Goal: Task Accomplishment & Management: Contribute content

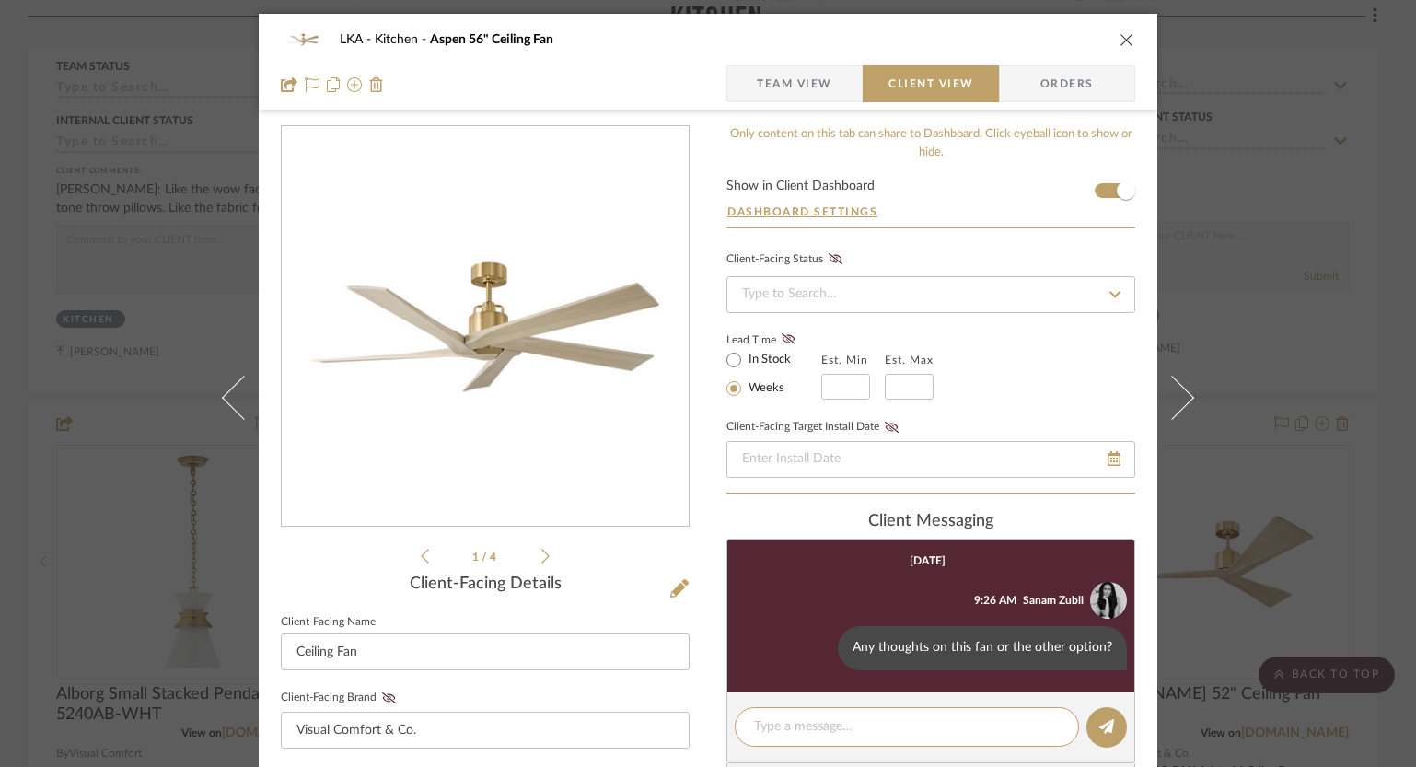
scroll to position [381, 0]
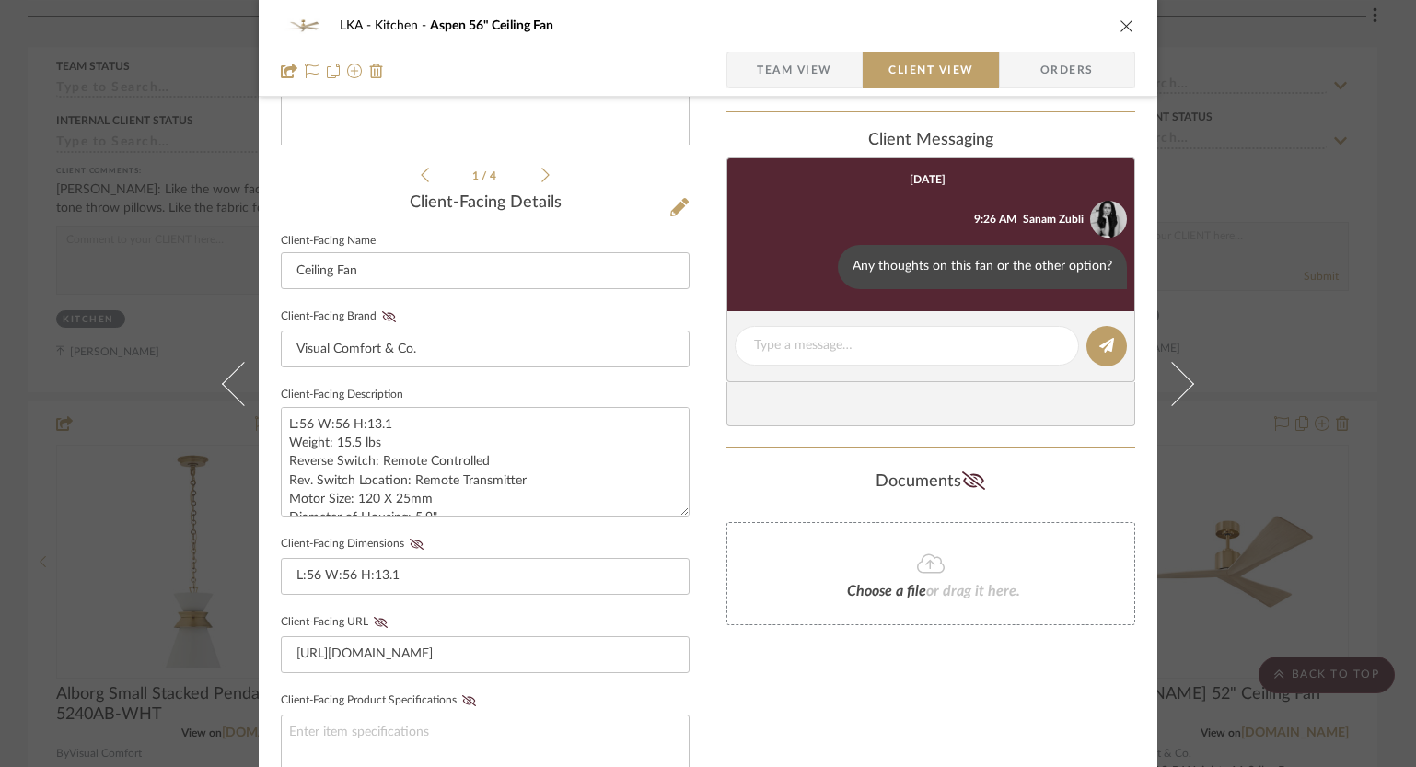
click at [1125, 20] on icon "close" at bounding box center [1126, 25] width 15 height 15
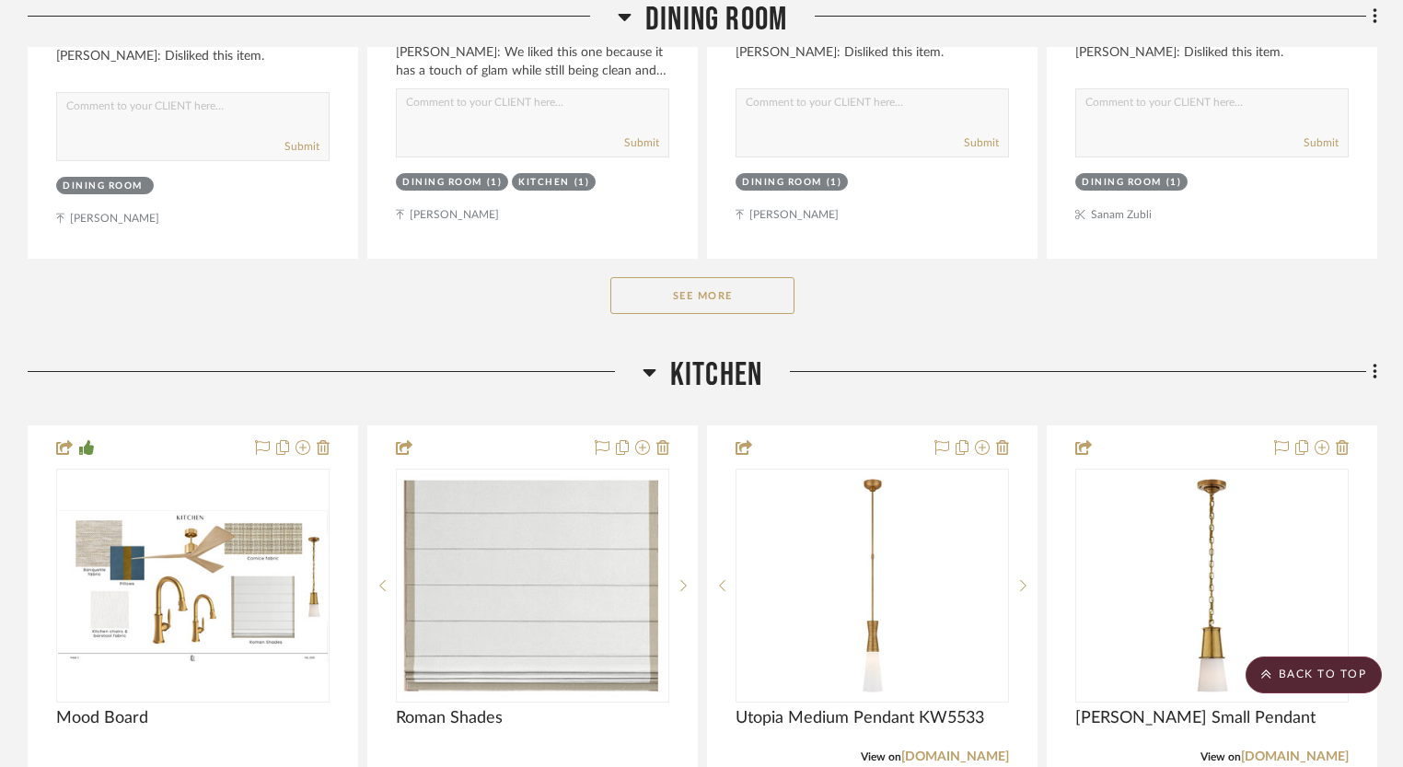
scroll to position [1086, 0]
click at [683, 305] on button "See More" at bounding box center [702, 295] width 184 height 37
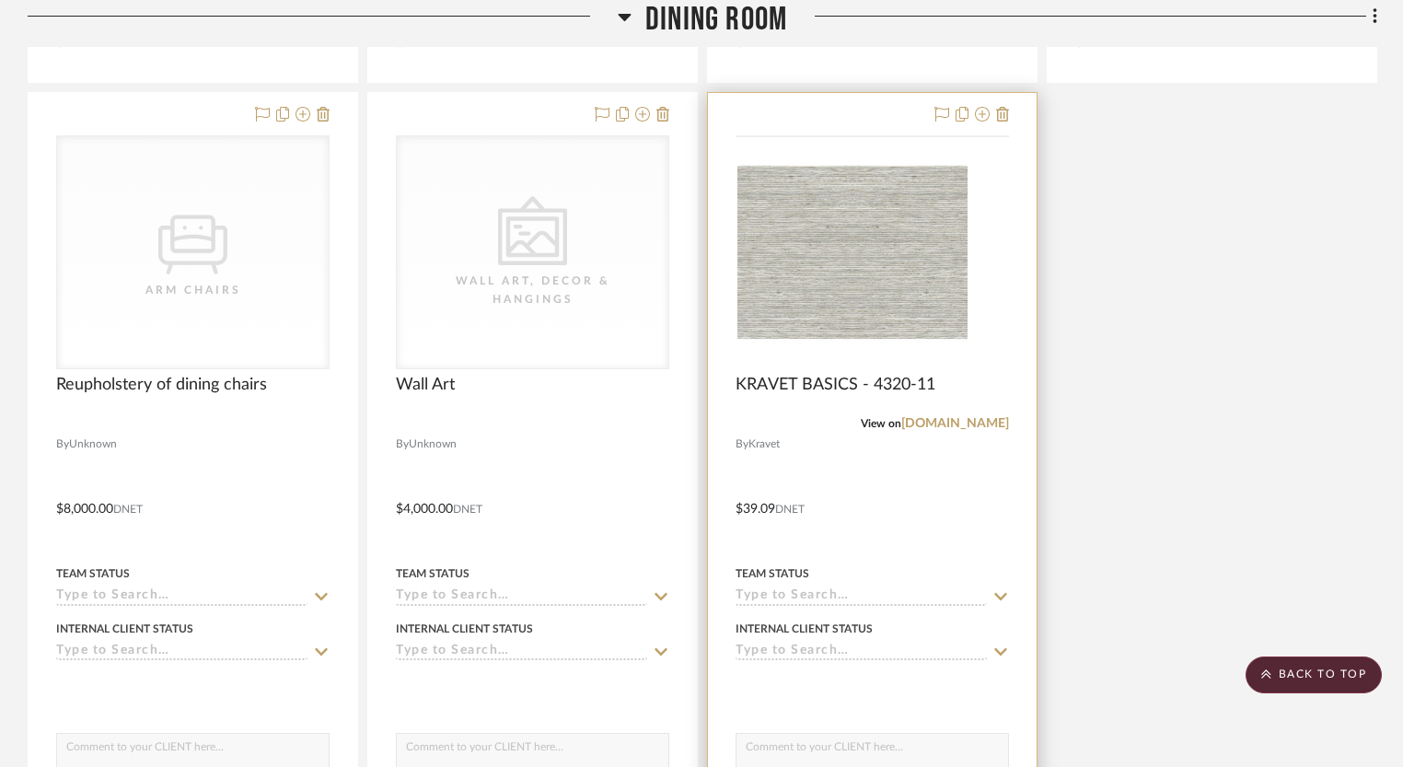
scroll to position [3853, 0]
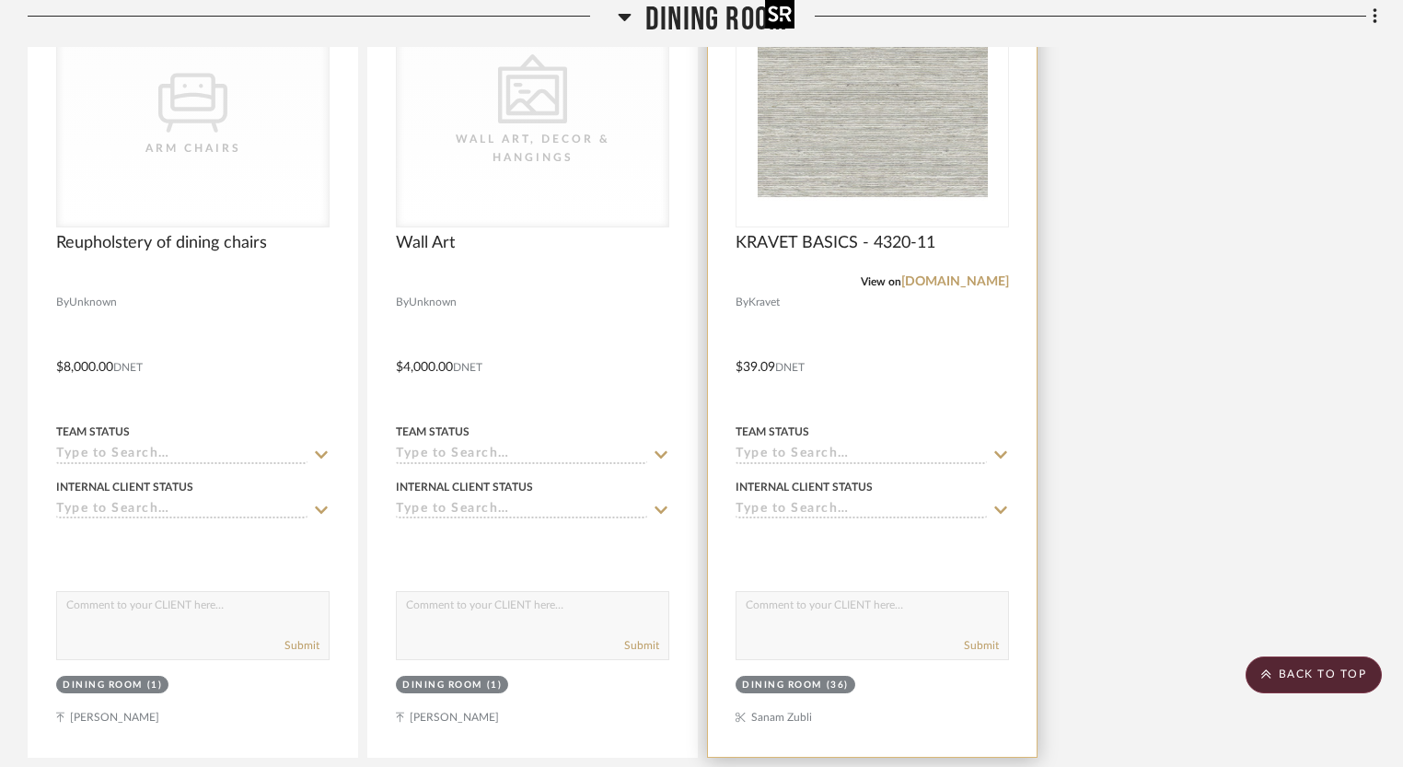
click at [869, 156] on img "0" at bounding box center [872, 110] width 230 height 230
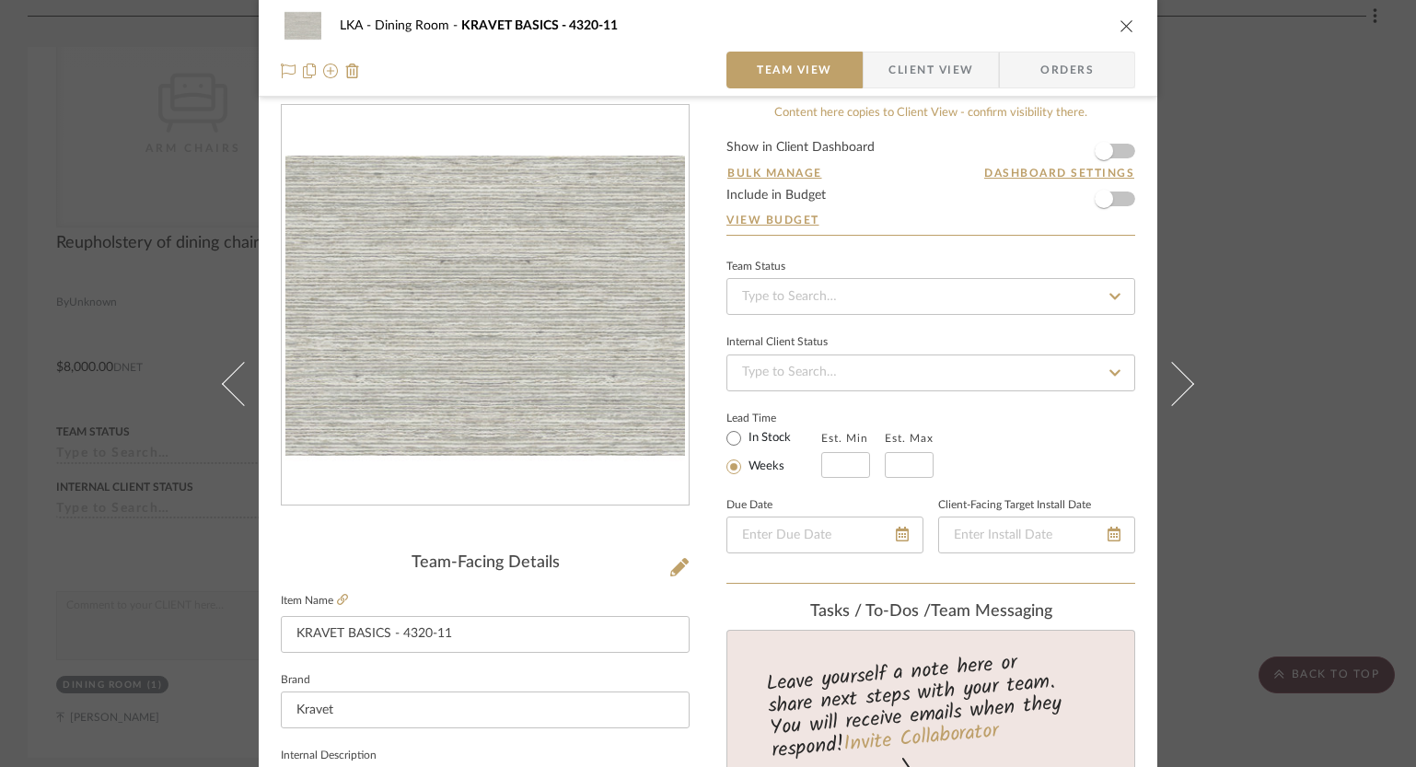
scroll to position [0, 0]
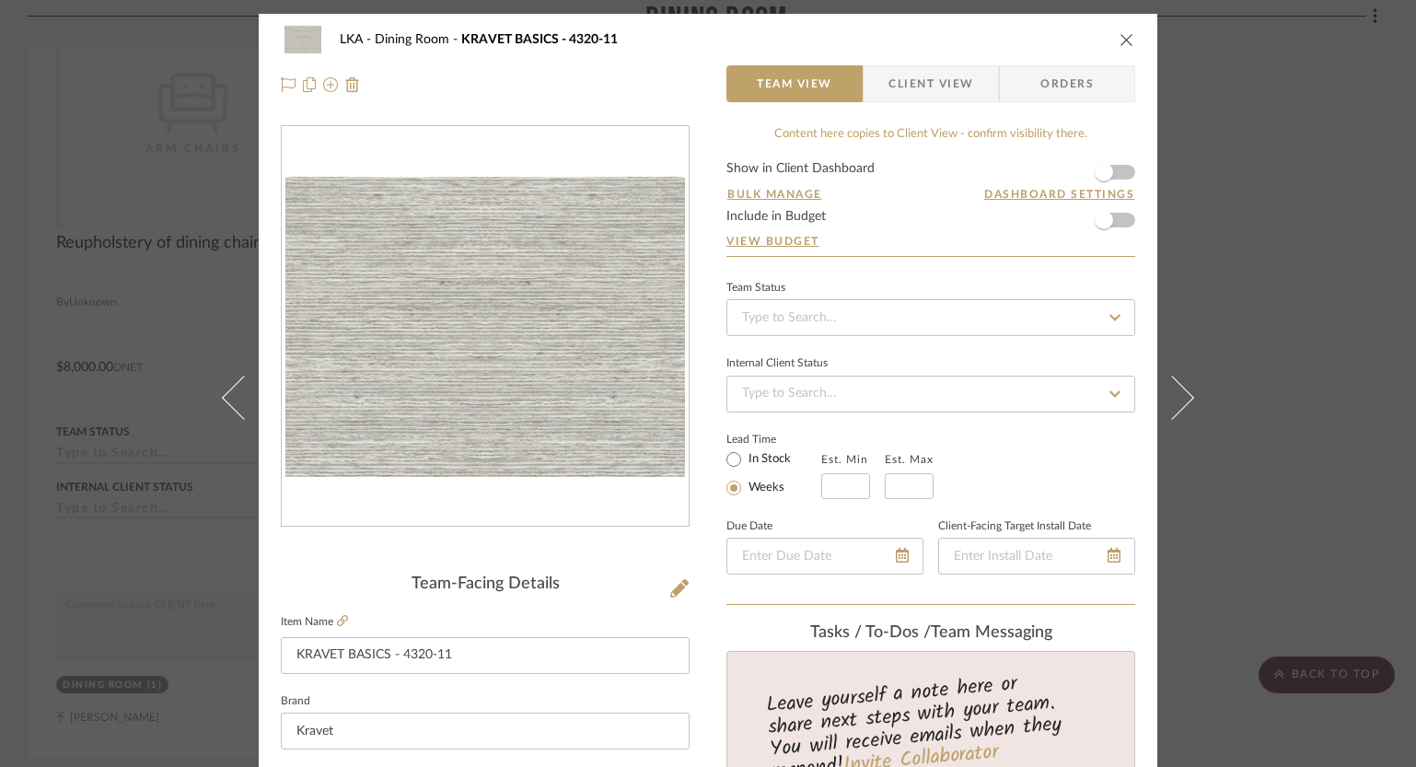
click at [1269, 175] on div "LKA Dining Room KRAVET BASICS - 4320-11 Team View Client View Orders Team-Facin…" at bounding box center [708, 383] width 1416 height 767
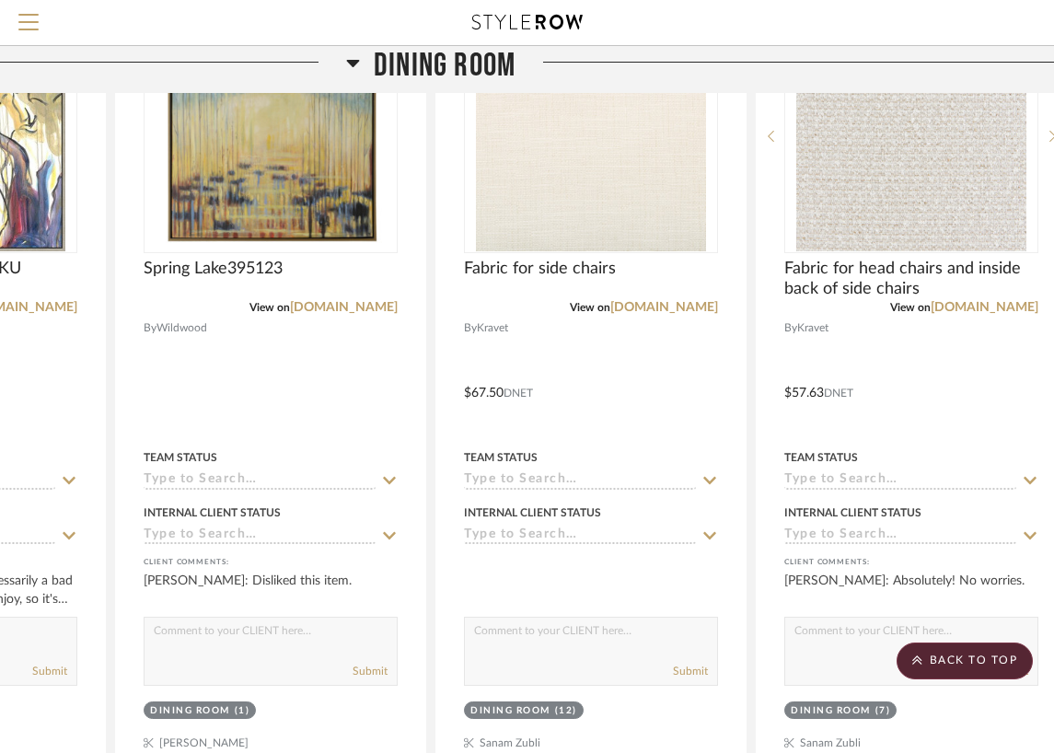
scroll to position [1291, 272]
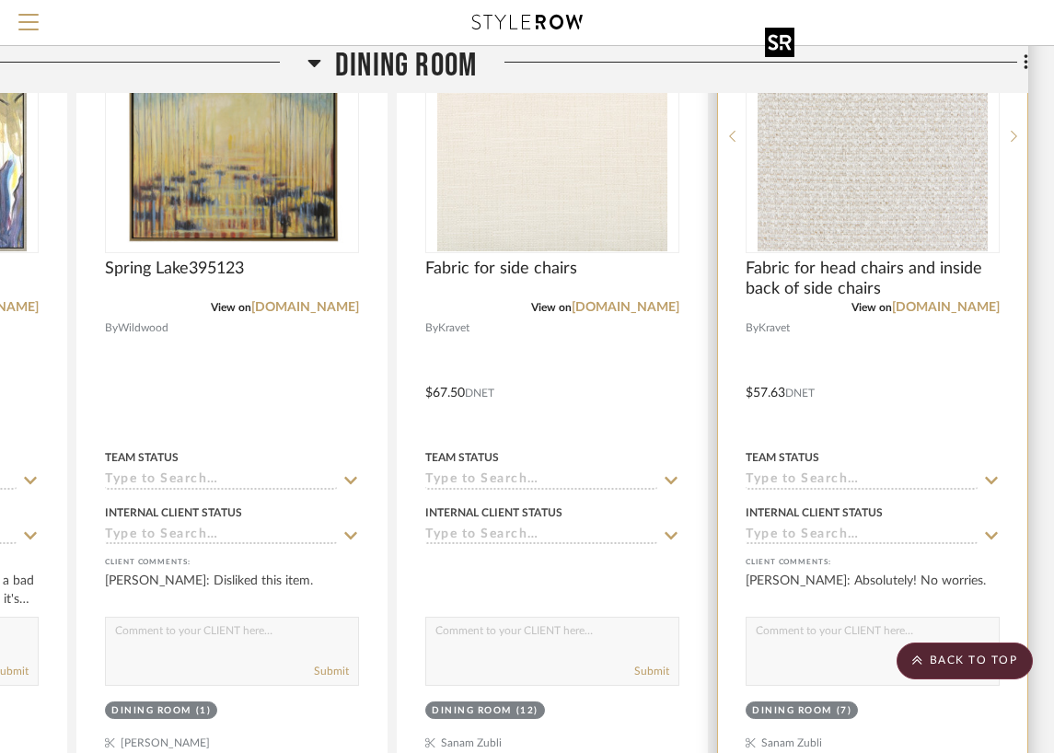
click at [894, 225] on img "0" at bounding box center [872, 136] width 230 height 230
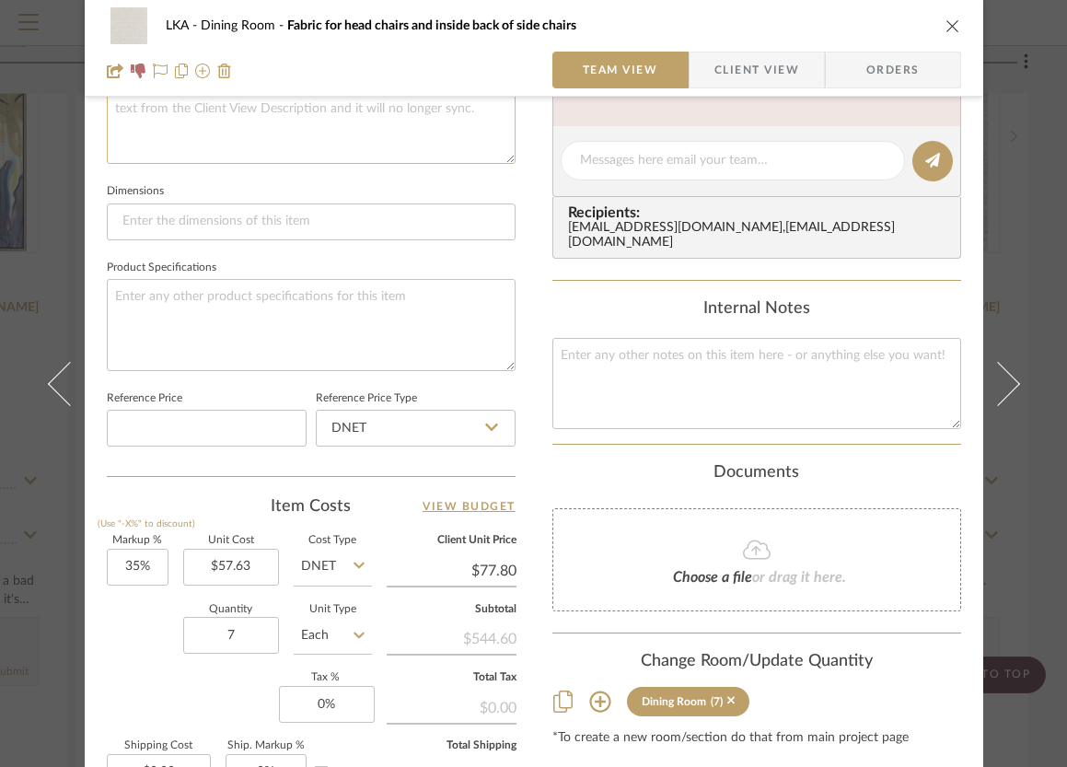
scroll to position [378, 0]
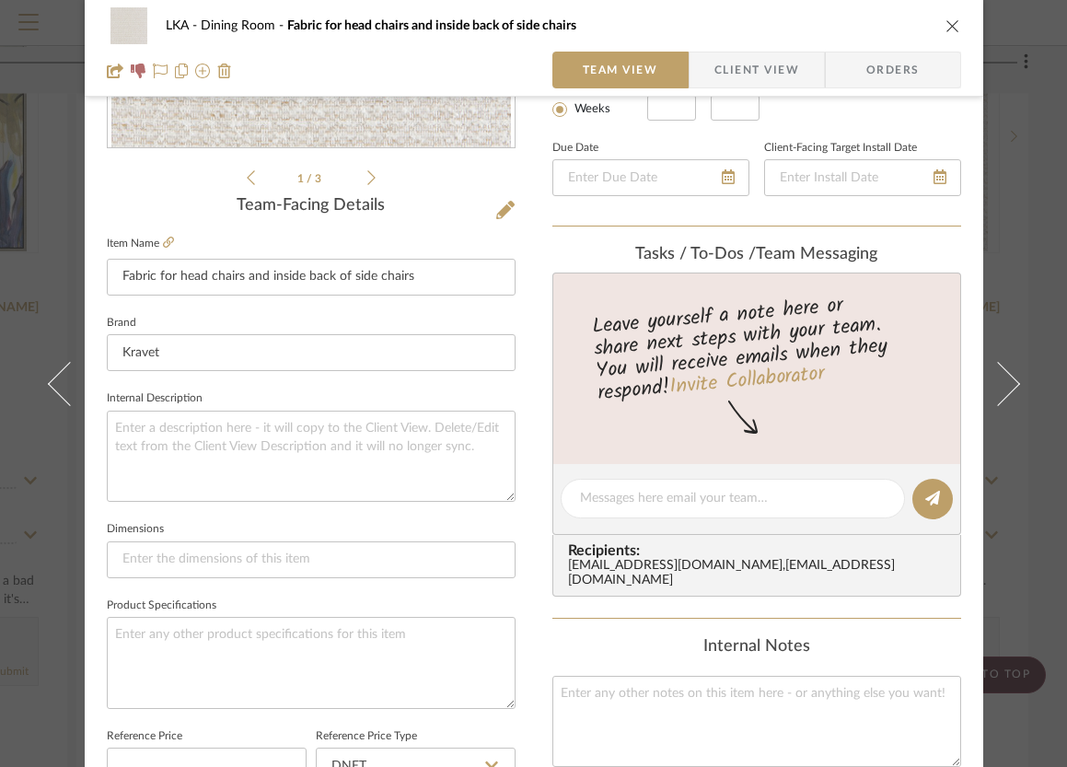
click at [951, 24] on icon "close" at bounding box center [952, 25] width 15 height 15
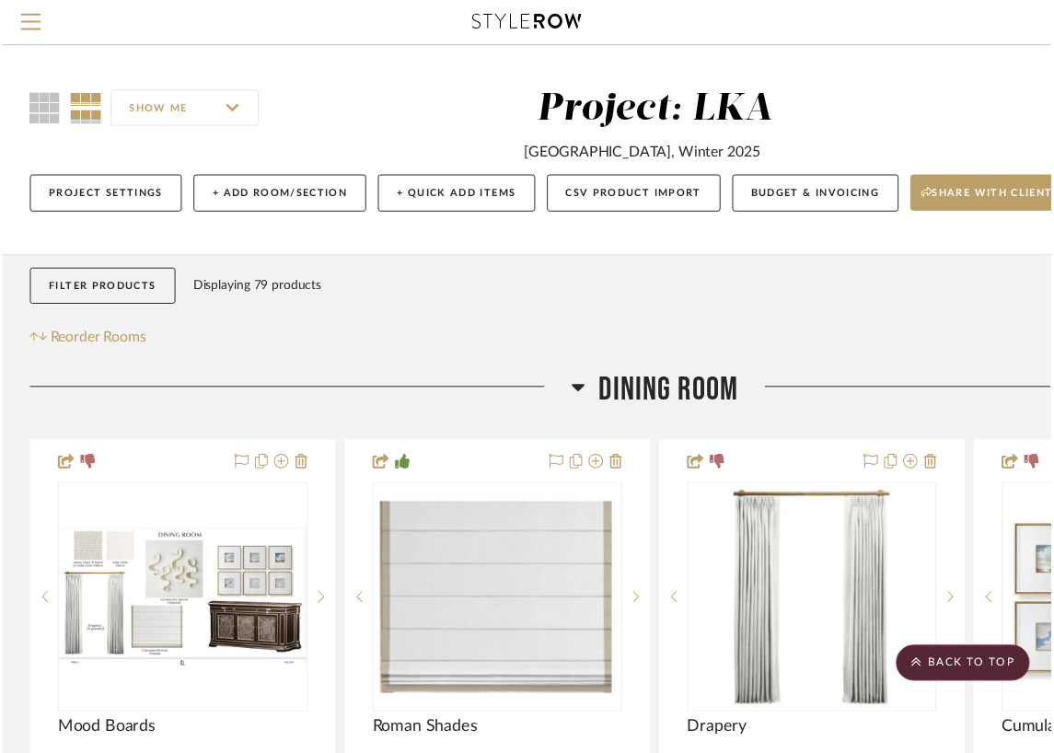
scroll to position [1291, 272]
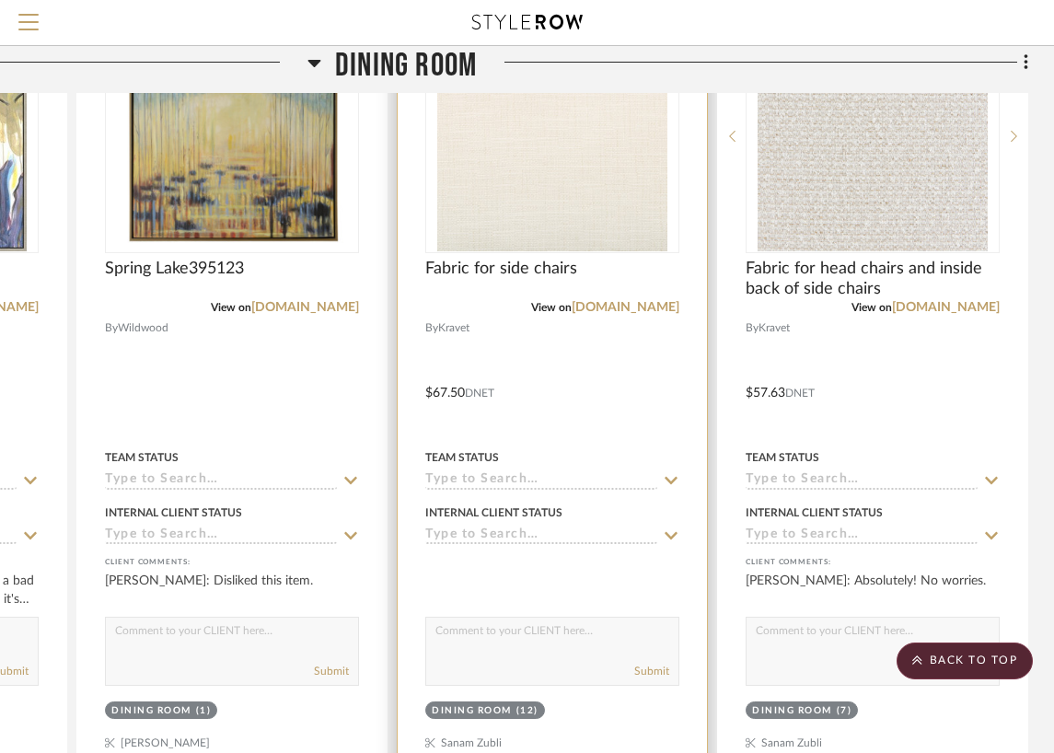
click at [639, 184] on img "0" at bounding box center [552, 136] width 230 height 230
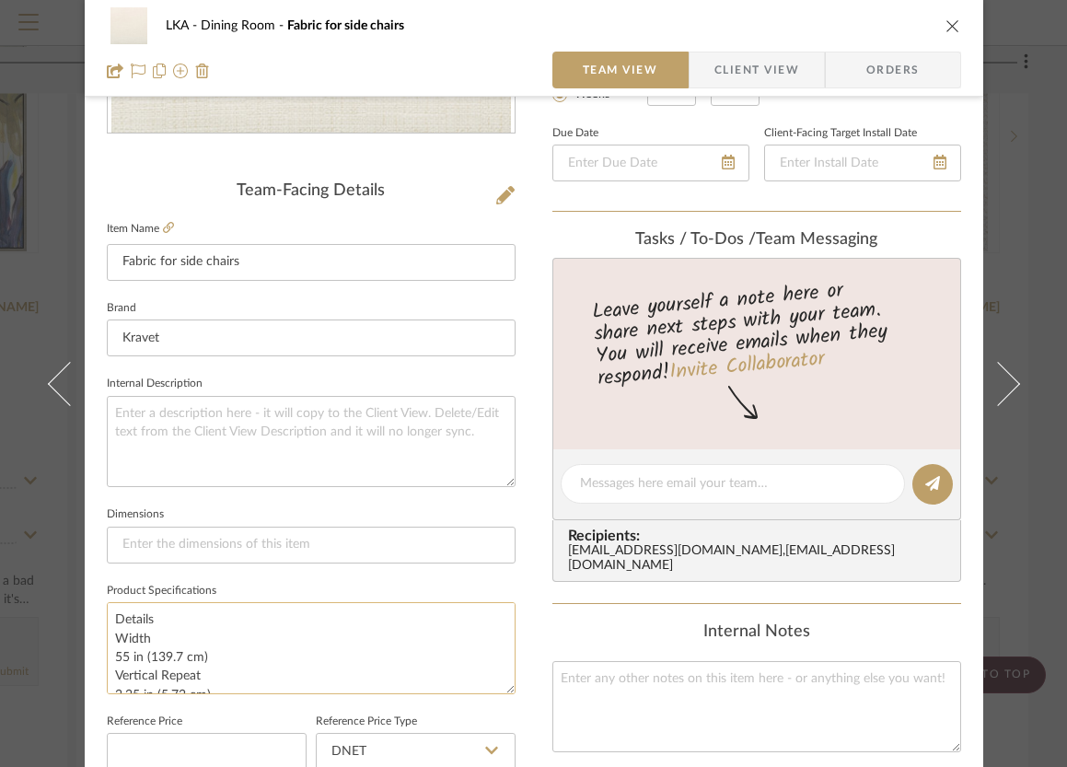
scroll to position [606, 0]
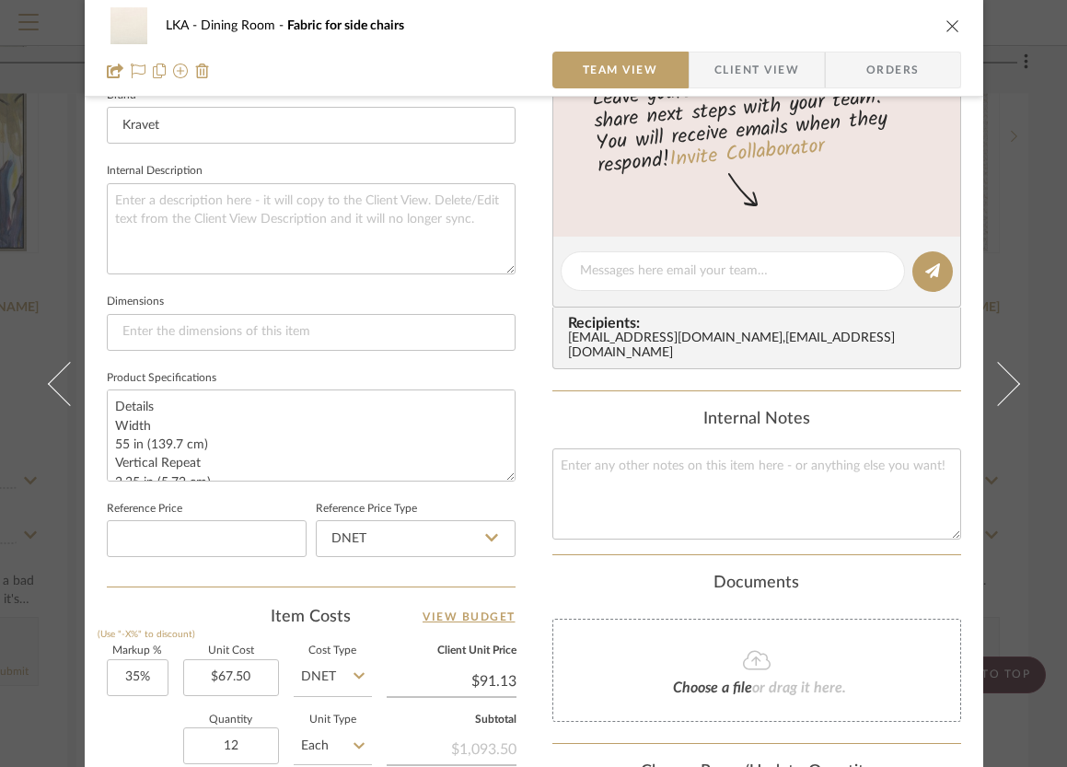
click at [946, 25] on icon "close" at bounding box center [952, 25] width 15 height 15
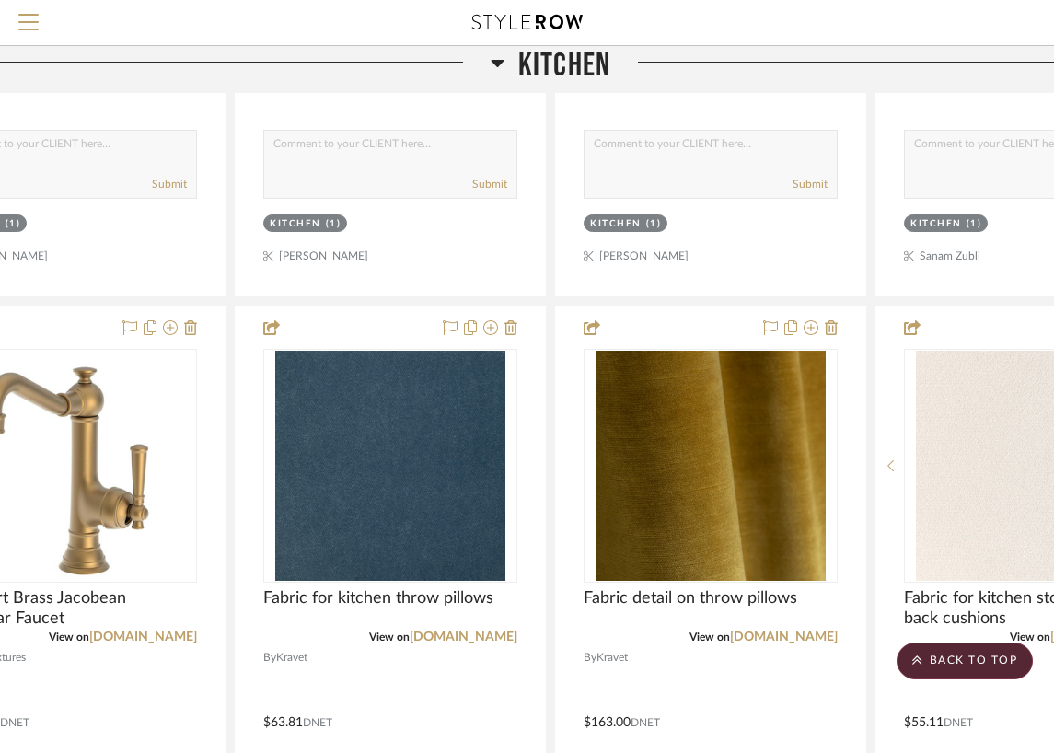
scroll to position [6837, 272]
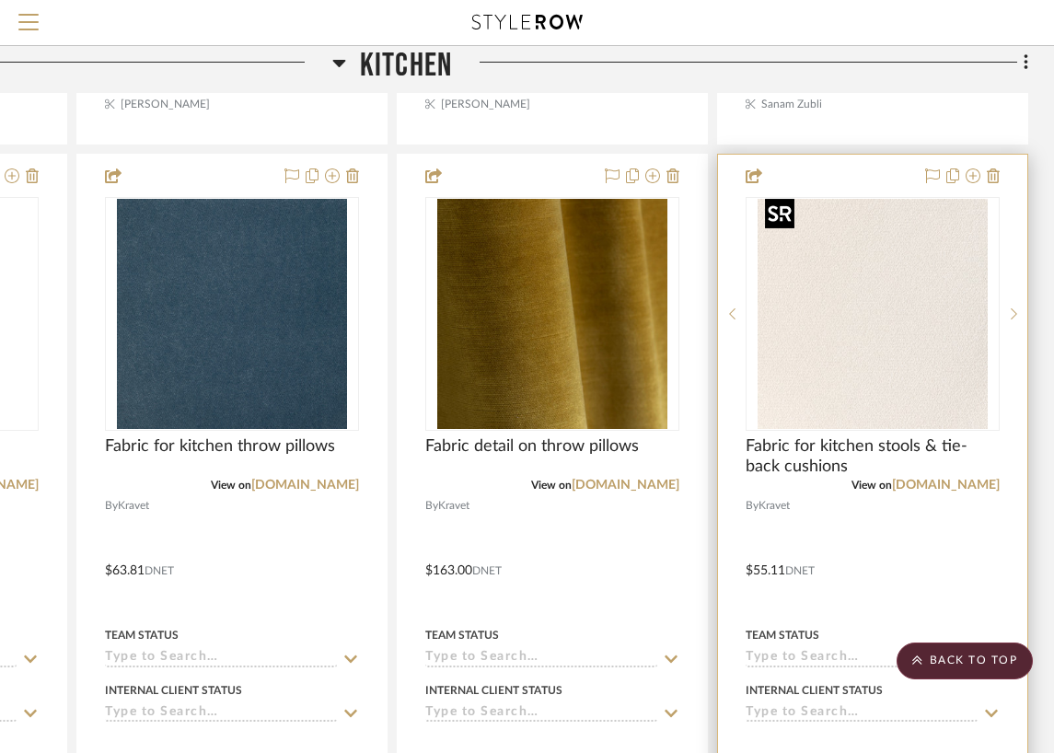
click at [878, 326] on img "0" at bounding box center [872, 314] width 230 height 230
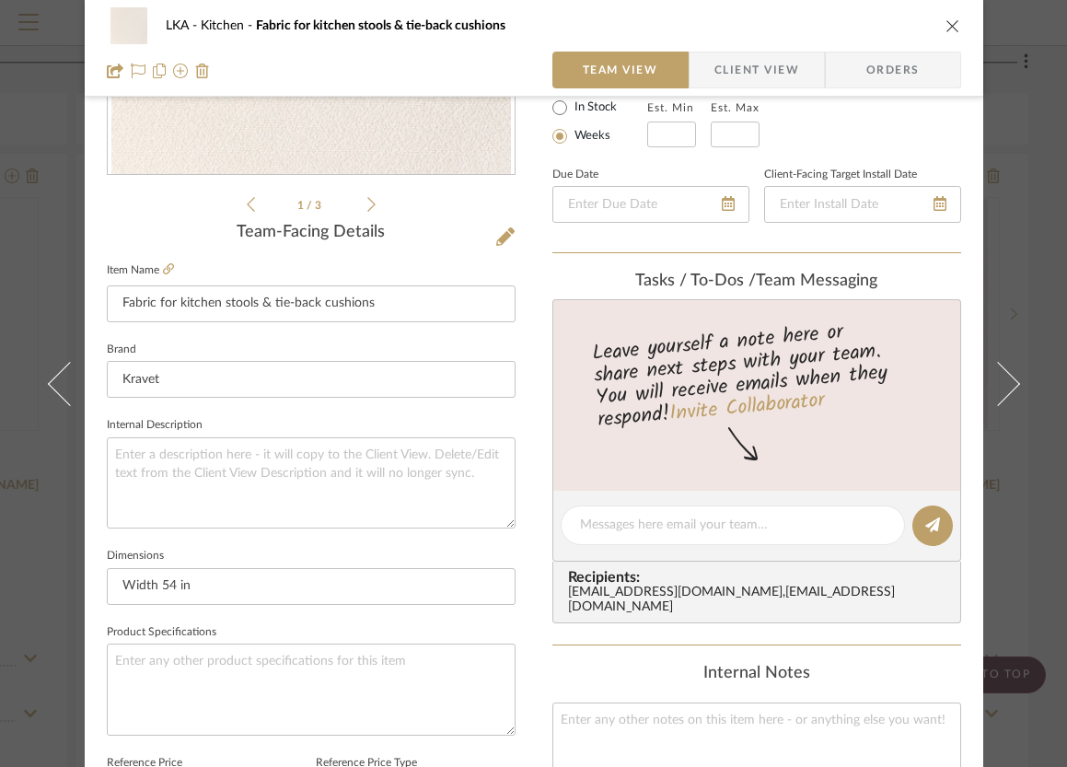
scroll to position [605, 0]
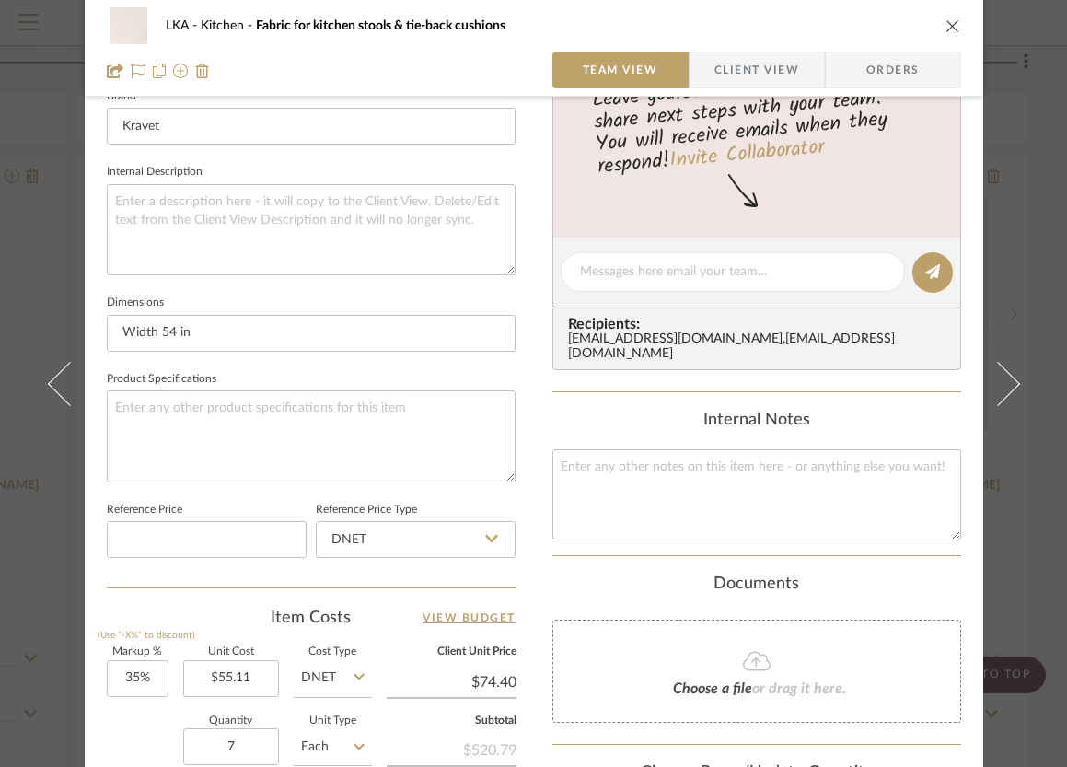
click at [945, 24] on icon "close" at bounding box center [952, 25] width 15 height 15
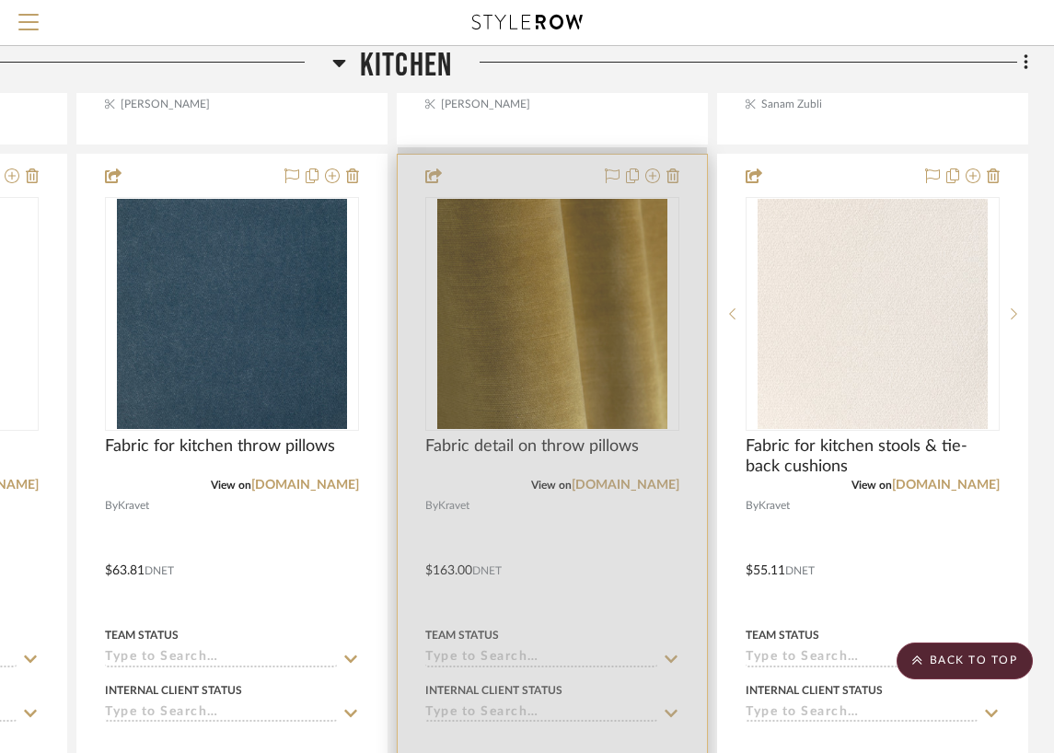
scroll to position [7569, 272]
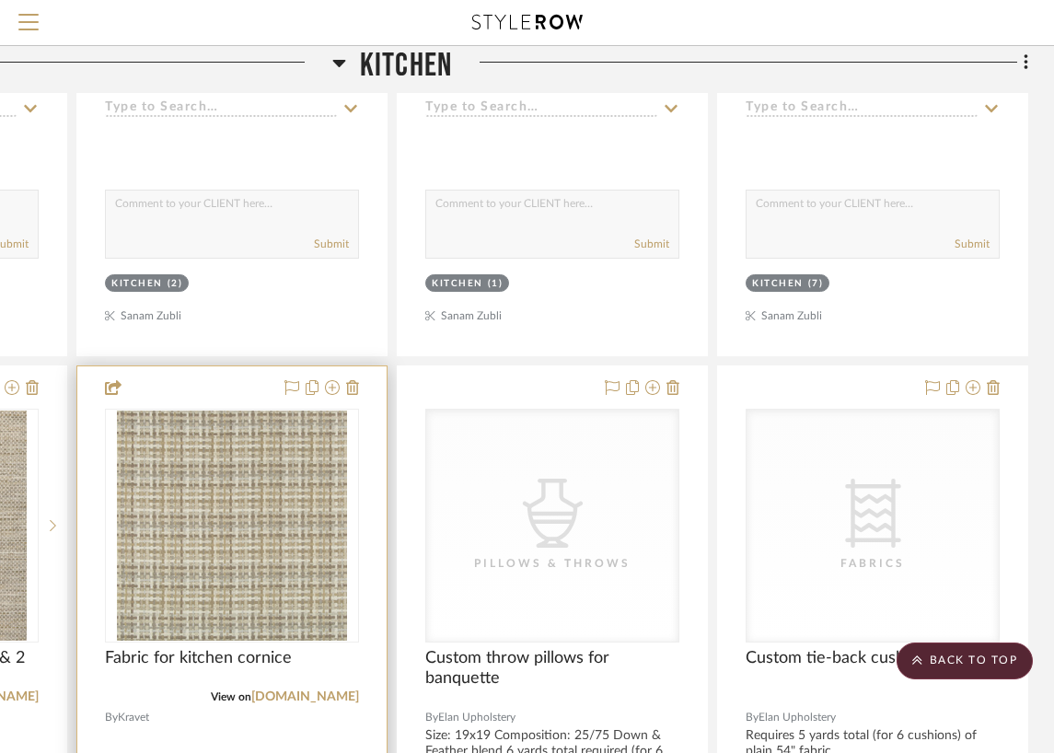
click at [288, 559] on img "0" at bounding box center [232, 525] width 230 height 230
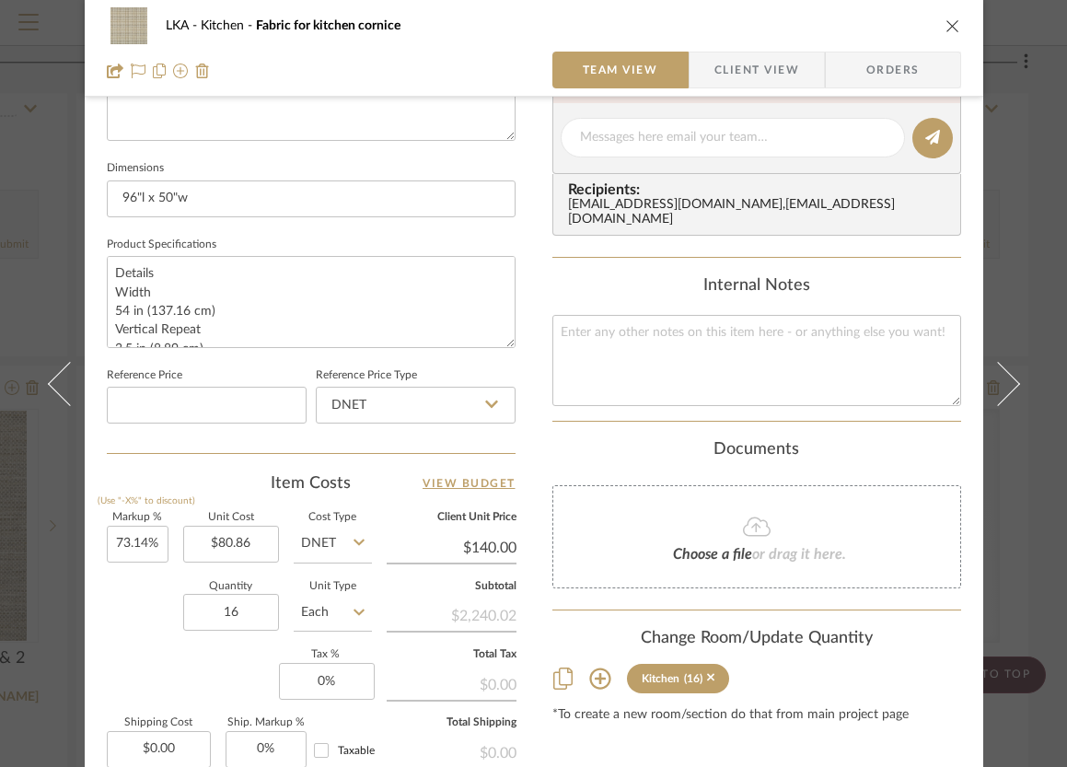
scroll to position [0, 0]
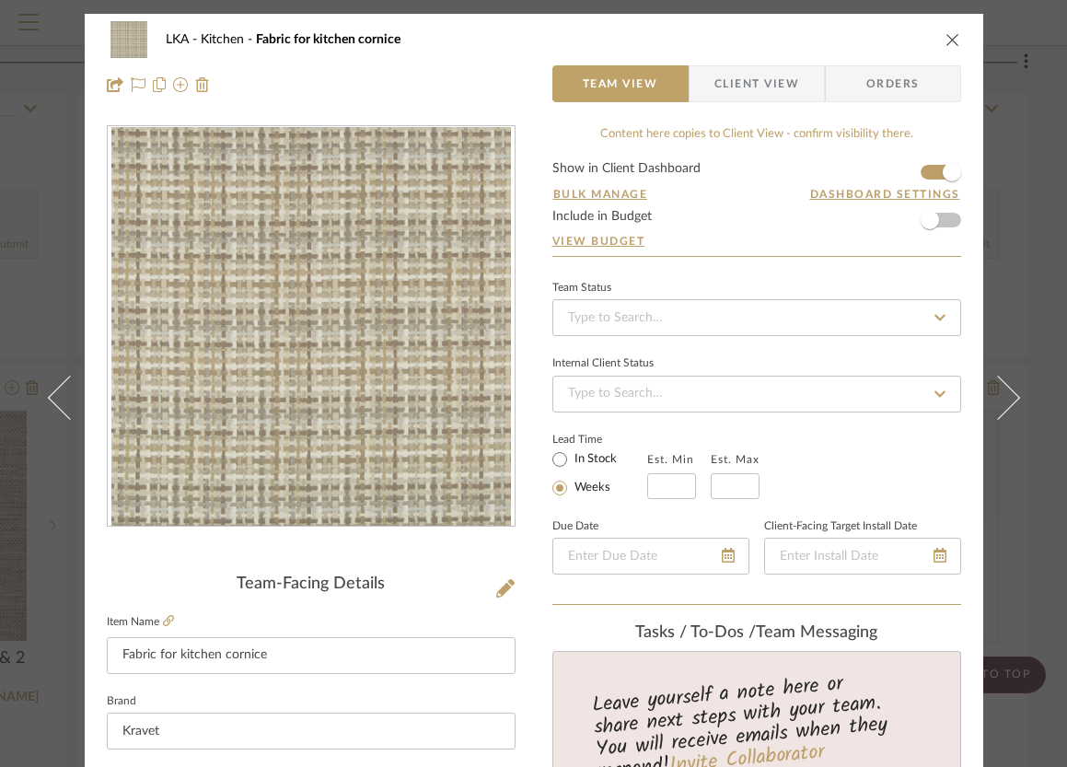
click at [951, 33] on icon "close" at bounding box center [952, 39] width 15 height 15
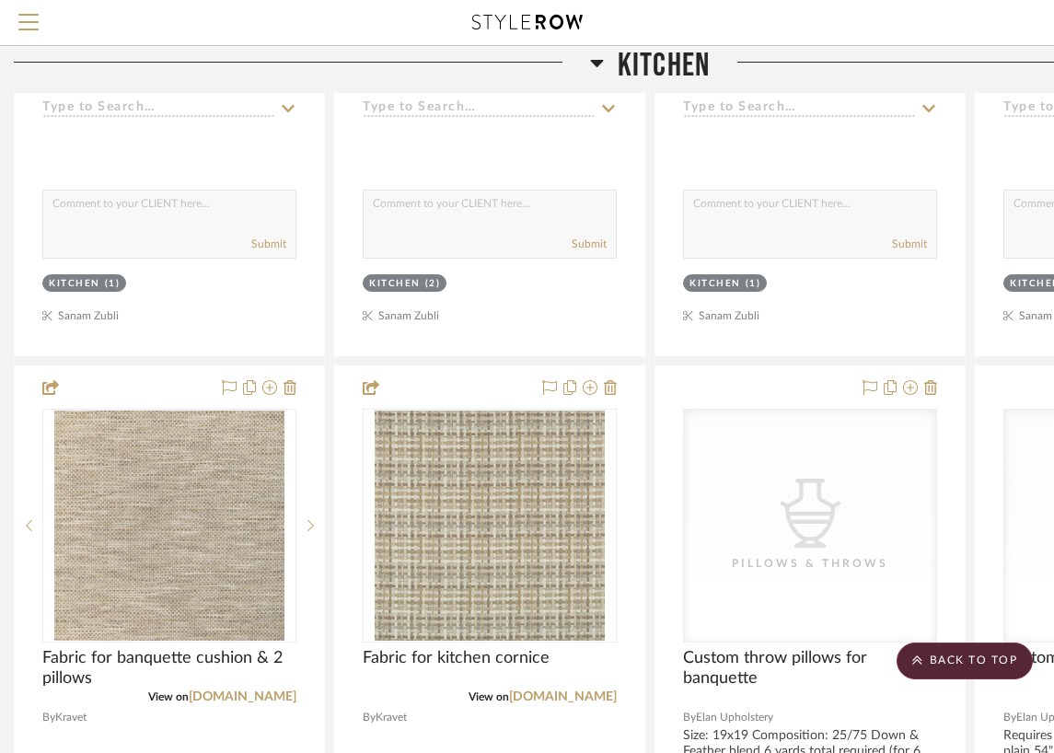
scroll to position [7594, 0]
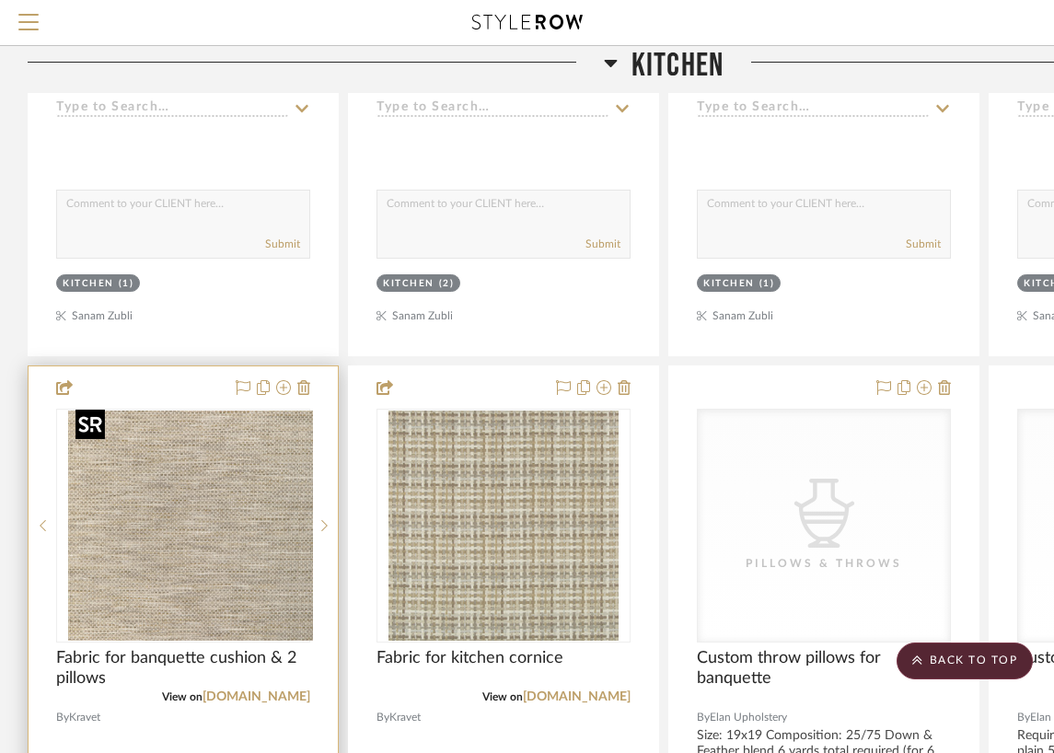
click at [197, 609] on div at bounding box center [183, 526] width 254 height 234
click at [226, 585] on img "0" at bounding box center [183, 525] width 230 height 230
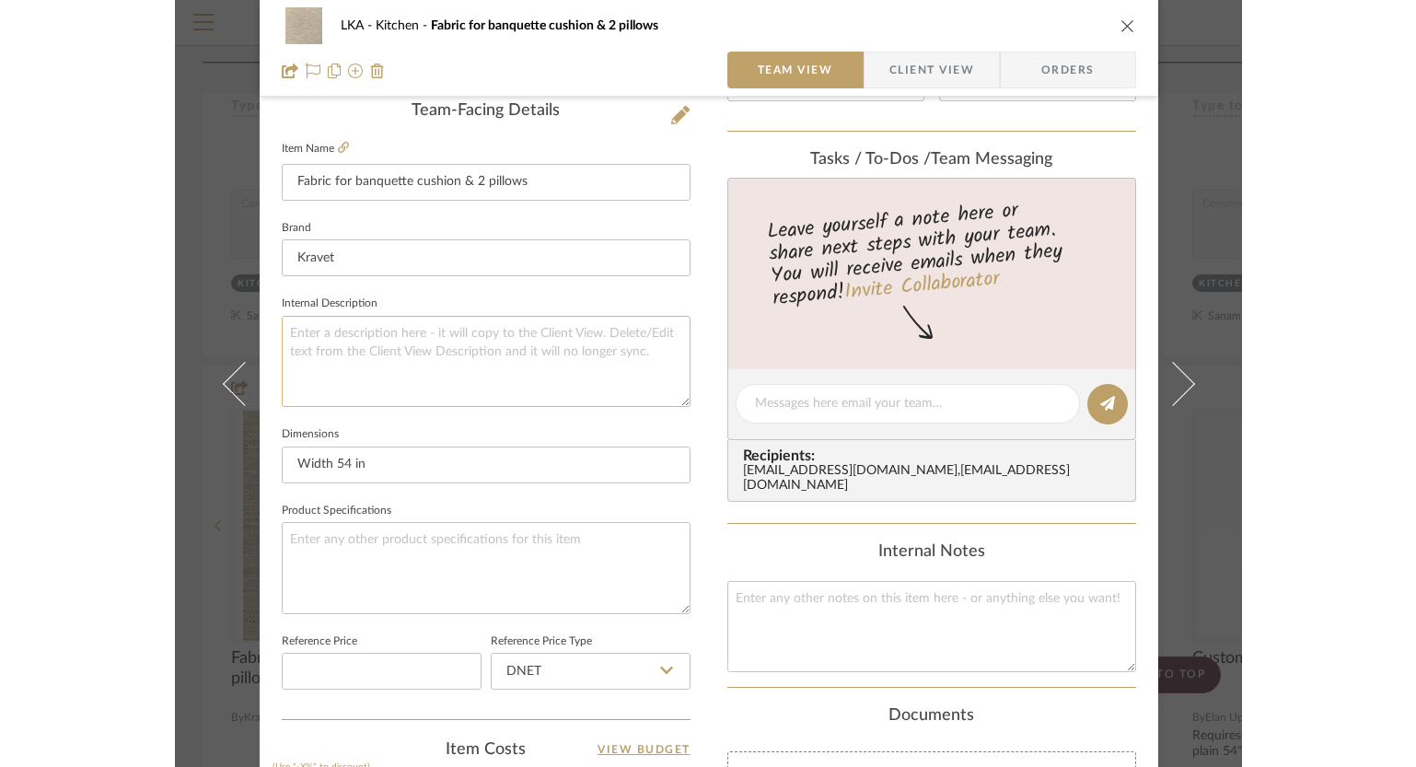
scroll to position [685, 0]
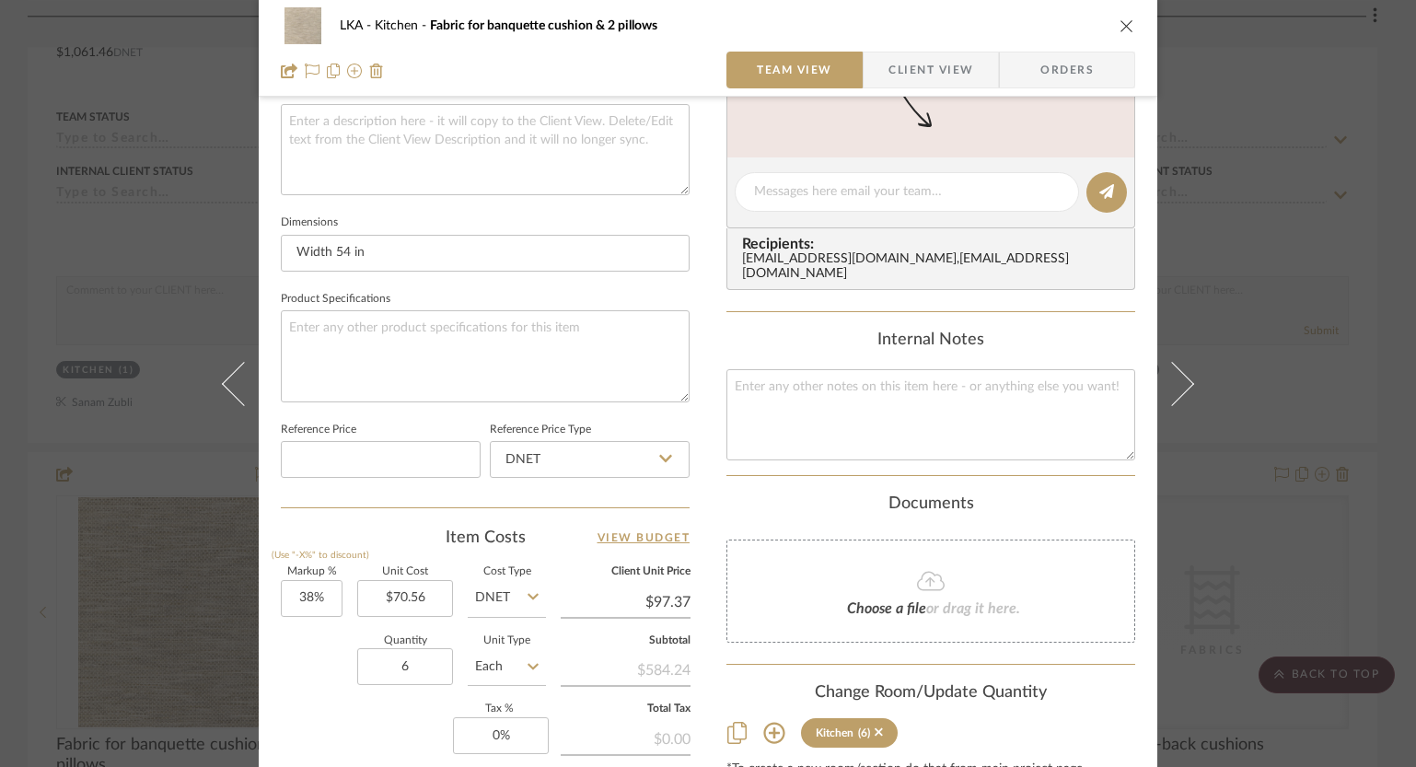
click at [1122, 20] on icon "close" at bounding box center [1126, 25] width 15 height 15
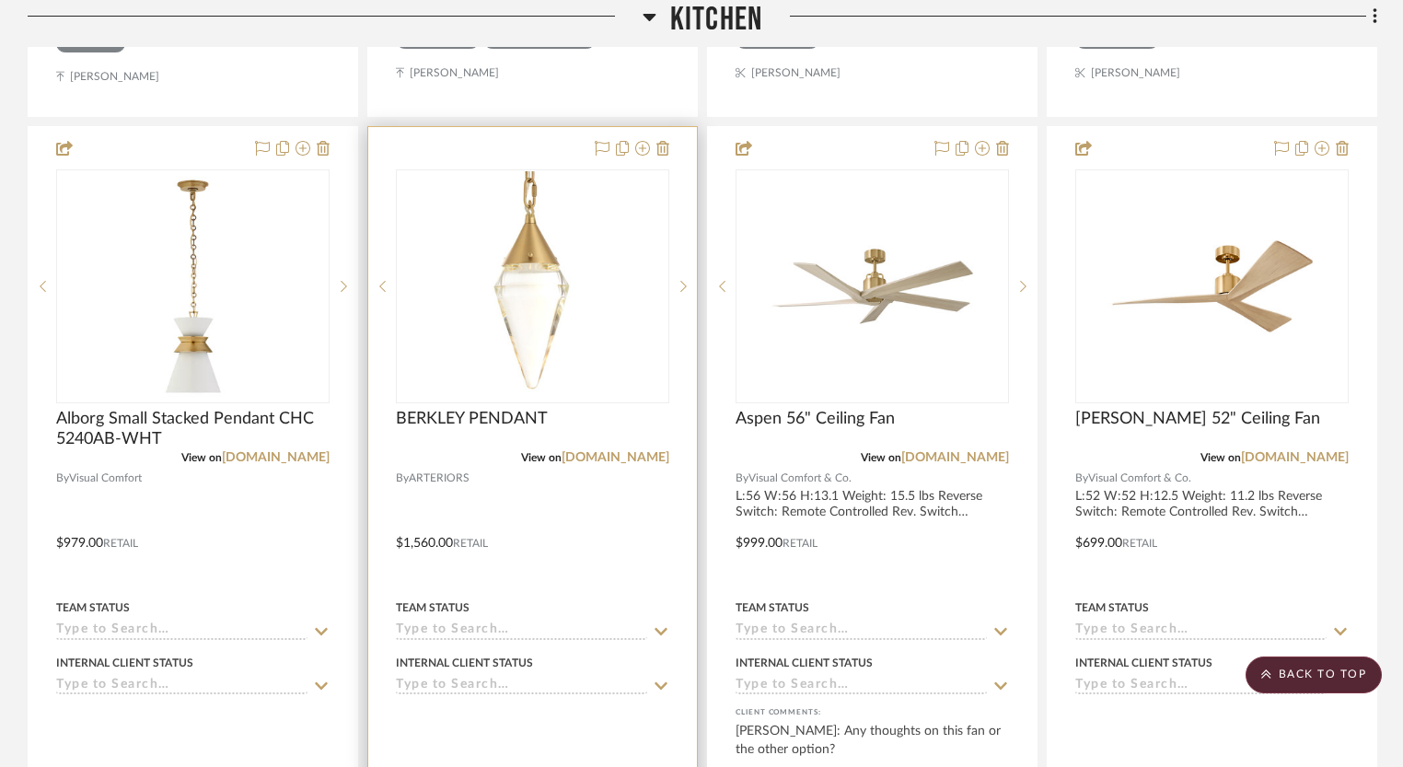
scroll to position [5453, 0]
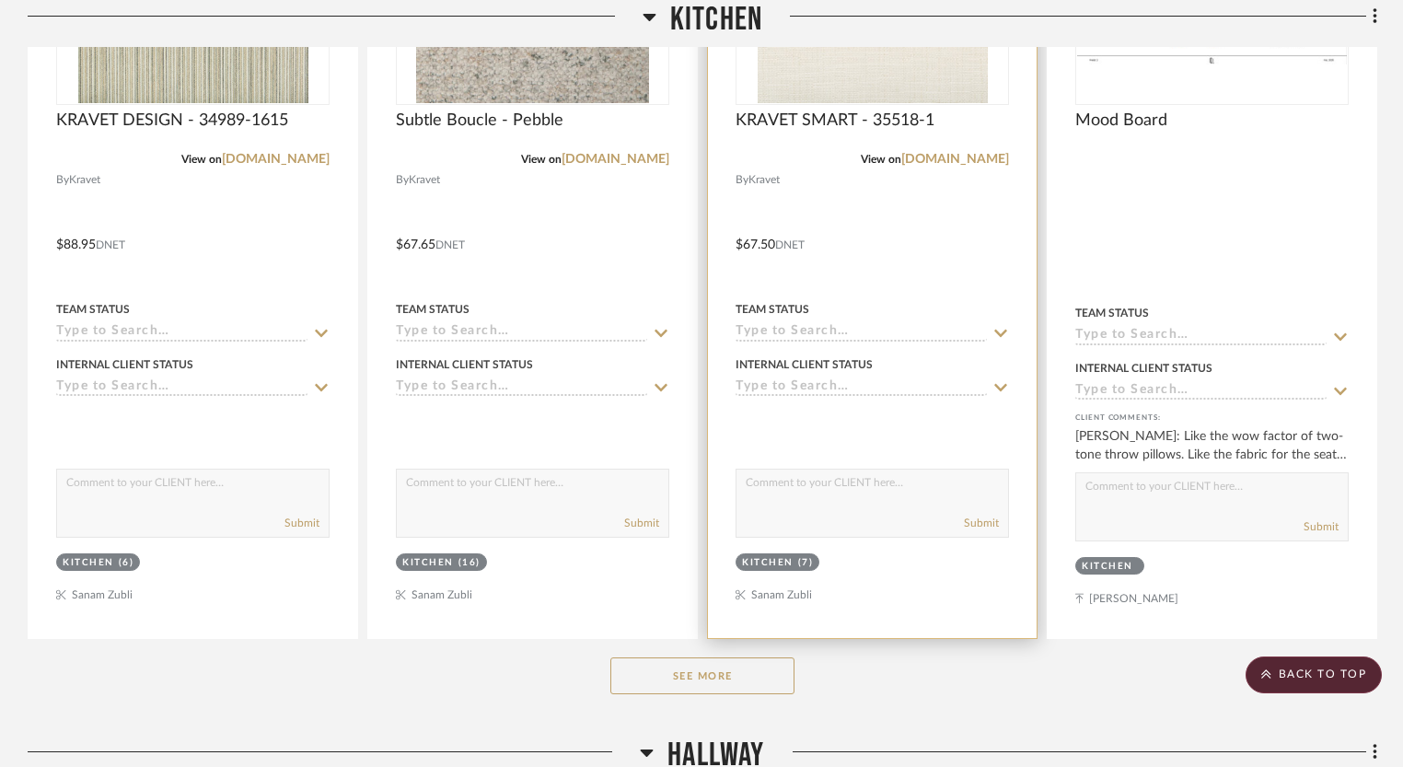
scroll to position [2035, 0]
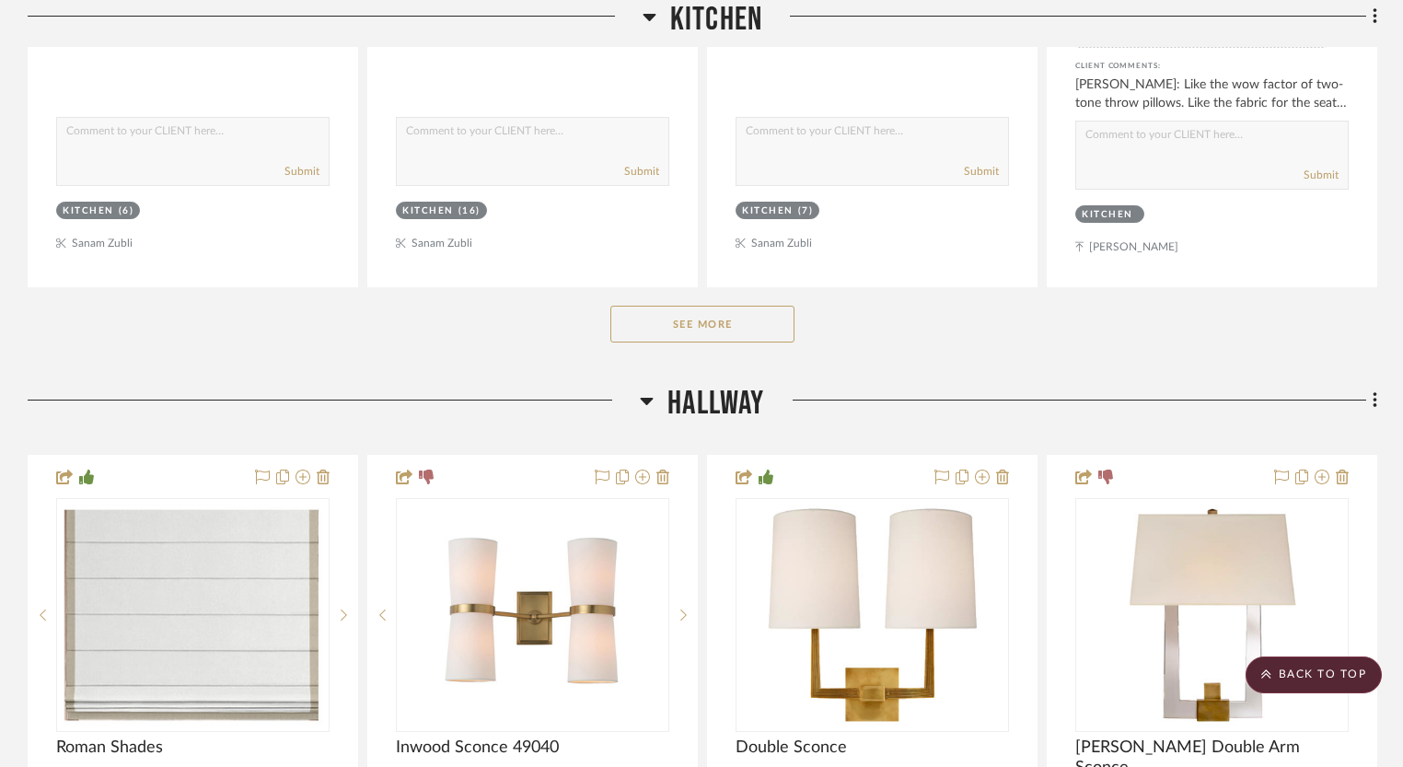
click at [733, 325] on button "See More" at bounding box center [702, 324] width 184 height 37
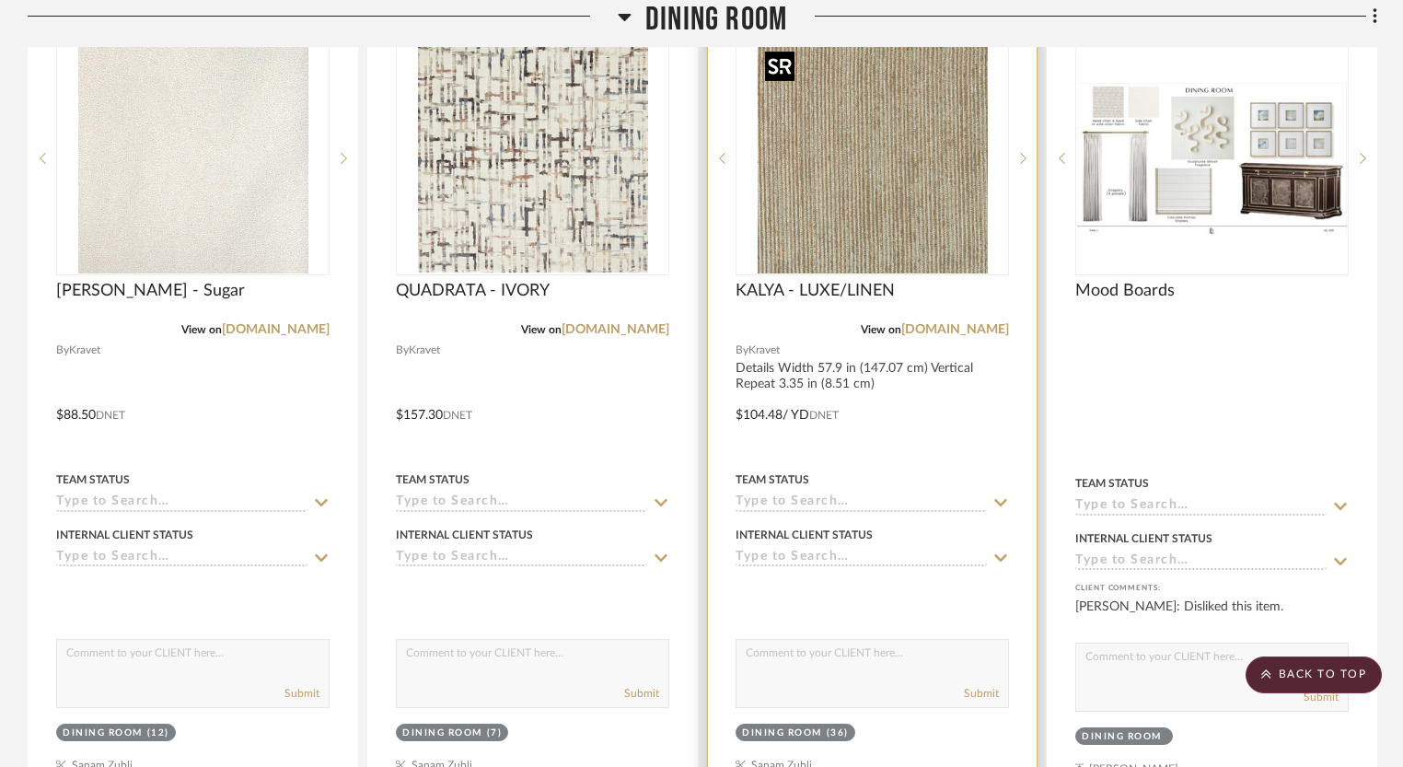
scroll to position [397, 0]
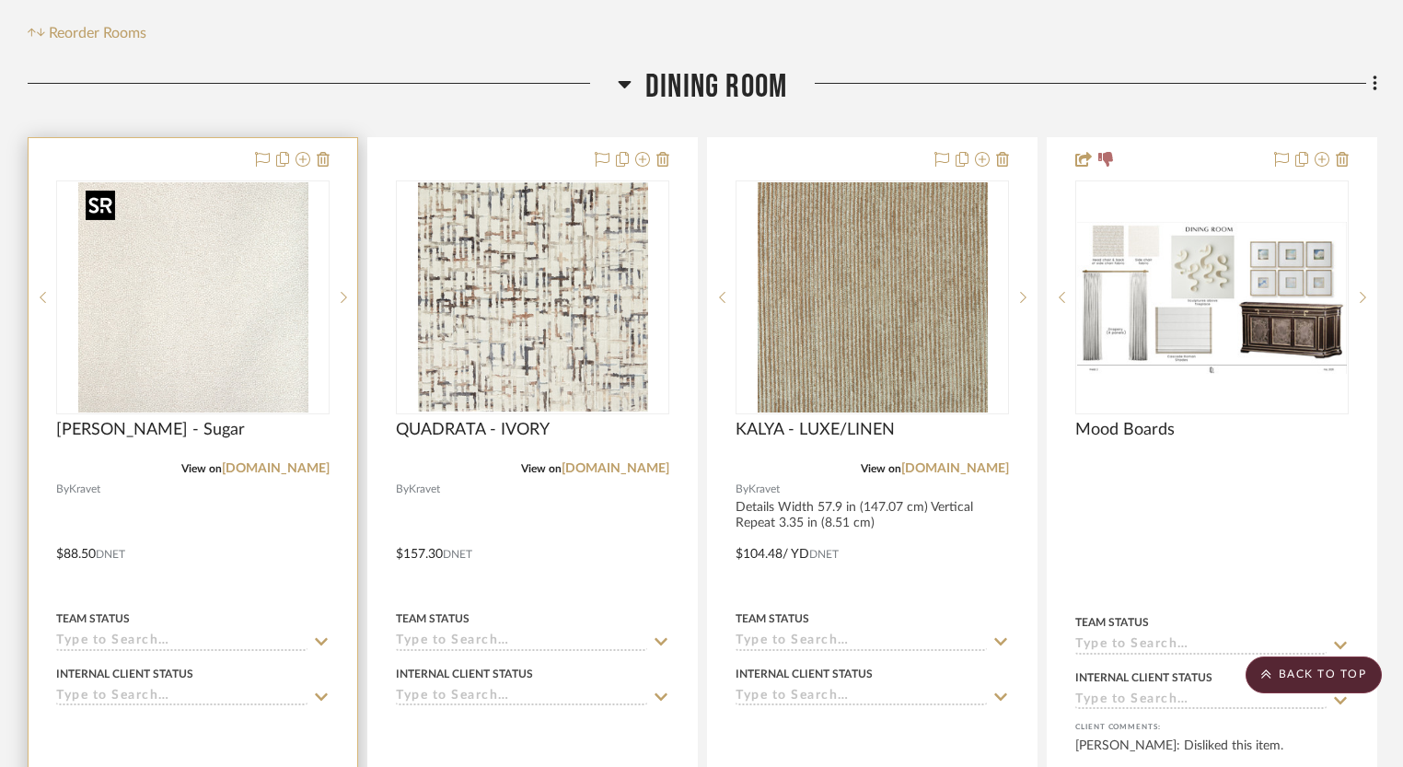
click at [218, 335] on img "0" at bounding box center [193, 297] width 230 height 230
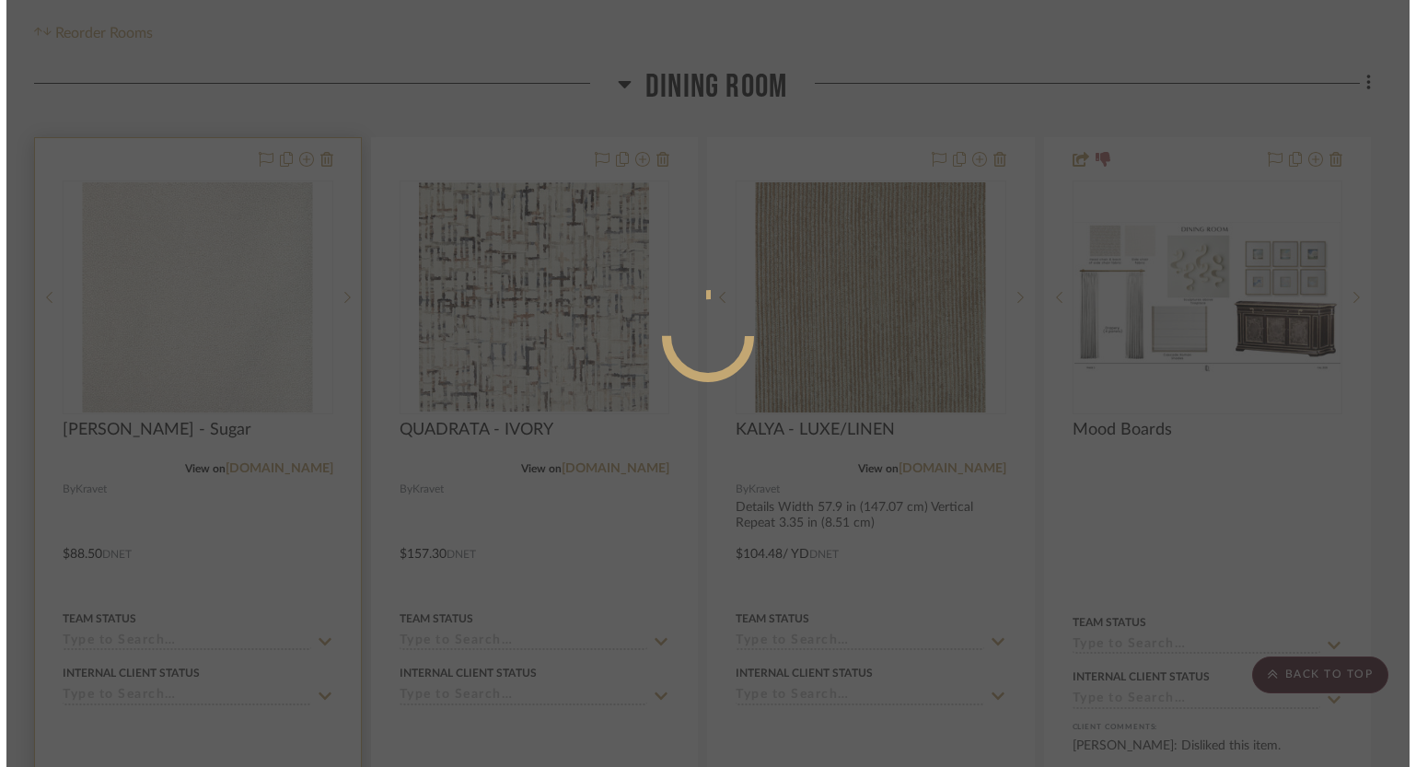
scroll to position [0, 0]
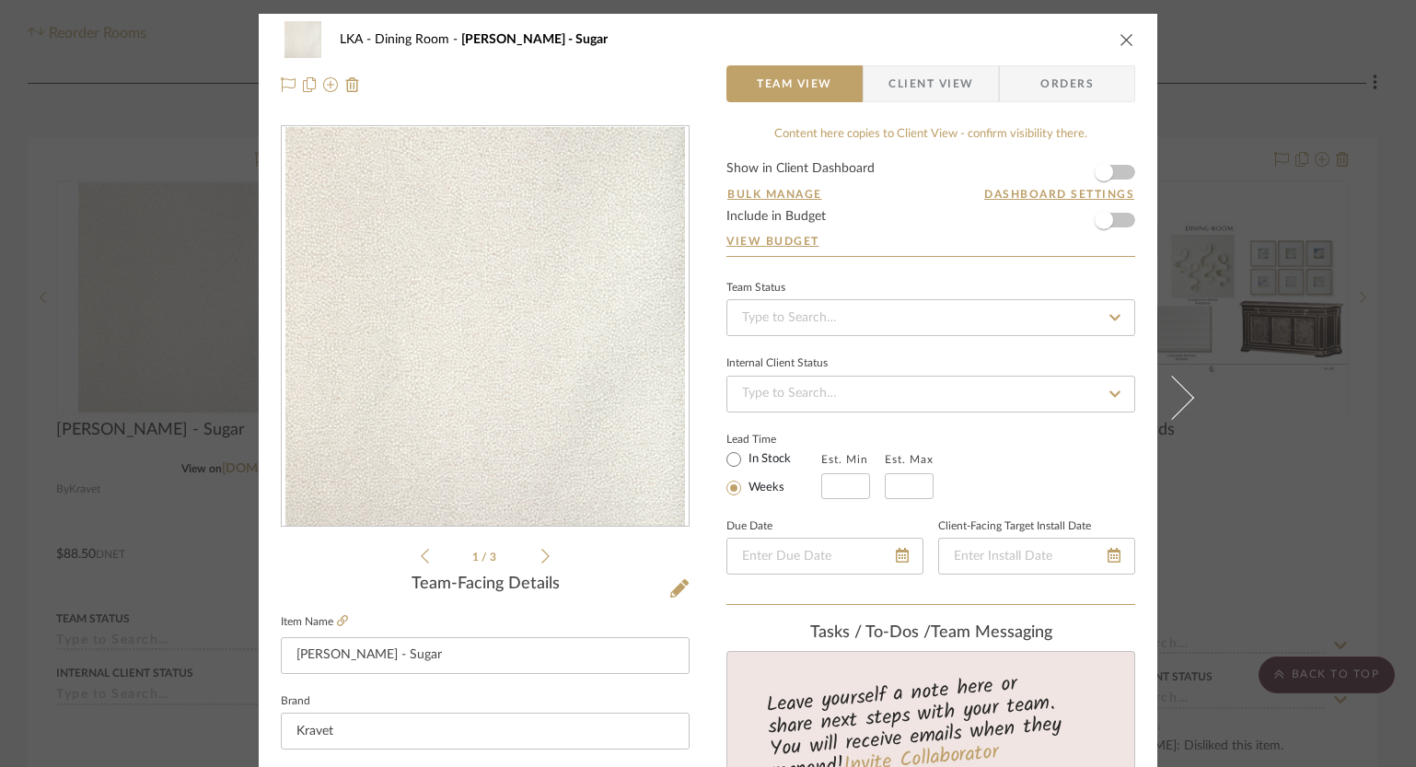
click at [1108, 37] on div "LKA Dining Room [PERSON_NAME] - Sugar" at bounding box center [708, 39] width 854 height 37
click at [1119, 35] on icon "close" at bounding box center [1126, 39] width 15 height 15
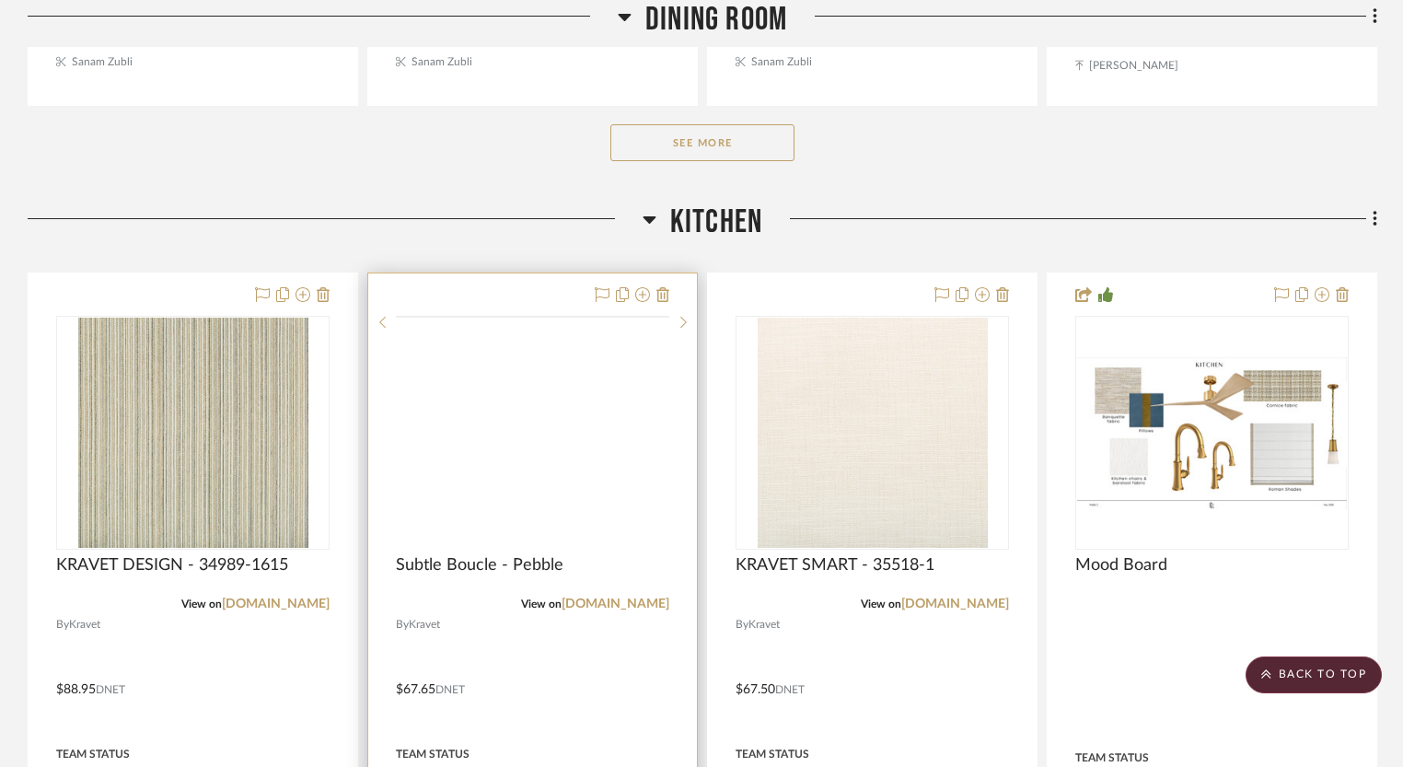
scroll to position [1248, 0]
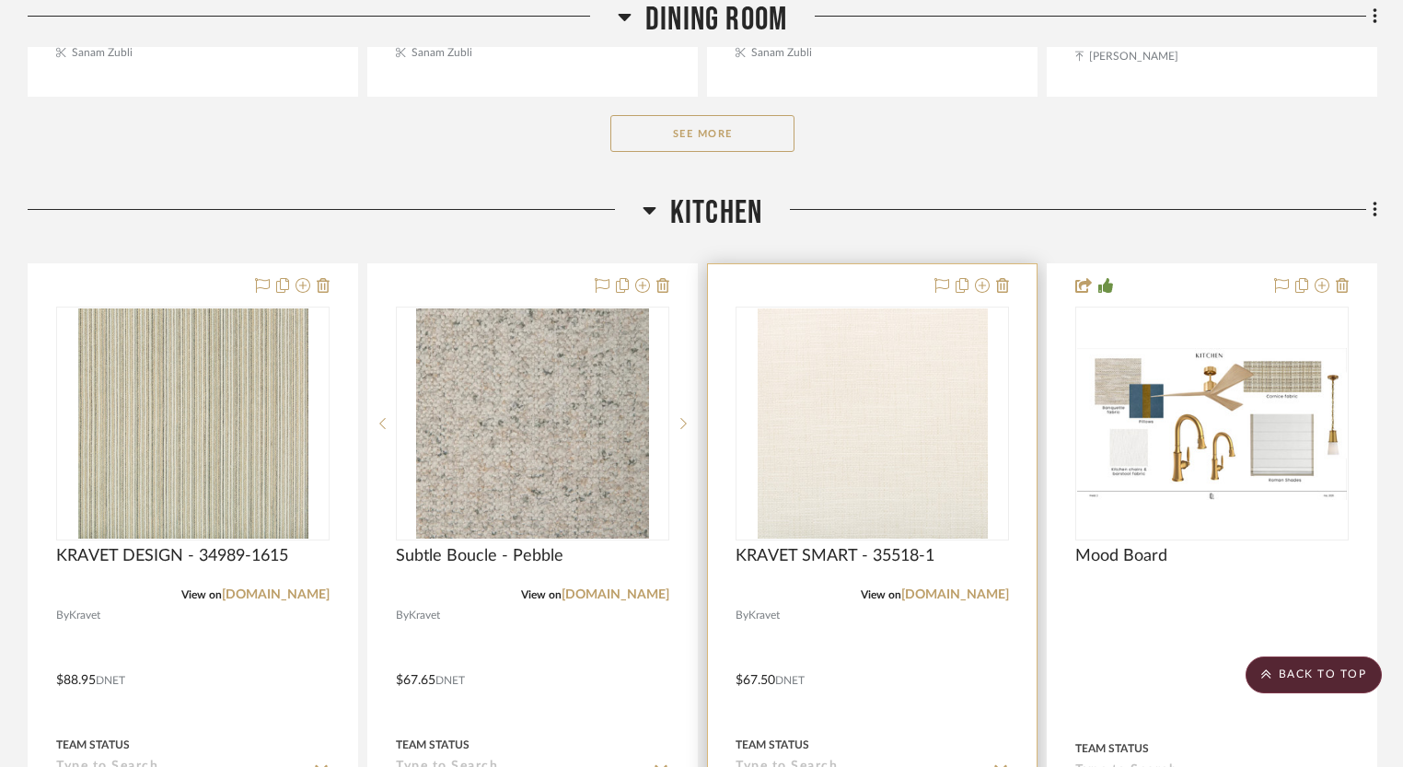
click at [873, 498] on img "0" at bounding box center [872, 423] width 230 height 230
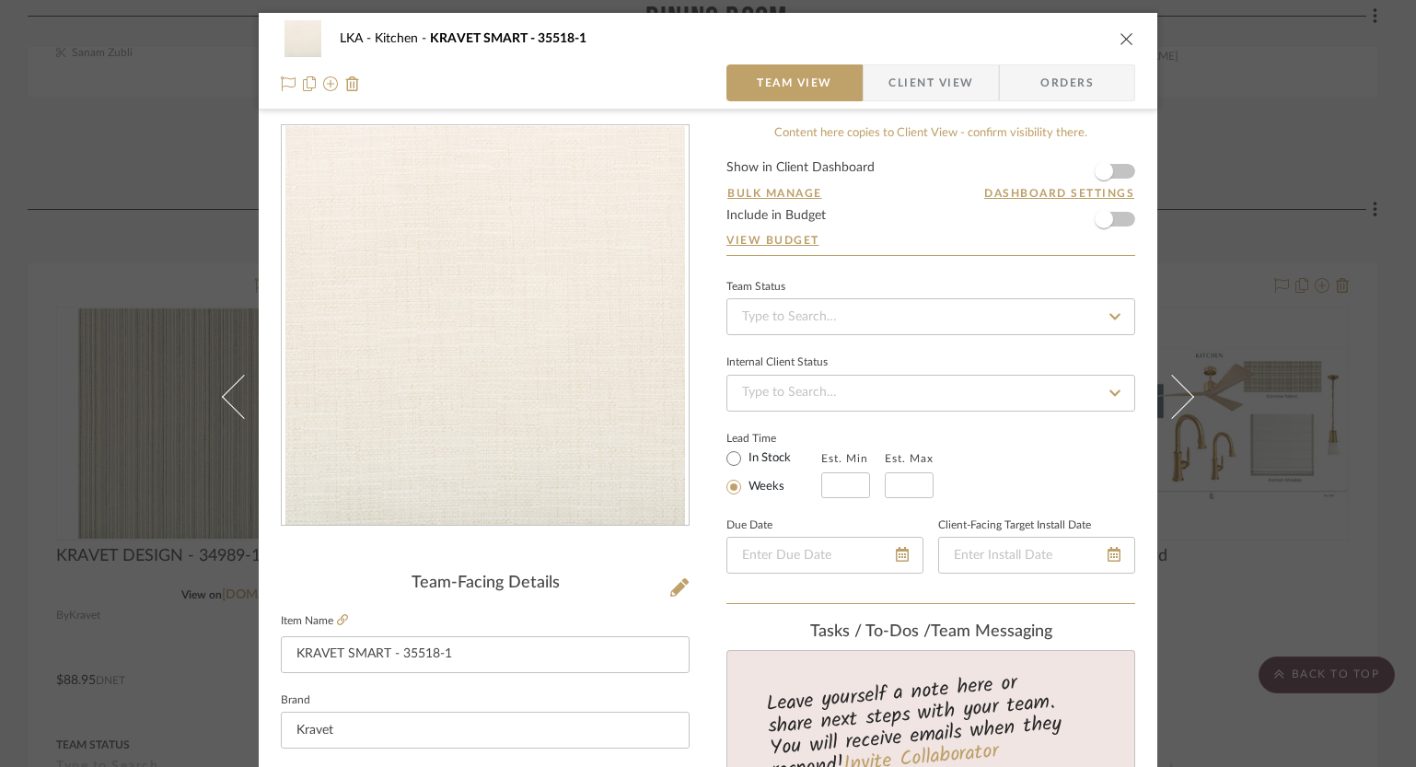
scroll to position [0, 0]
click at [1119, 40] on icon "close" at bounding box center [1126, 39] width 15 height 15
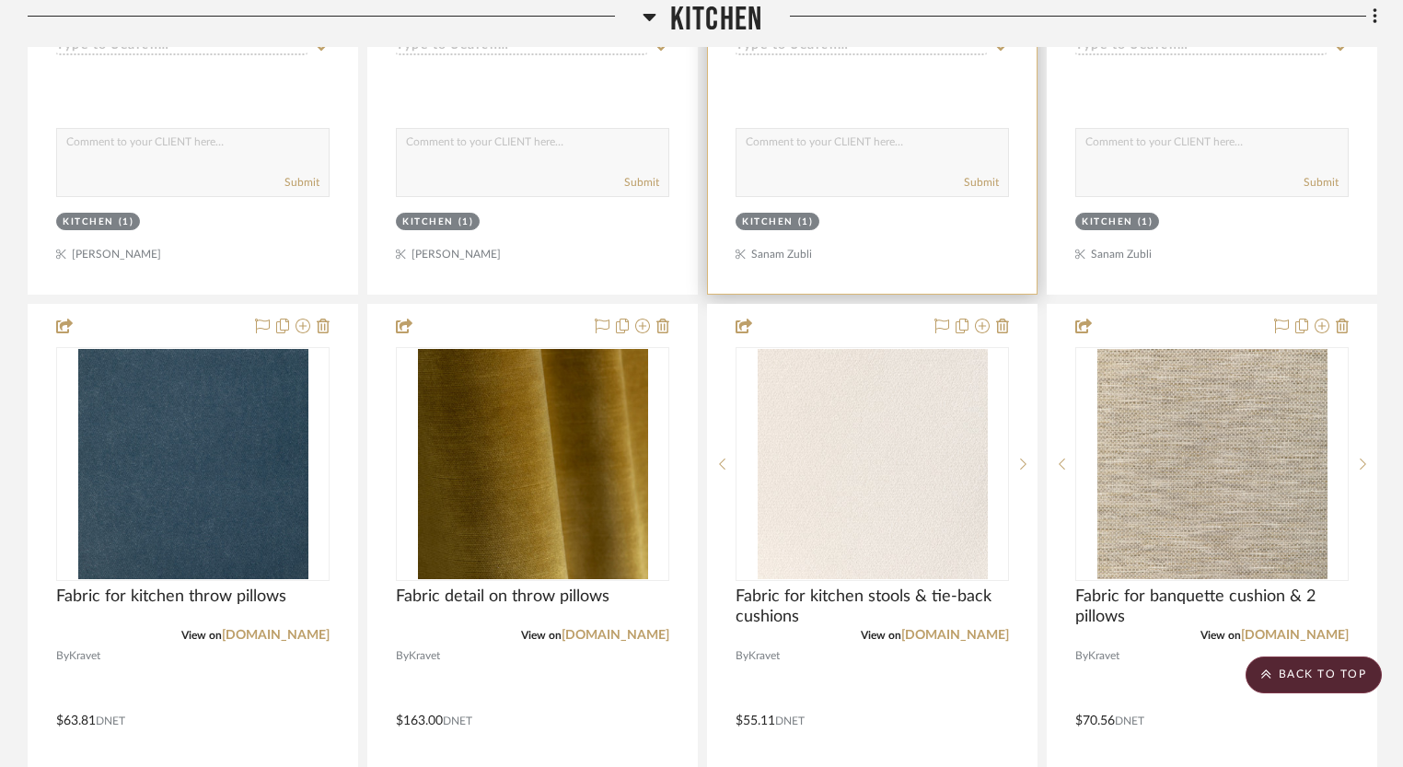
scroll to position [4878, 0]
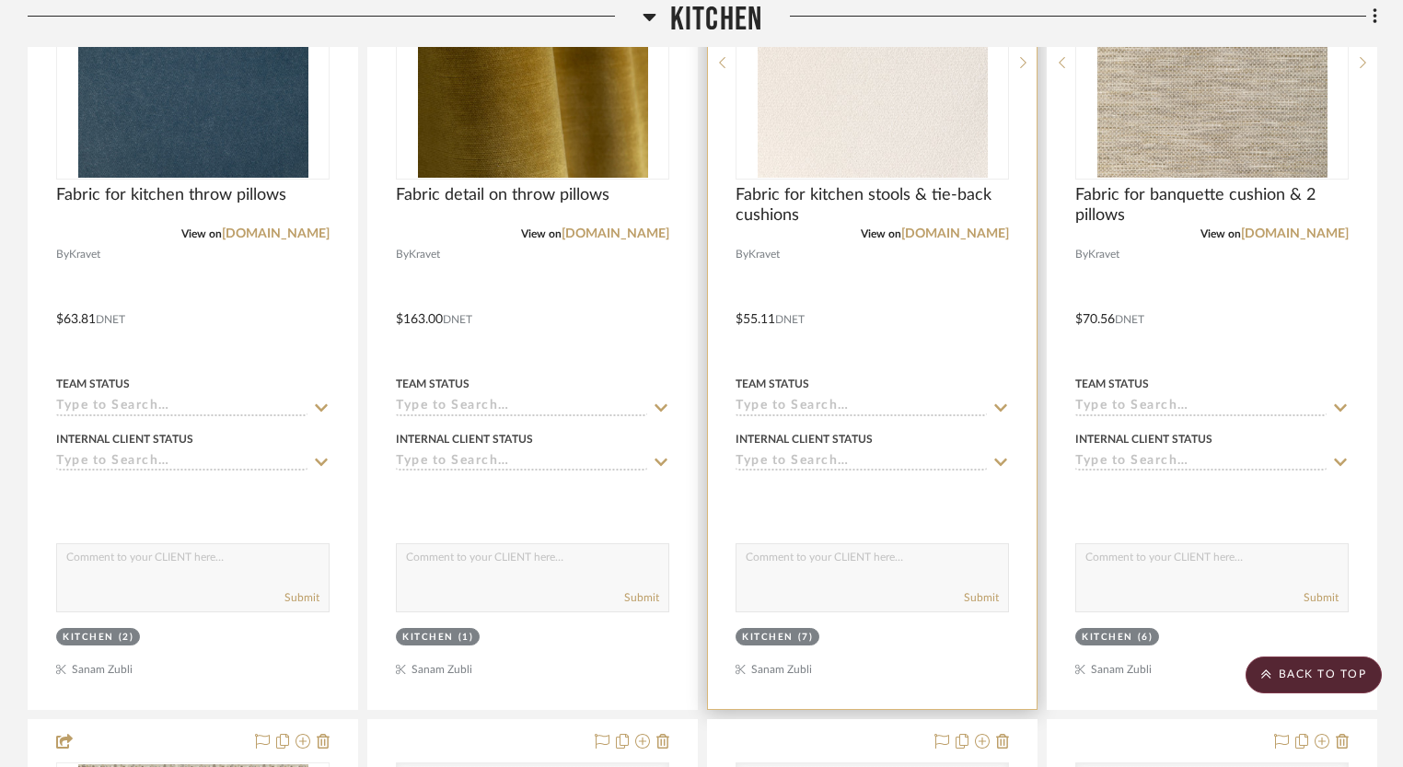
click at [909, 121] on img "0" at bounding box center [872, 63] width 230 height 230
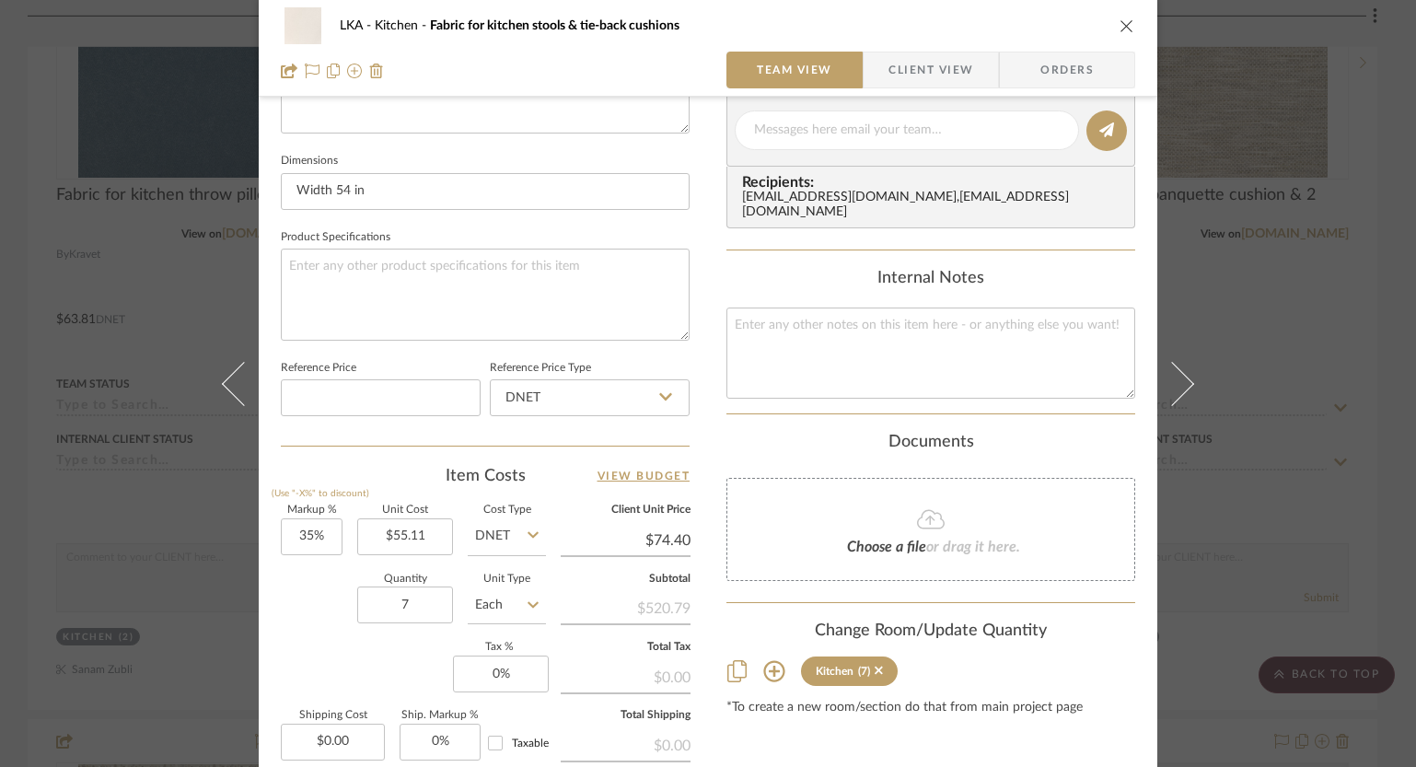
scroll to position [943, 0]
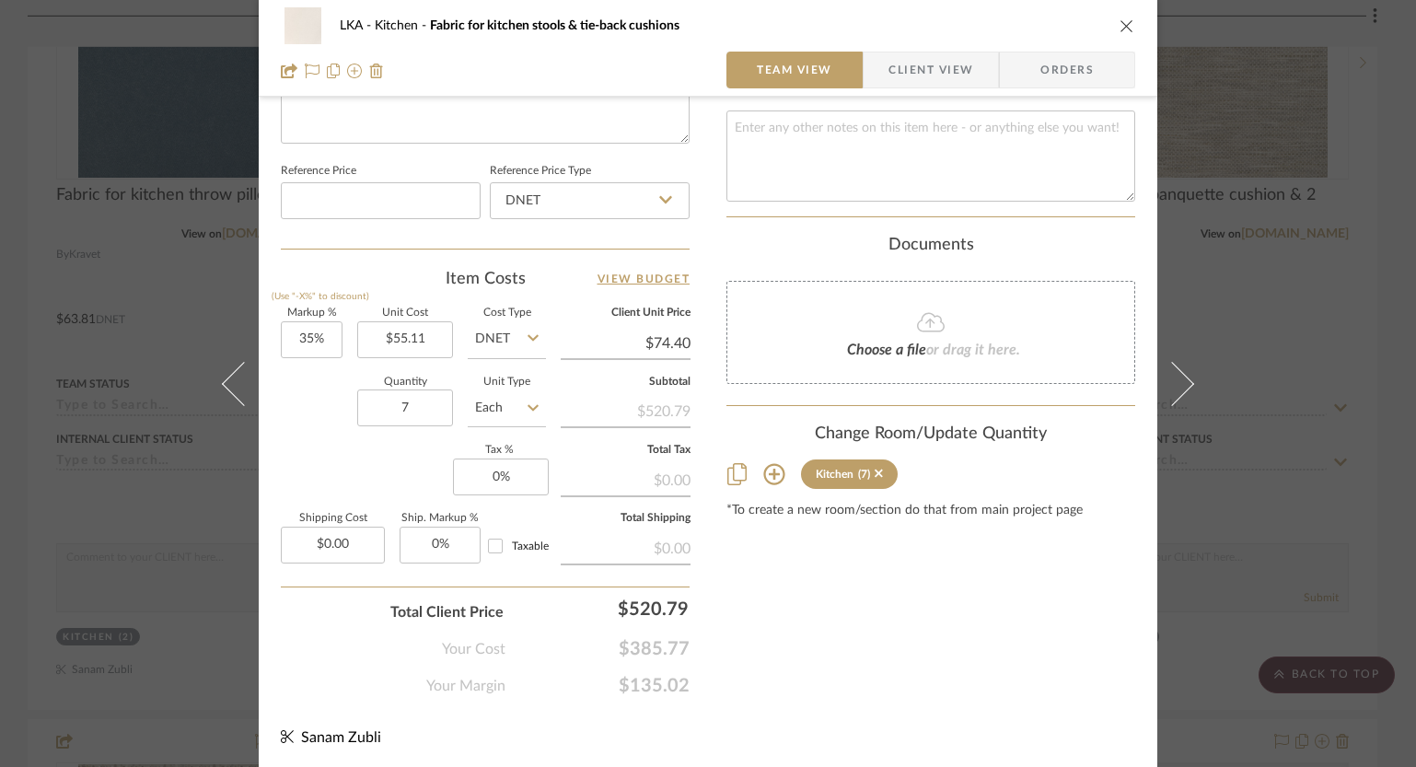
click at [1119, 26] on icon "close" at bounding box center [1126, 25] width 15 height 15
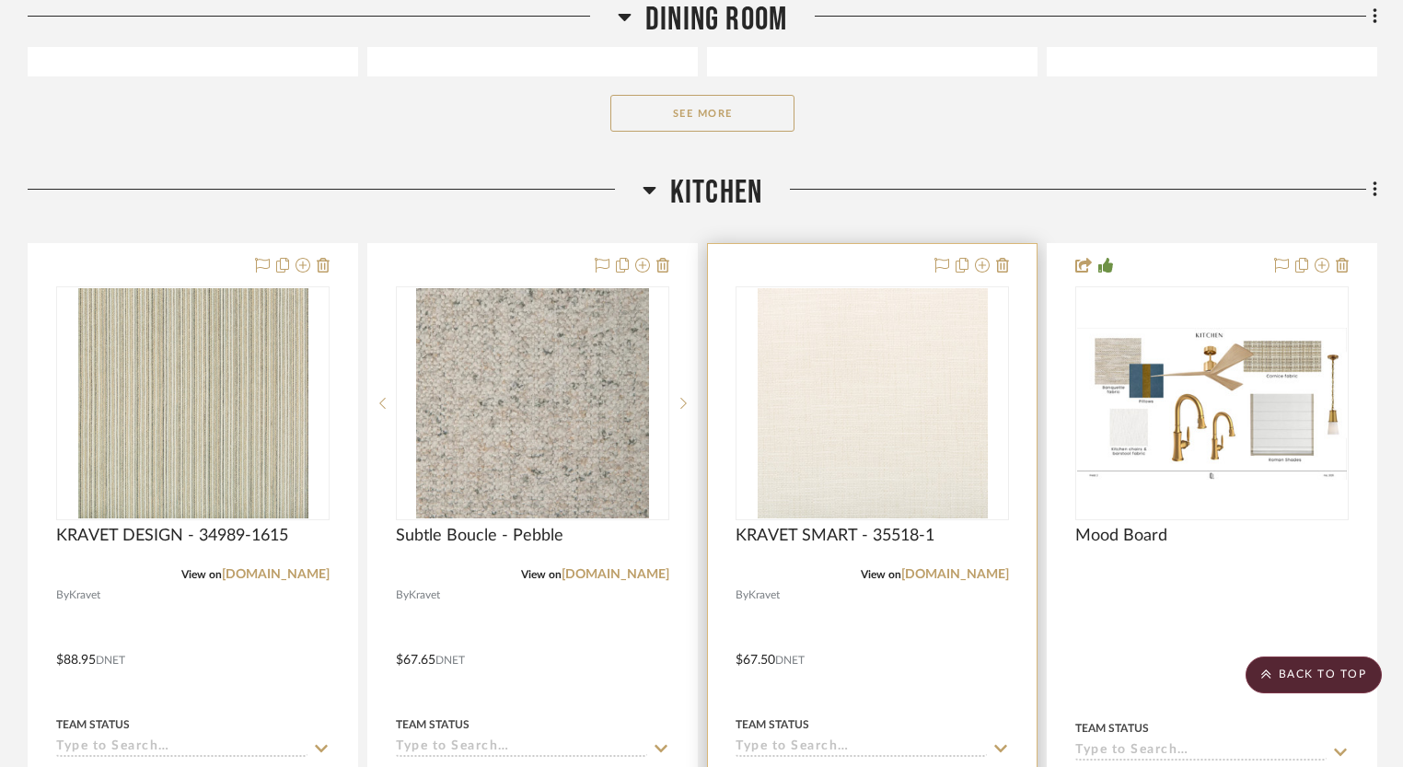
scroll to position [1440, 0]
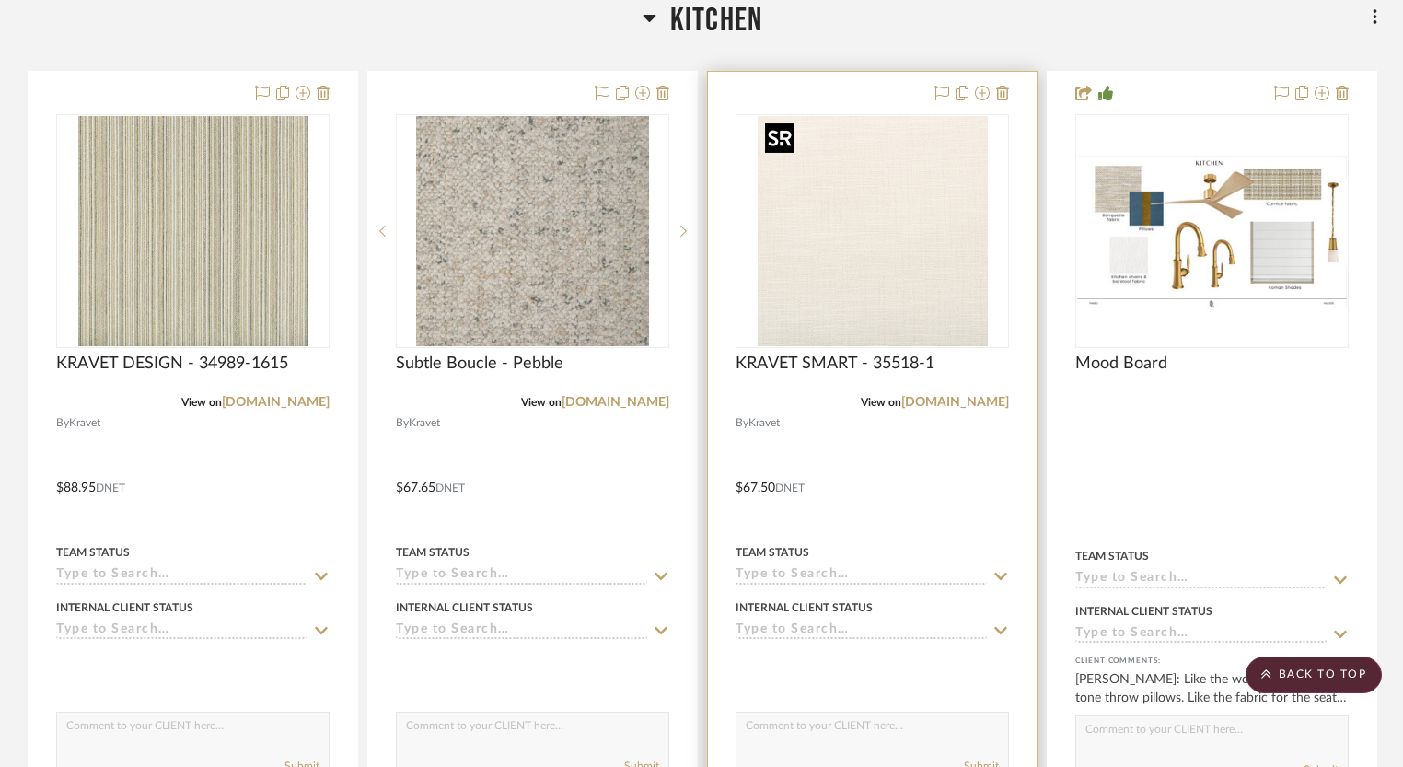
click at [883, 238] on img "0" at bounding box center [872, 231] width 230 height 230
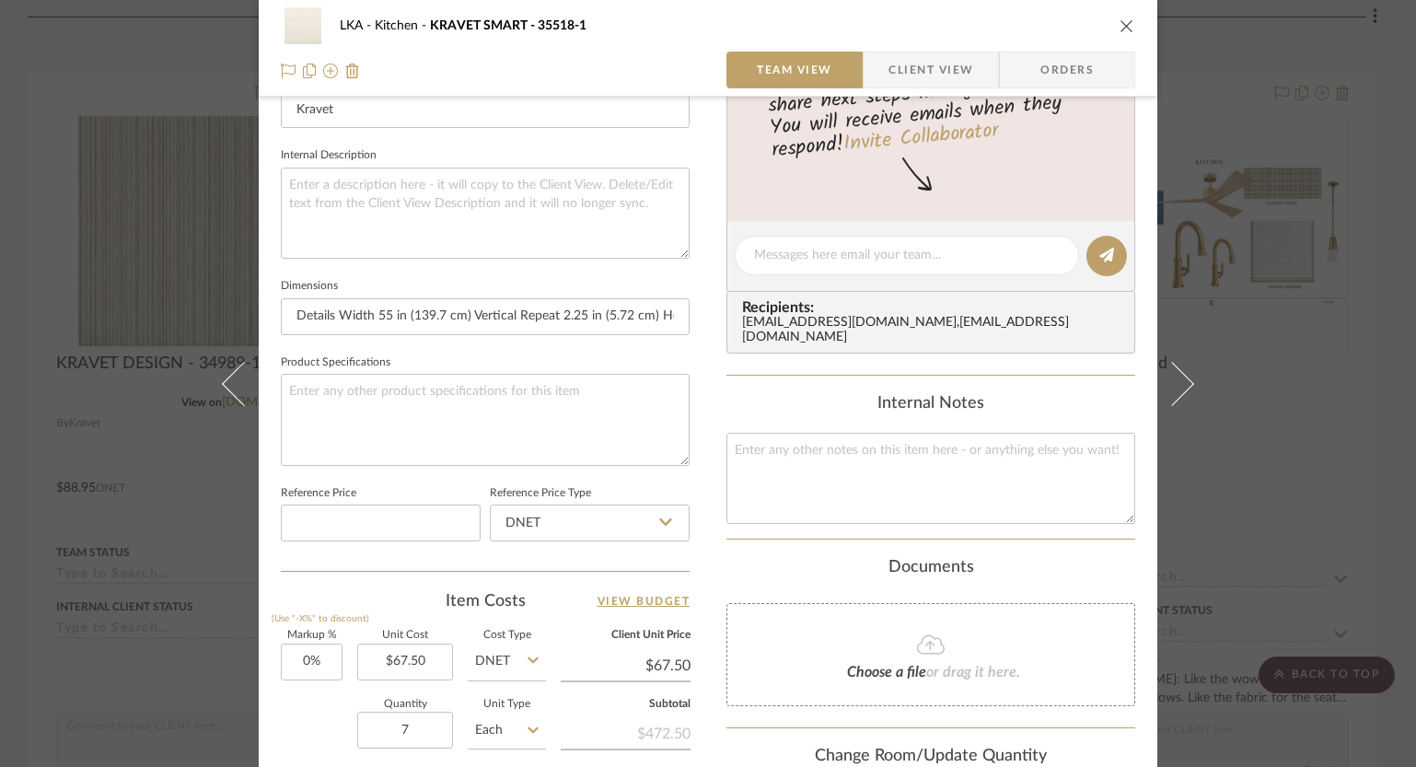
scroll to position [640, 0]
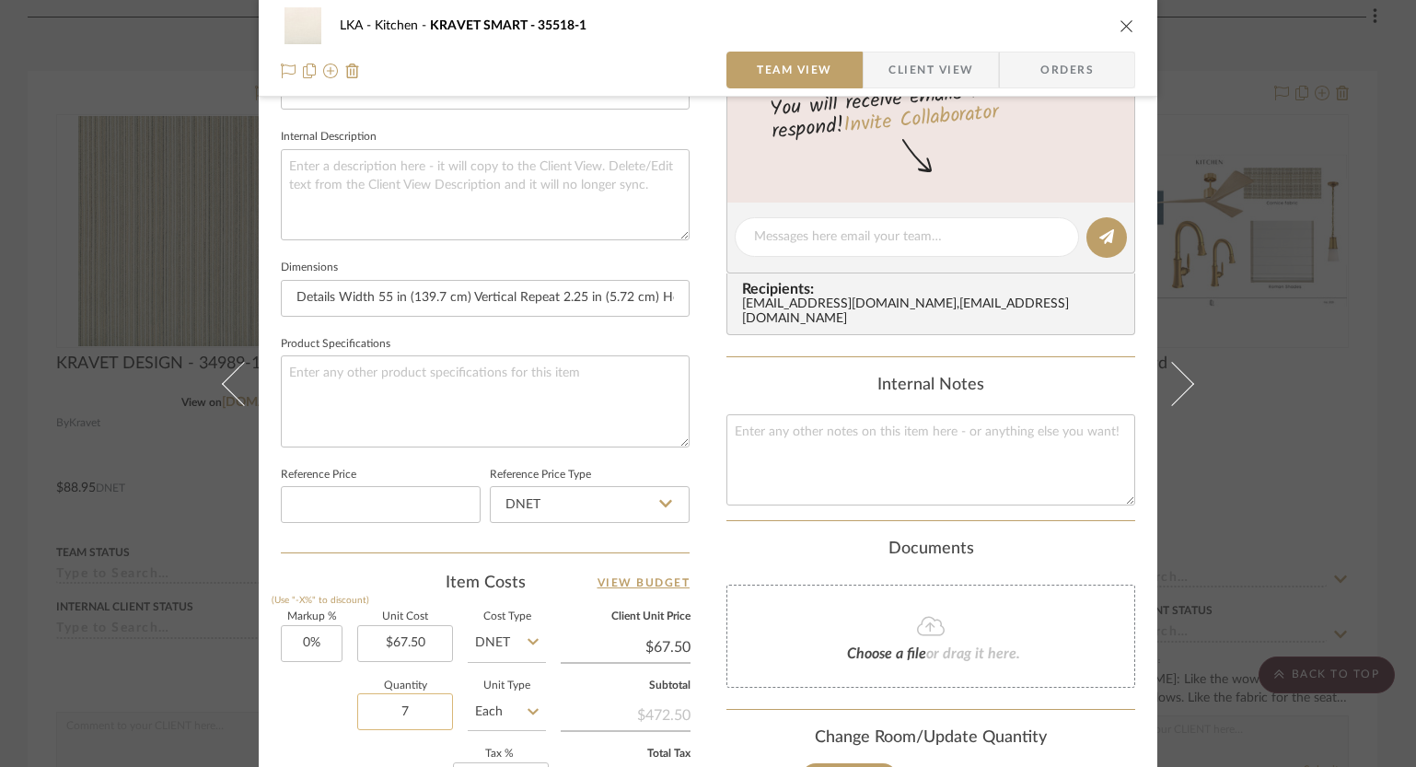
drag, startPoint x: 407, startPoint y: 706, endPoint x: 384, endPoint y: 708, distance: 23.1
click at [384, 708] on input "7" at bounding box center [405, 711] width 96 height 37
drag, startPoint x: 384, startPoint y: 708, endPoint x: 424, endPoint y: 707, distance: 40.5
click at [424, 707] on input "7" at bounding box center [405, 711] width 96 height 37
type input "9"
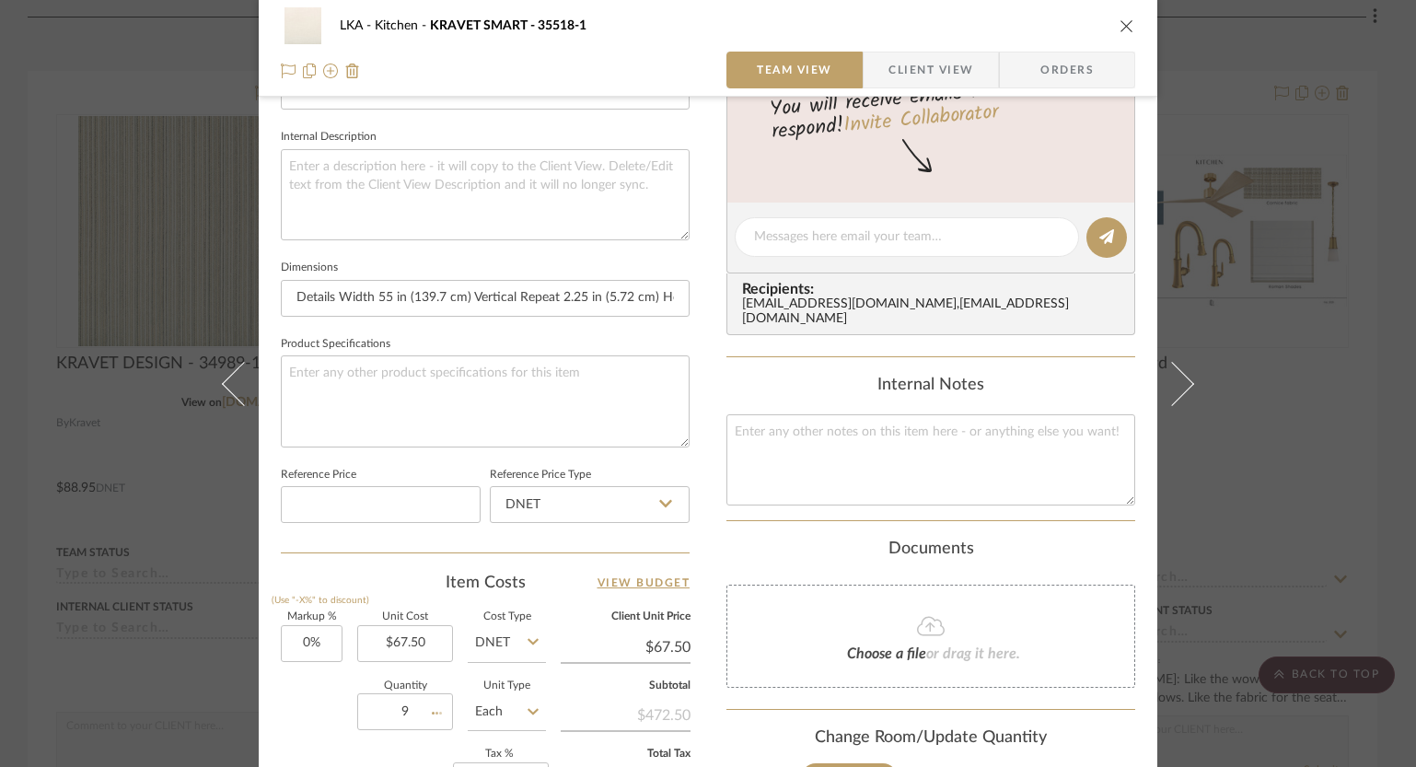
click at [298, 726] on div "Quantity 9 Unit Type Each" at bounding box center [413, 713] width 265 height 65
click at [1126, 21] on icon "close" at bounding box center [1126, 25] width 15 height 15
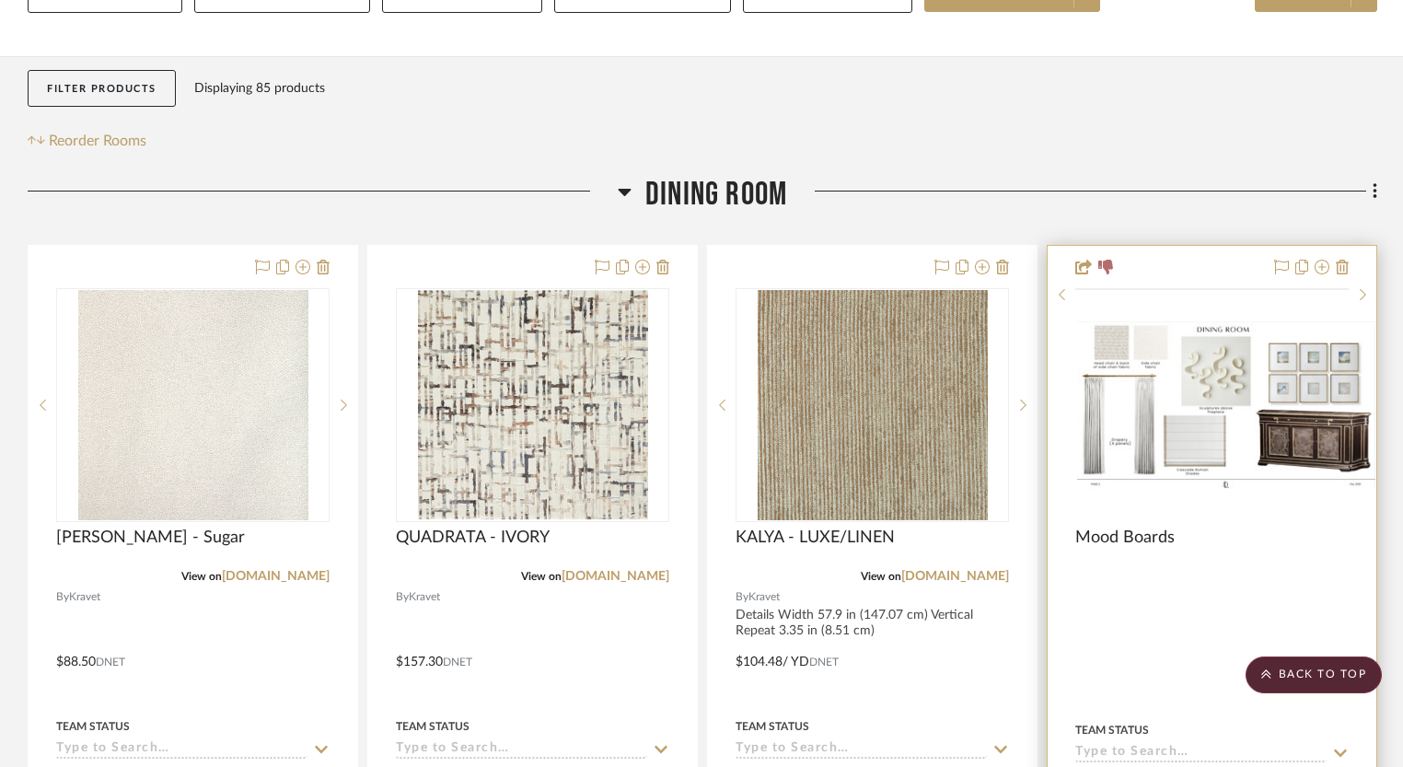
scroll to position [384, 0]
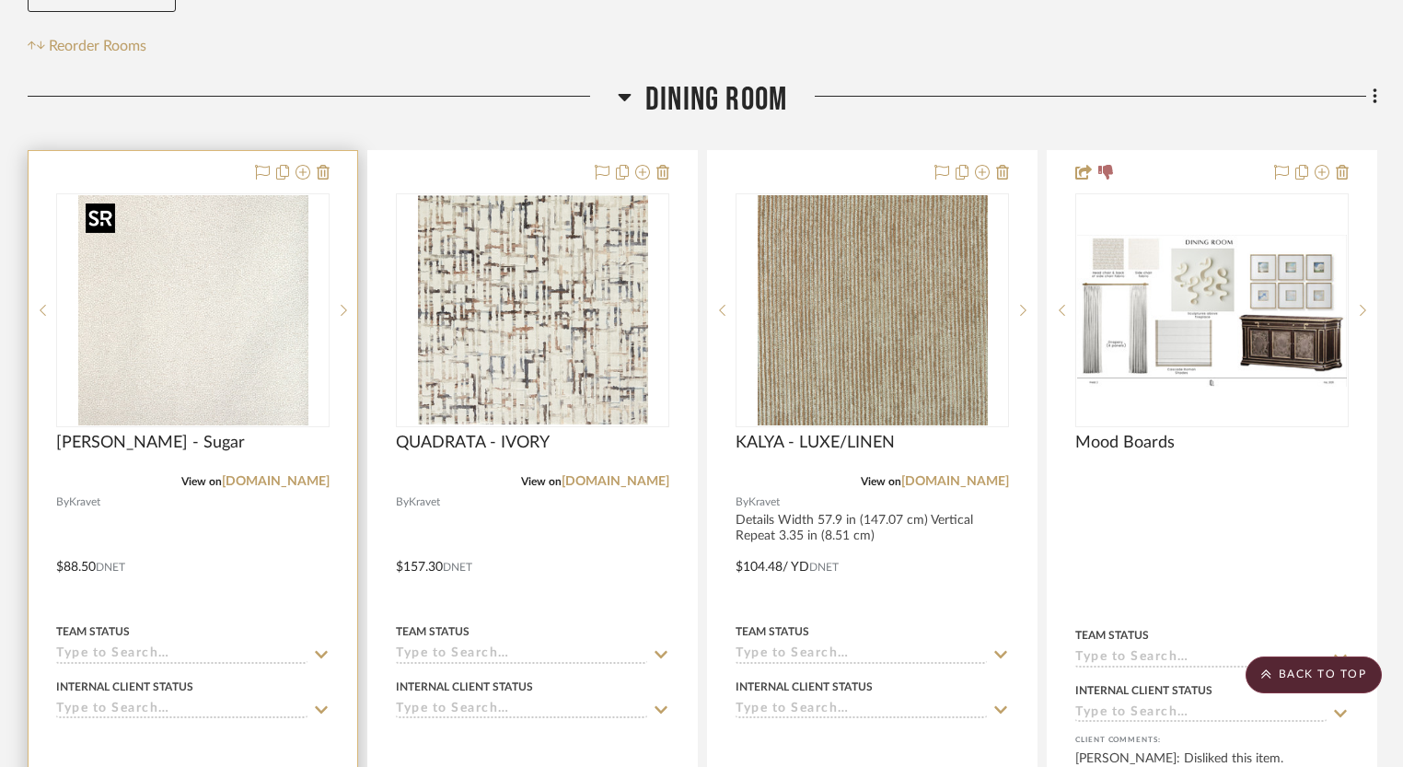
click at [219, 341] on img "0" at bounding box center [193, 310] width 230 height 230
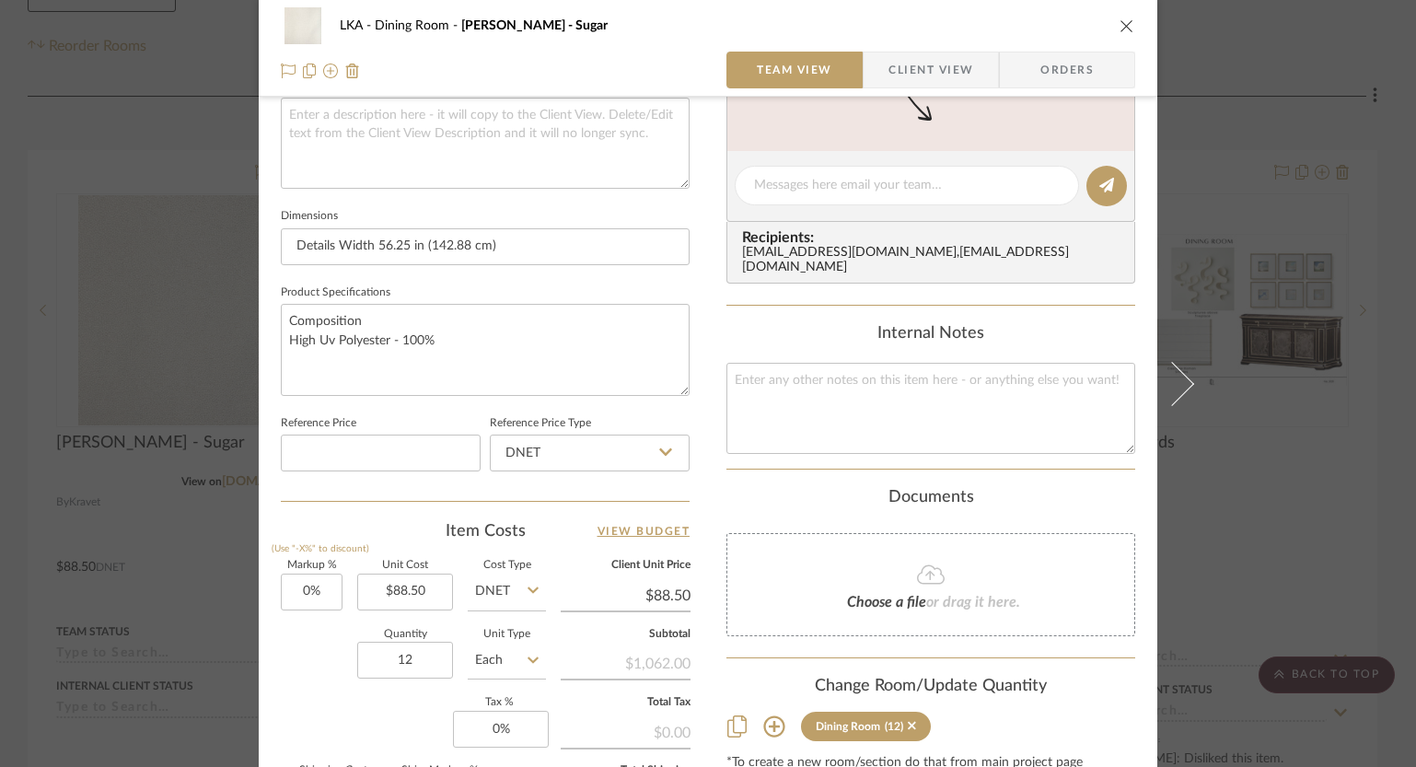
scroll to position [920, 0]
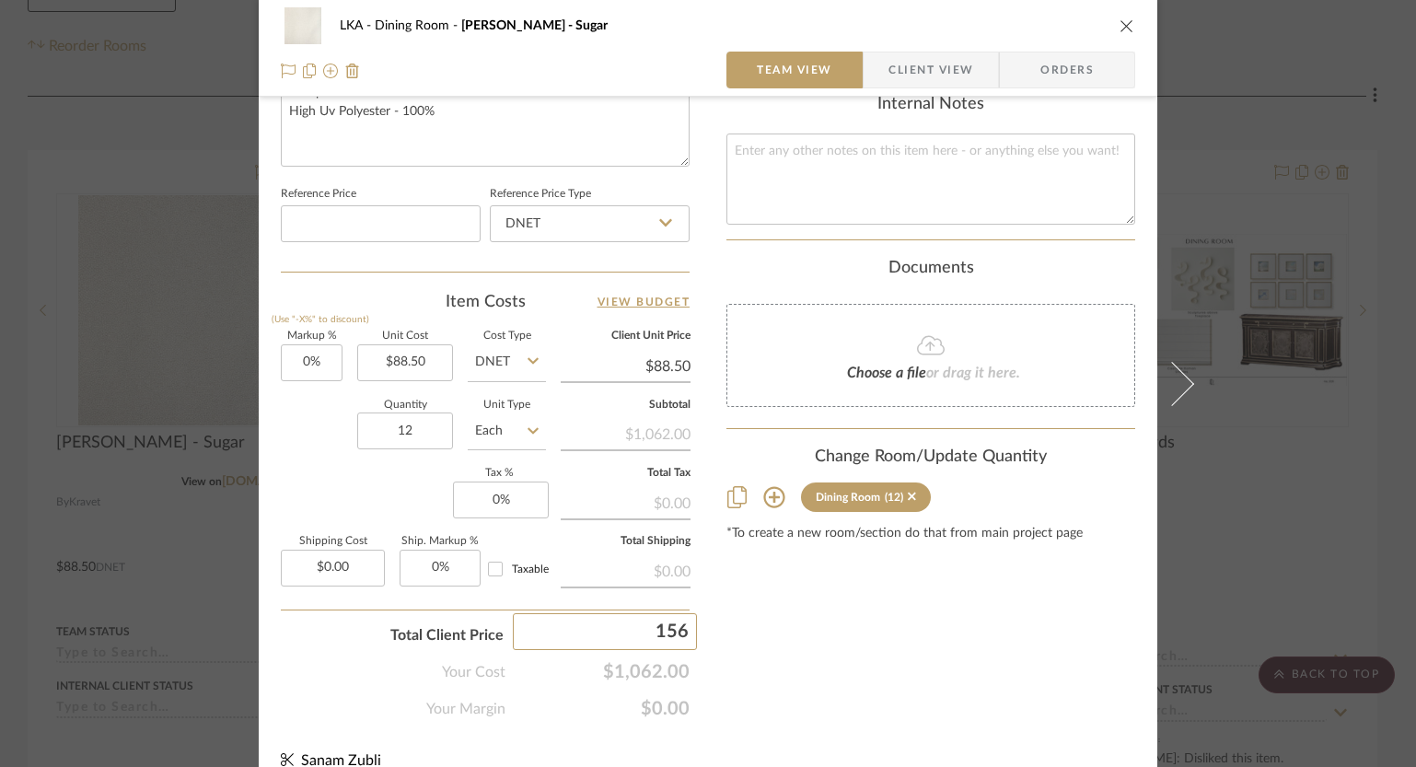
type input "1560"
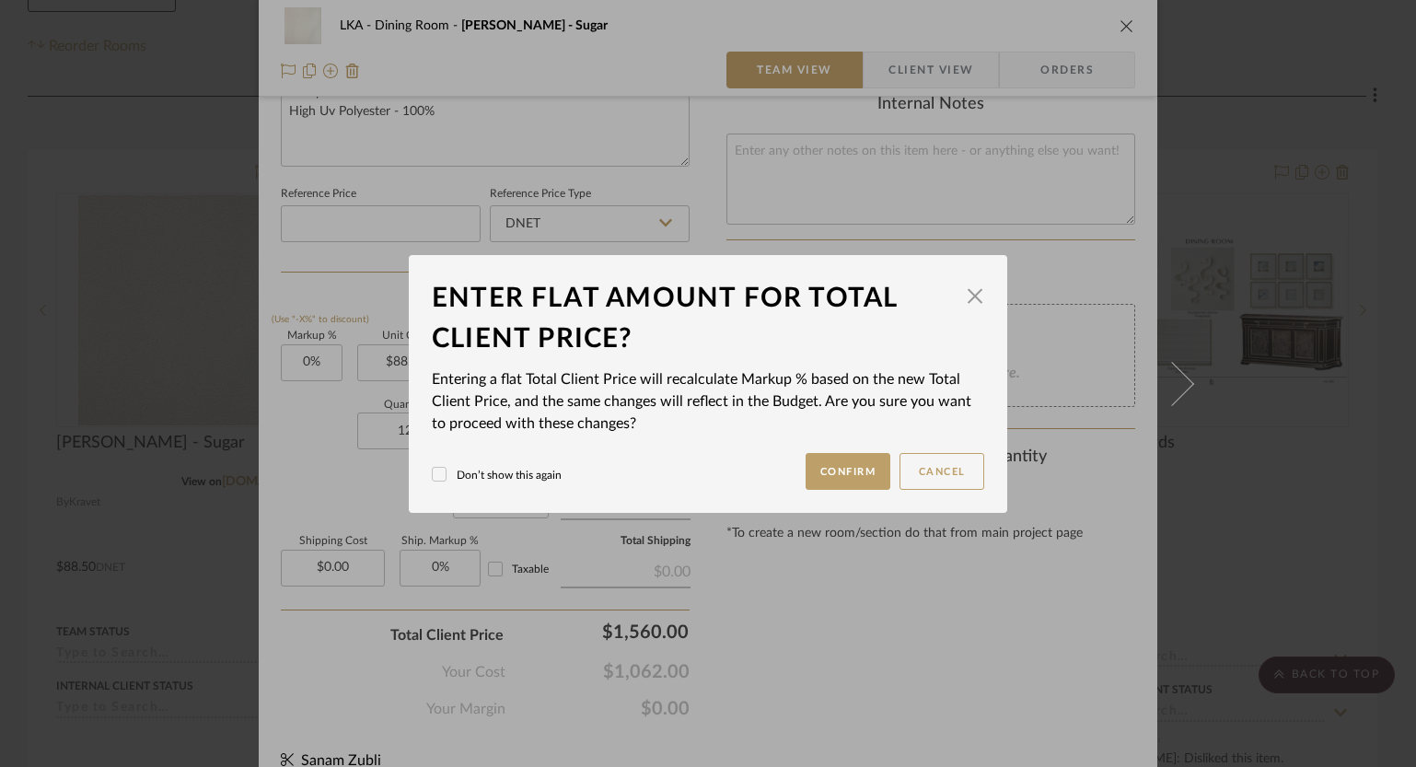
click at [770, 644] on div "LKA Dining Room [PERSON_NAME] - Sugar Team View Client View Orders 1 / 3 Team-F…" at bounding box center [708, 383] width 1416 height 767
click at [867, 469] on button "Confirm" at bounding box center [848, 471] width 86 height 37
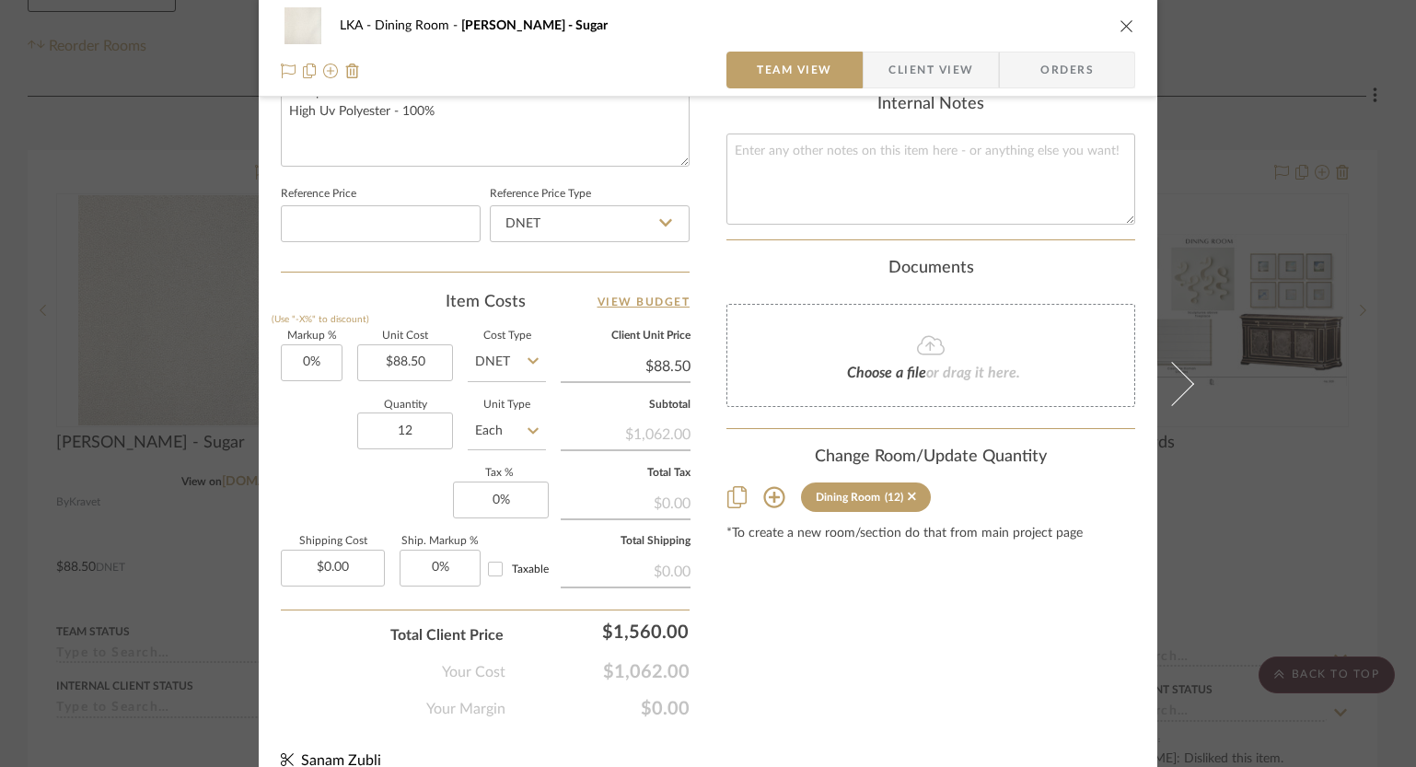
type input "46.89%"
type input "$130.00"
type input "1580"
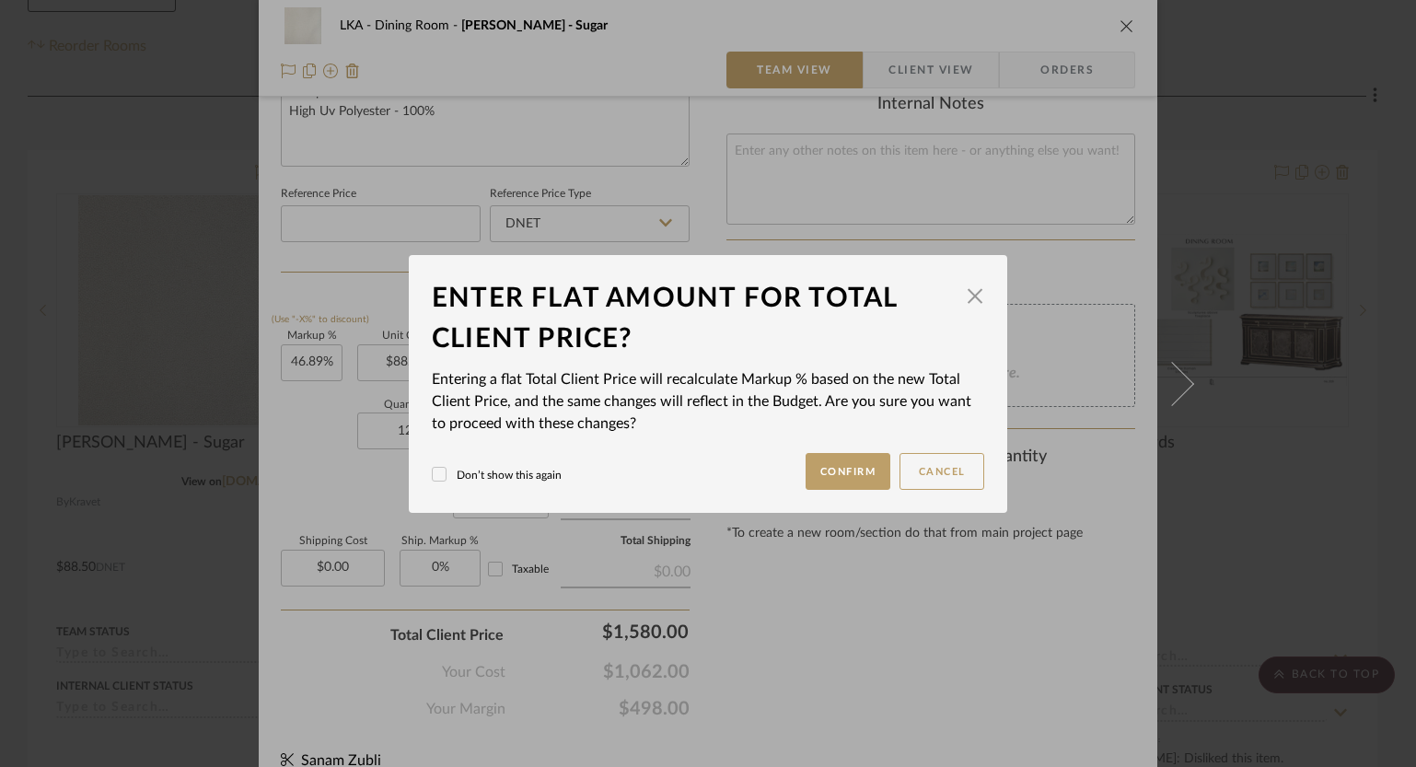
click at [836, 450] on mat-dialog-content "Enter flat amount for total client price? × Entering a flat Total Client Price …" at bounding box center [708, 384] width 552 height 212
click at [831, 463] on button "Confirm" at bounding box center [848, 471] width 86 height 37
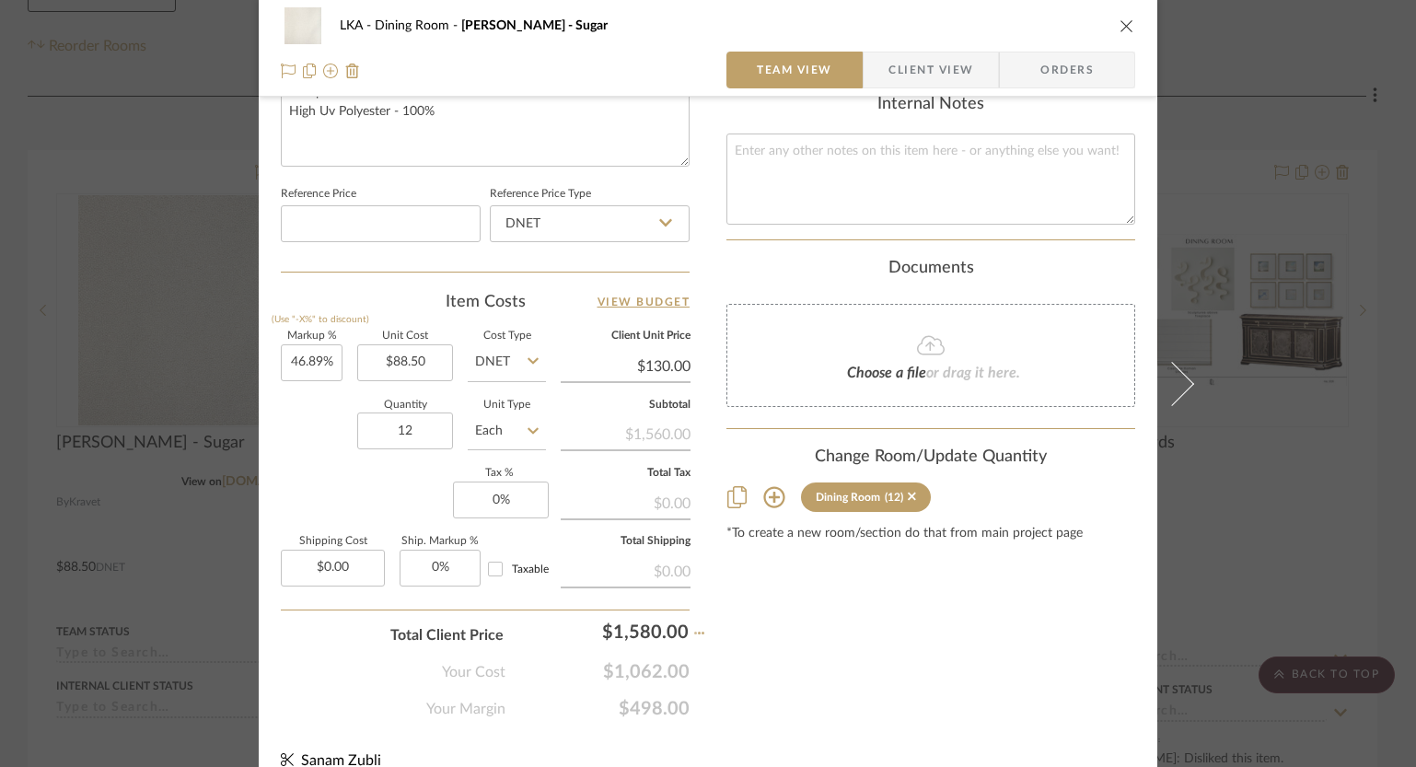
type input "48.77%"
type input "$131.67"
type input "1620"
click at [698, 633] on div "LKA Dining Room [PERSON_NAME] - Sugar Team View Client View Orders 1 / 3 Team-F…" at bounding box center [708, 383] width 1416 height 767
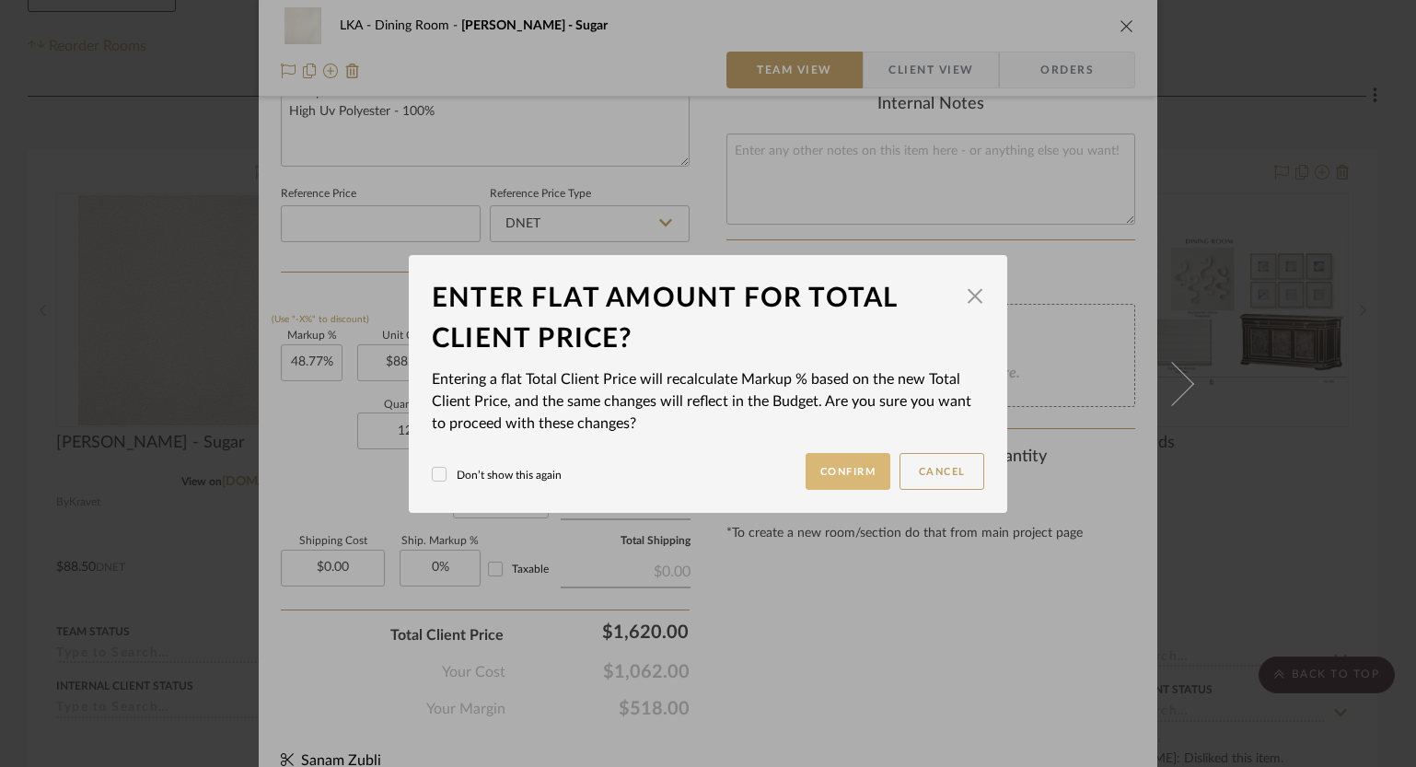
click at [853, 468] on button "Confirm" at bounding box center [848, 471] width 86 height 37
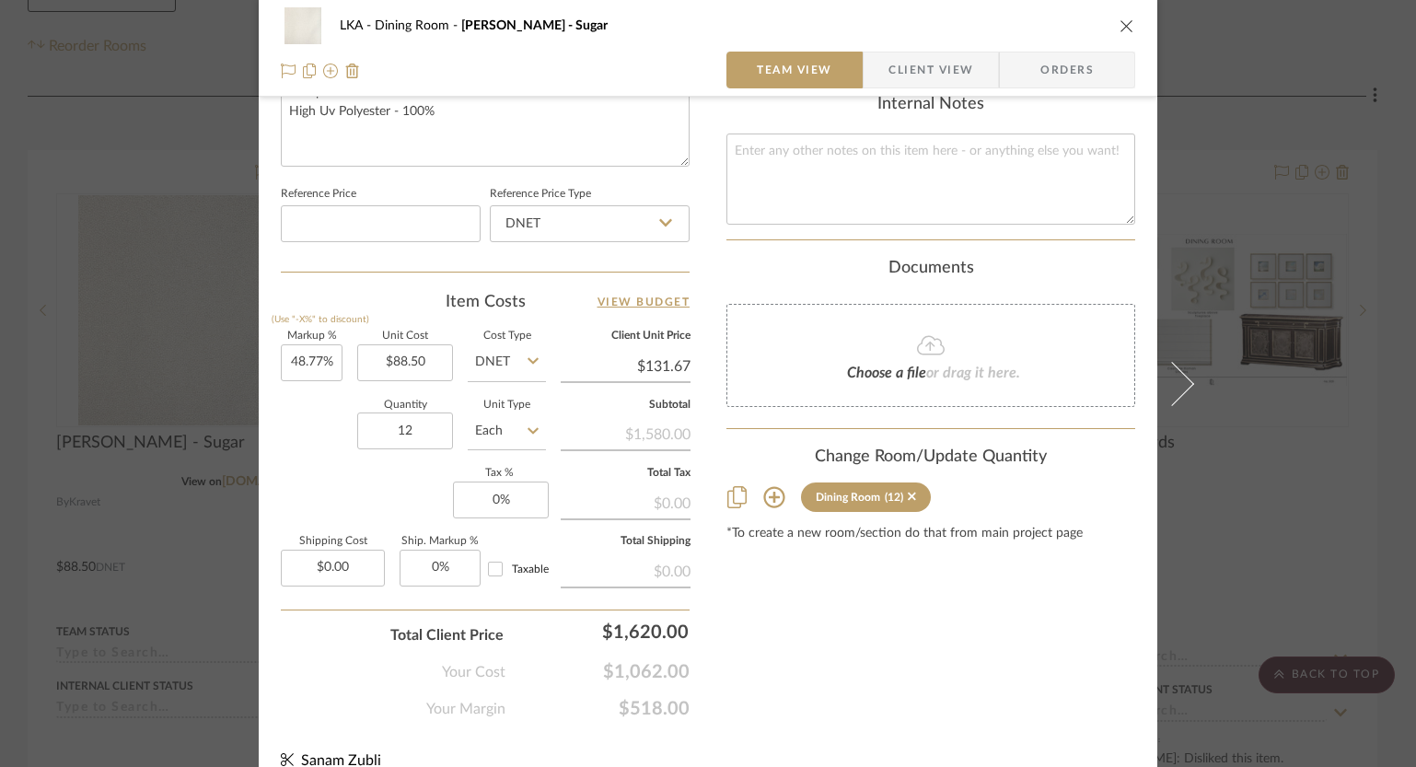
type input "52.54%"
type input "$135.00"
click at [1119, 22] on icon "close" at bounding box center [1126, 25] width 15 height 15
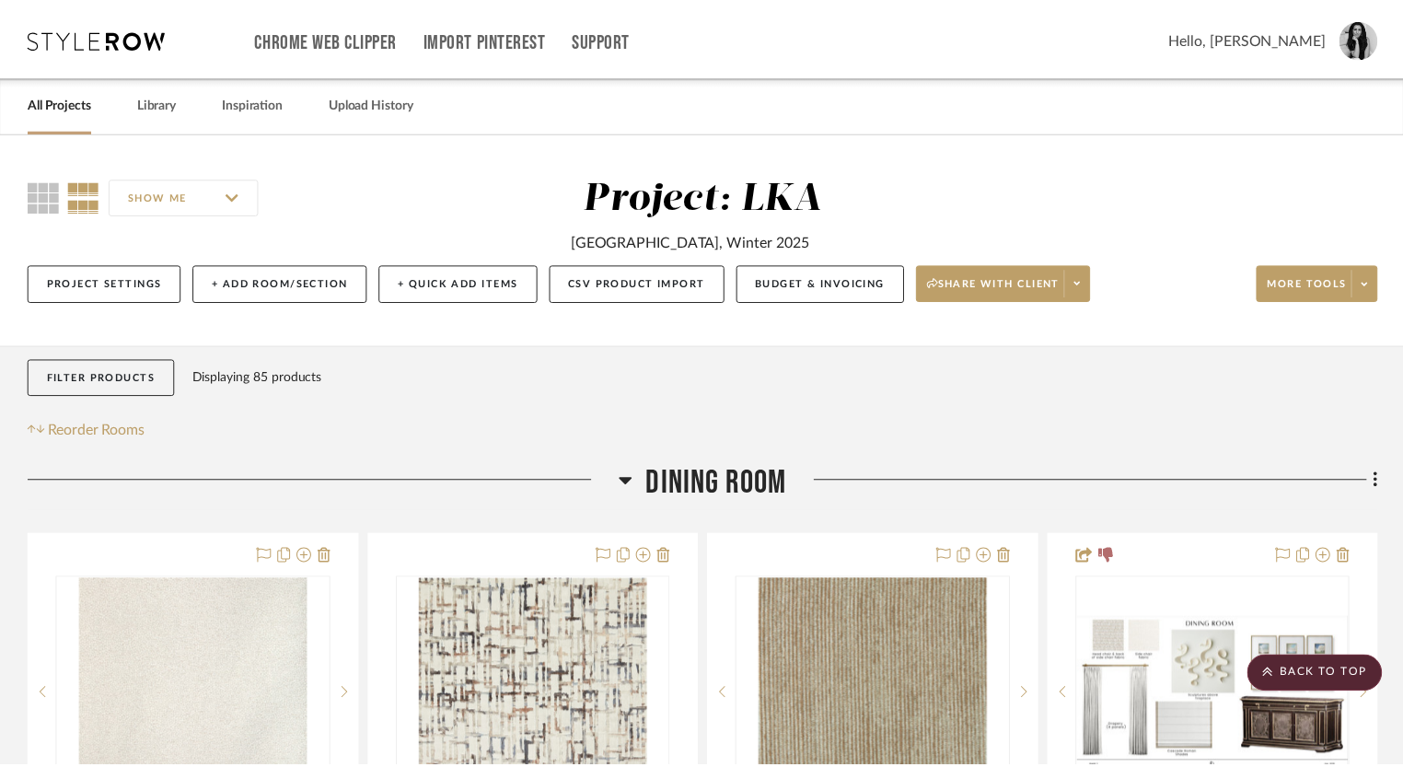
scroll to position [384, 0]
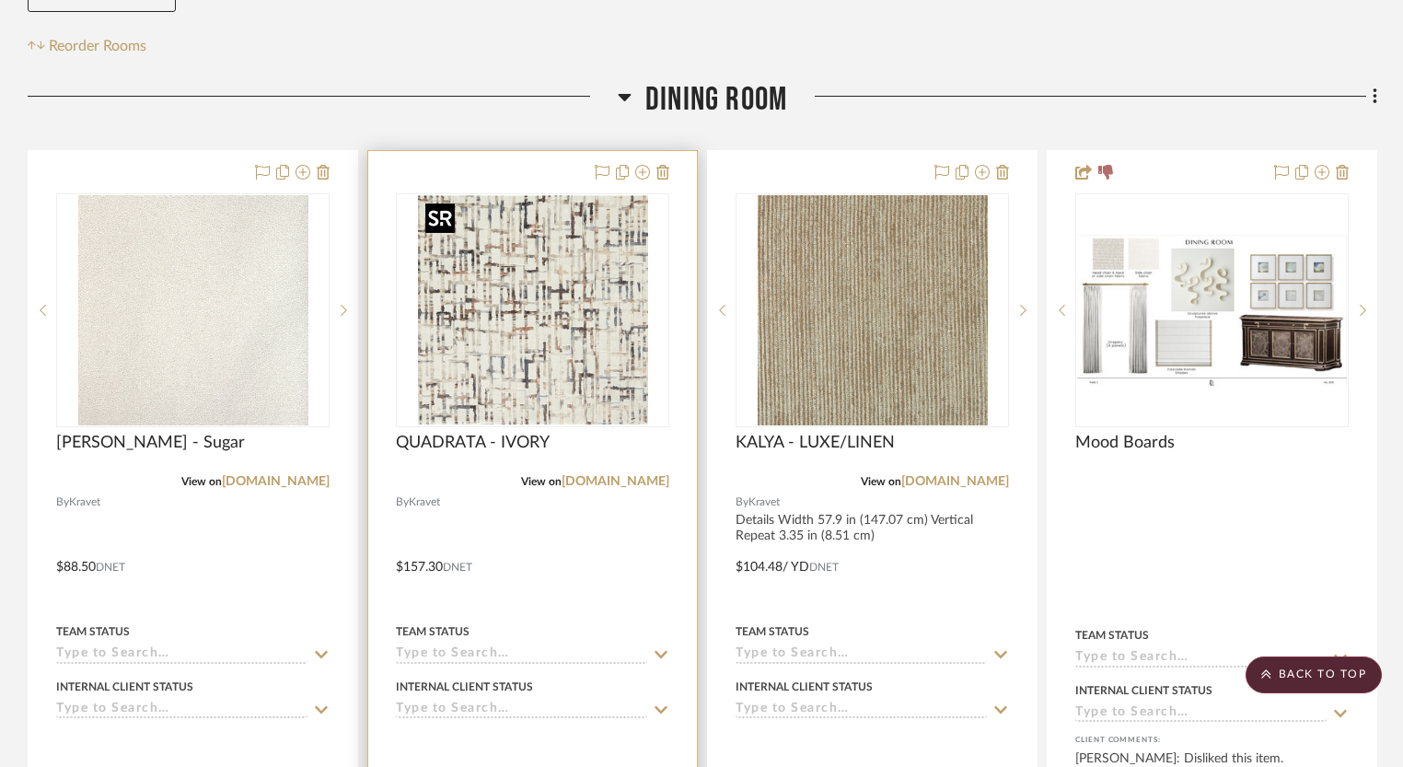
click at [597, 370] on img "0" at bounding box center [533, 310] width 230 height 230
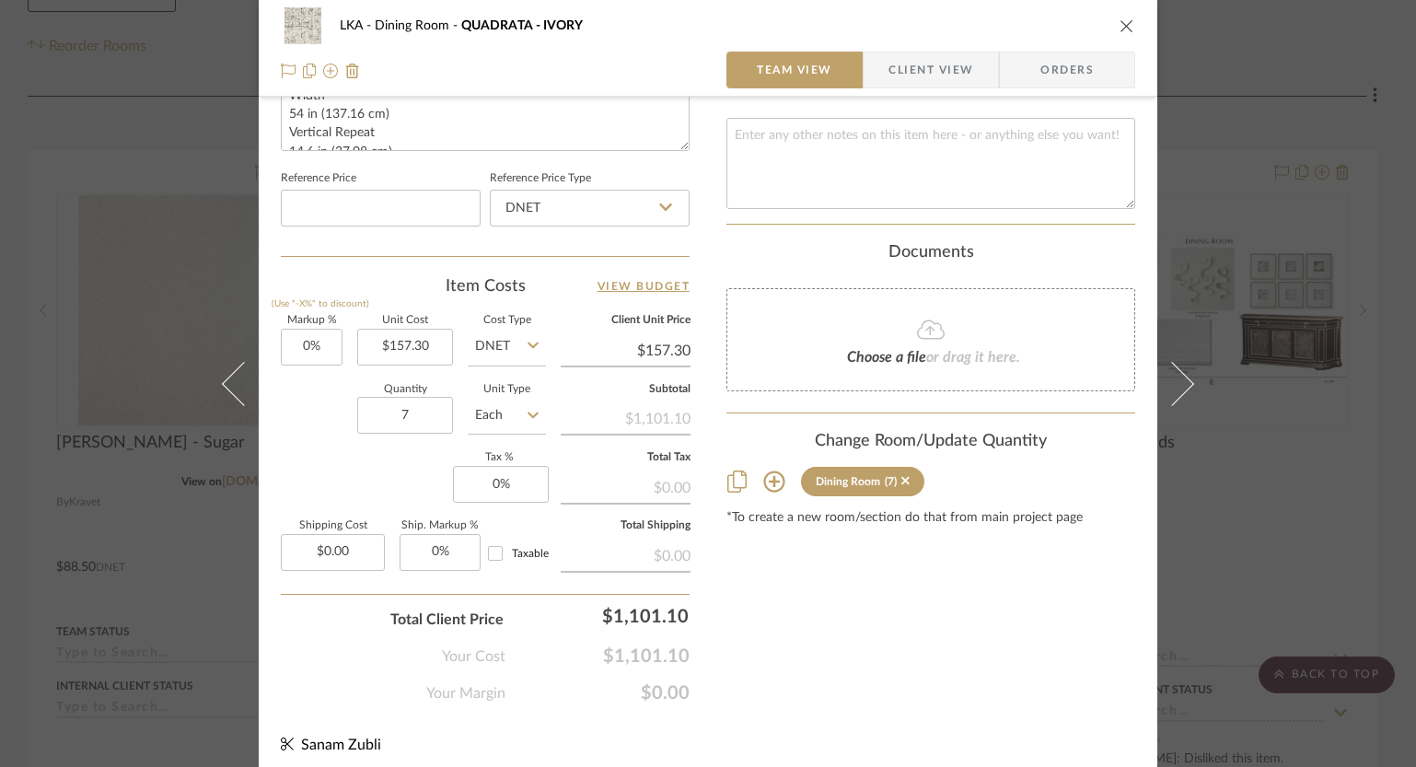
scroll to position [943, 0]
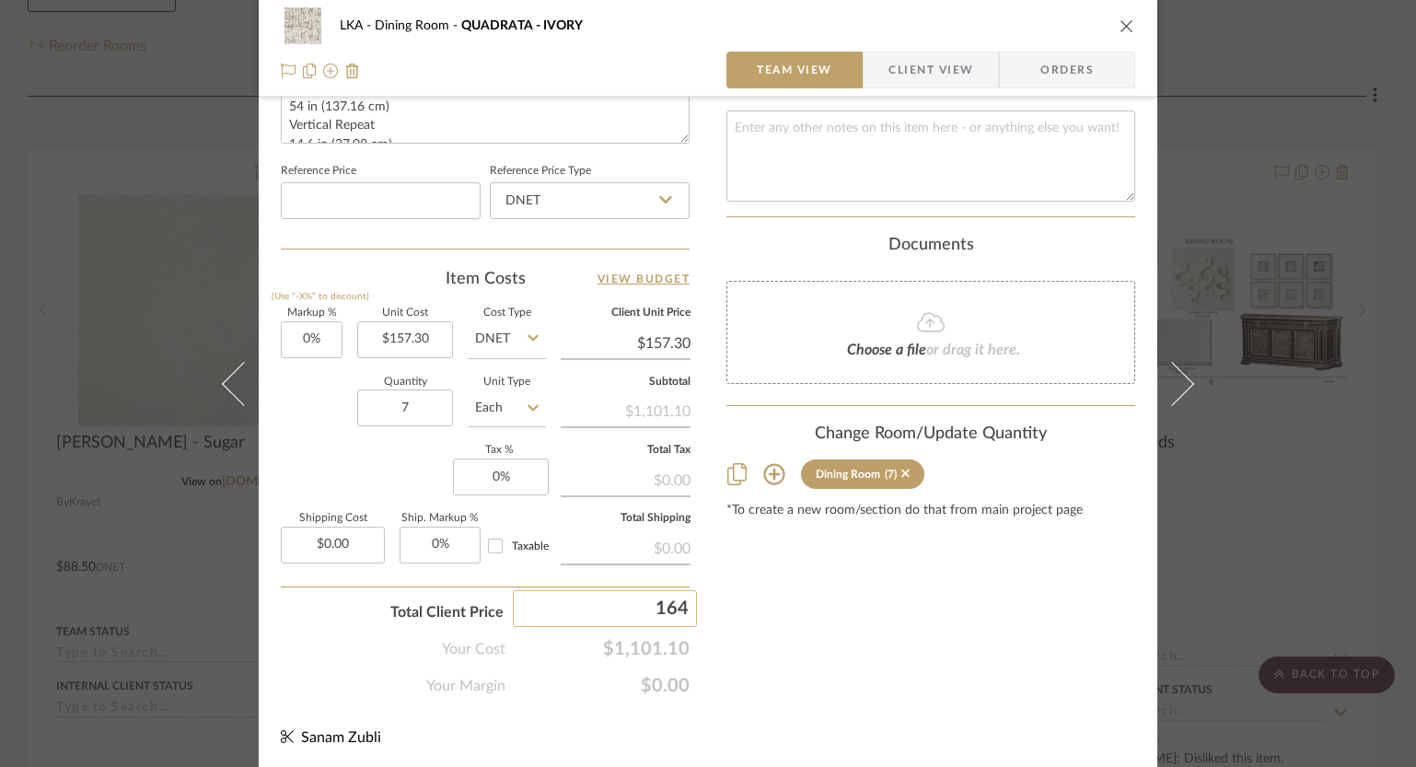
type input "1640"
click at [766, 620] on div "LKA Dining Room QUADRATA - IVORY Team View Client View Orders Team-Facing Detai…" at bounding box center [708, 383] width 1416 height 767
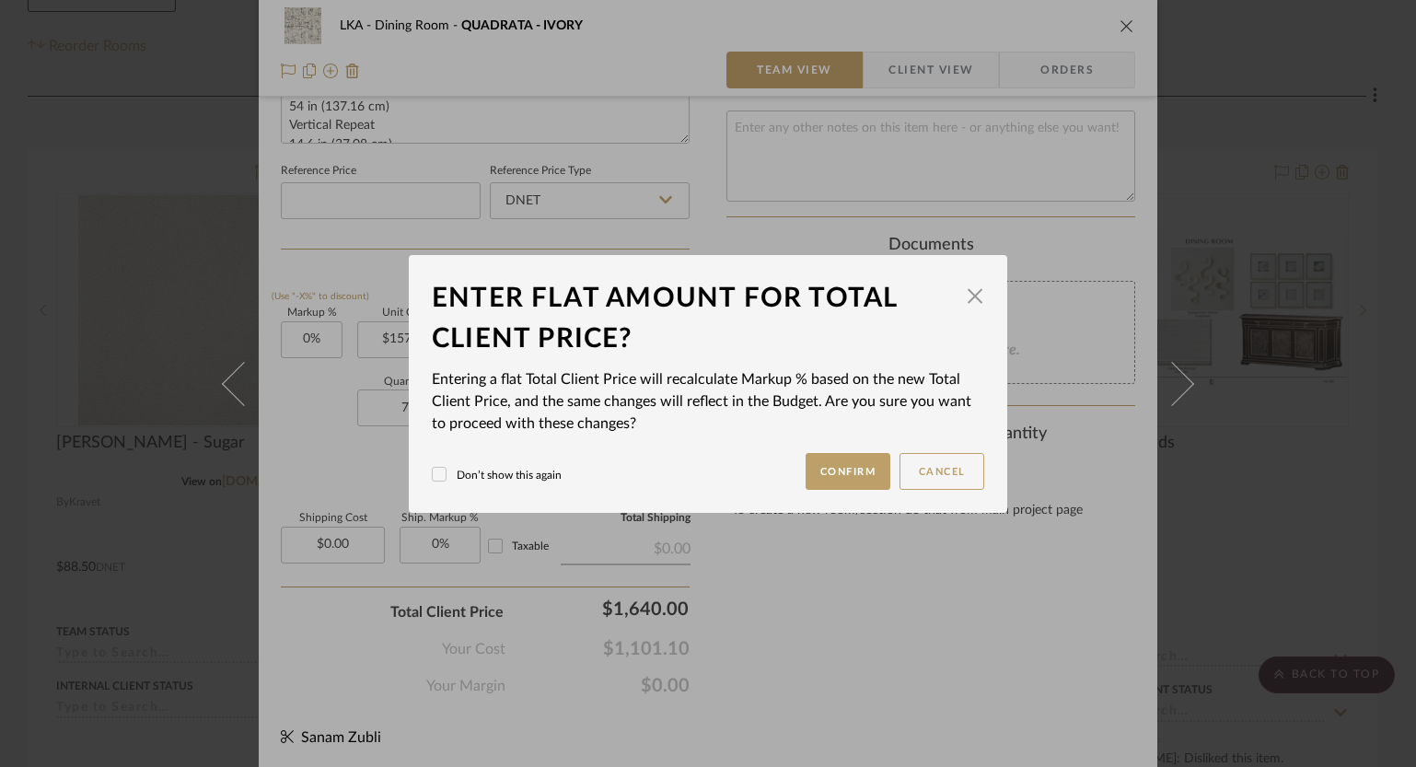
click at [503, 472] on label "Don’t show this again" at bounding box center [497, 475] width 130 height 17
click at [820, 477] on button "Confirm" at bounding box center [848, 471] width 86 height 37
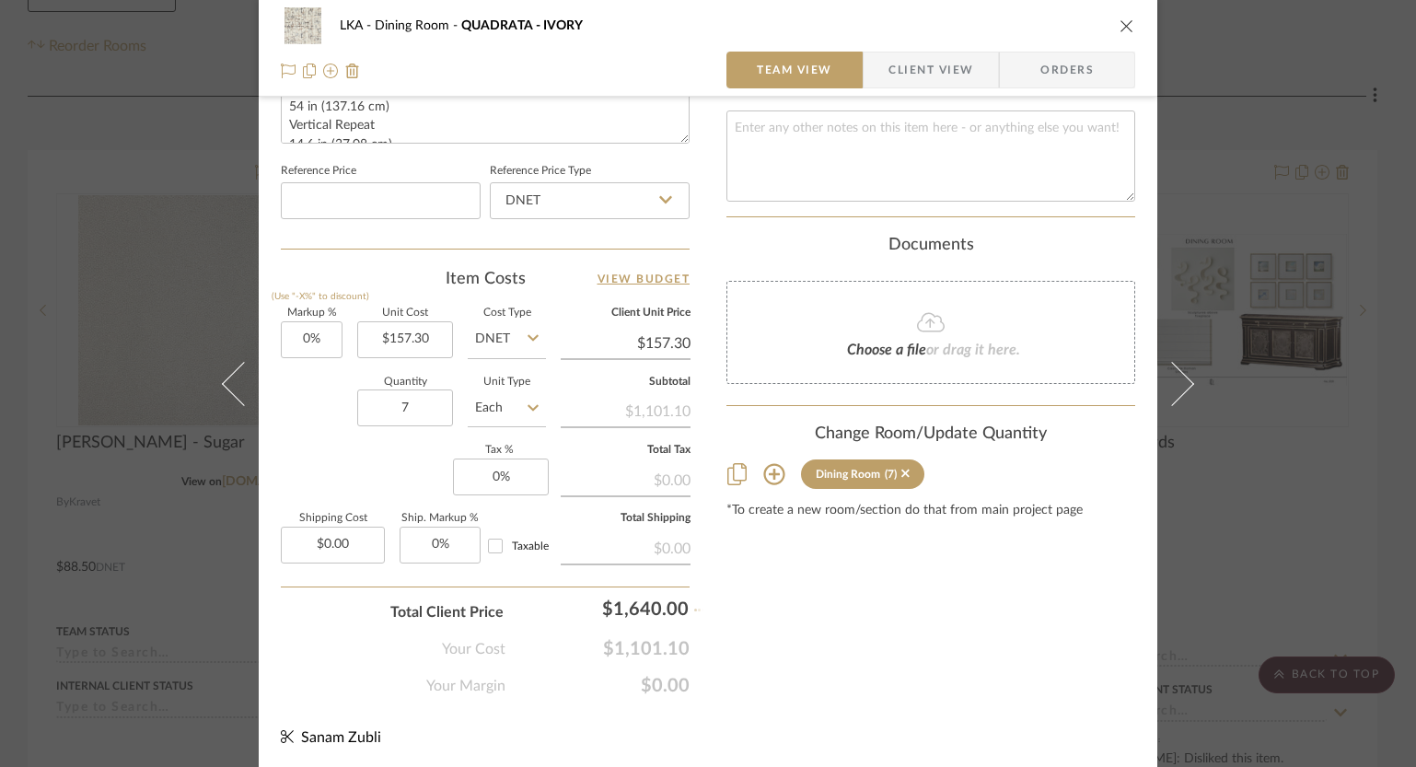
type input "48.94%"
type input "$234.29"
click at [1119, 21] on icon "close" at bounding box center [1126, 25] width 15 height 15
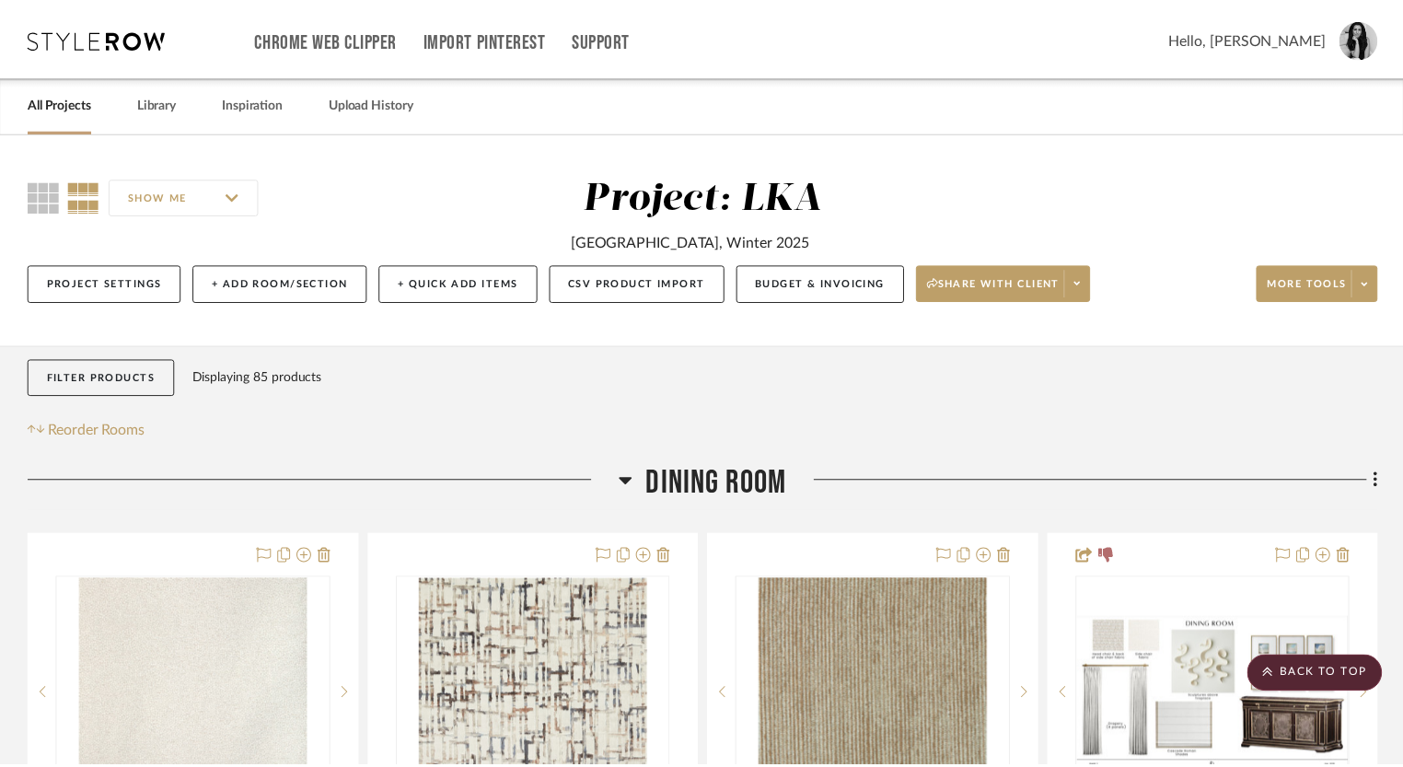
scroll to position [384, 0]
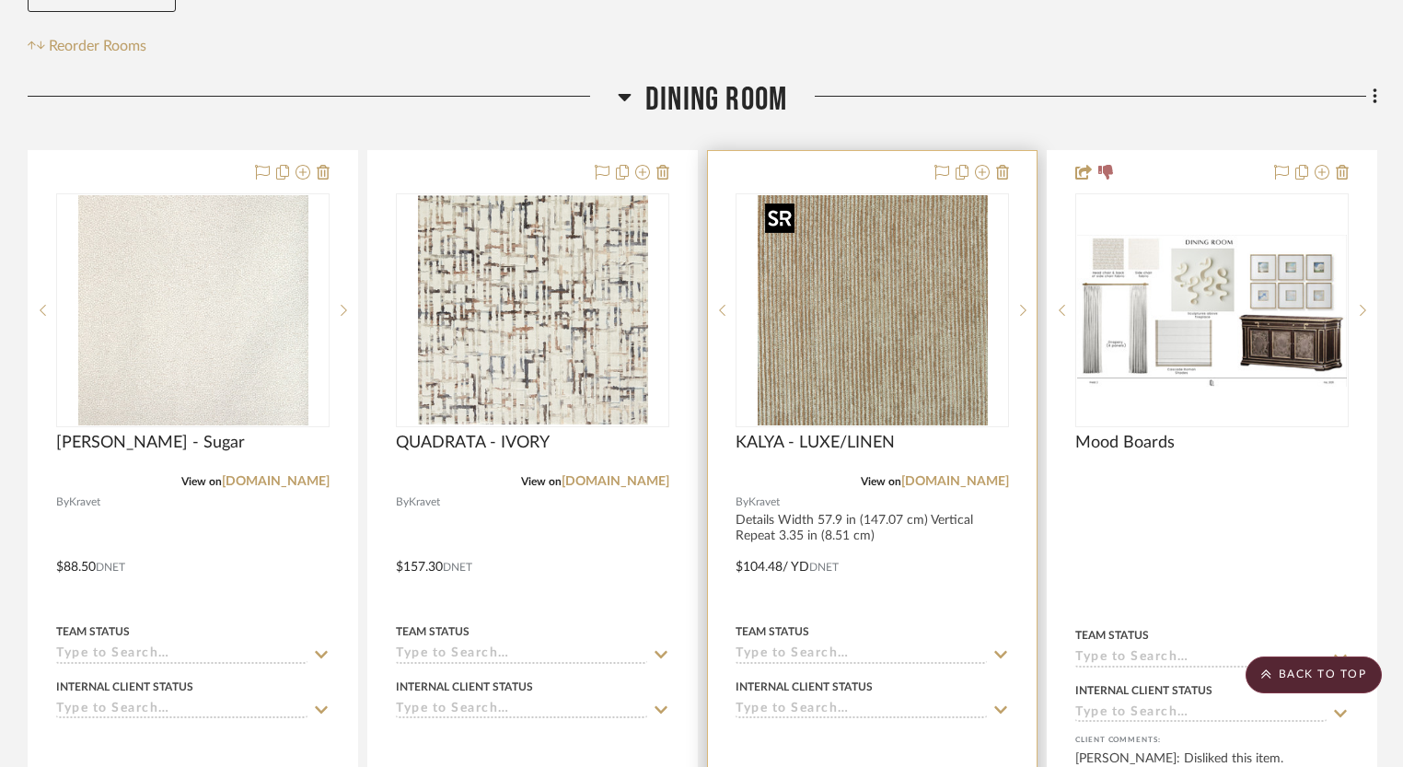
click at [901, 293] on img "0" at bounding box center [872, 310] width 230 height 230
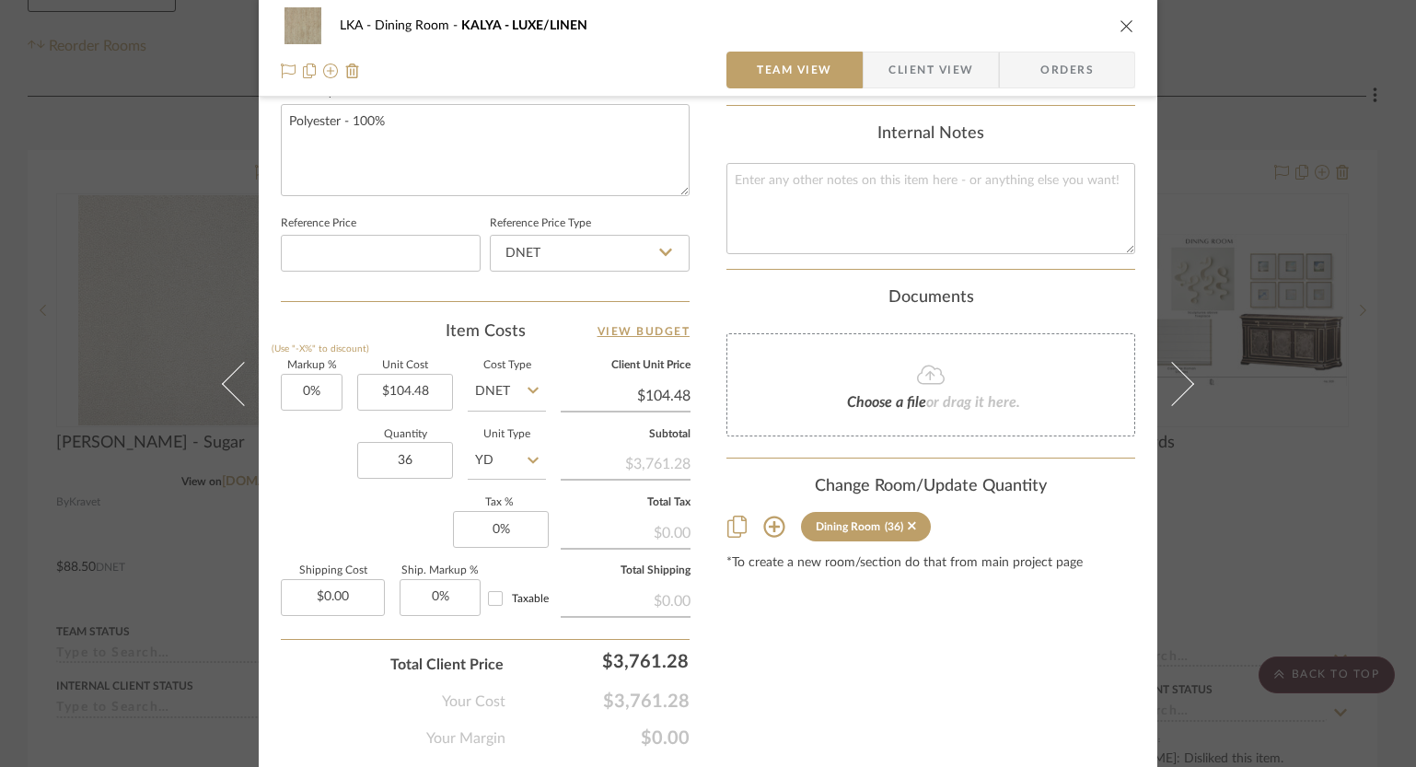
scroll to position [897, 0]
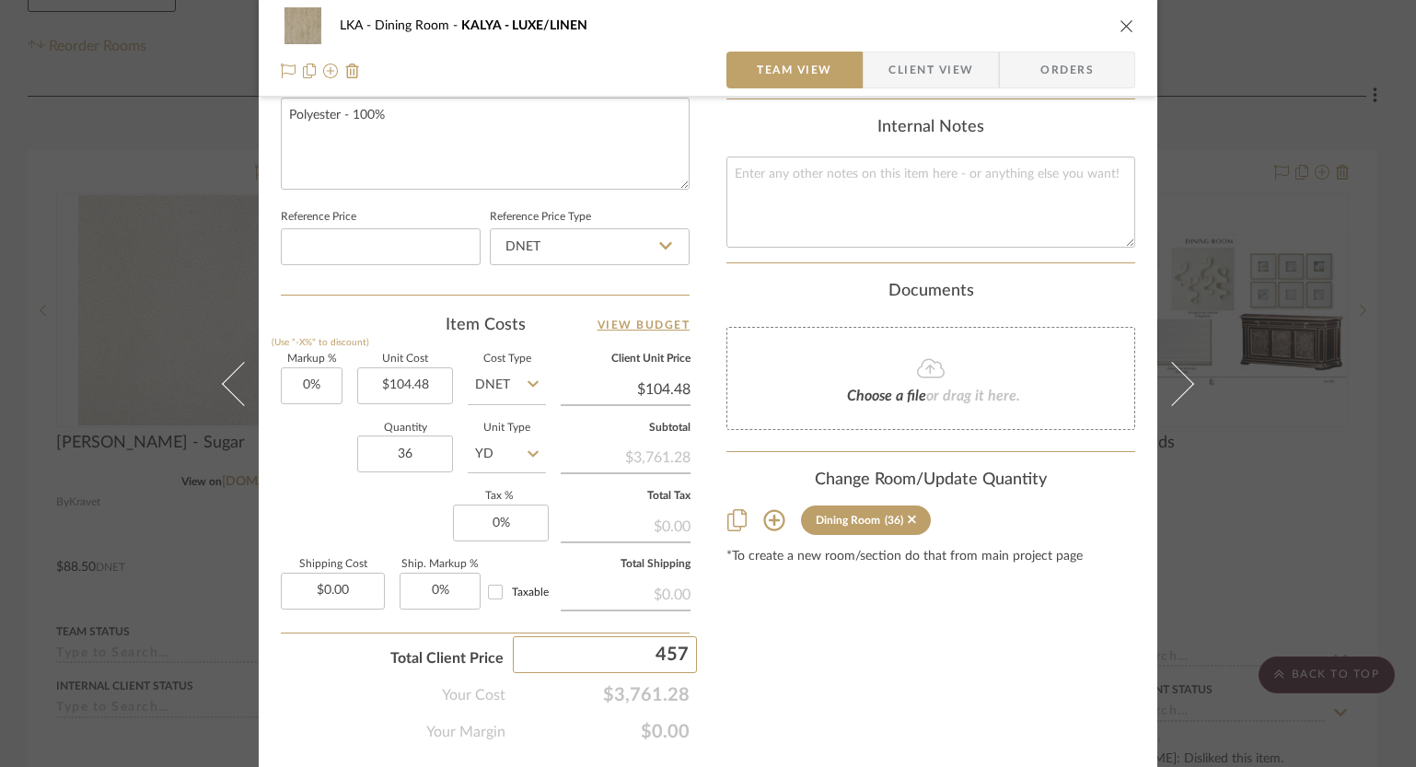
type input "4575"
type input "21.63%"
type input "$127.08"
click at [672, 659] on input "4575" at bounding box center [605, 654] width 184 height 37
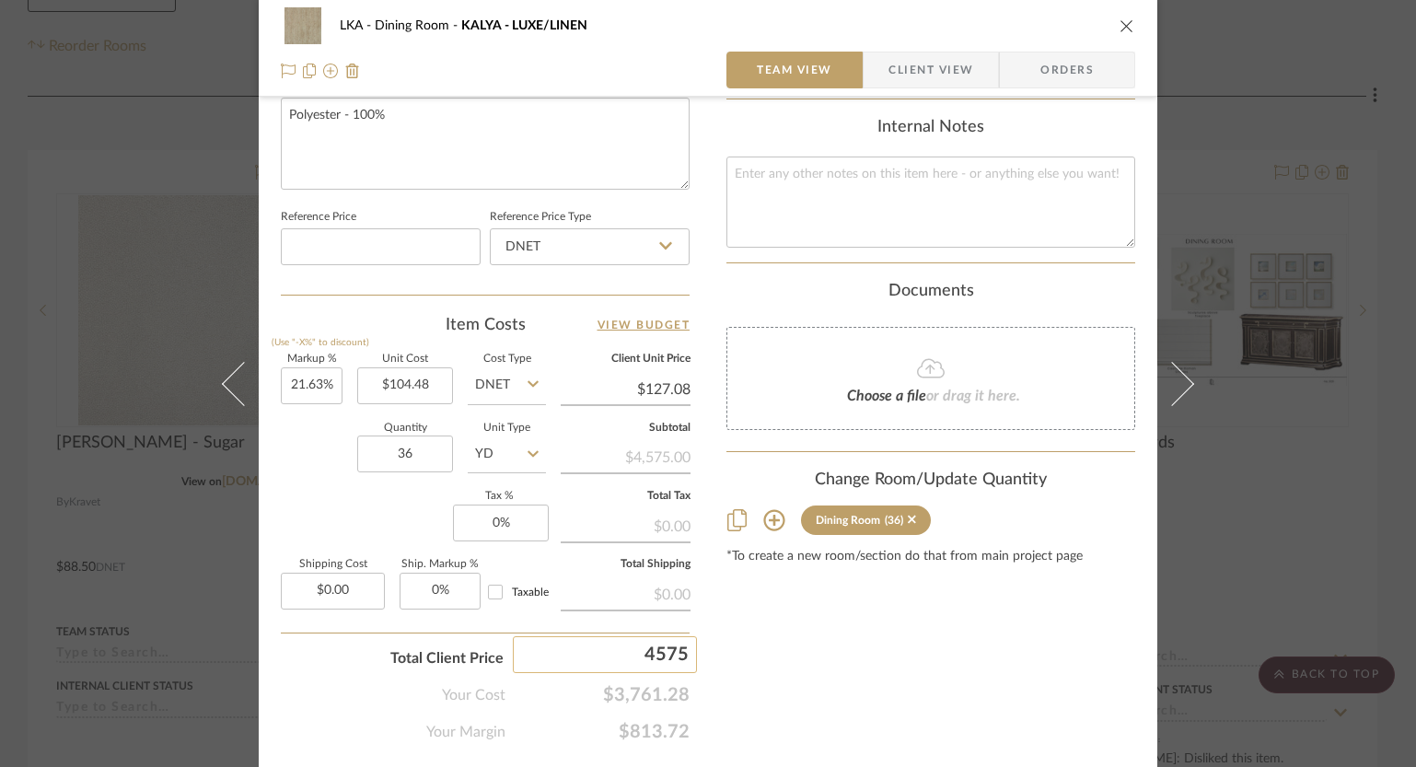
click at [672, 659] on input "4575" at bounding box center [605, 654] width 184 height 37
type input "4750"
type input "26.28%"
type input "$131.94"
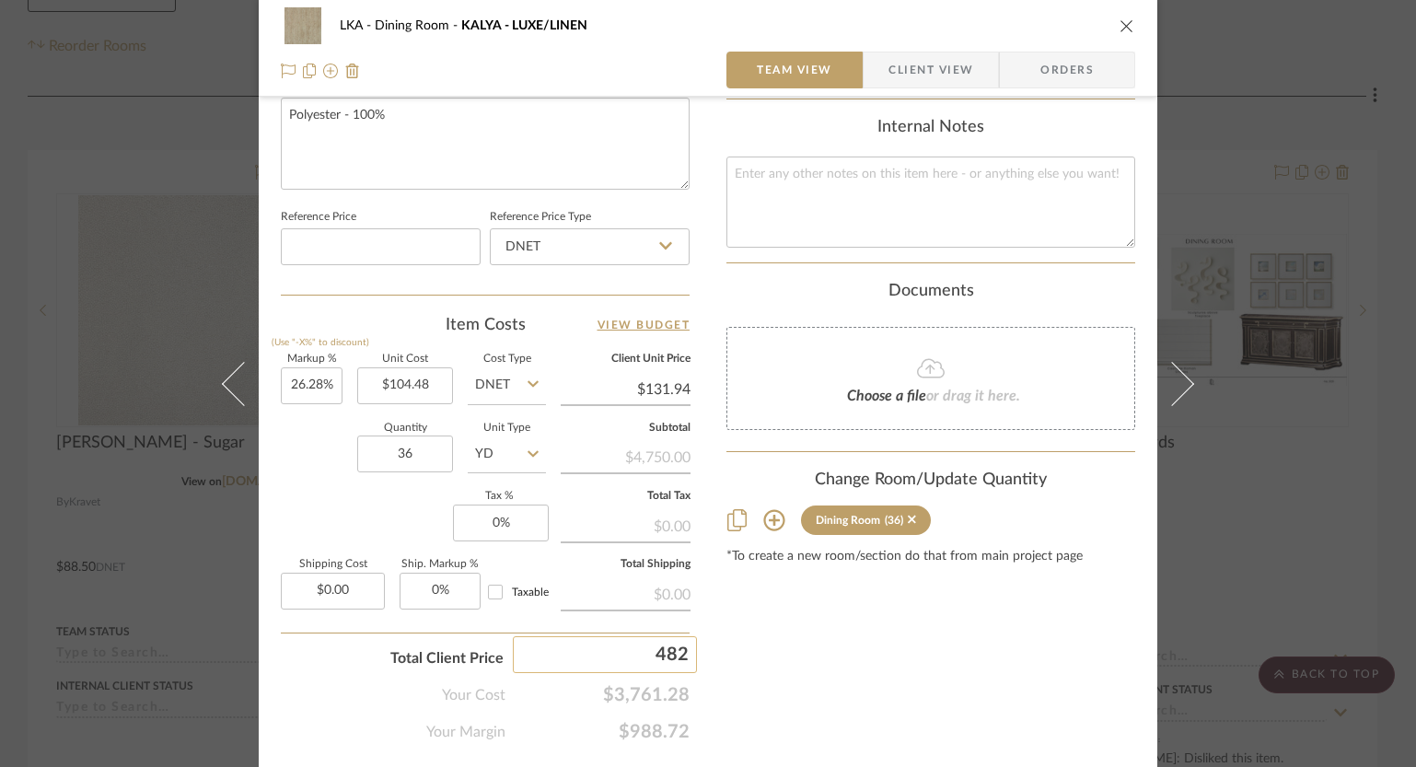
type input "4820"
type input "28.14%"
type input "$133.89"
click at [1119, 30] on icon "close" at bounding box center [1126, 25] width 15 height 15
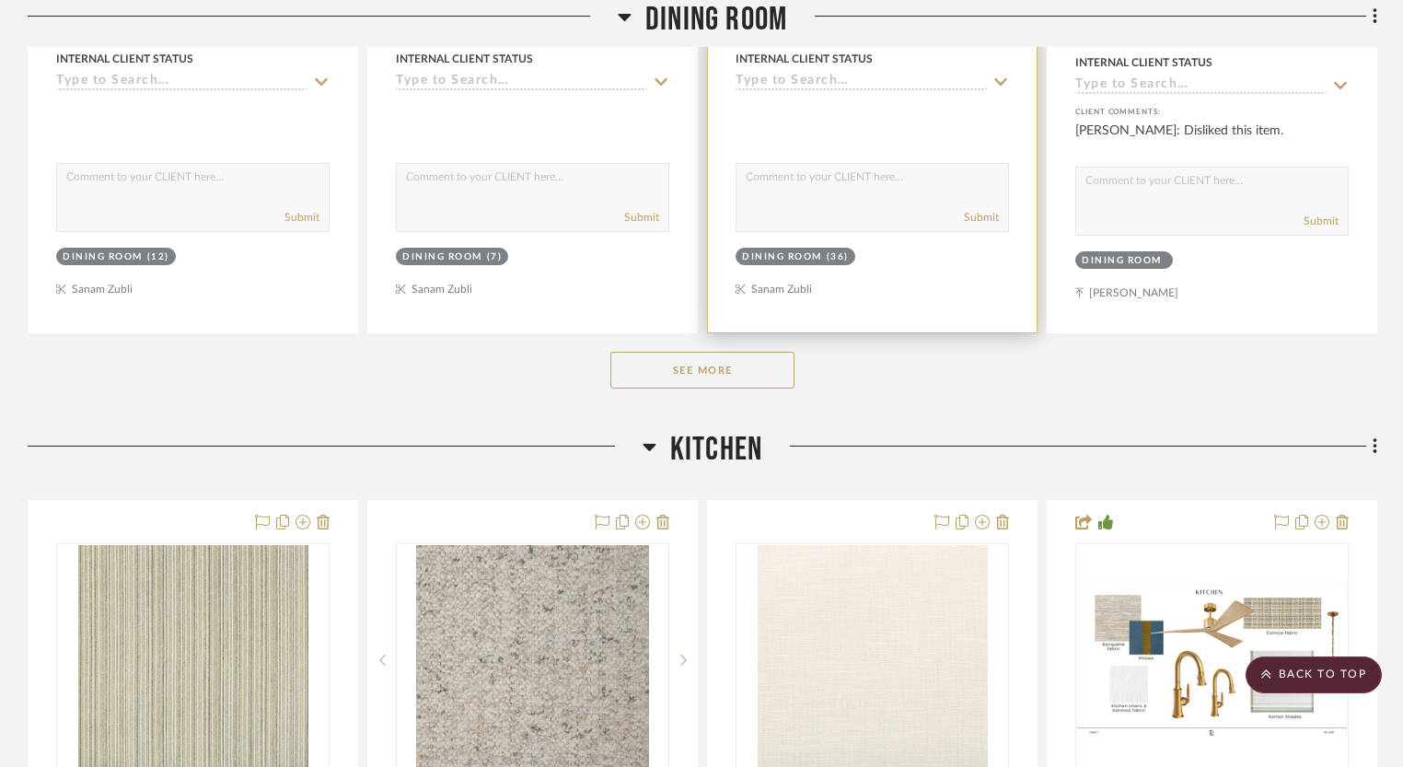
scroll to position [955, 0]
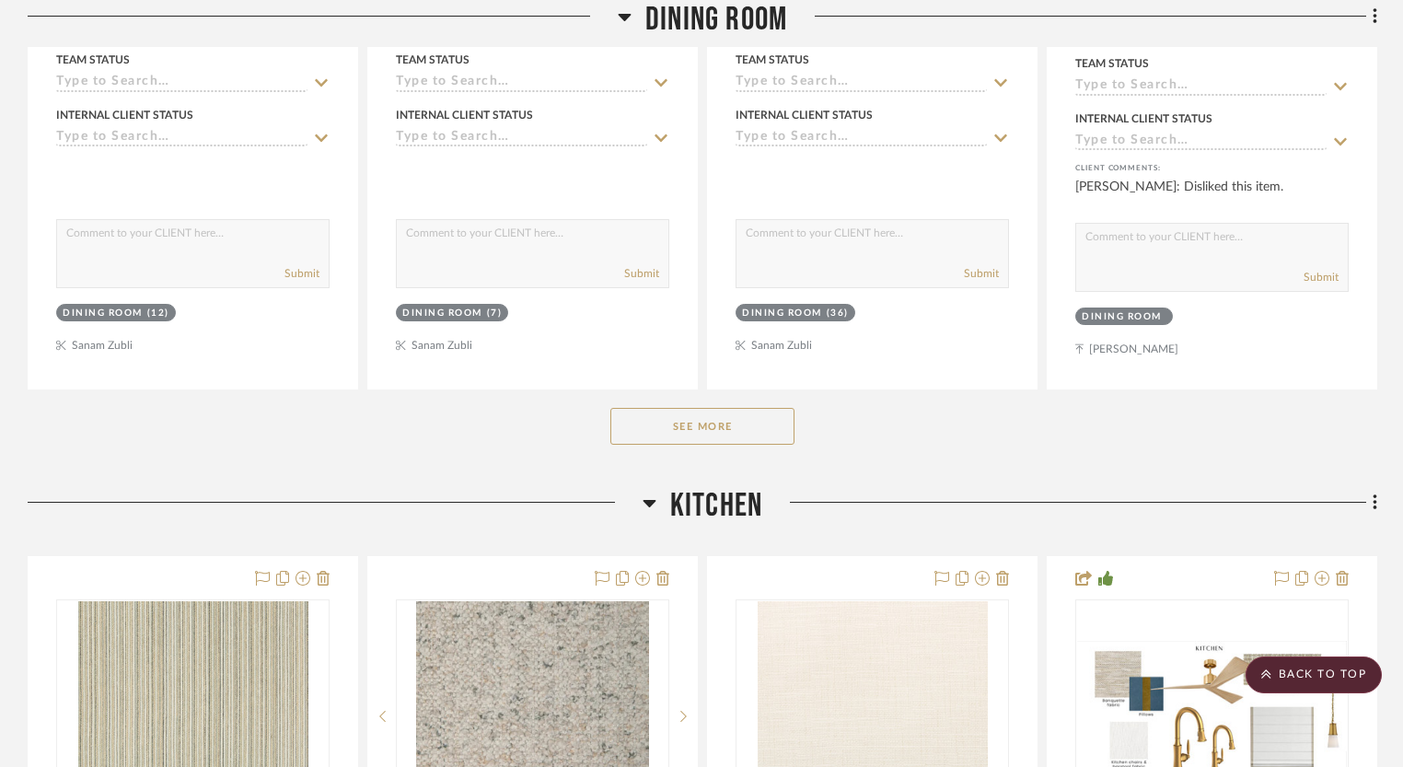
click at [707, 414] on button "See More" at bounding box center [702, 426] width 184 height 37
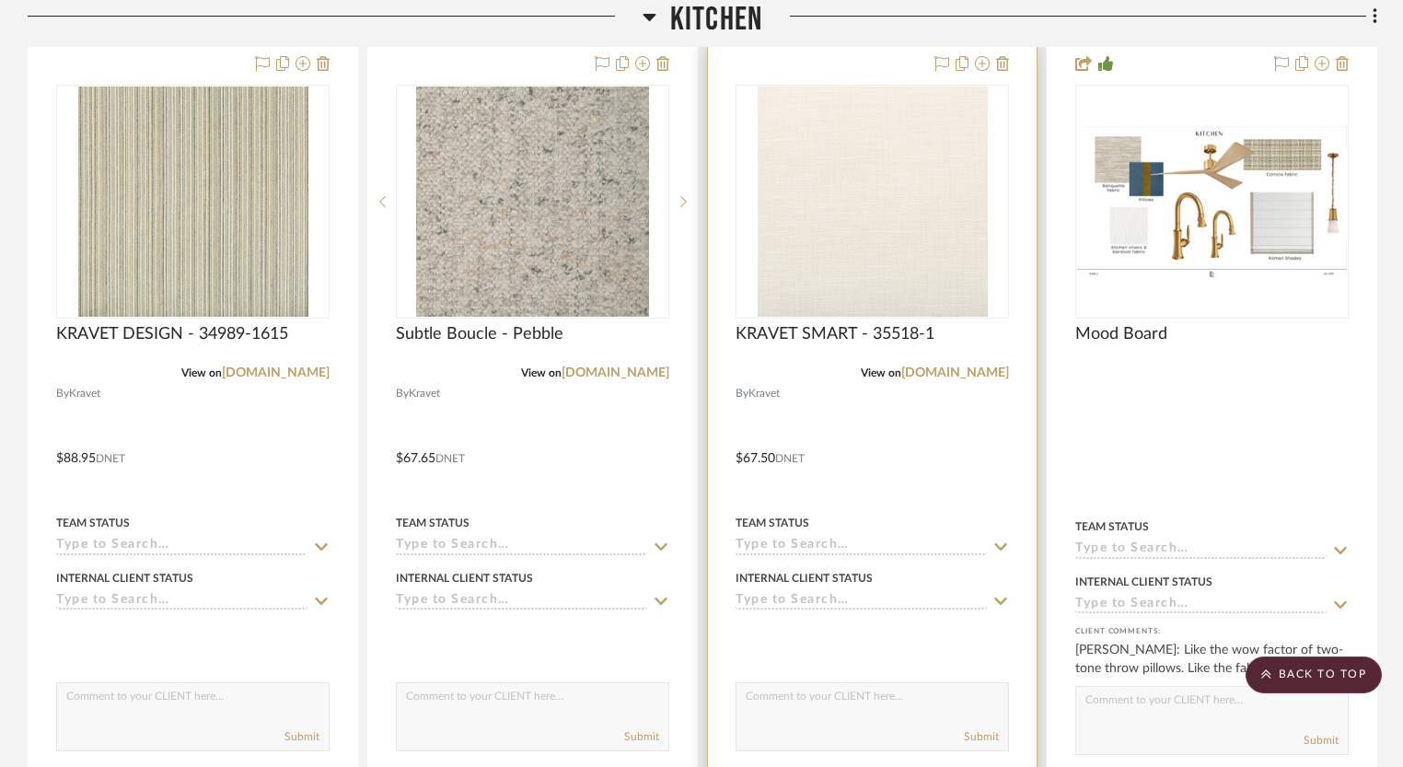
scroll to position [5563, 0]
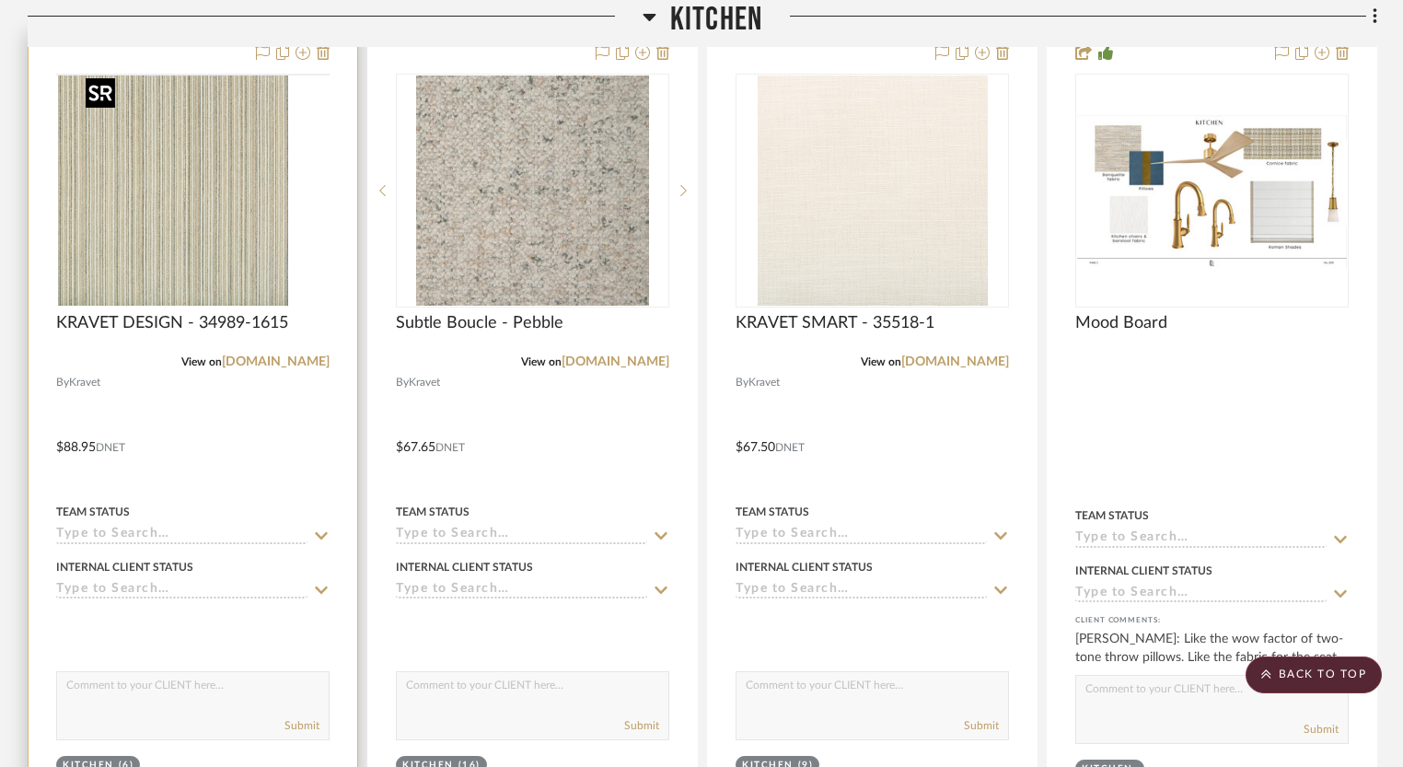
click at [0, 0] on img at bounding box center [0, 0] width 0 height 0
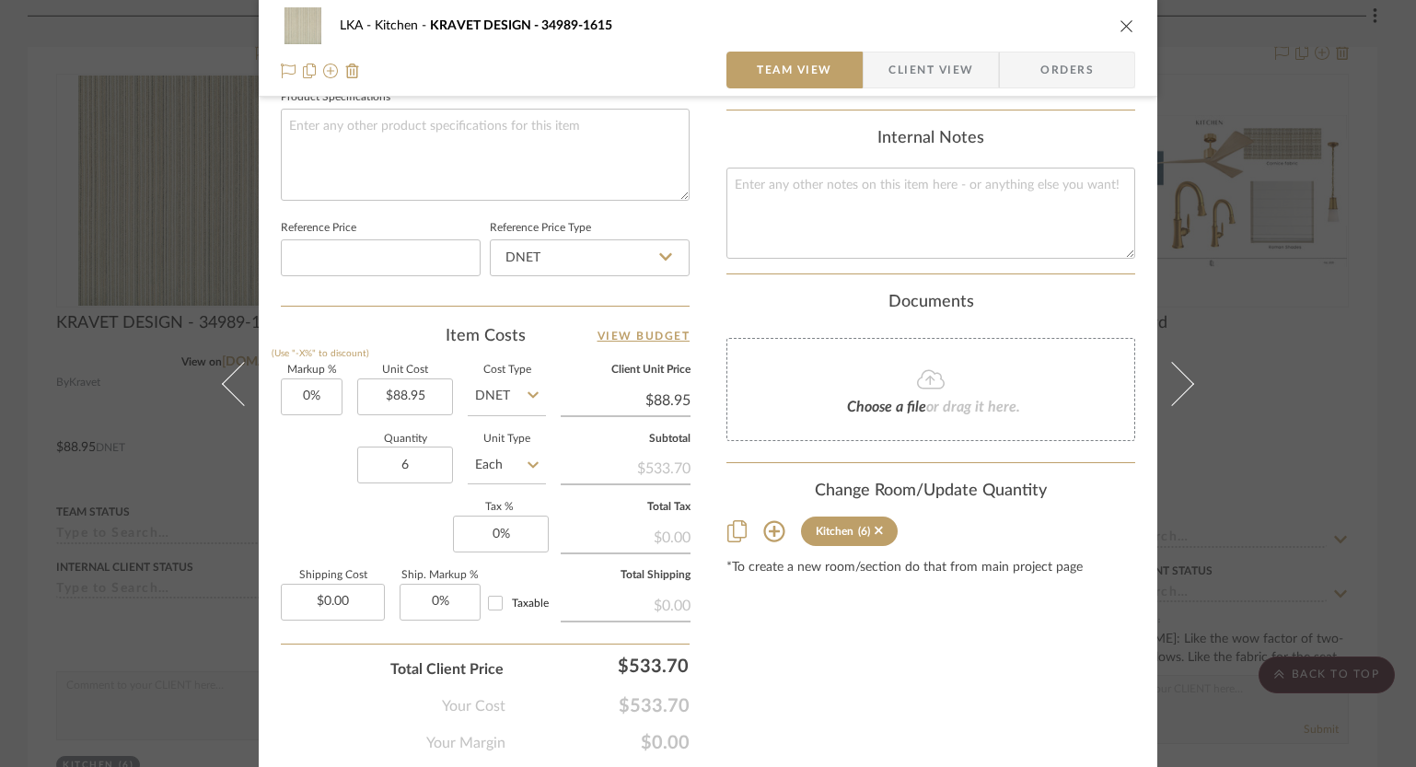
scroll to position [943, 0]
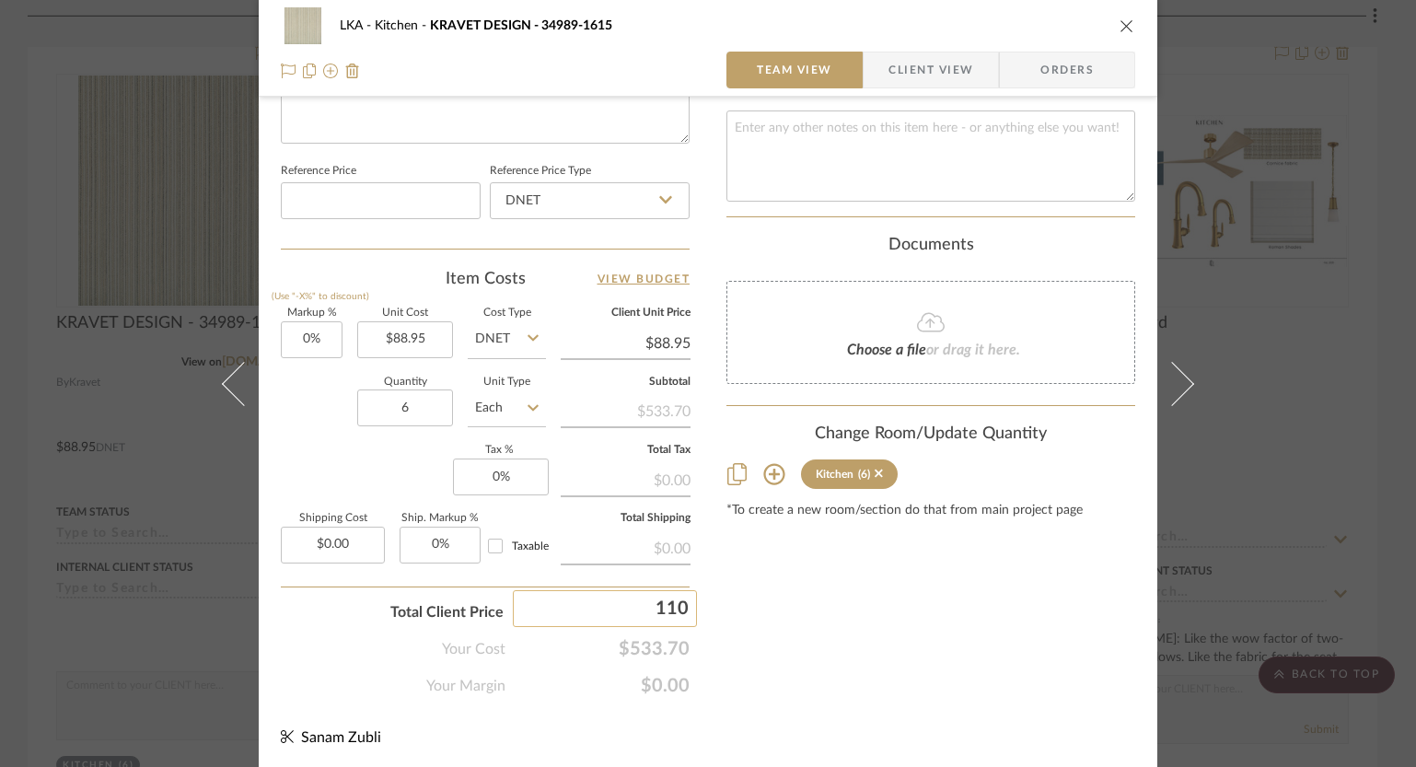
type input "1100"
type input "106.1%"
type input "$183.33"
click at [641, 613] on input "1100" at bounding box center [605, 608] width 184 height 37
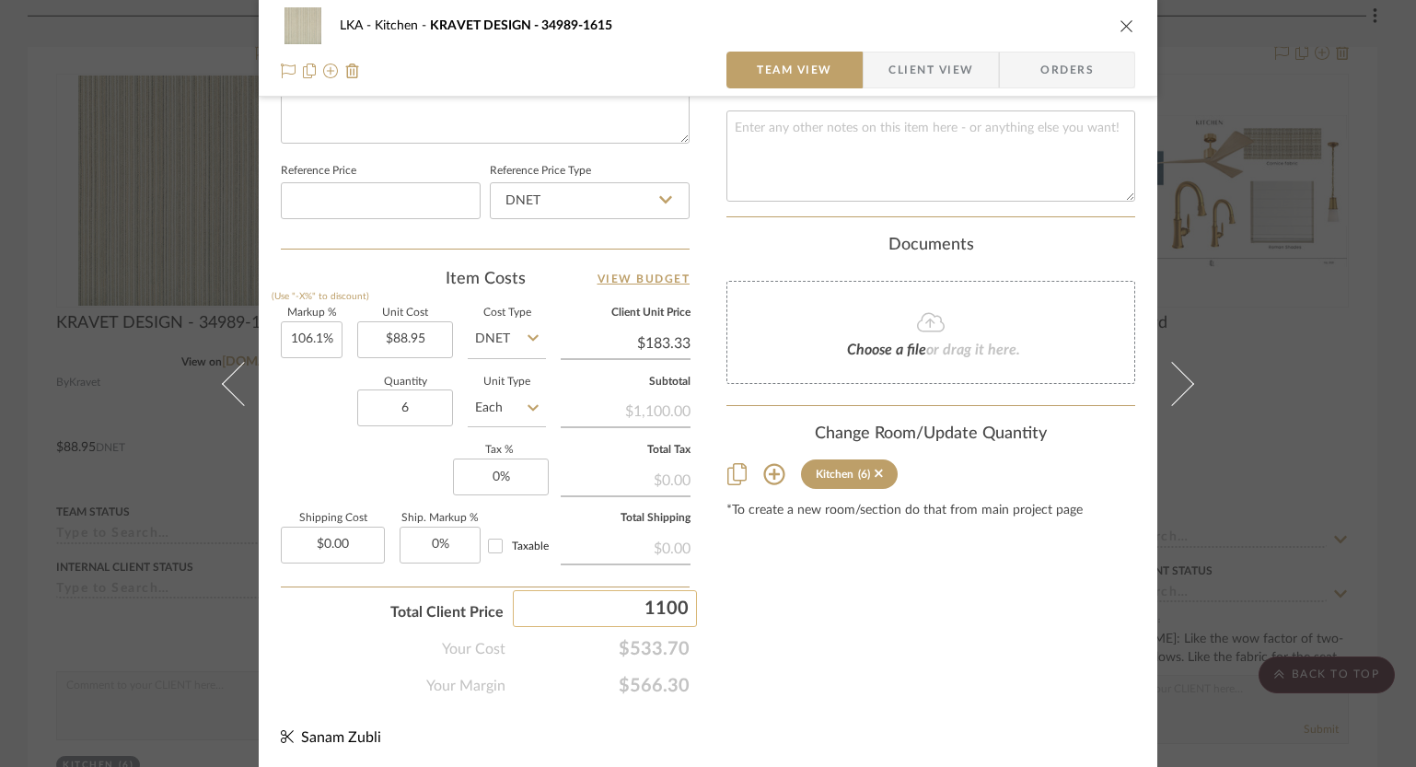
click at [641, 613] on input "1100" at bounding box center [605, 608] width 184 height 37
type input "975"
type input "82.68%"
type input "$162.50"
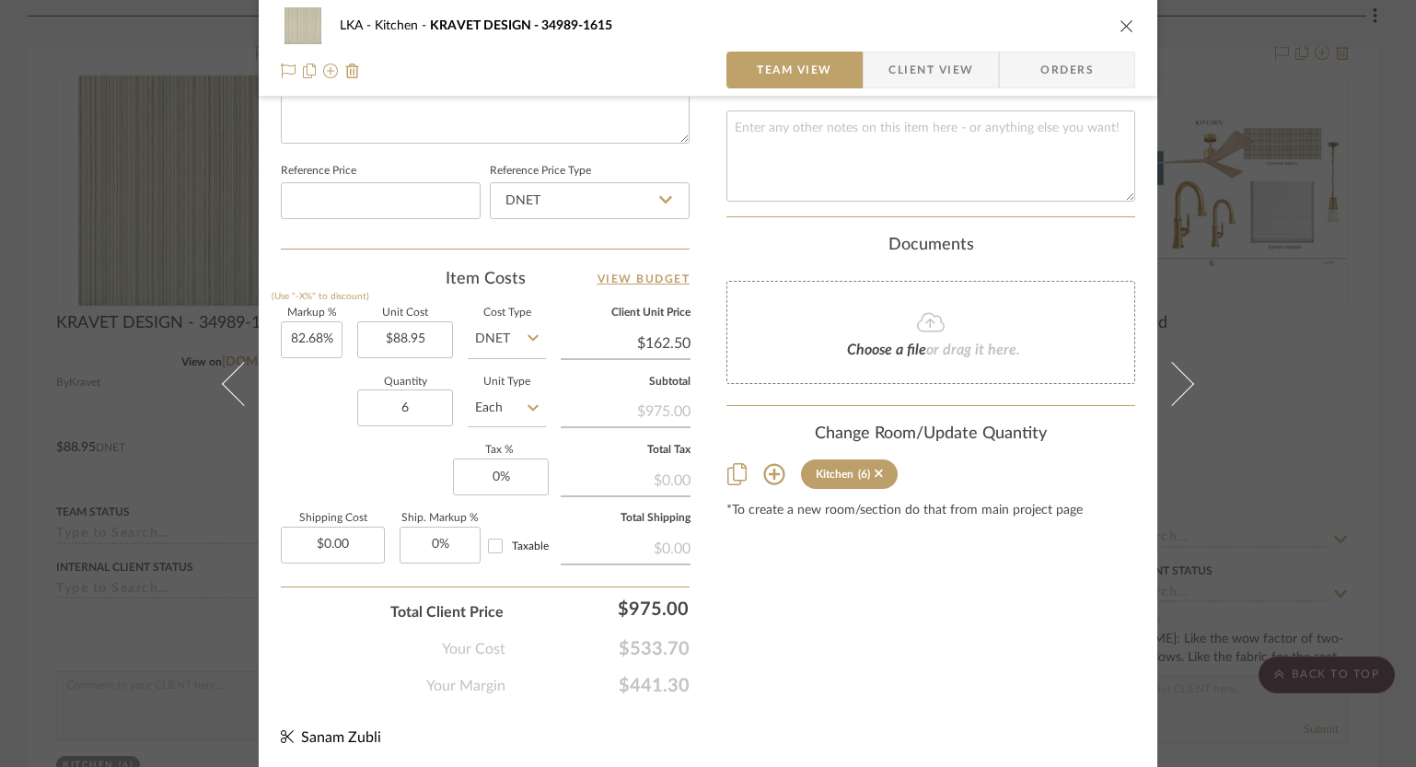
click at [1123, 24] on icon "close" at bounding box center [1126, 25] width 15 height 15
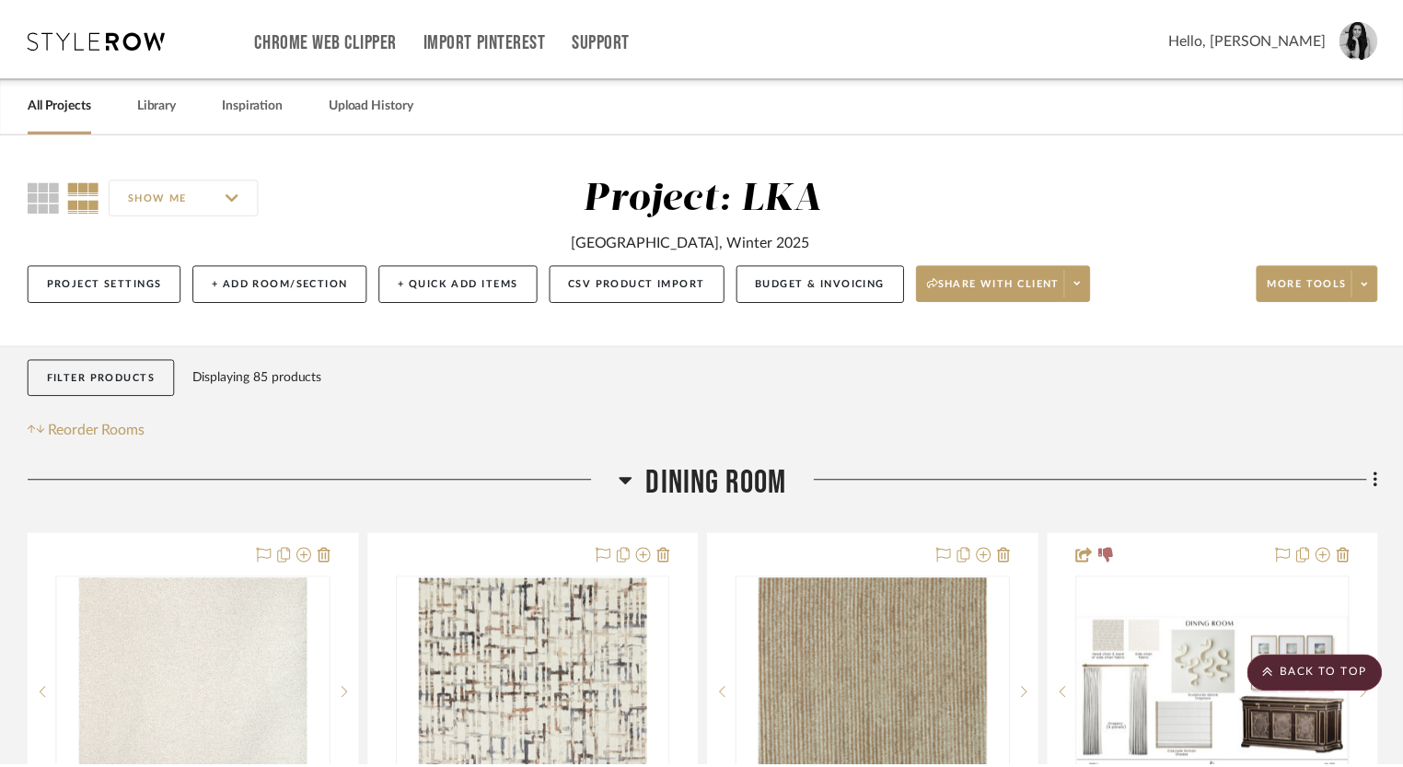
scroll to position [5563, 0]
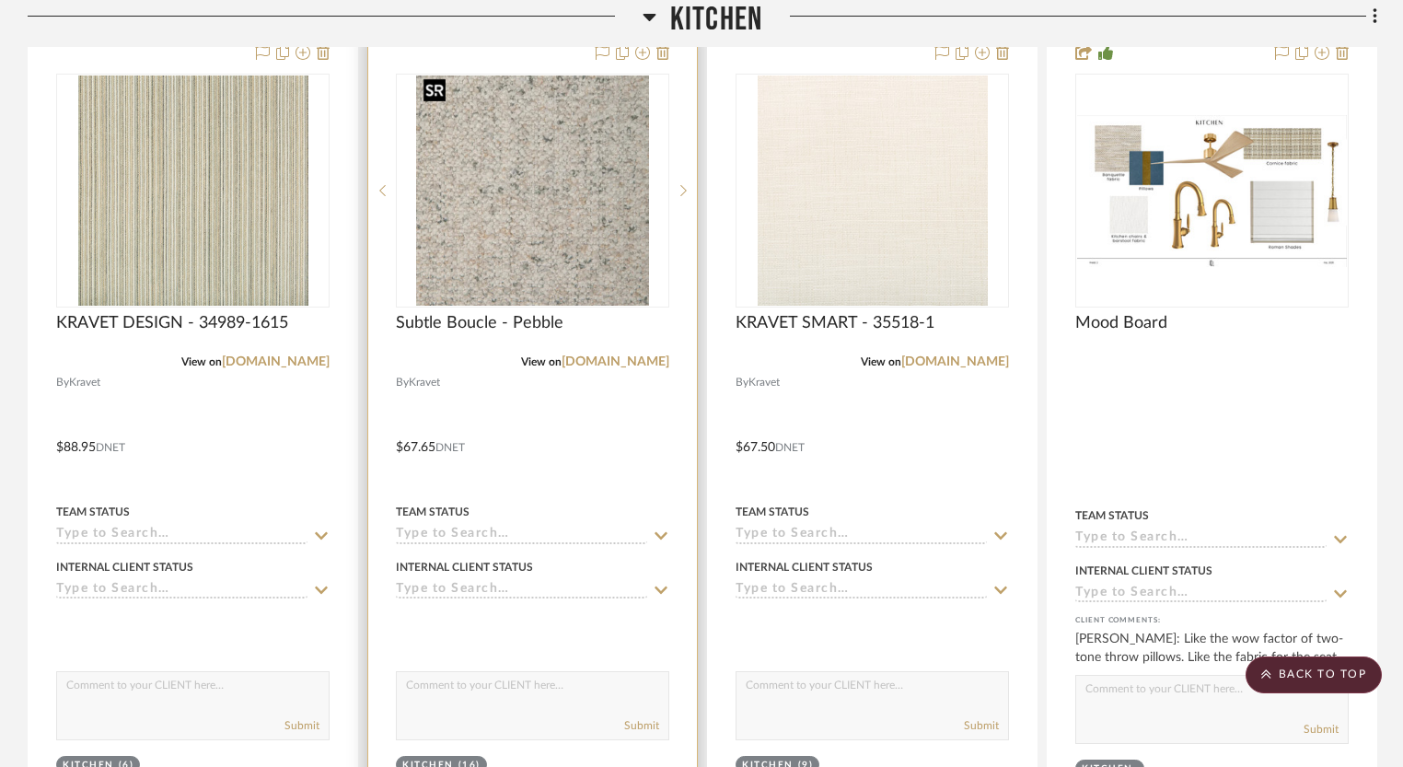
click at [544, 200] on img "0" at bounding box center [533, 190] width 234 height 230
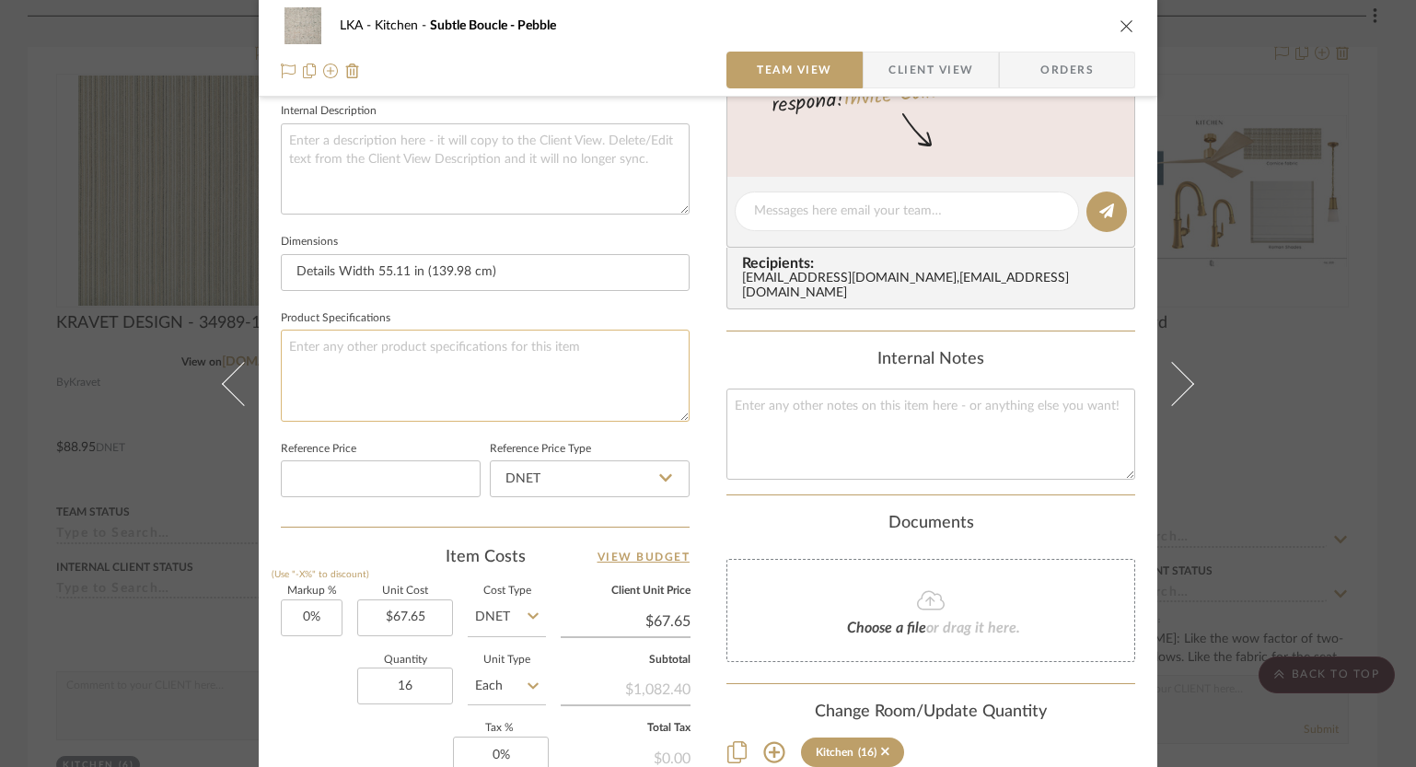
scroll to position [899, 0]
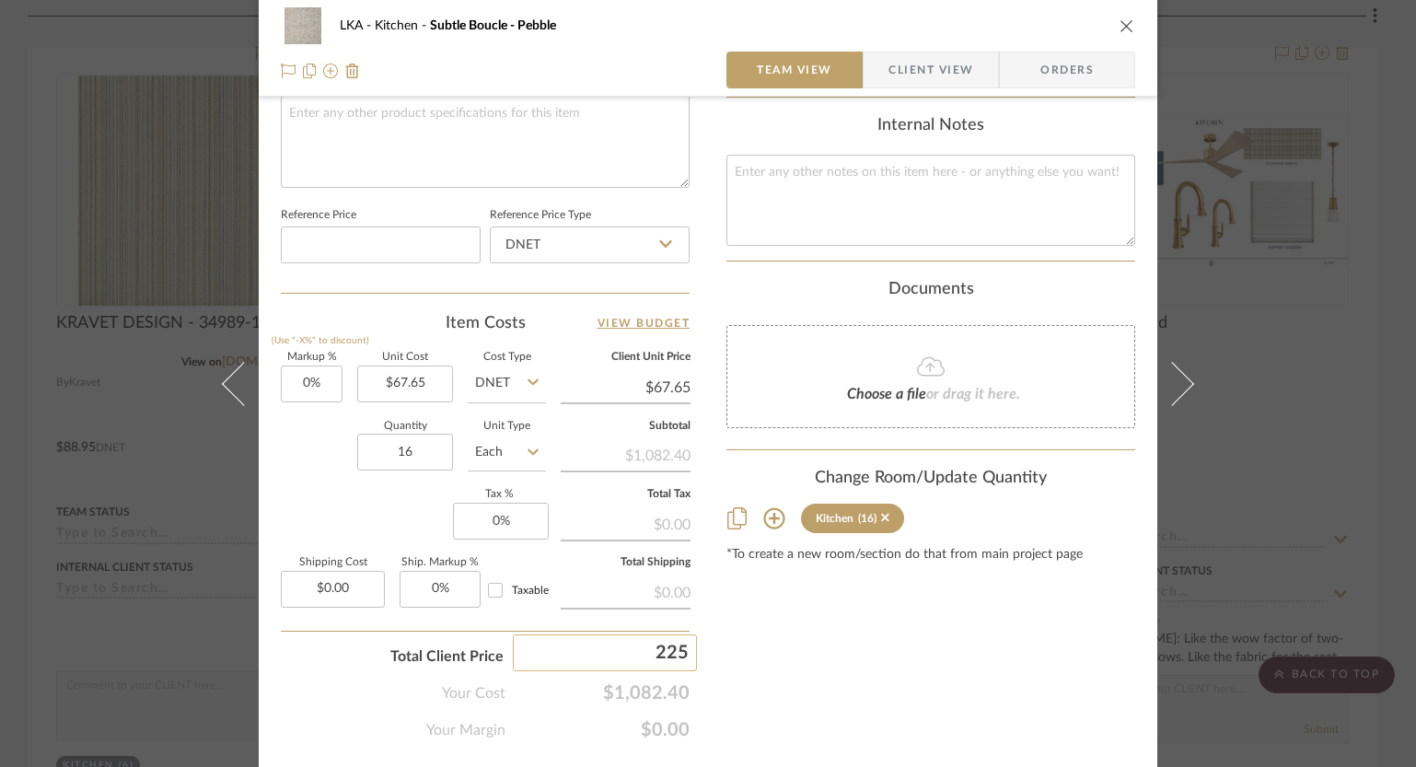
type input "2250"
type input "107.87%"
type input "$140.63"
type input "1980"
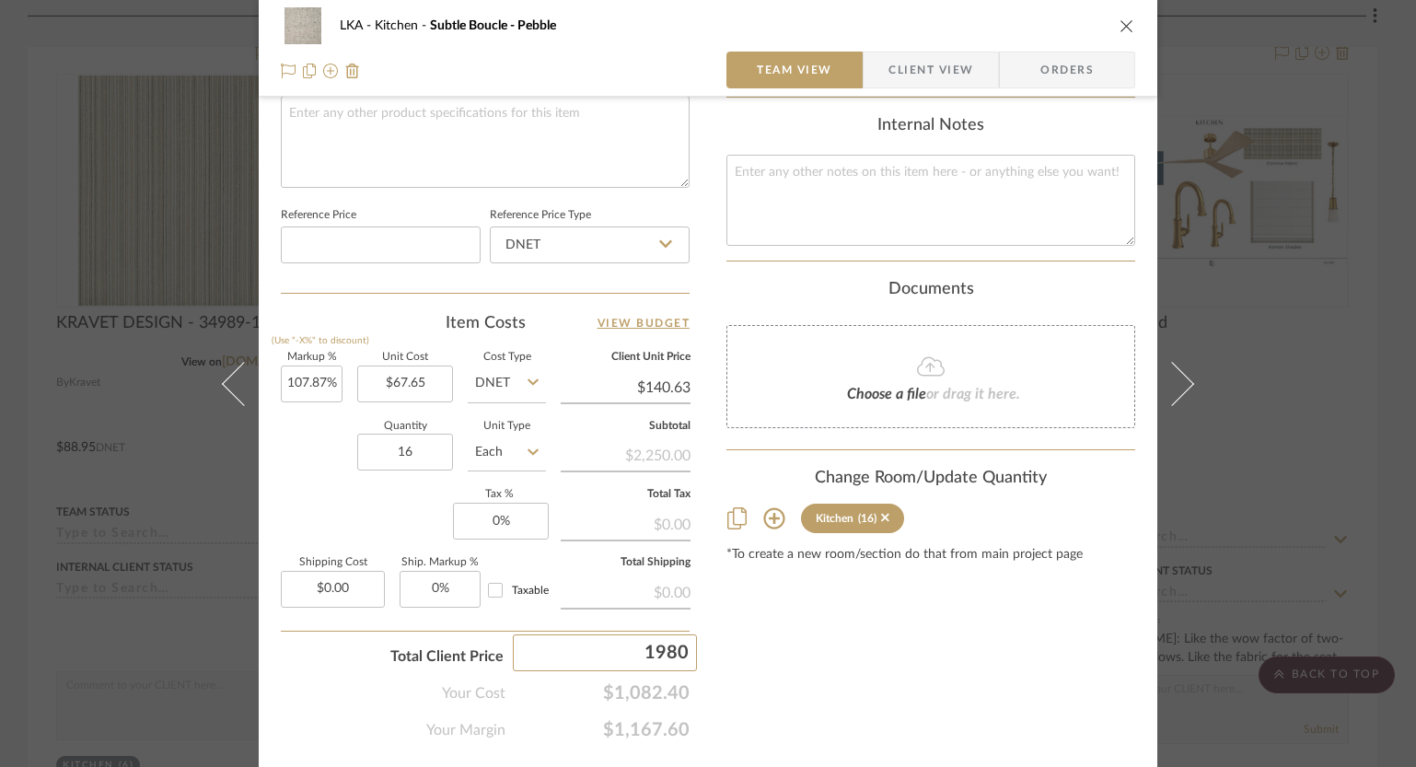
type input "82.92%"
type input "$123.75"
type input "1890"
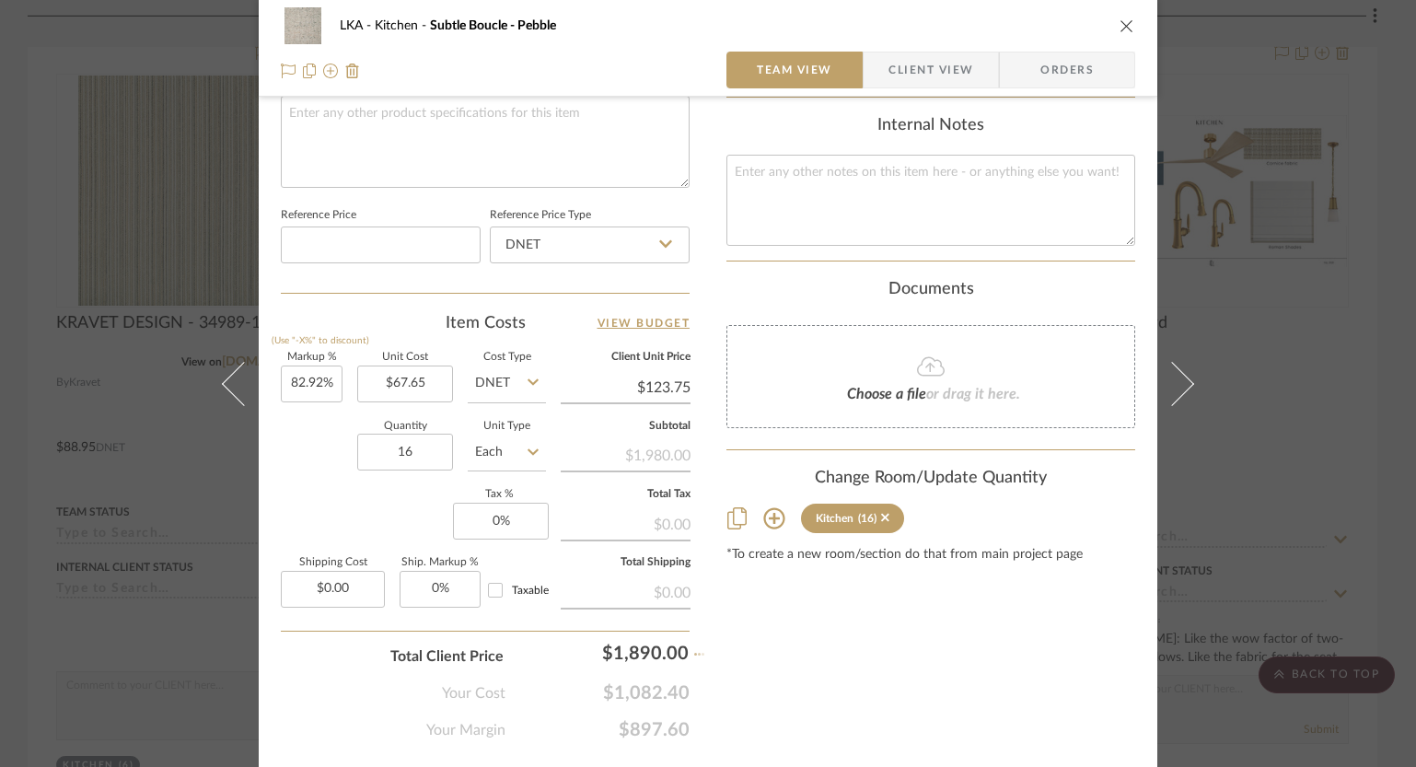
type input "74.61%"
type input "$118.13"
type input "1750"
type input "61.67%"
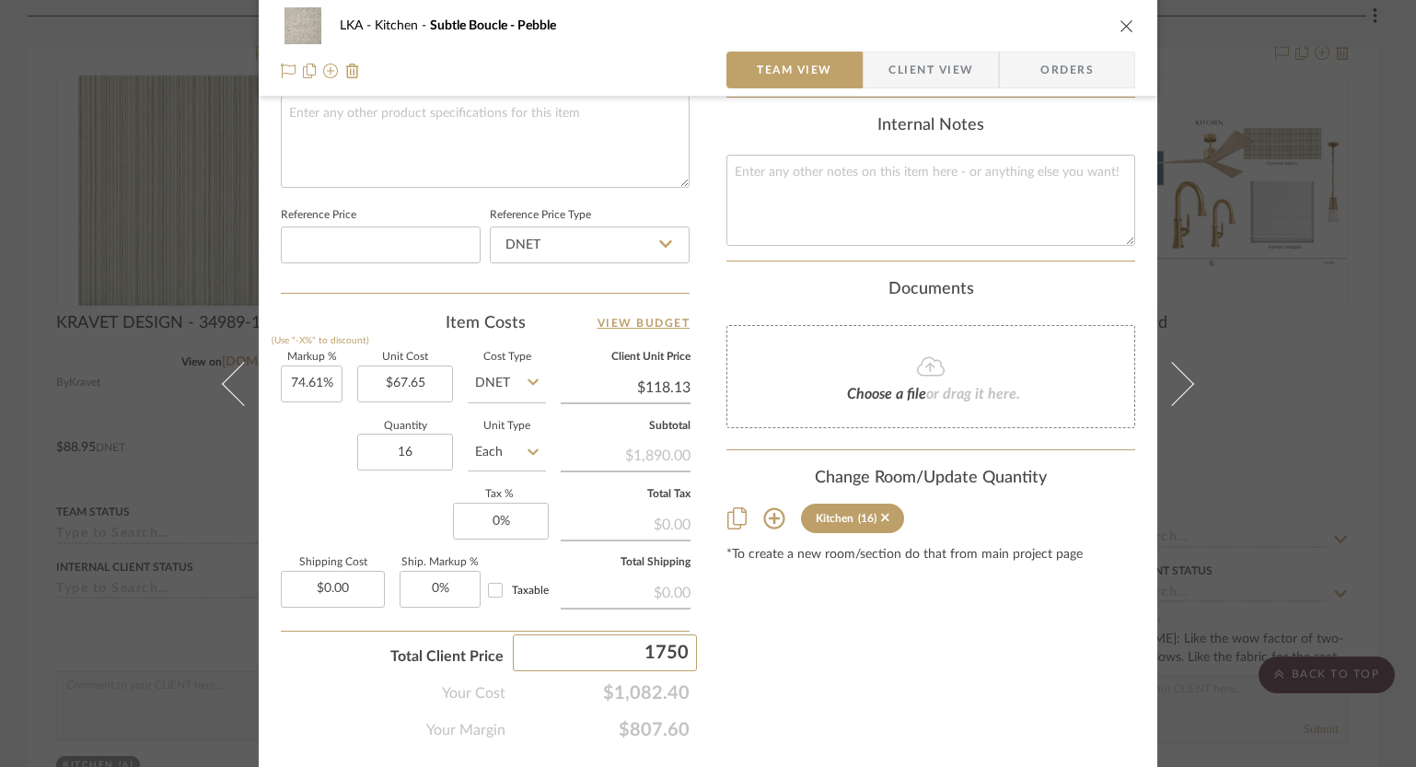
type input "$109.38"
click at [1119, 22] on icon "close" at bounding box center [1126, 25] width 15 height 15
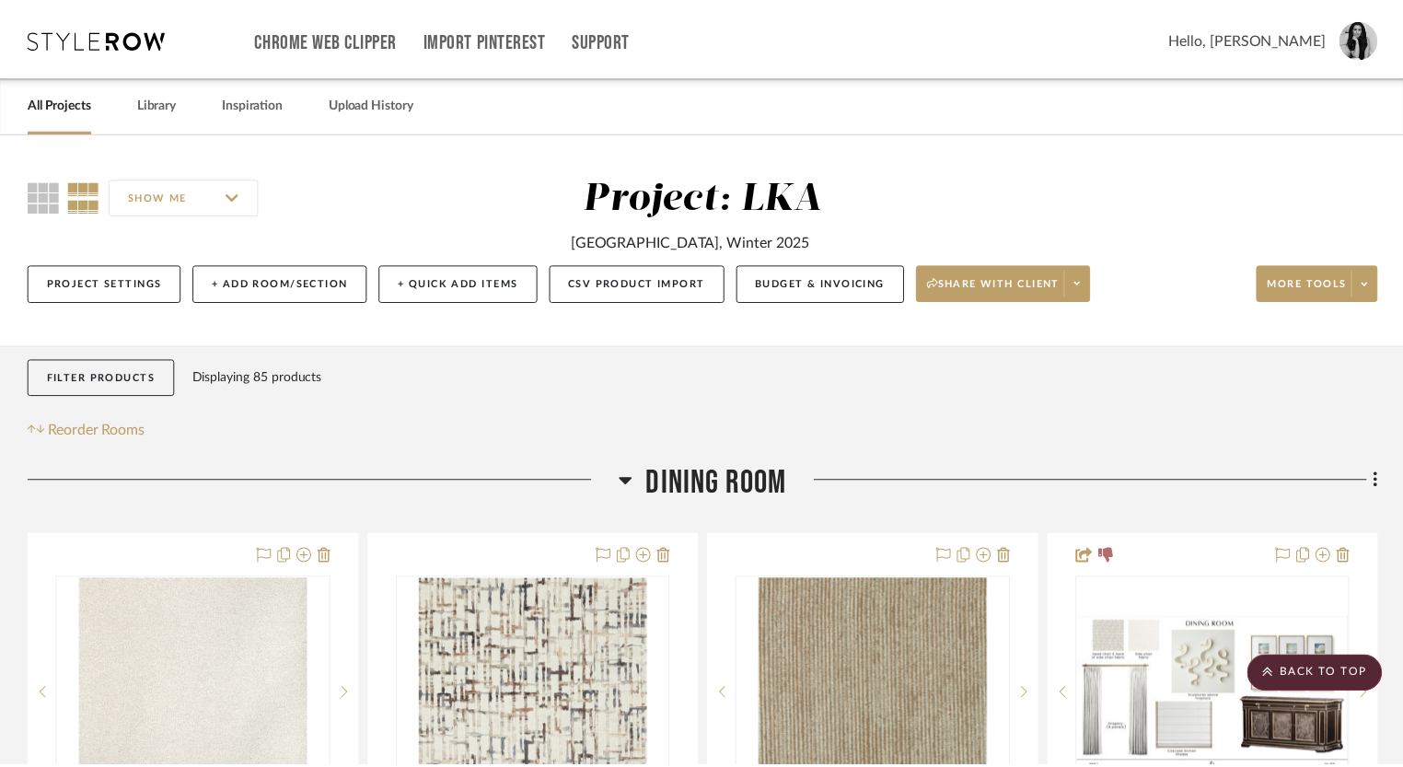
scroll to position [5563, 0]
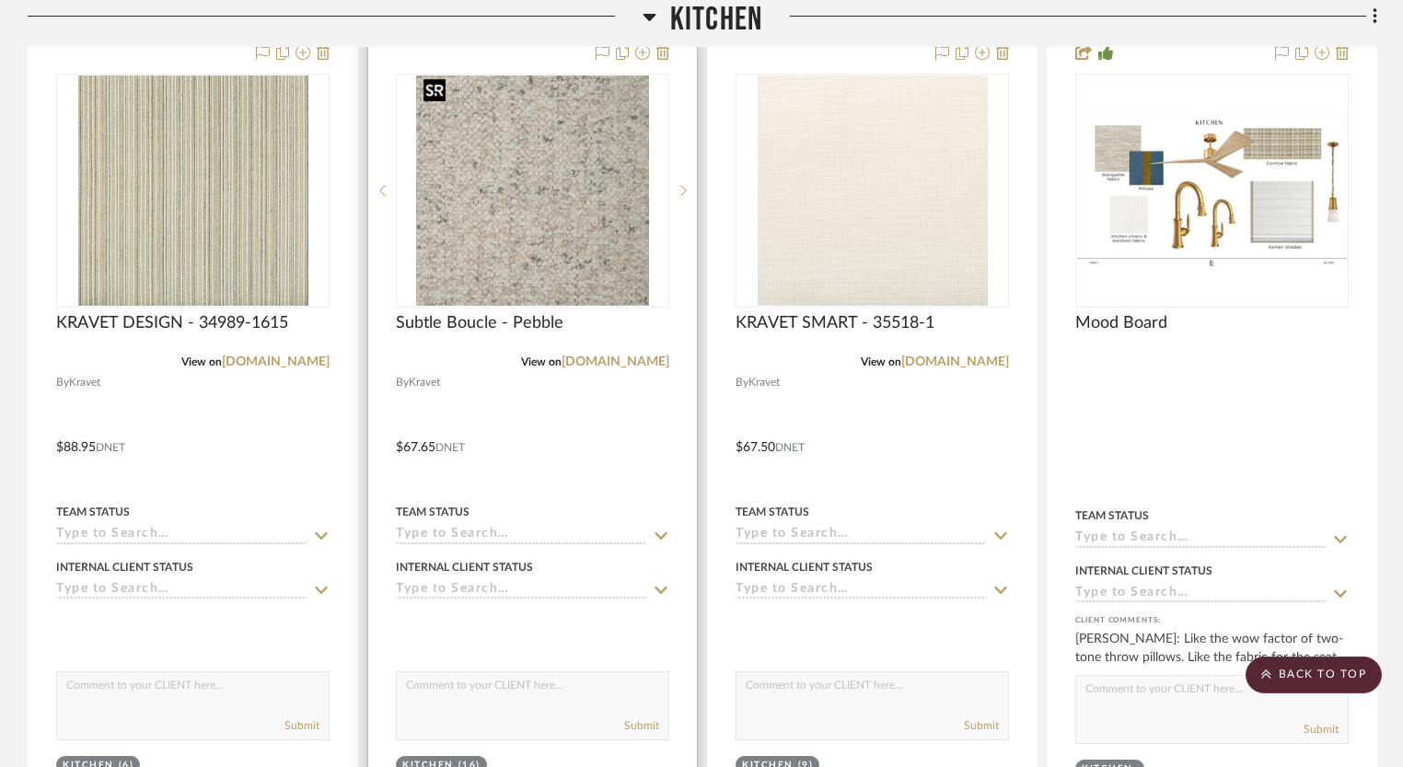
click at [549, 237] on img "0" at bounding box center [533, 190] width 234 height 230
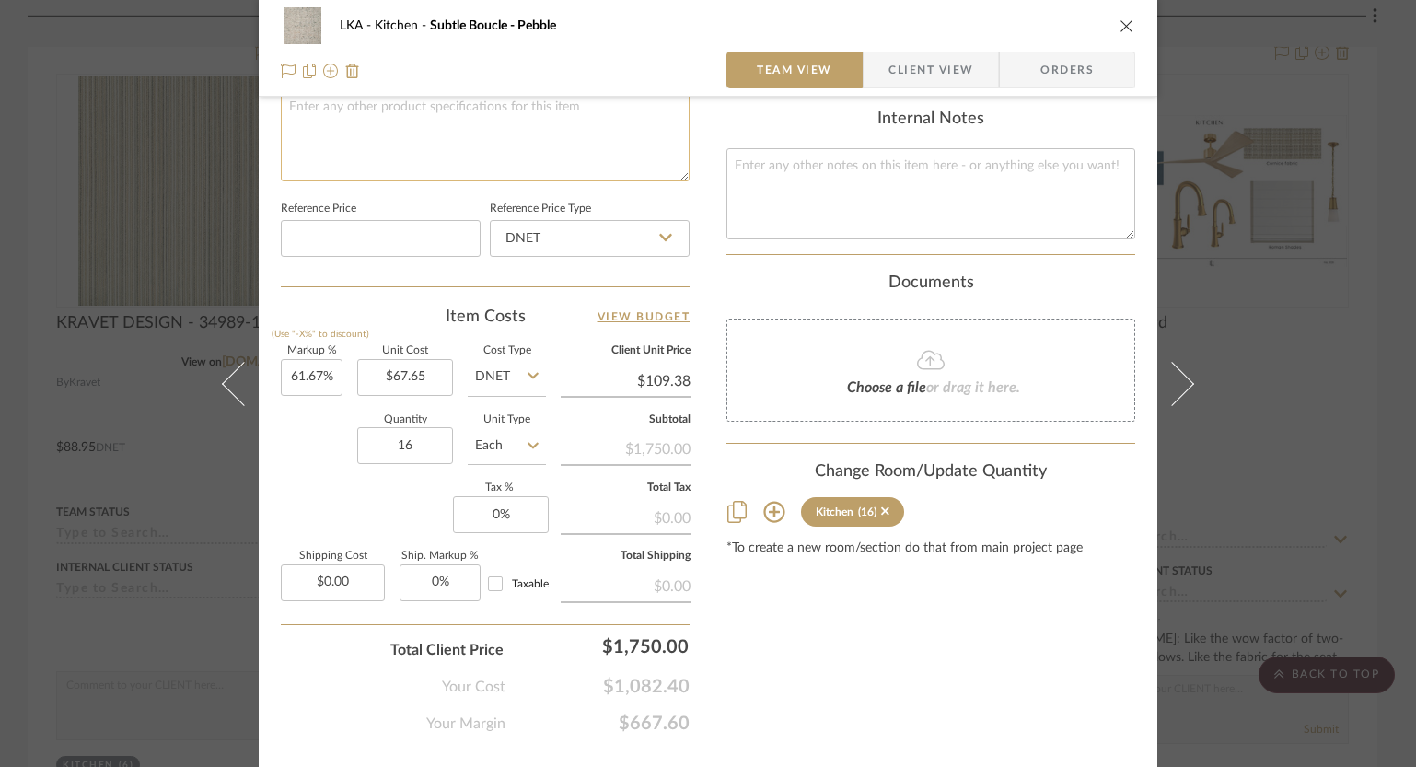
scroll to position [907, 0]
click at [1125, 12] on div "LKA Kitchen Subtle Boucle - Pebble" at bounding box center [708, 25] width 854 height 37
click at [1119, 21] on icon "close" at bounding box center [1126, 25] width 15 height 15
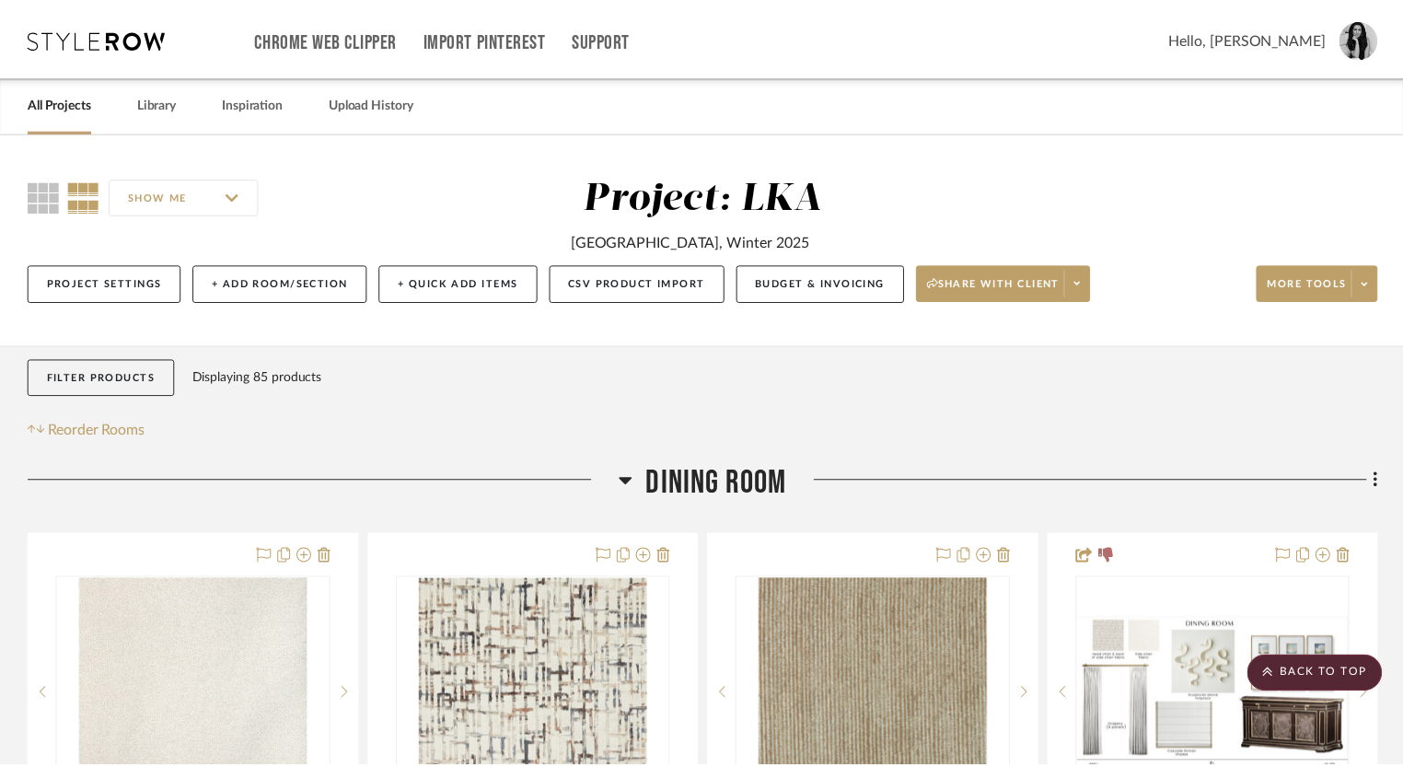
scroll to position [5563, 0]
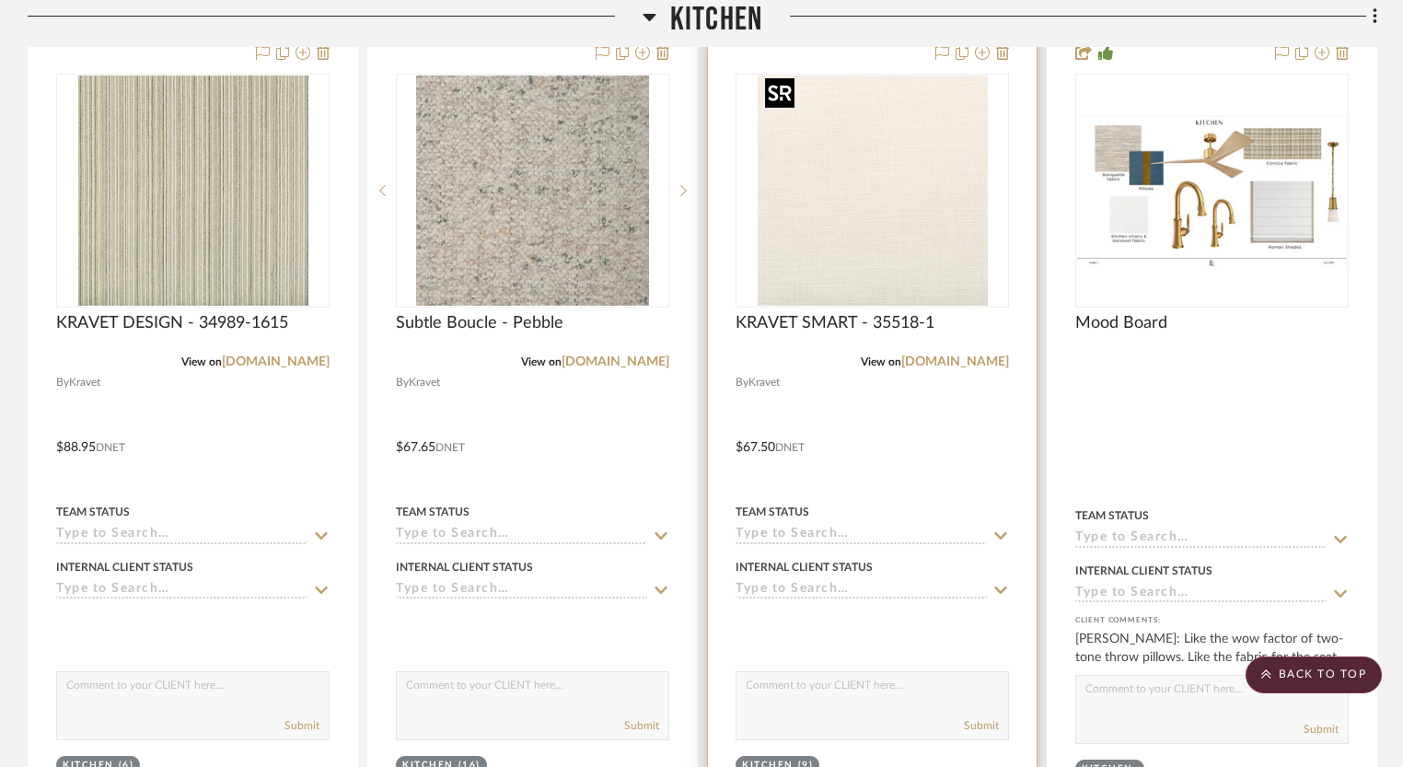
click at [867, 148] on img "0" at bounding box center [872, 190] width 230 height 230
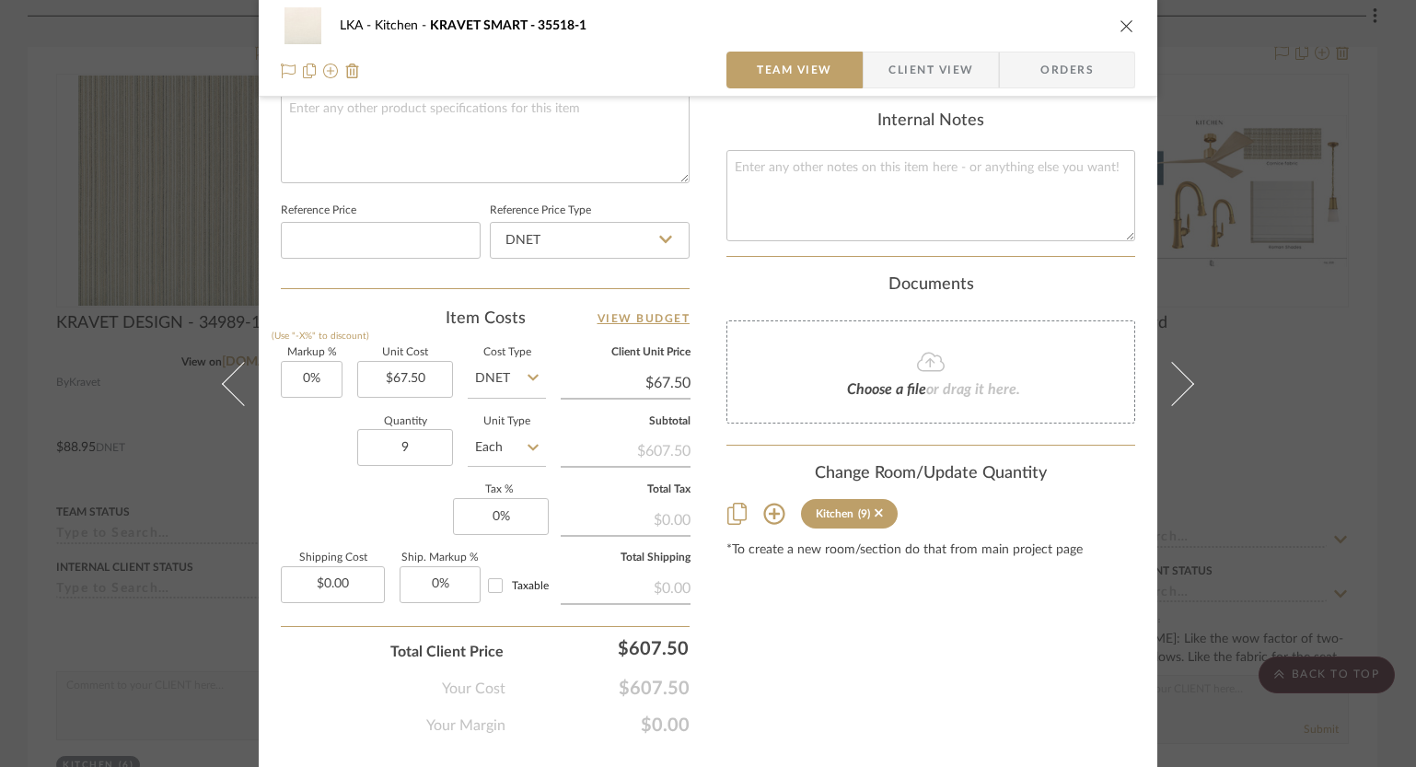
scroll to position [943, 0]
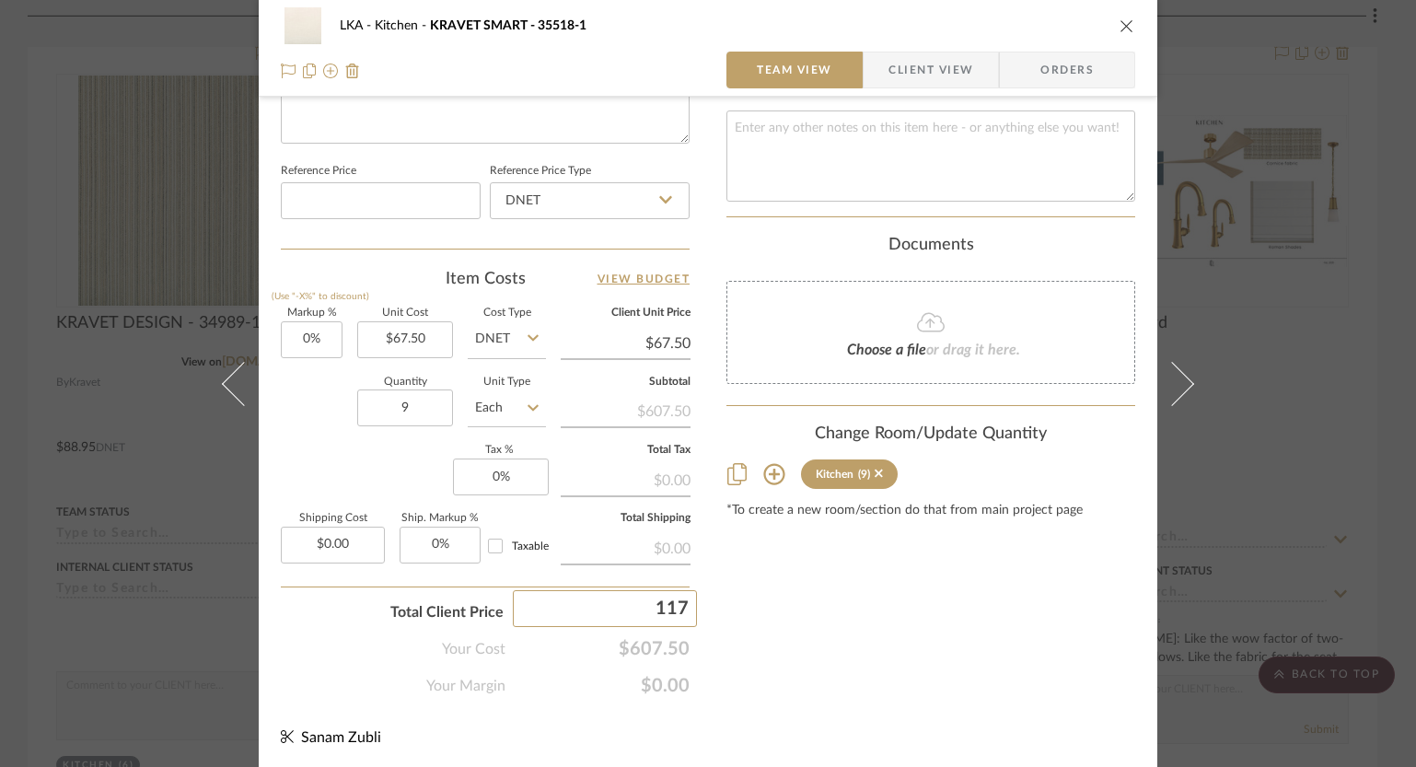
type input "1175"
type input "93.41%"
type input "$130.56"
type input "975"
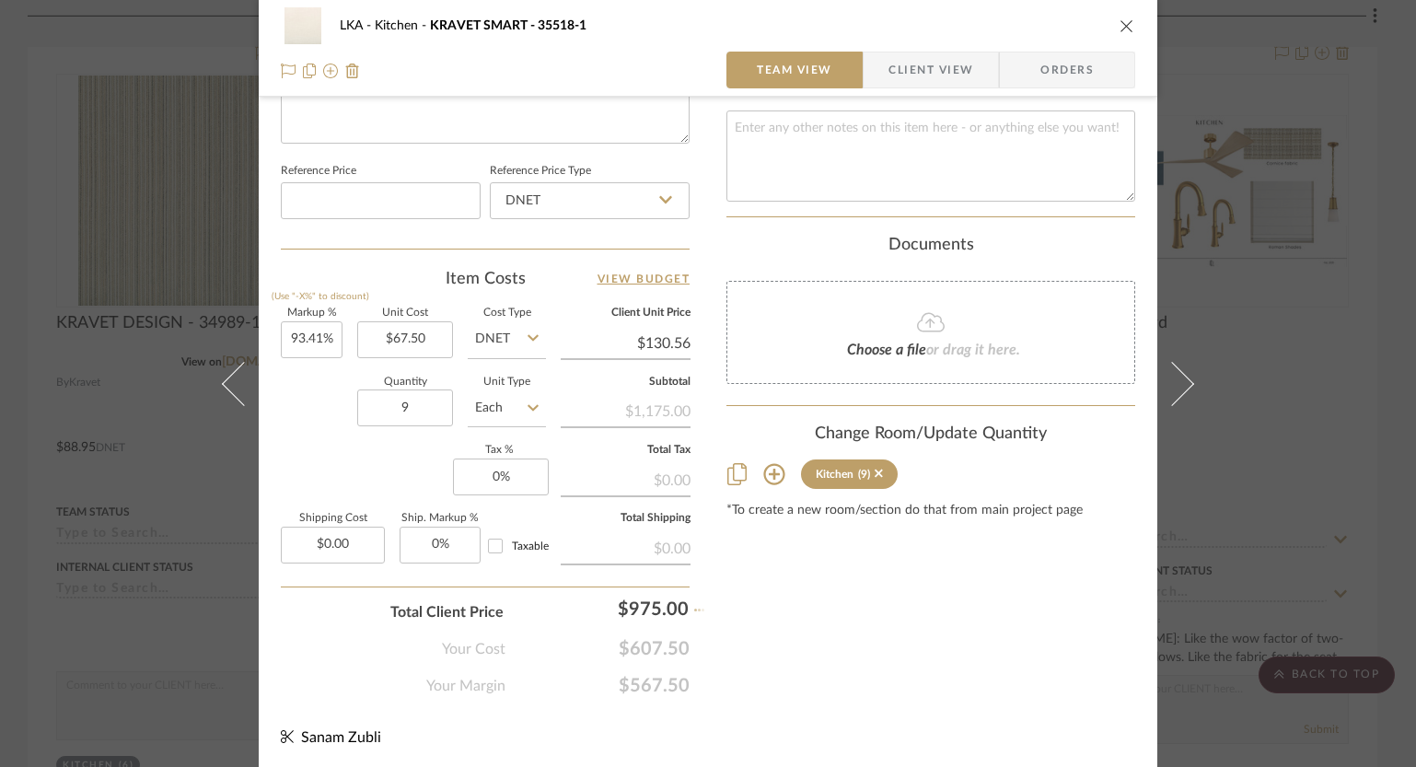
type input "60.49%"
type input "$108.33"
click at [667, 607] on input "975" at bounding box center [605, 608] width 184 height 37
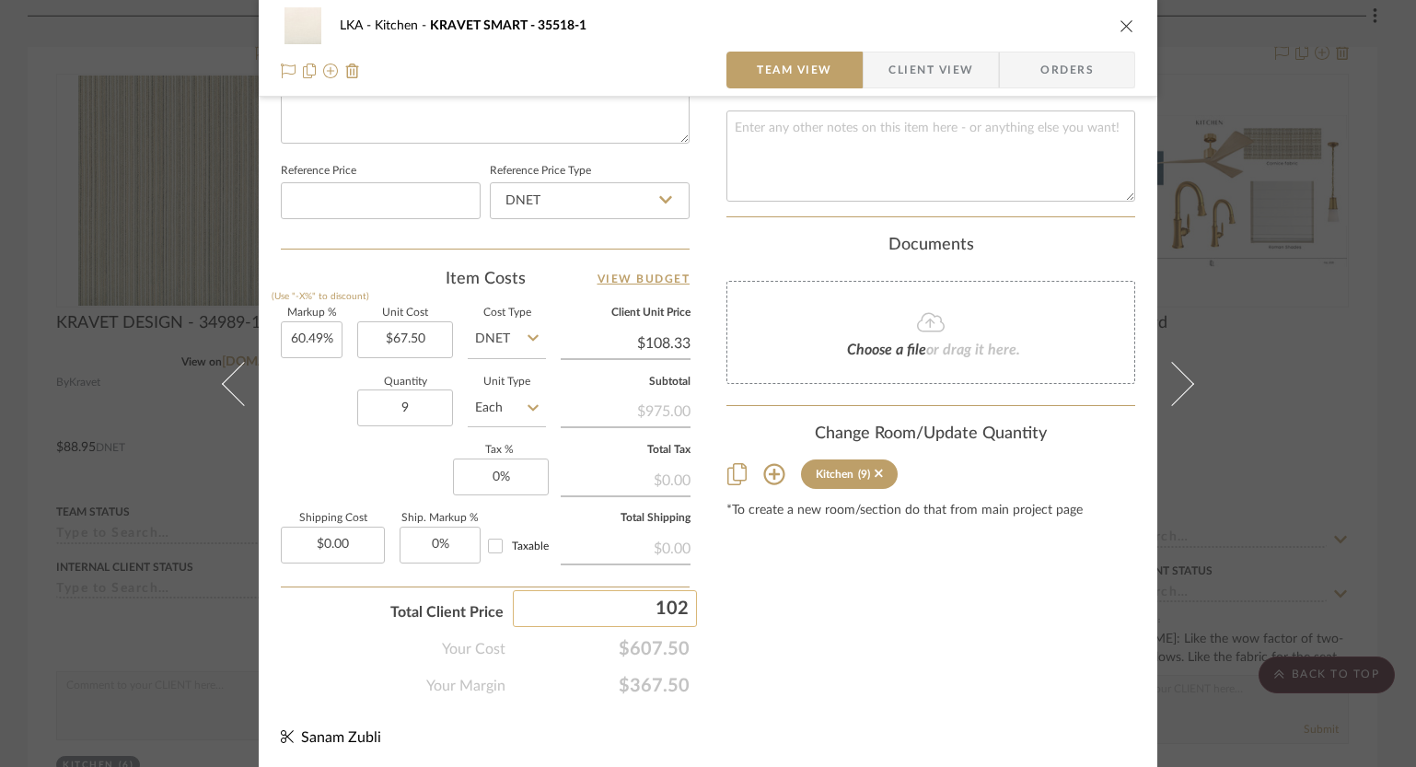
type input "1020"
type input "67.9%"
type input "$113.33"
type input "985"
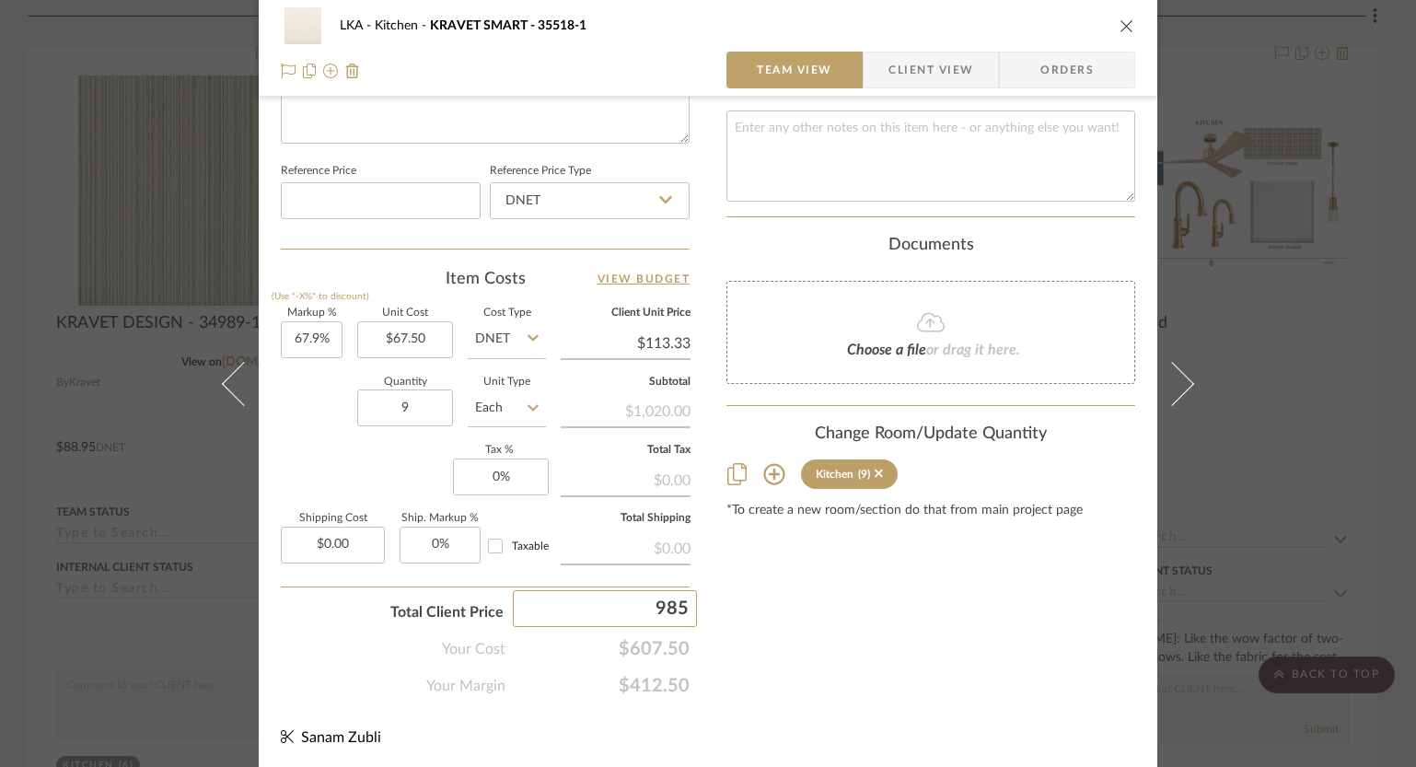
type input "62.13%"
type input "$109.44"
click at [1121, 26] on icon "close" at bounding box center [1126, 25] width 15 height 15
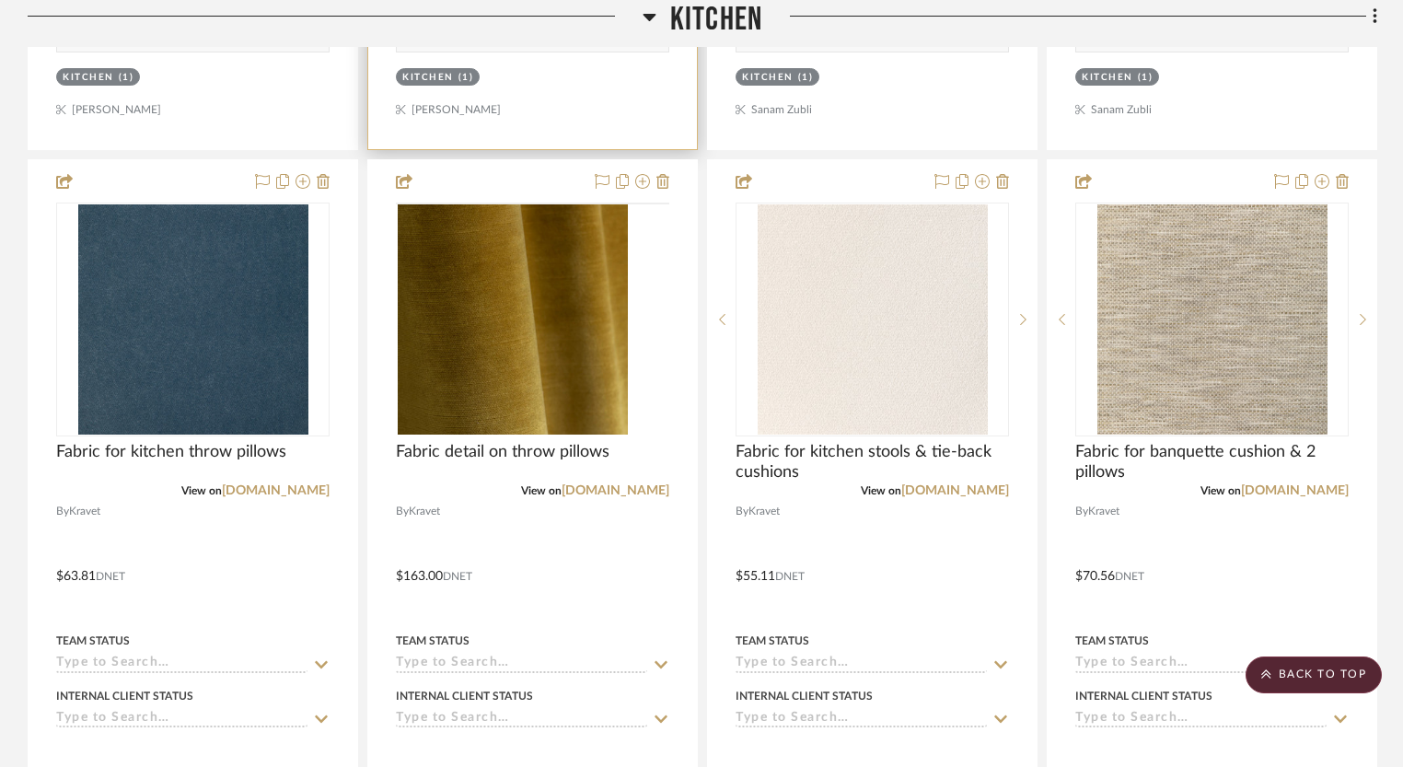
scroll to position [8707, 0]
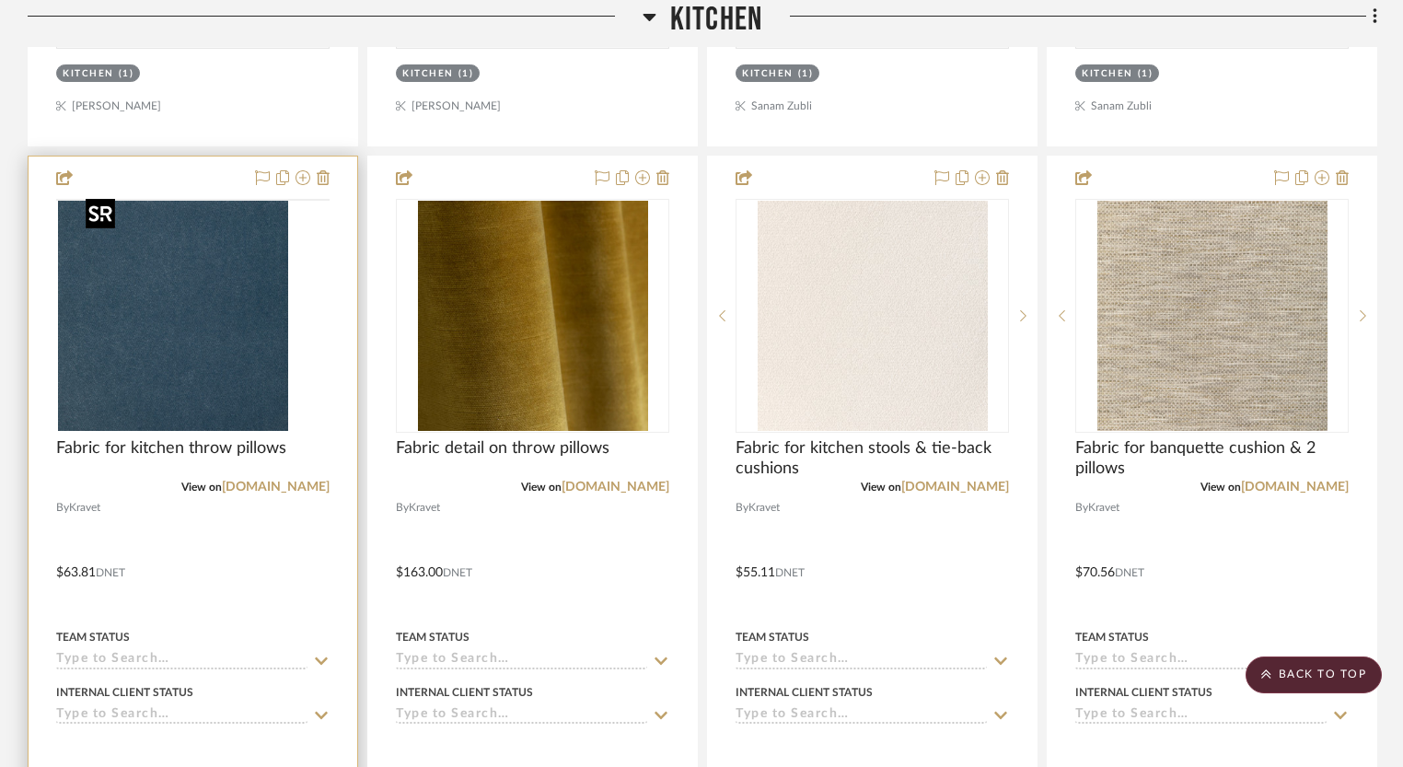
click at [0, 0] on img at bounding box center [0, 0] width 0 height 0
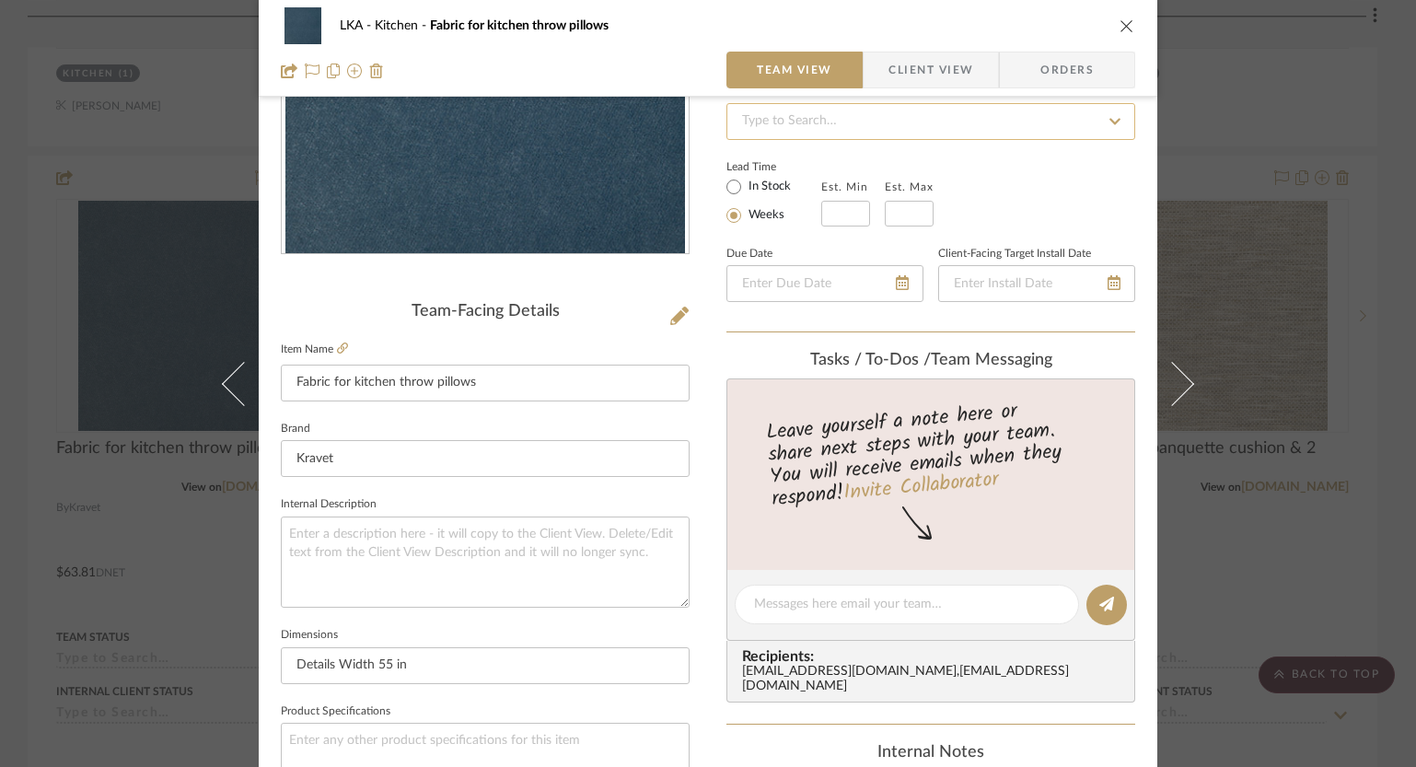
scroll to position [0, 0]
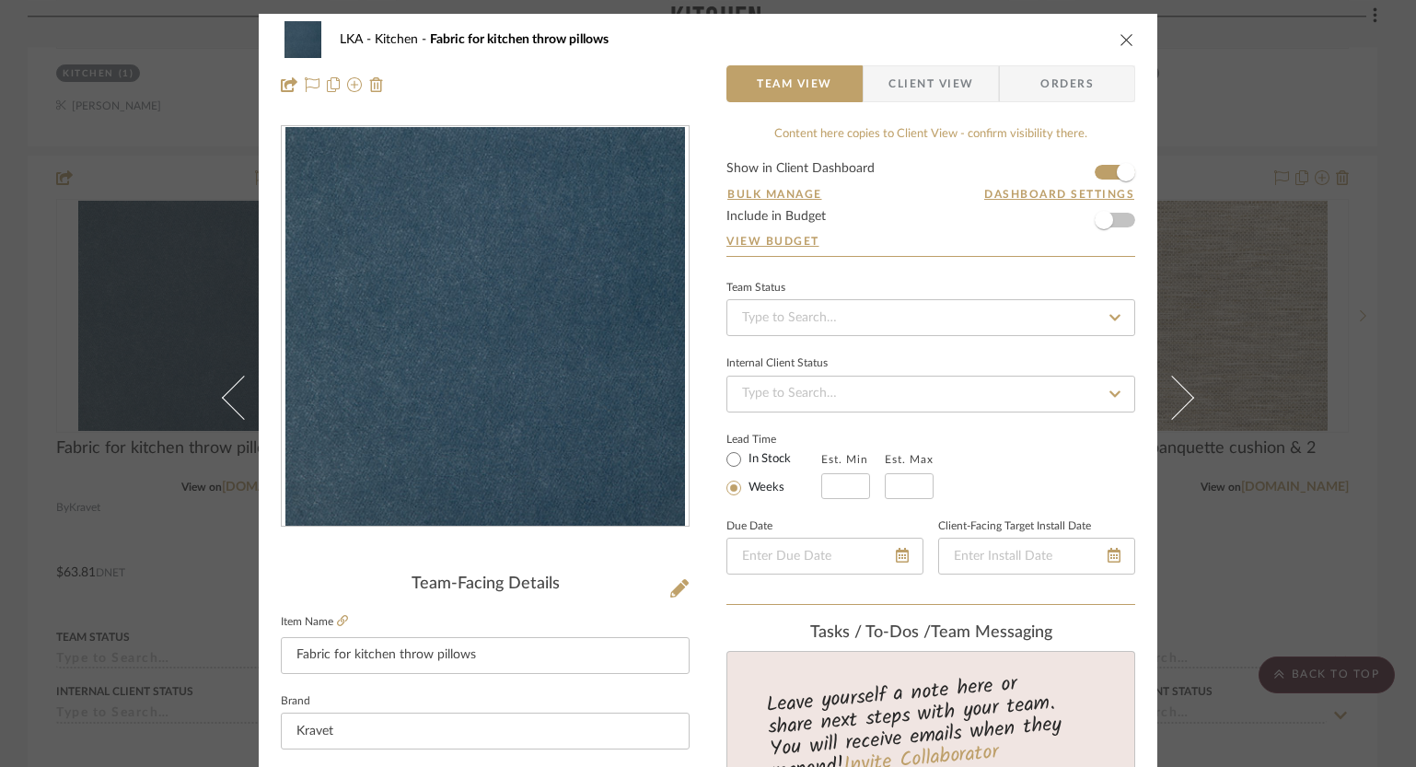
click at [1122, 42] on icon "close" at bounding box center [1126, 39] width 15 height 15
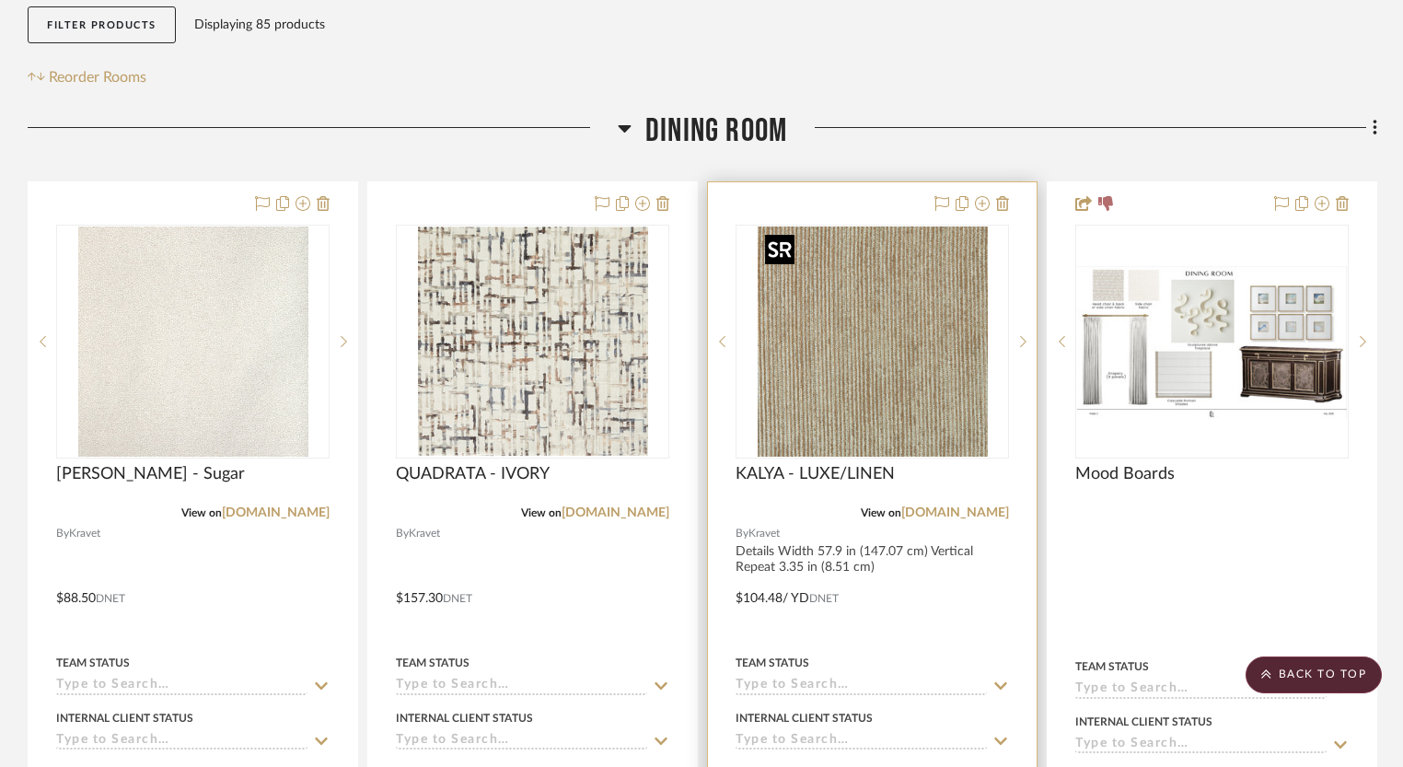
scroll to position [265, 0]
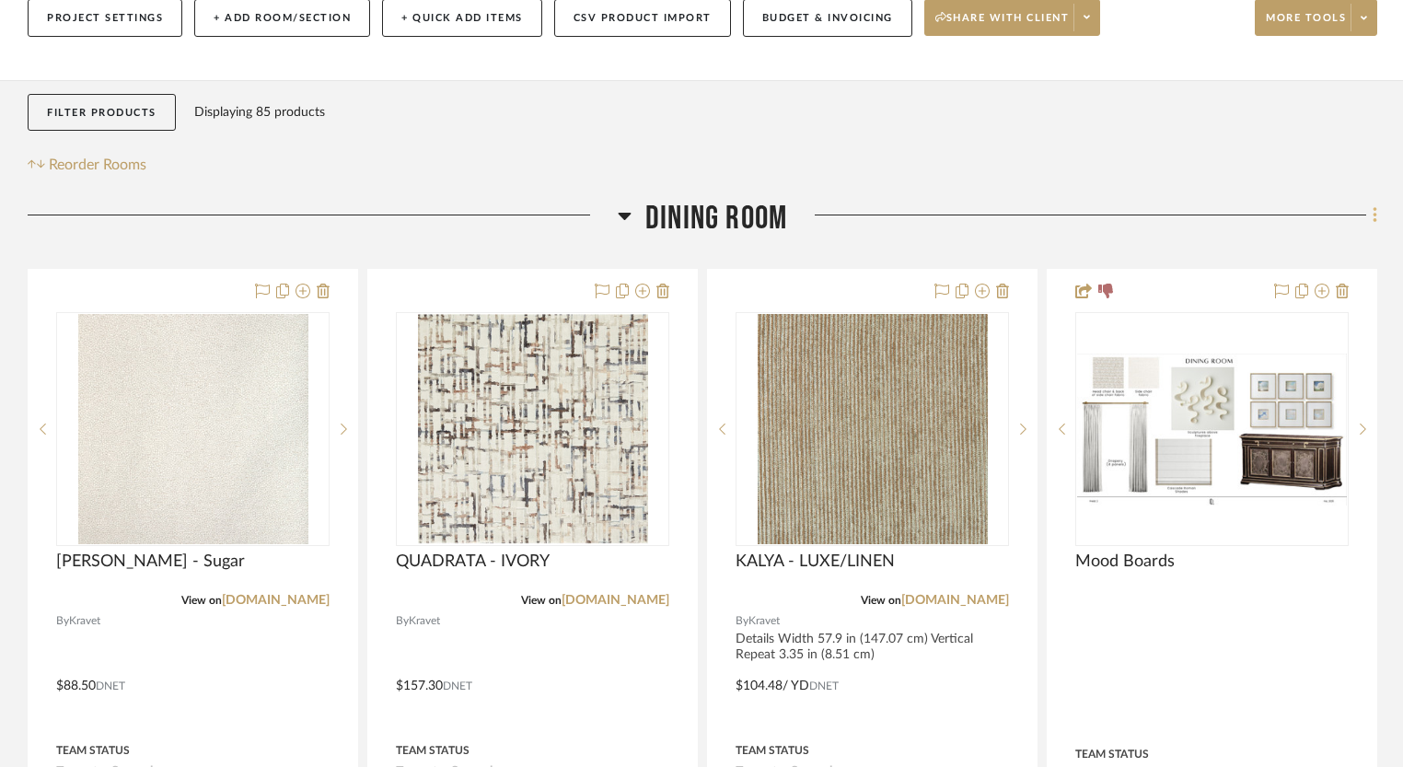
click at [1374, 222] on icon at bounding box center [1374, 215] width 4 height 16
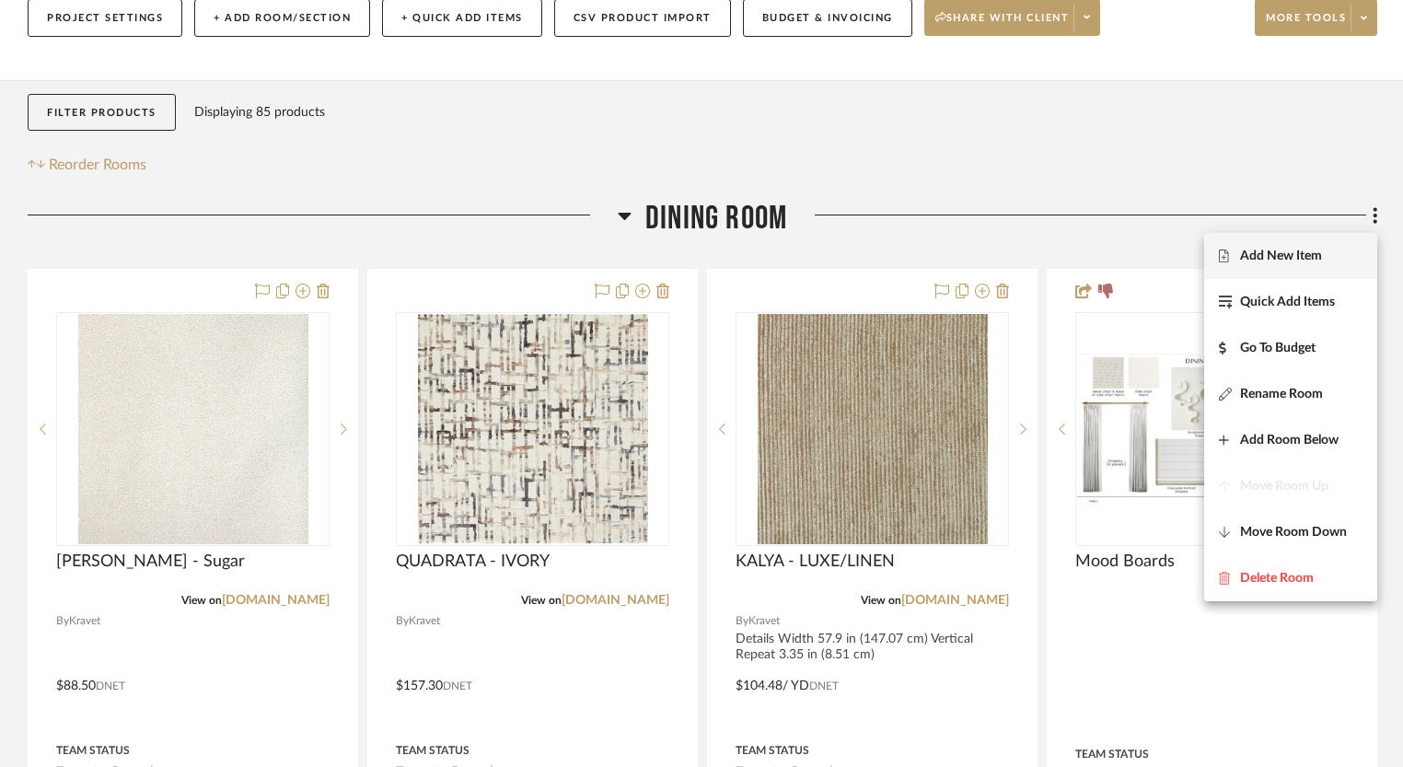
click at [1325, 249] on span "Add New Item" at bounding box center [1291, 256] width 144 height 16
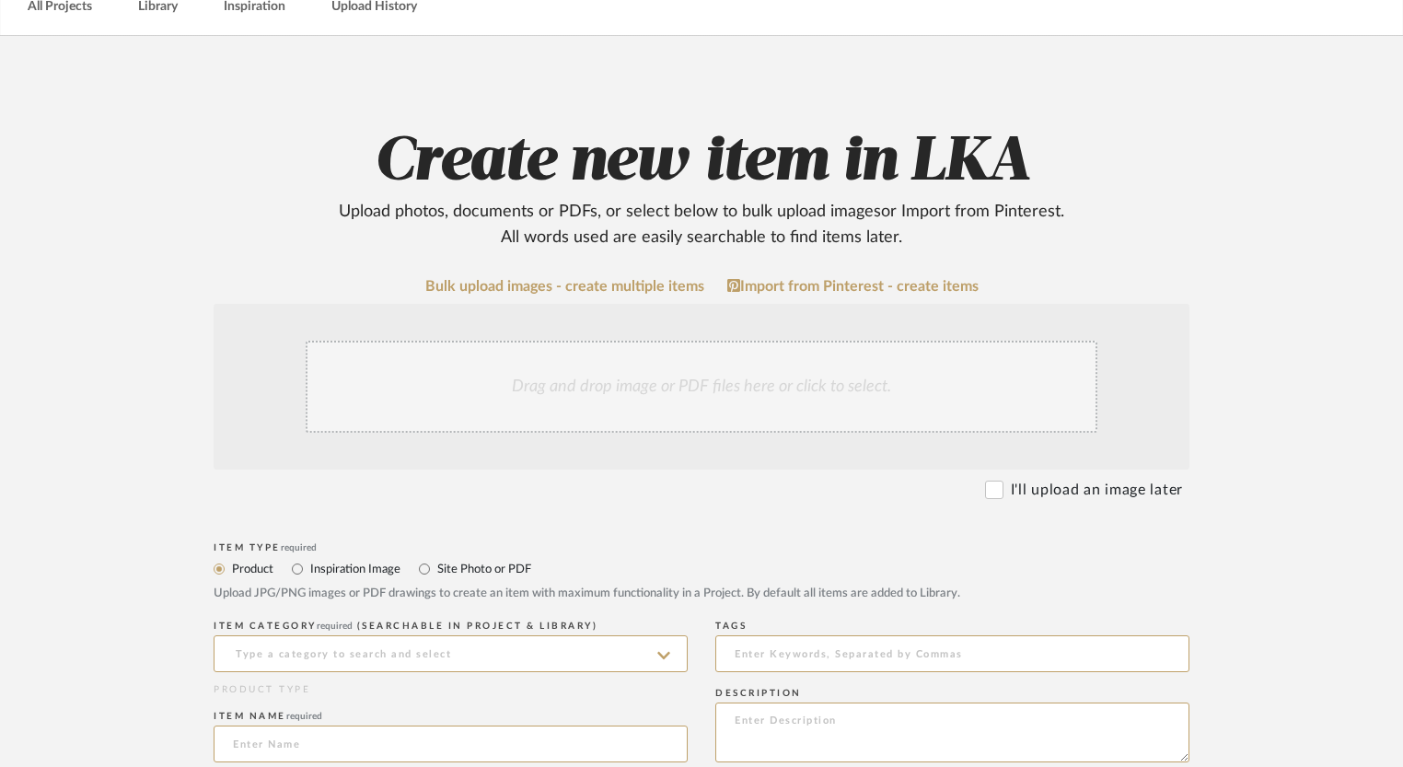
scroll to position [169, 0]
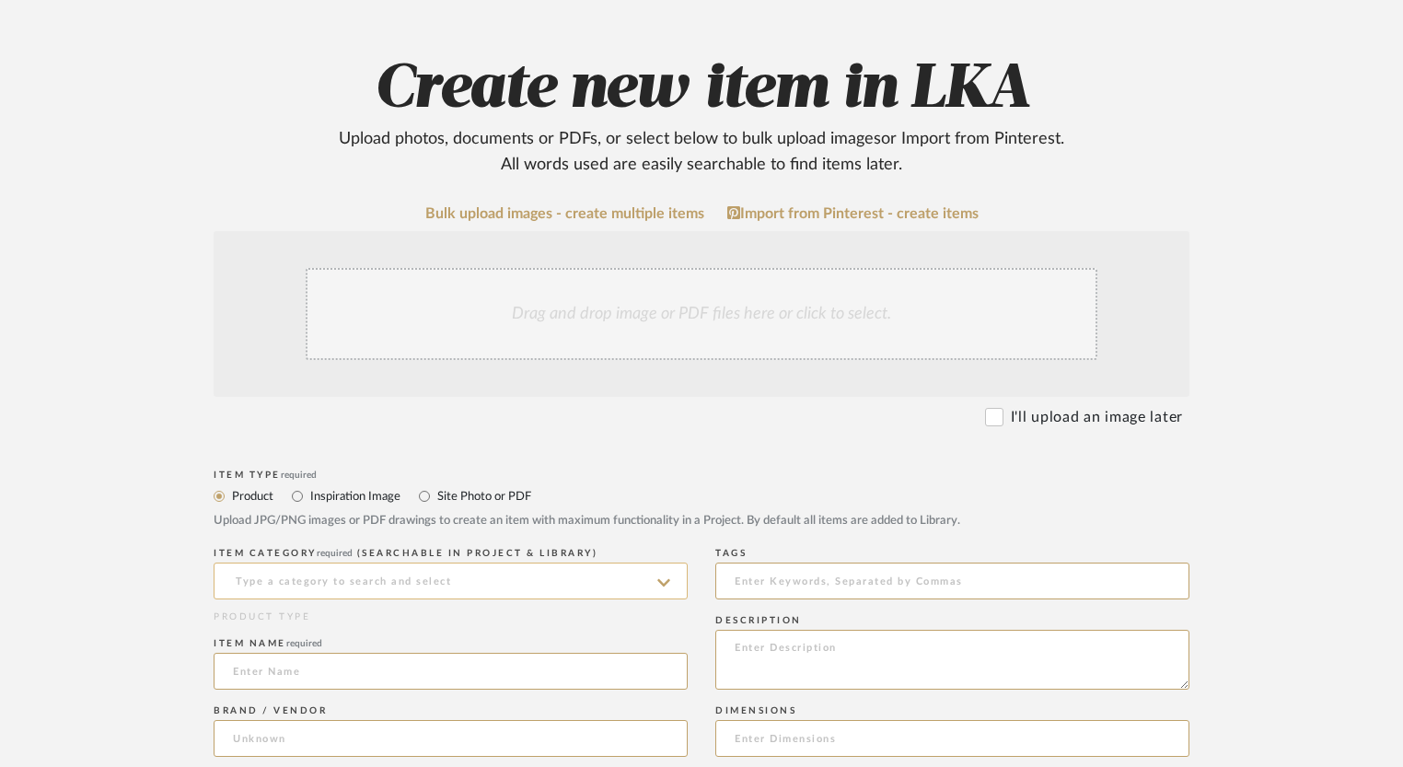
click at [336, 569] on input at bounding box center [451, 580] width 474 height 37
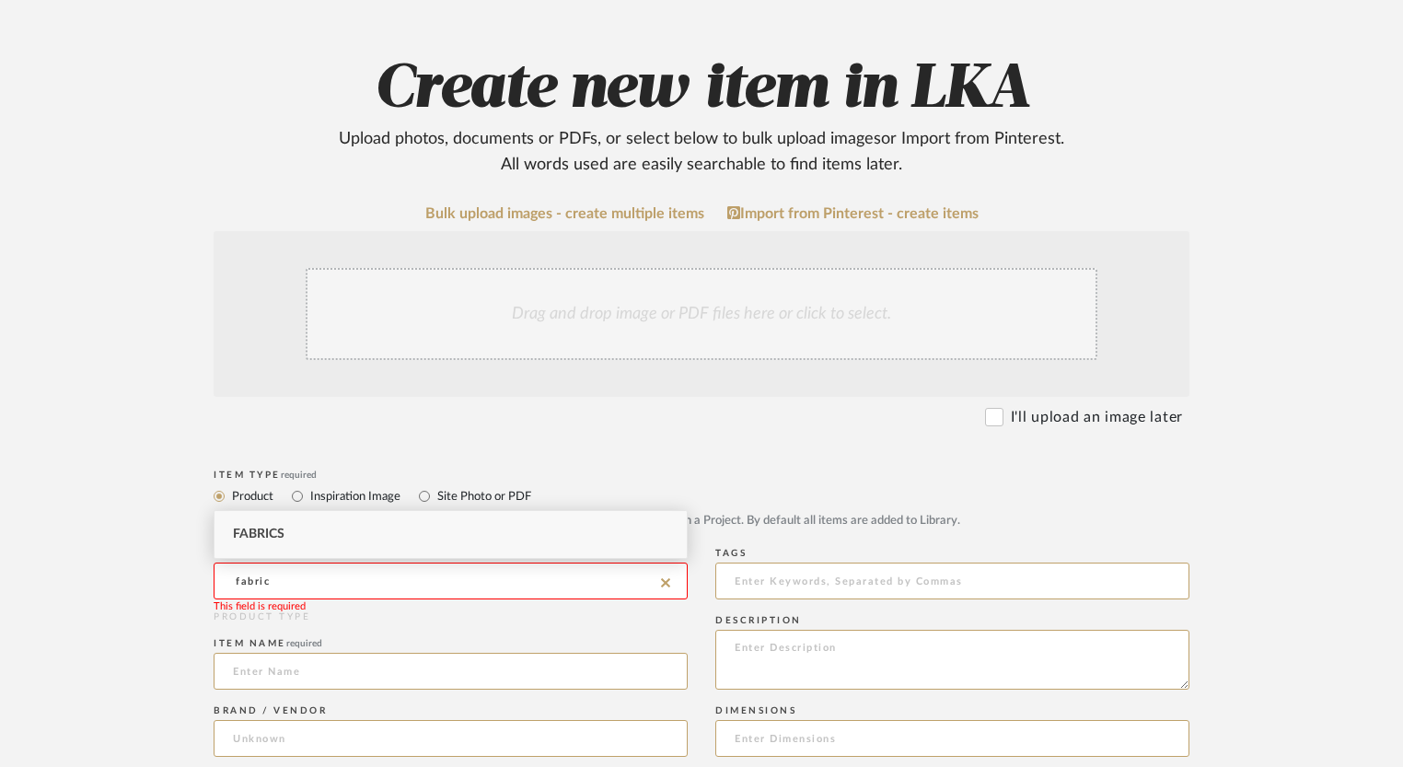
click at [321, 541] on div "Fabrics" at bounding box center [450, 534] width 472 height 47
type input "Fabrics"
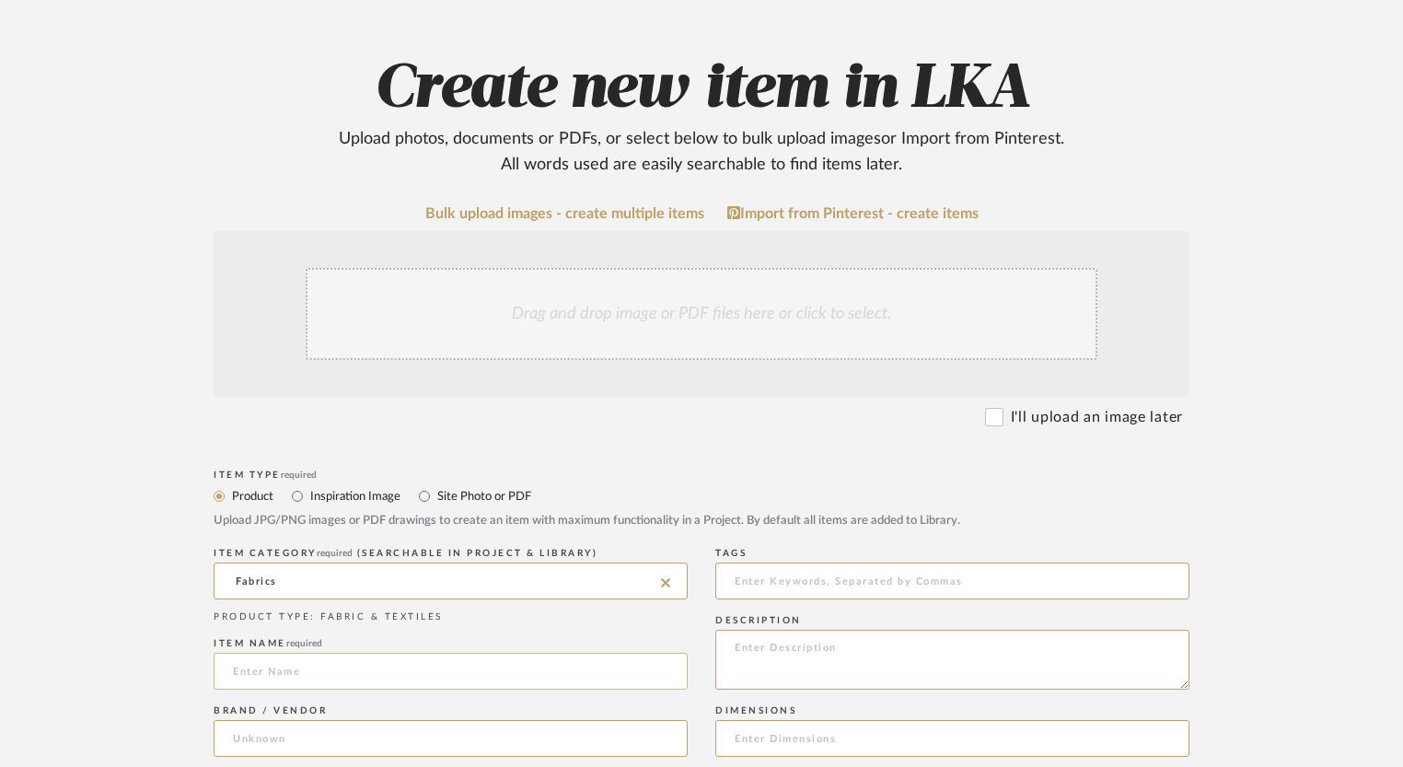
click at [305, 663] on input at bounding box center [451, 671] width 474 height 37
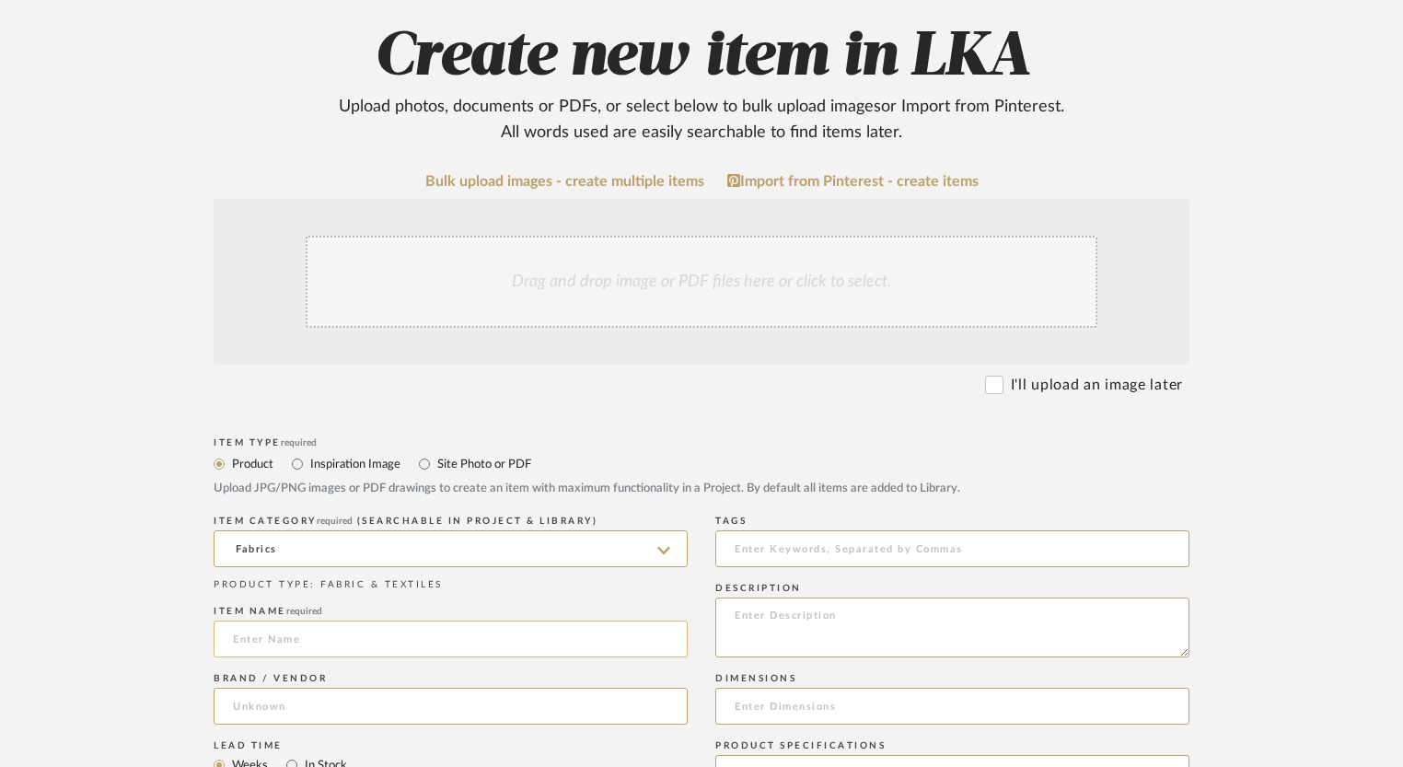
click at [296, 643] on input at bounding box center [451, 638] width 474 height 37
type input "L"
type input "Athens-Scottish Cloud"
click at [237, 717] on input at bounding box center [451, 706] width 474 height 37
type input "[GEOGRAPHIC_DATA]"
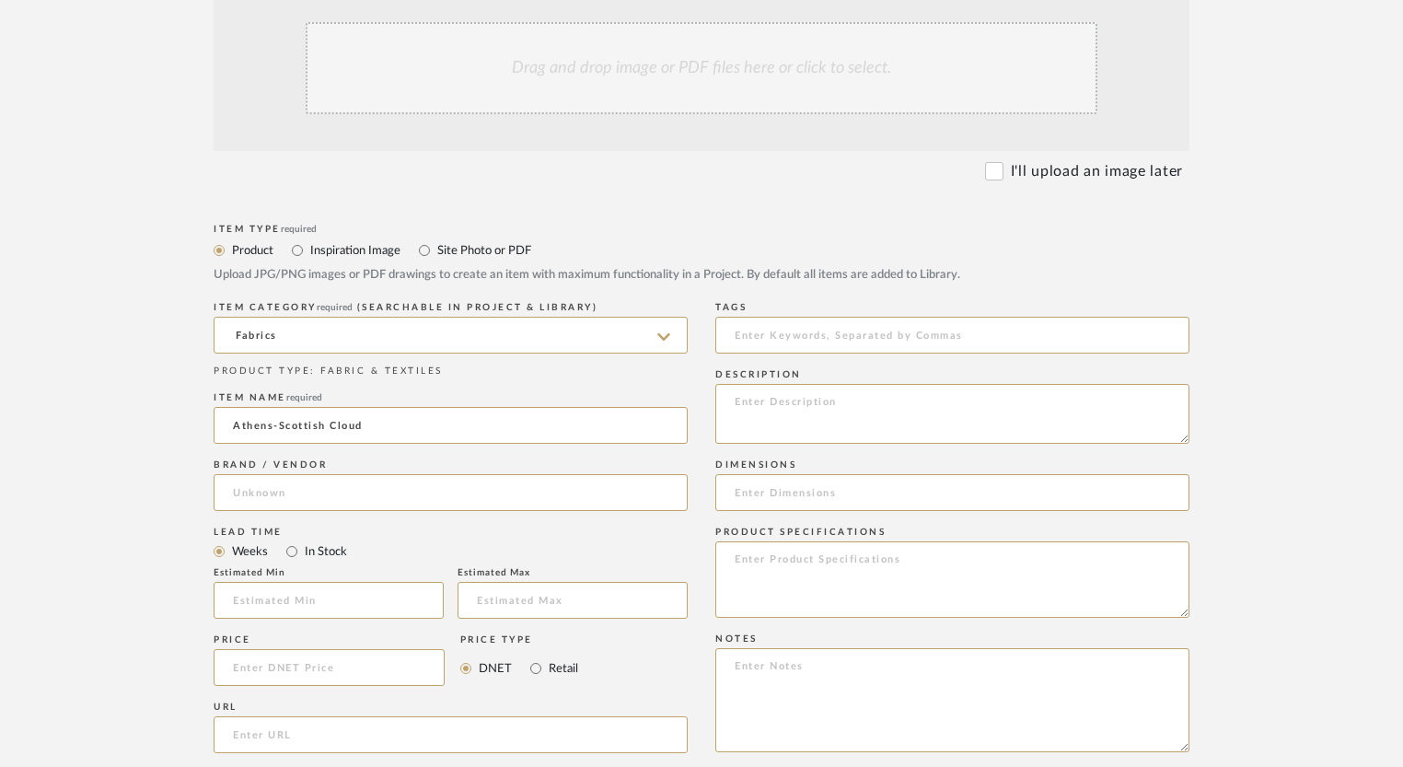
scroll to position [532, 0]
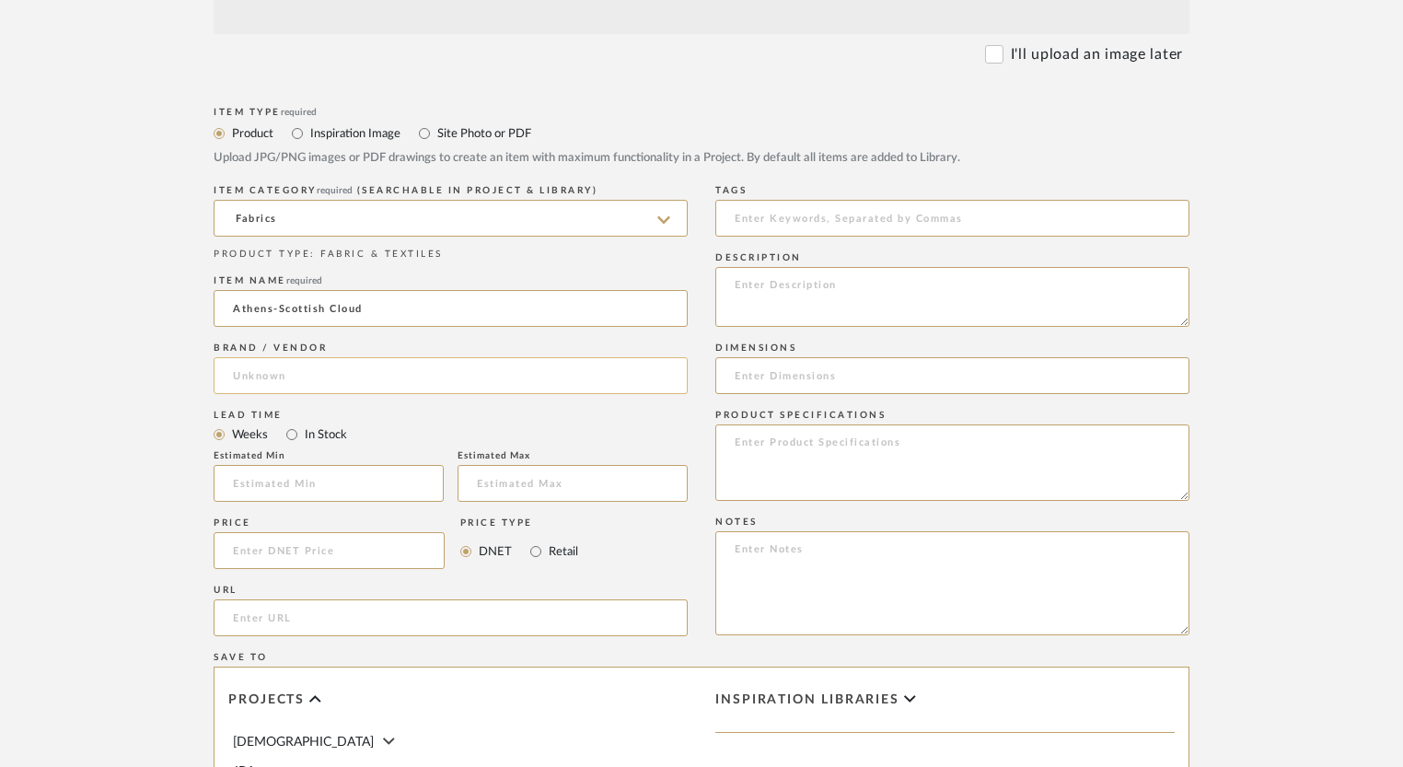
click at [309, 371] on input at bounding box center [451, 375] width 474 height 37
click at [295, 376] on input at bounding box center [451, 375] width 474 height 37
type input "[GEOGRAPHIC_DATA]"
click at [321, 426] on span "Click to add "Leuven" as a new Brand" at bounding box center [359, 423] width 223 height 16
click at [298, 564] on input at bounding box center [329, 550] width 231 height 37
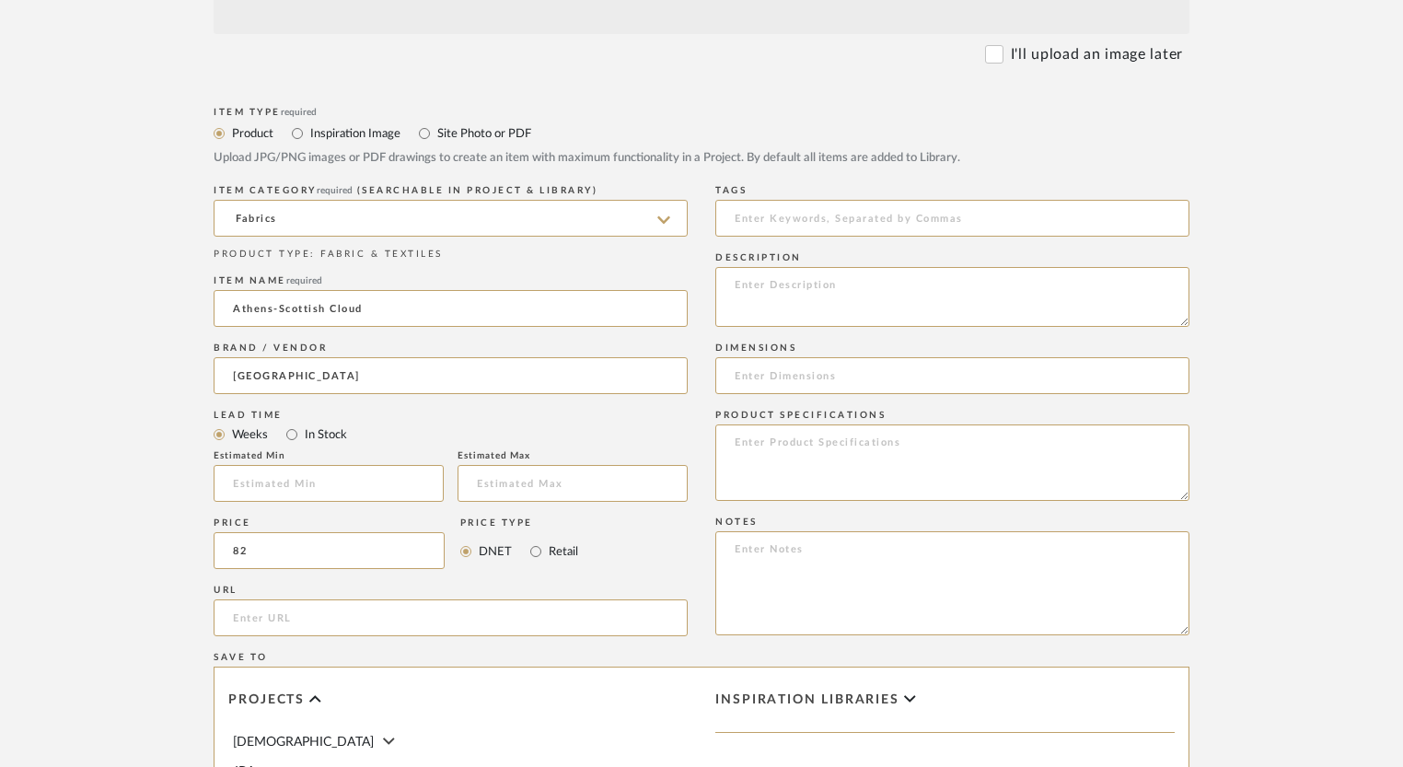
type input "$82.00"
click at [626, 536] on div "Price $82.00 Price Type DNET Retail" at bounding box center [451, 546] width 474 height 67
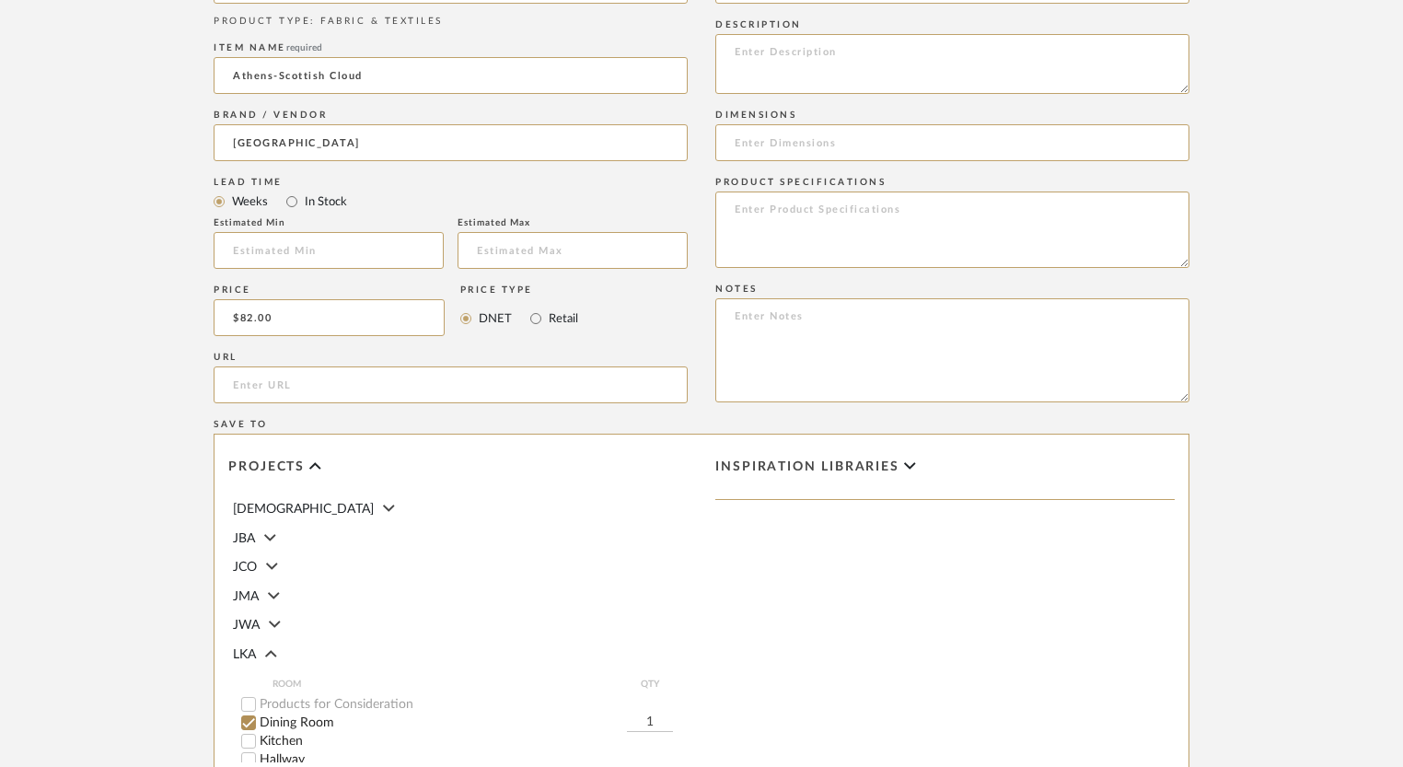
scroll to position [840, 0]
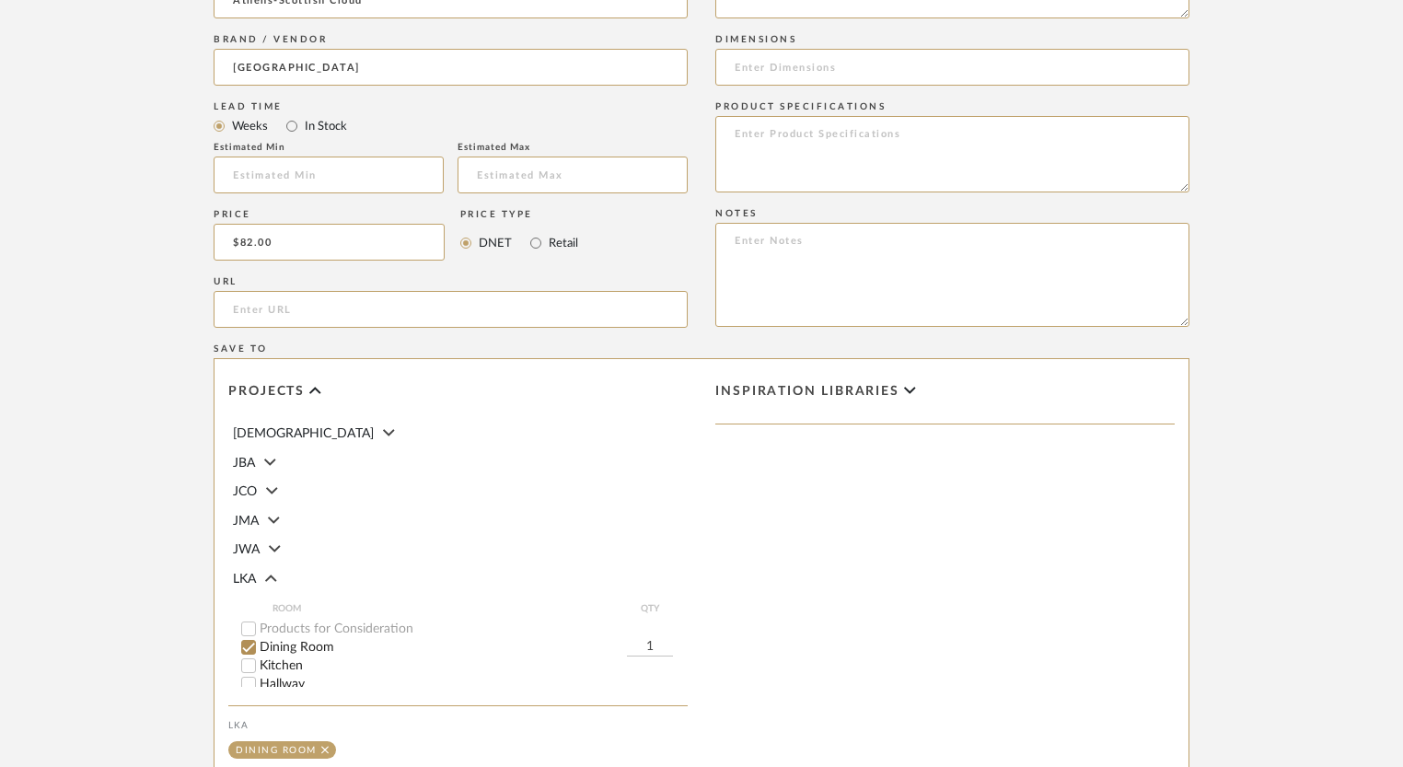
drag, startPoint x: 645, startPoint y: 639, endPoint x: 658, endPoint y: 637, distance: 13.0
click at [658, 638] on input "1" at bounding box center [650, 647] width 46 height 18
type input "36"
click at [757, 618] on div "Inspiration libraries" at bounding box center [944, 565] width 487 height 413
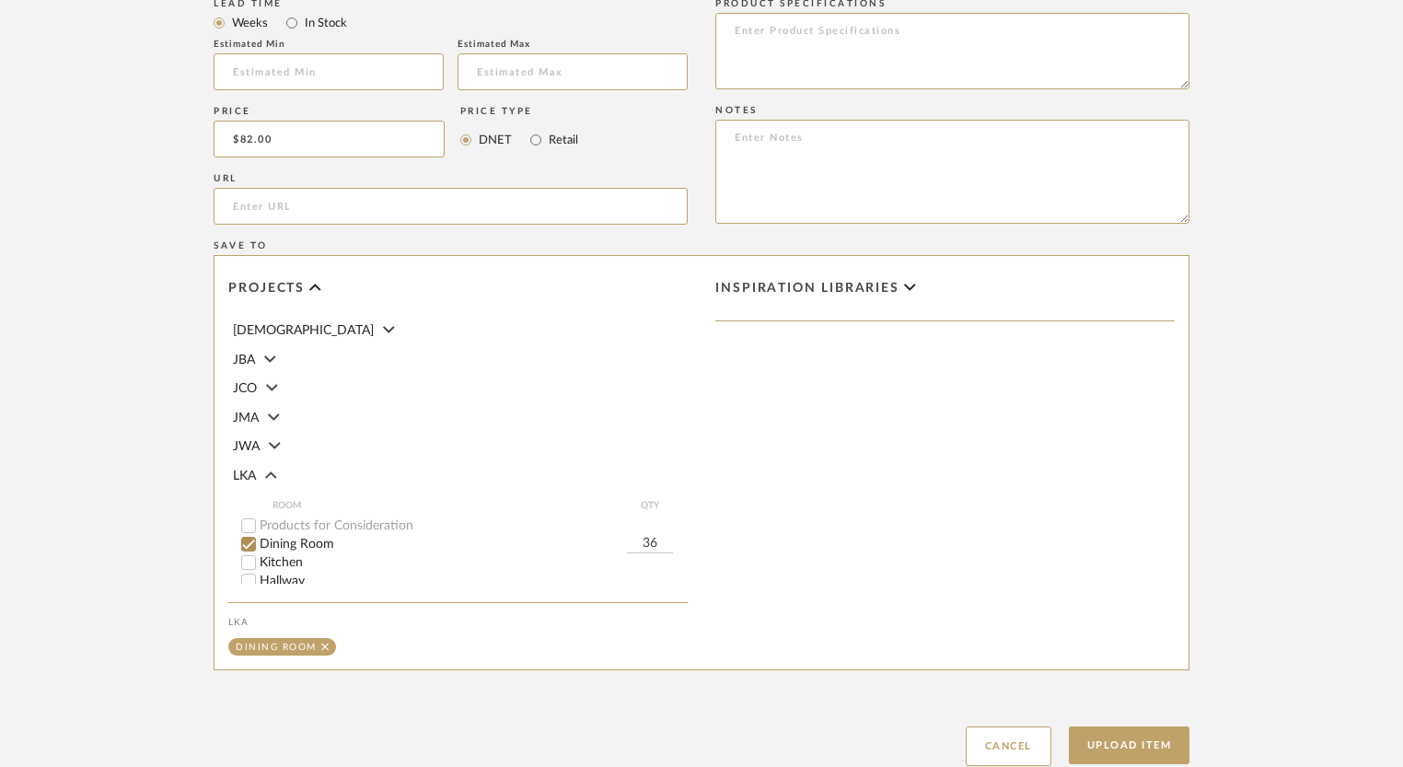
scroll to position [1074, 0]
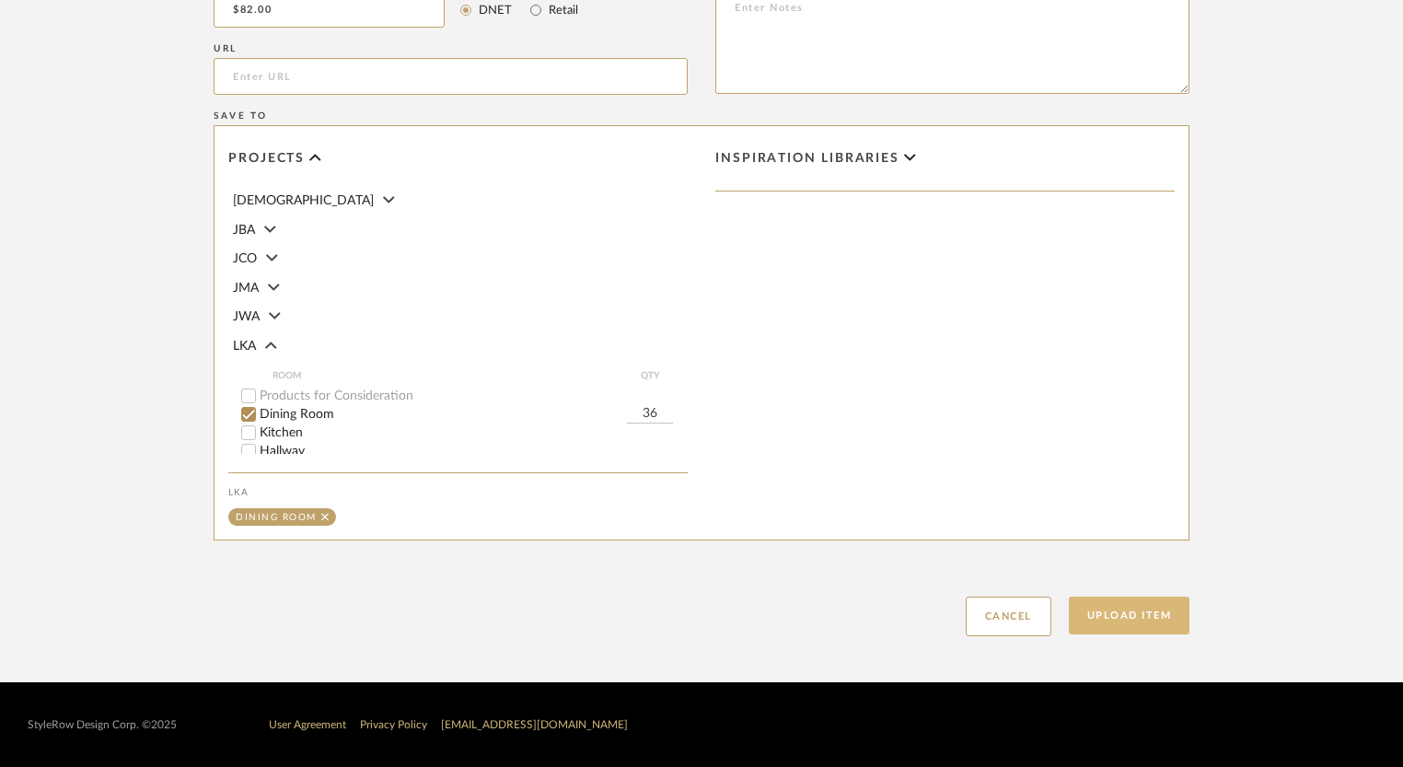
click at [1125, 616] on button "Upload Item" at bounding box center [1129, 615] width 121 height 38
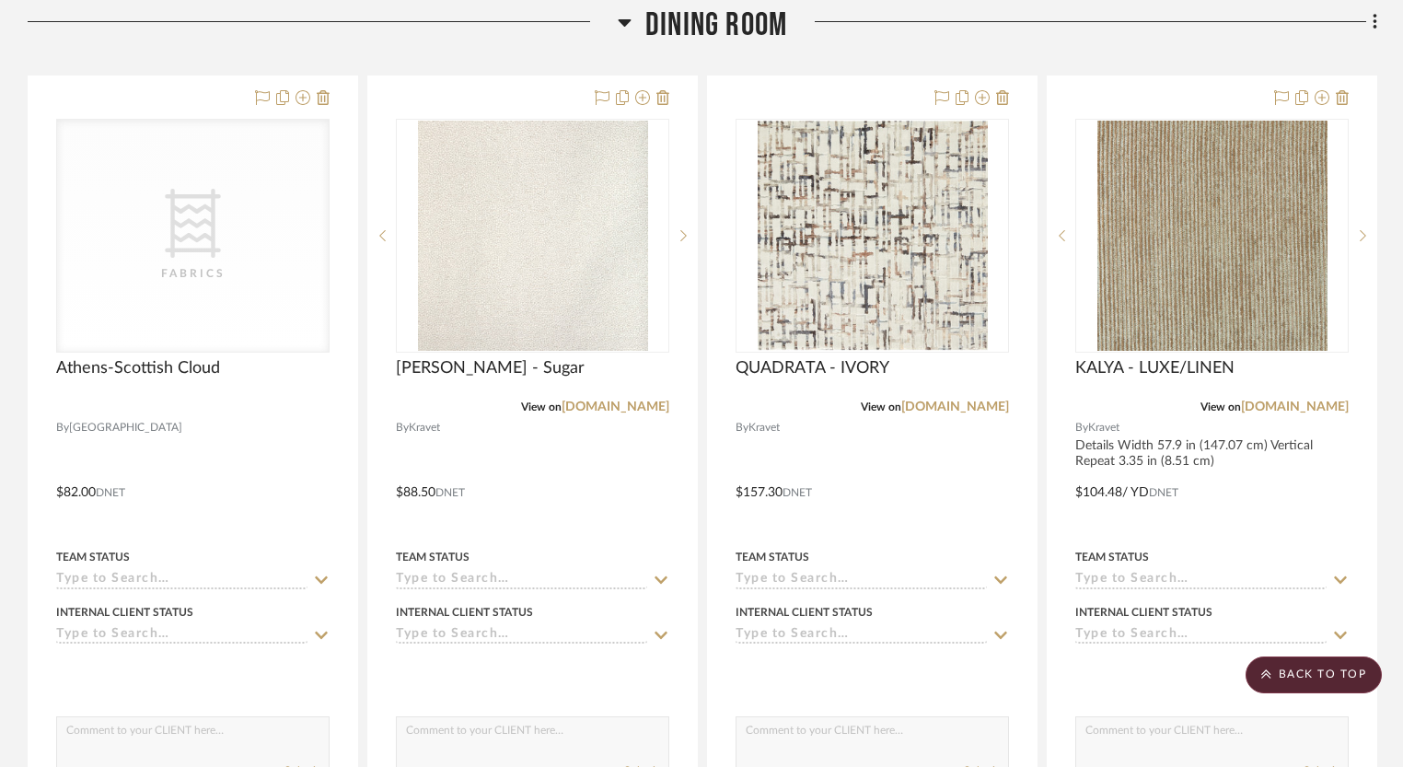
scroll to position [465, 0]
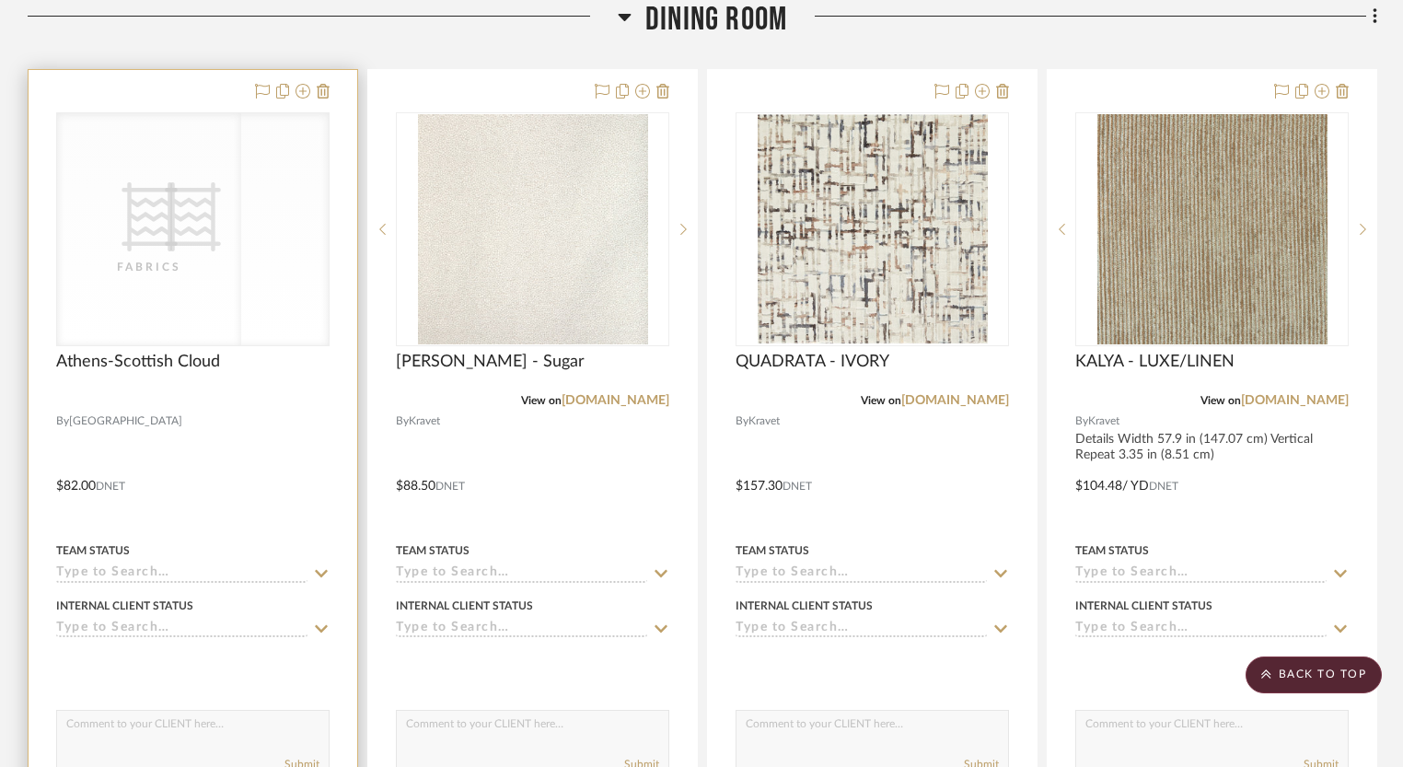
click at [171, 166] on div "CategoryIconFabric Created with Sketch. Fabrics" at bounding box center [193, 229] width 272 height 232
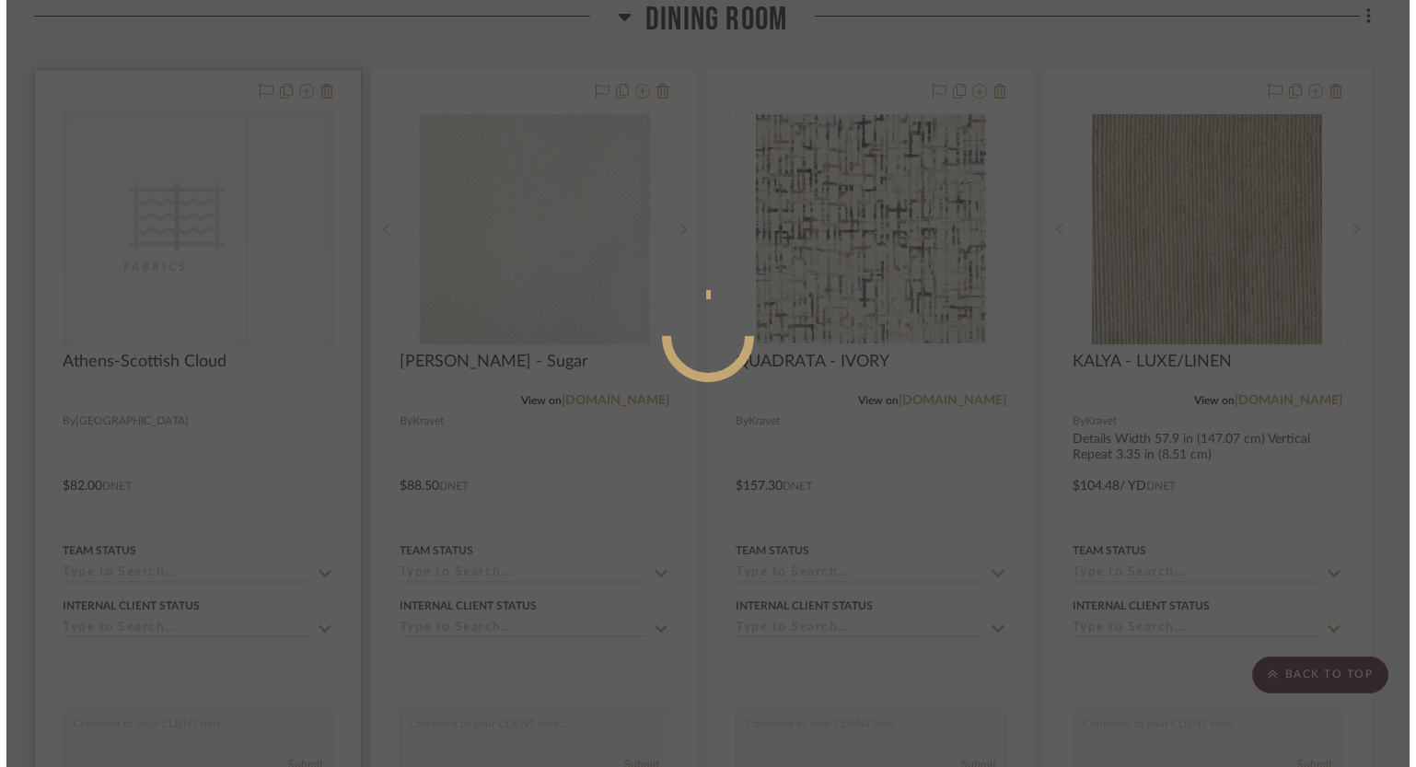
scroll to position [0, 0]
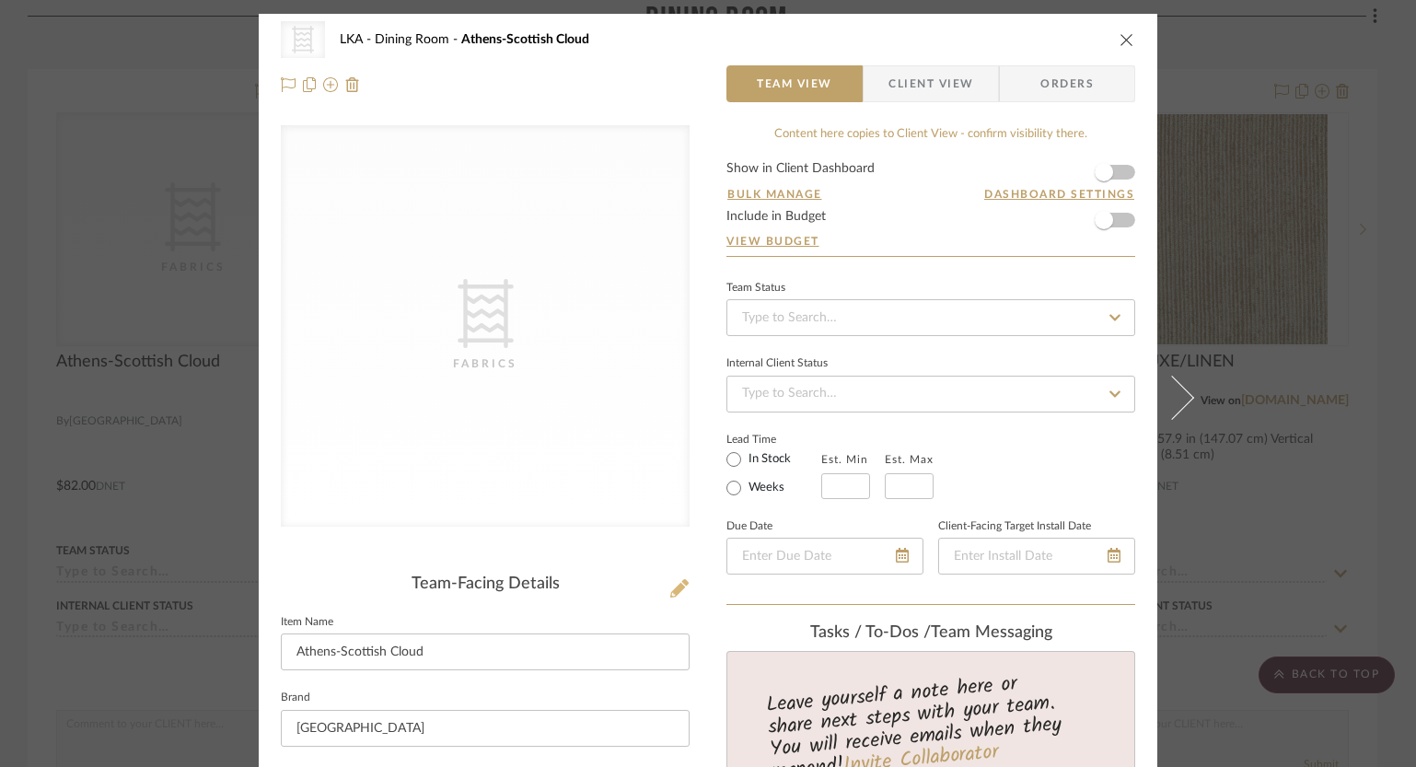
click at [670, 586] on icon at bounding box center [679, 588] width 18 height 18
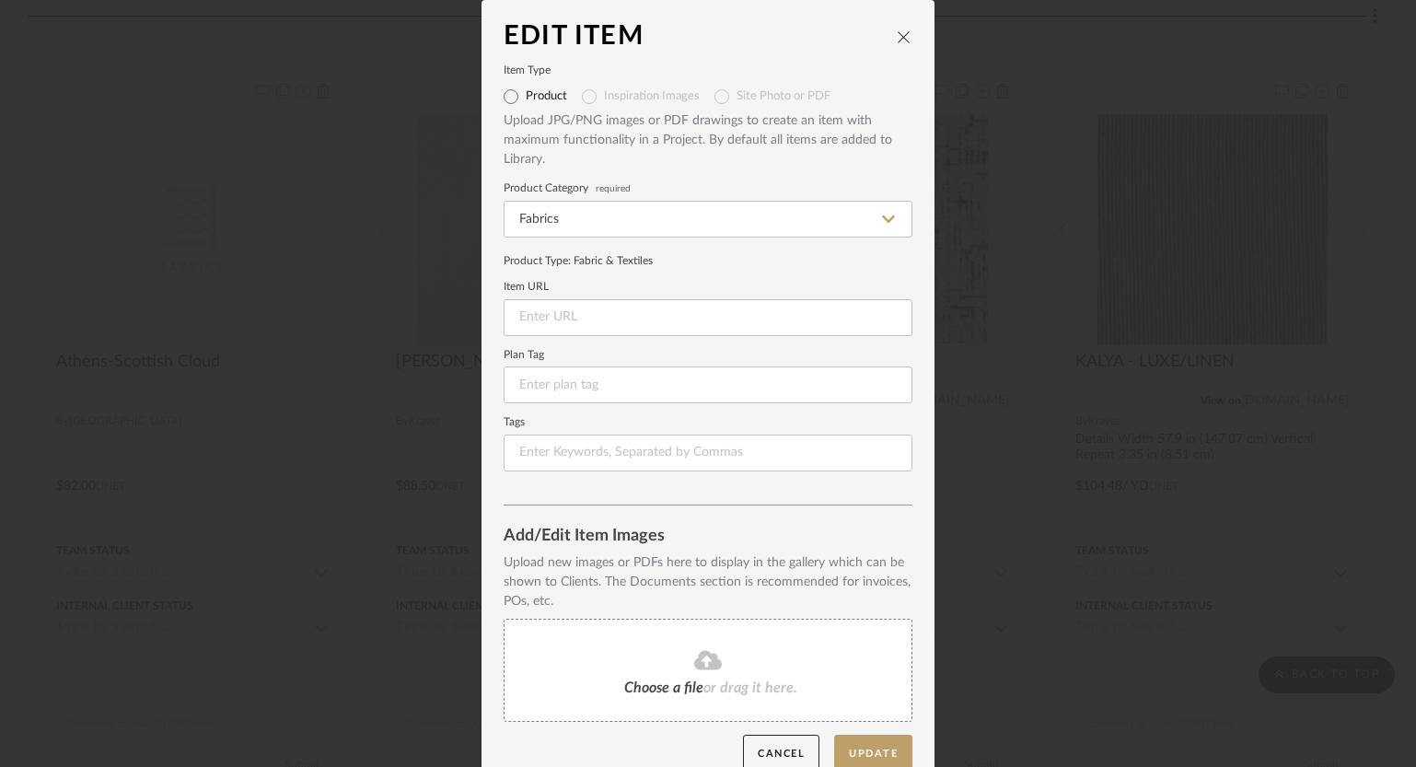
click at [604, 670] on div "Choose a file or drag it here." at bounding box center [707, 669] width 409 height 103
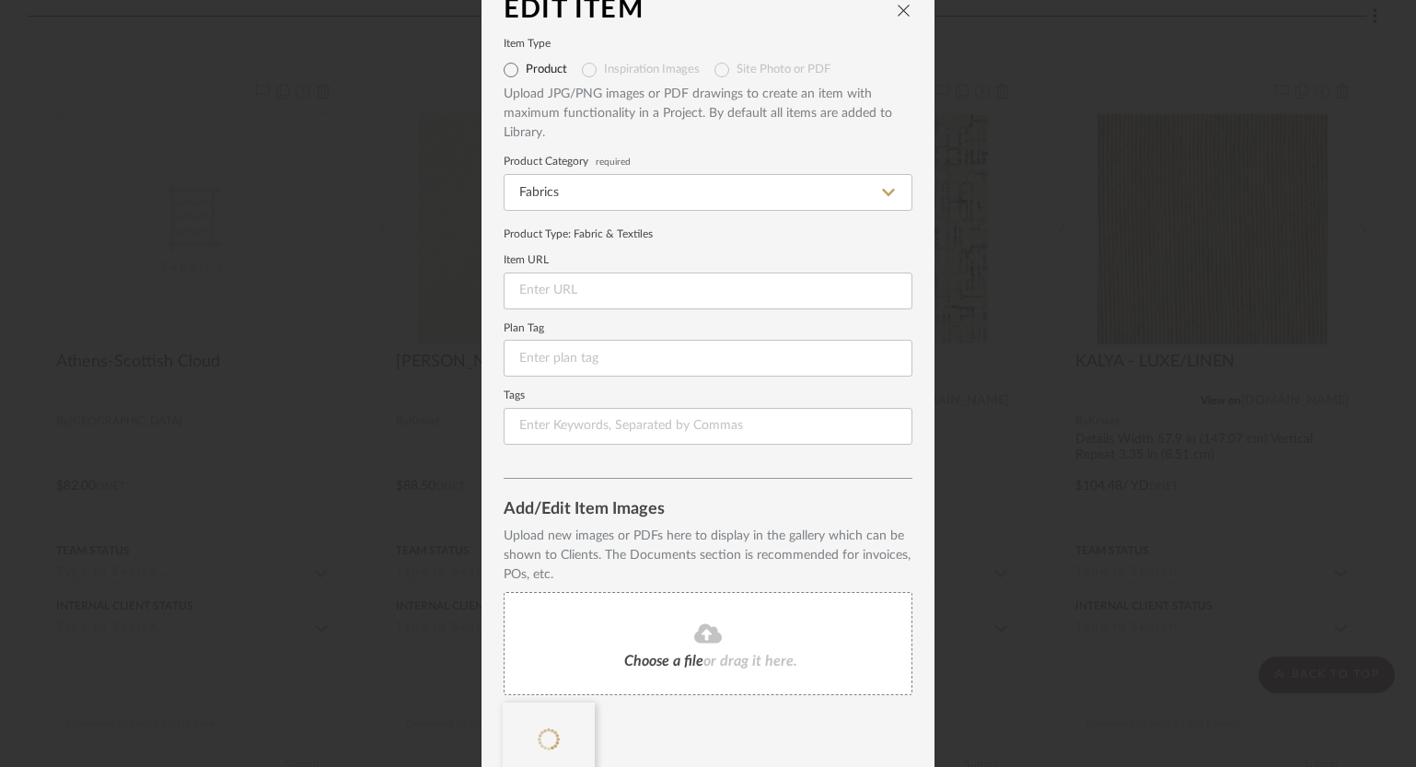
scroll to position [110, 0]
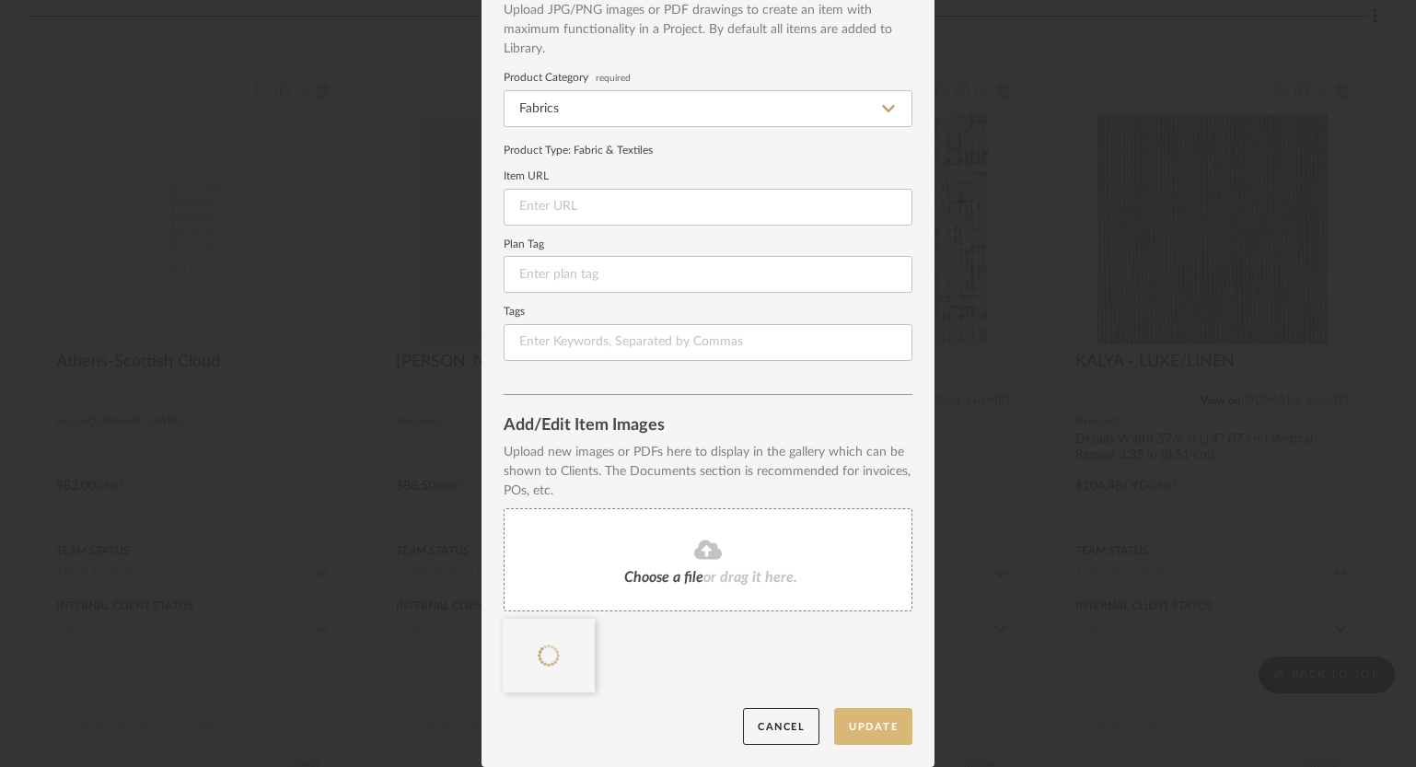
click at [849, 724] on button "Update" at bounding box center [873, 727] width 78 height 38
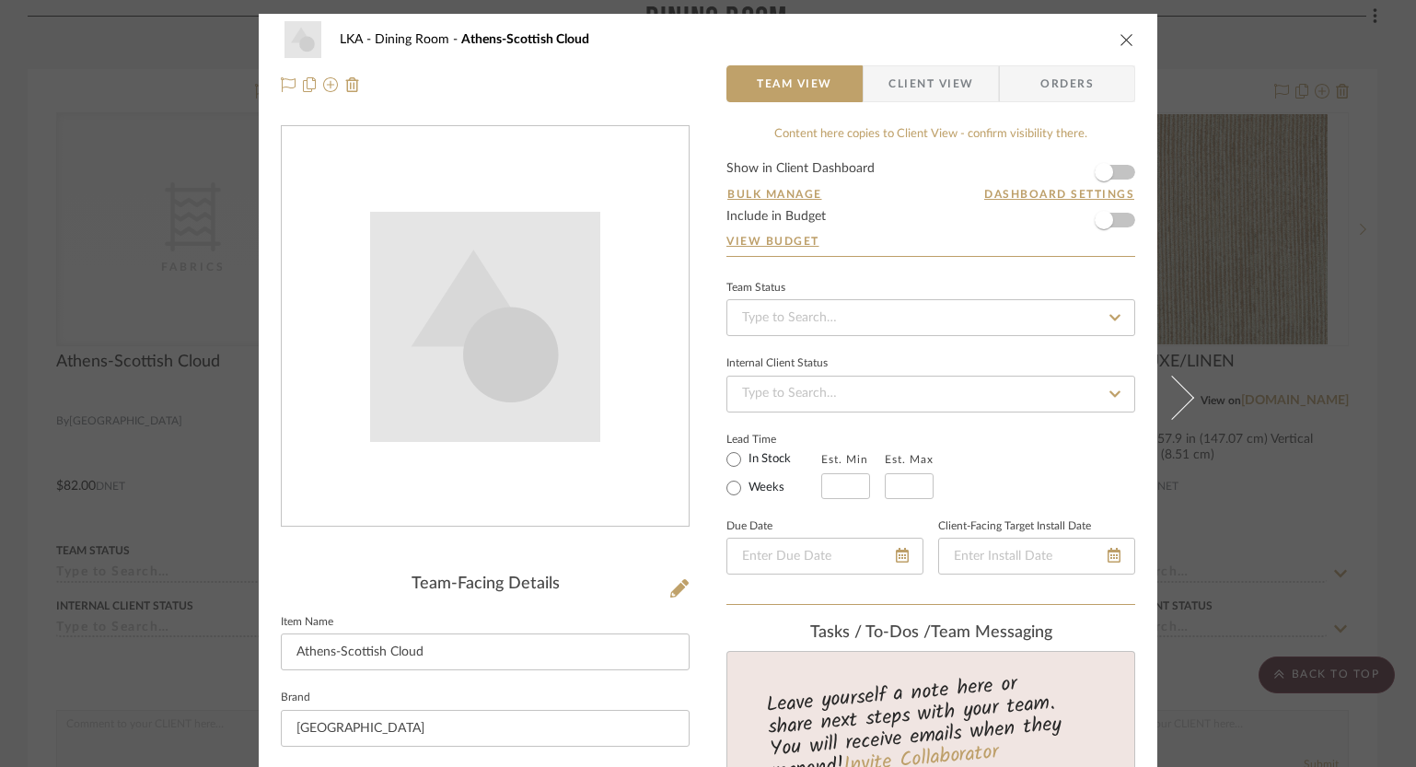
click at [456, 418] on img "0" at bounding box center [485, 327] width 230 height 230
click at [677, 584] on icon at bounding box center [679, 588] width 18 height 18
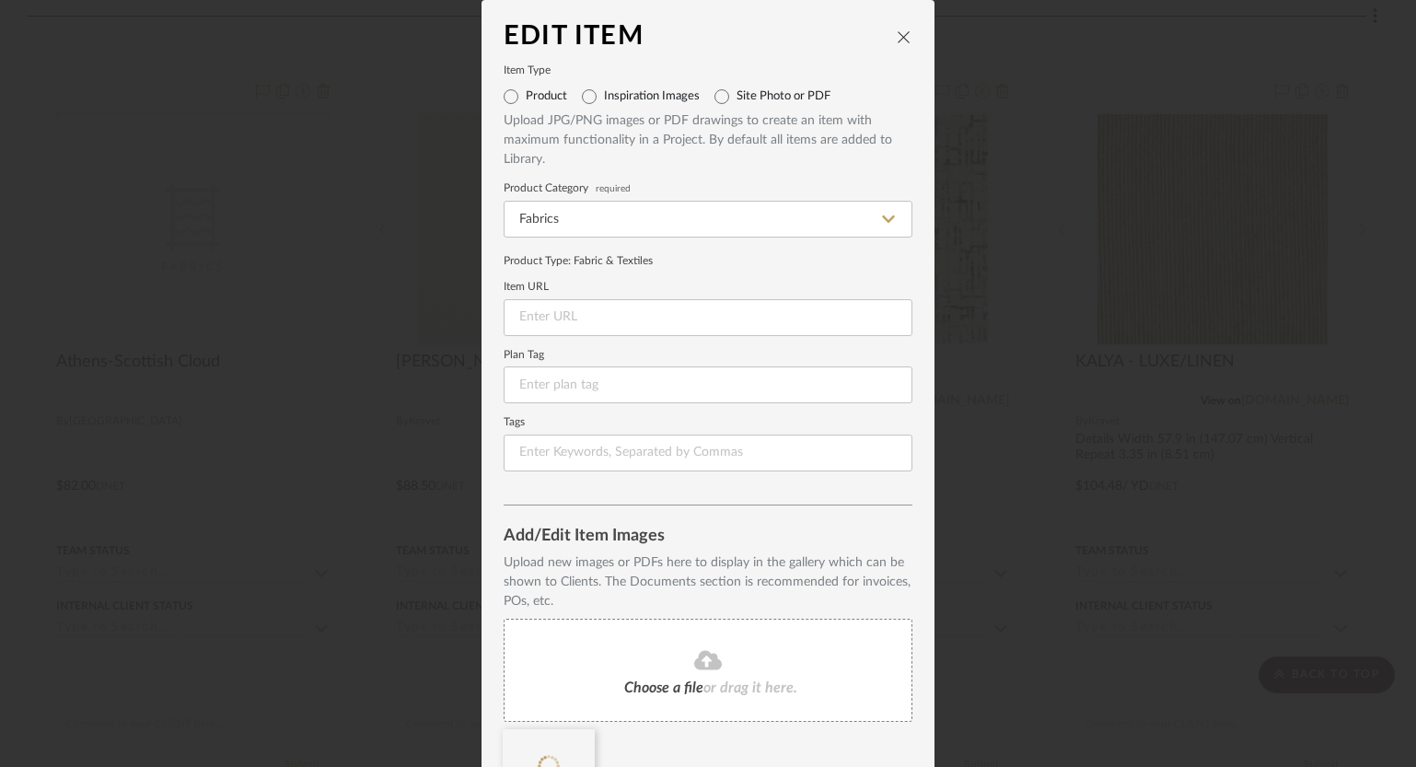
click at [613, 668] on div "Choose a file or drag it here." at bounding box center [707, 669] width 409 height 103
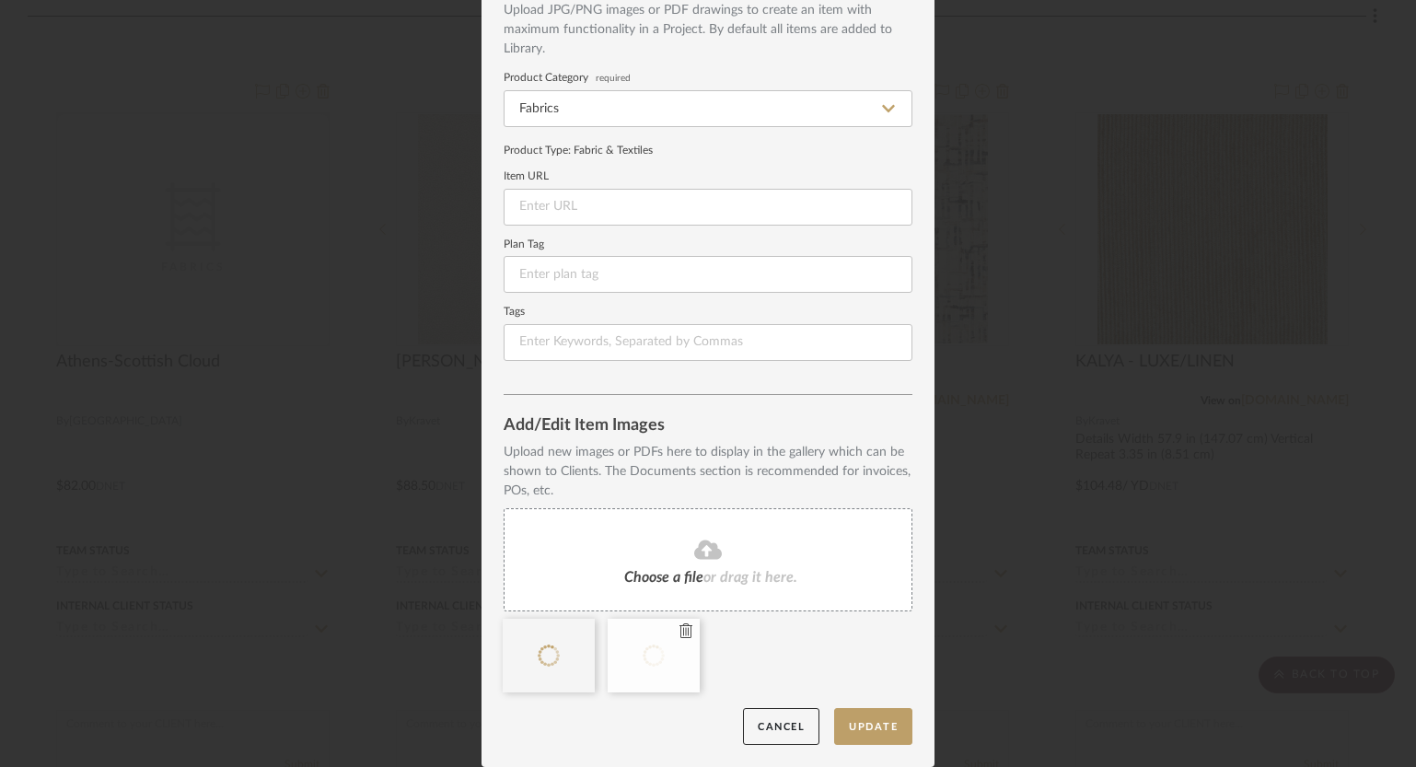
click at [642, 650] on div at bounding box center [653, 655] width 92 height 74
click at [574, 633] on icon at bounding box center [580, 630] width 13 height 15
click at [574, 631] on icon at bounding box center [580, 630] width 13 height 15
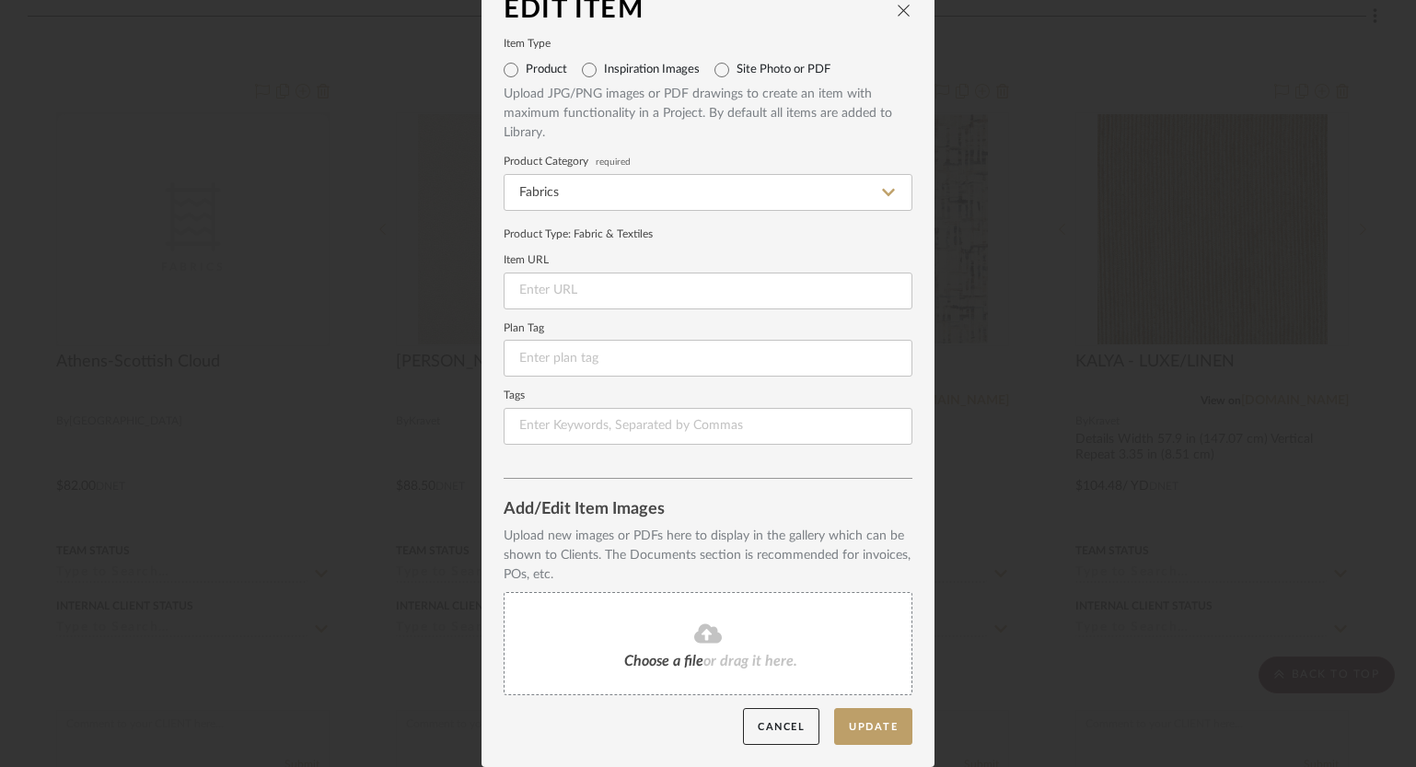
click at [676, 616] on div "Choose a file or drag it here." at bounding box center [707, 643] width 409 height 103
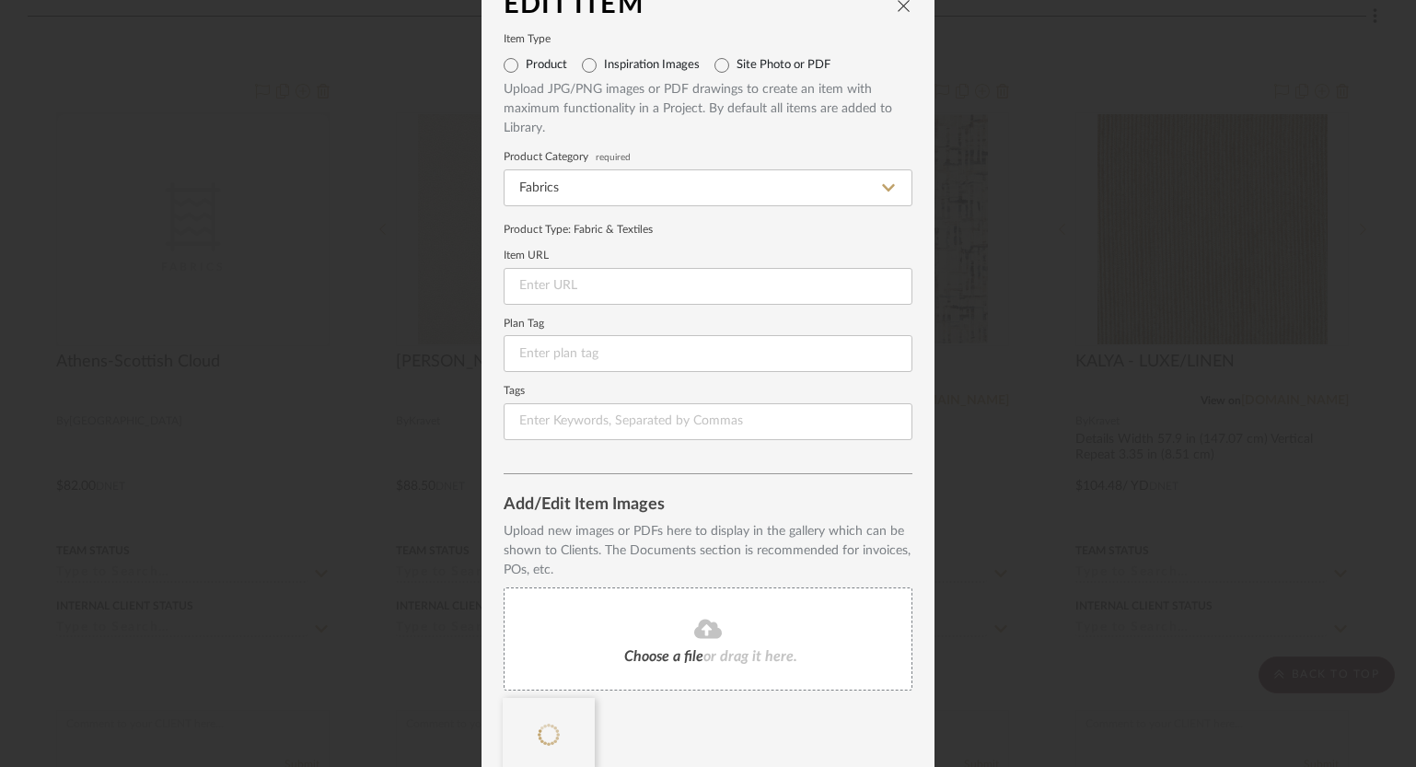
scroll to position [0, 0]
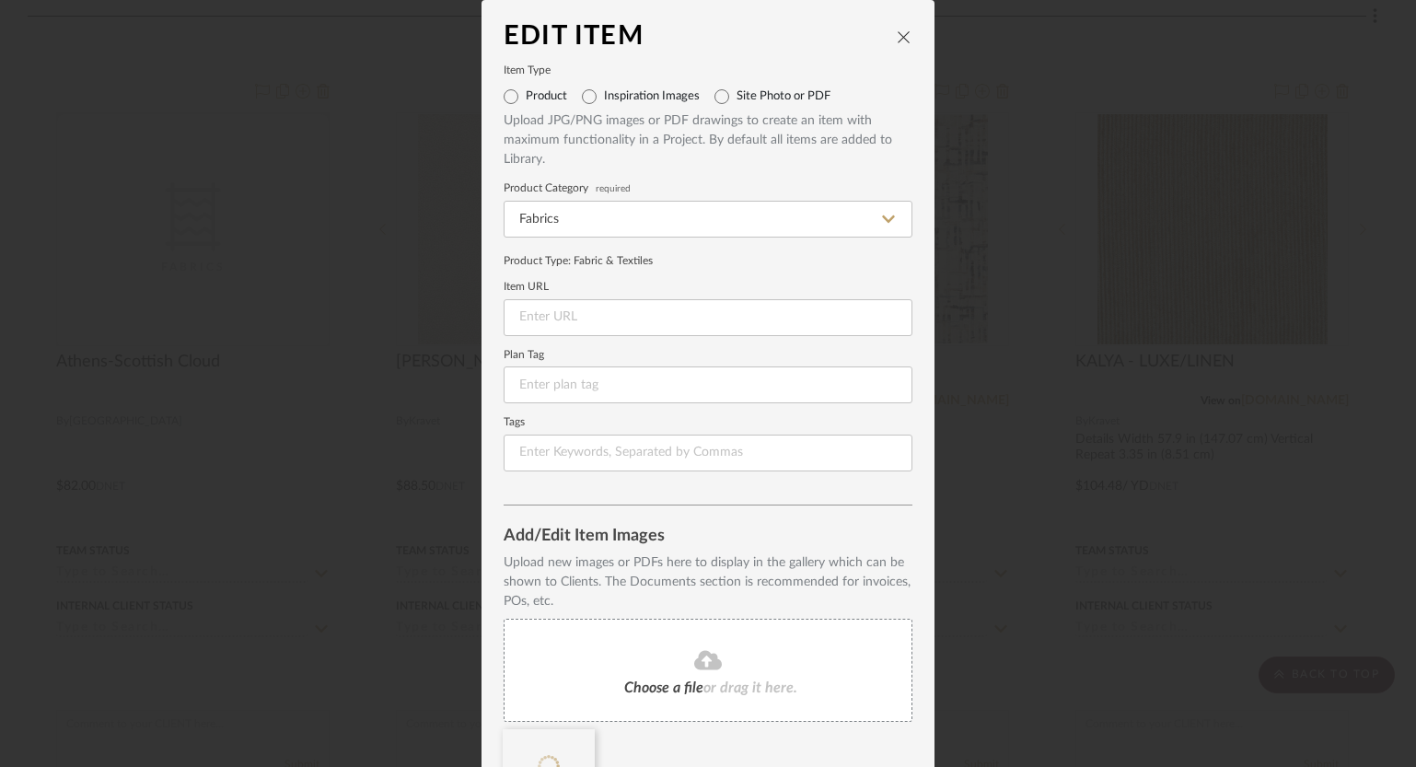
click at [904, 40] on icon "close" at bounding box center [903, 36] width 15 height 15
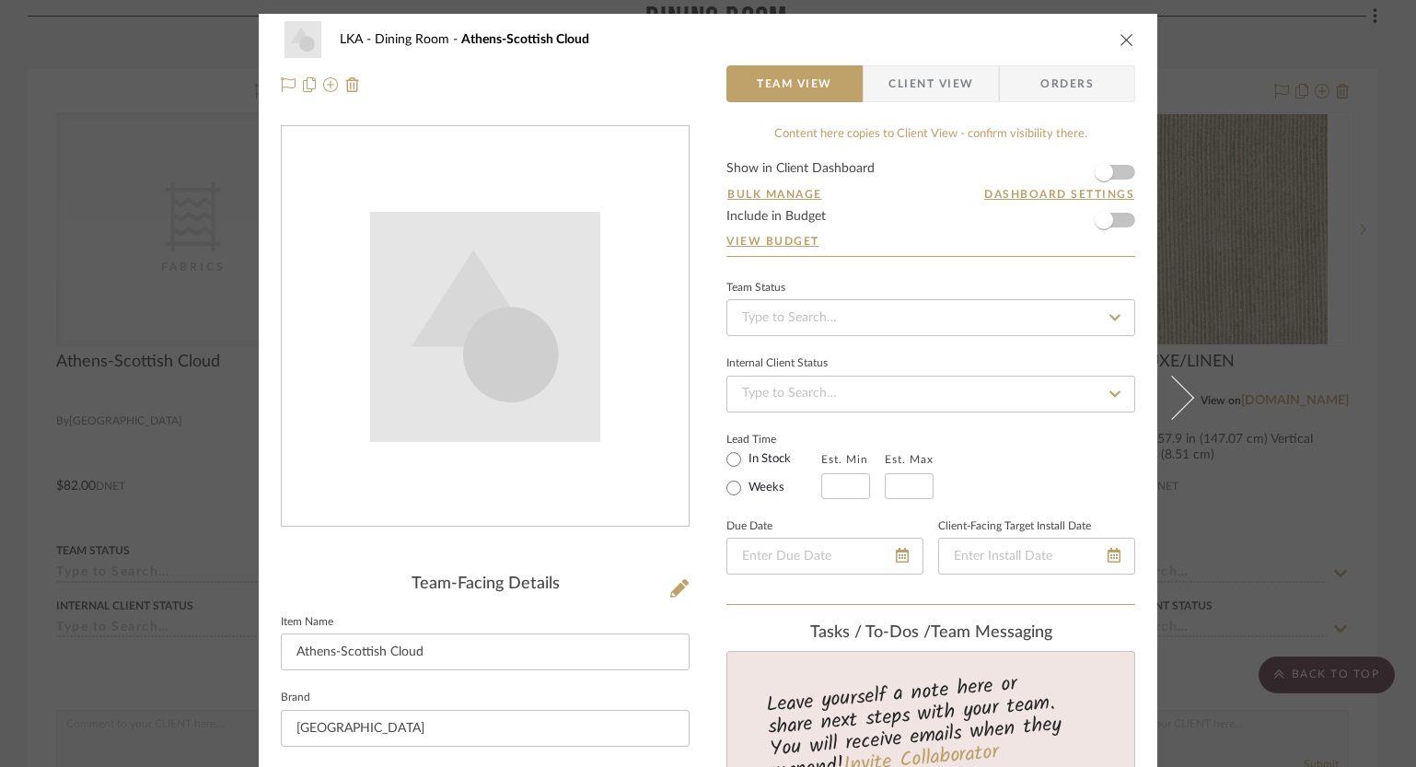
click at [1119, 39] on icon "close" at bounding box center [1126, 39] width 15 height 15
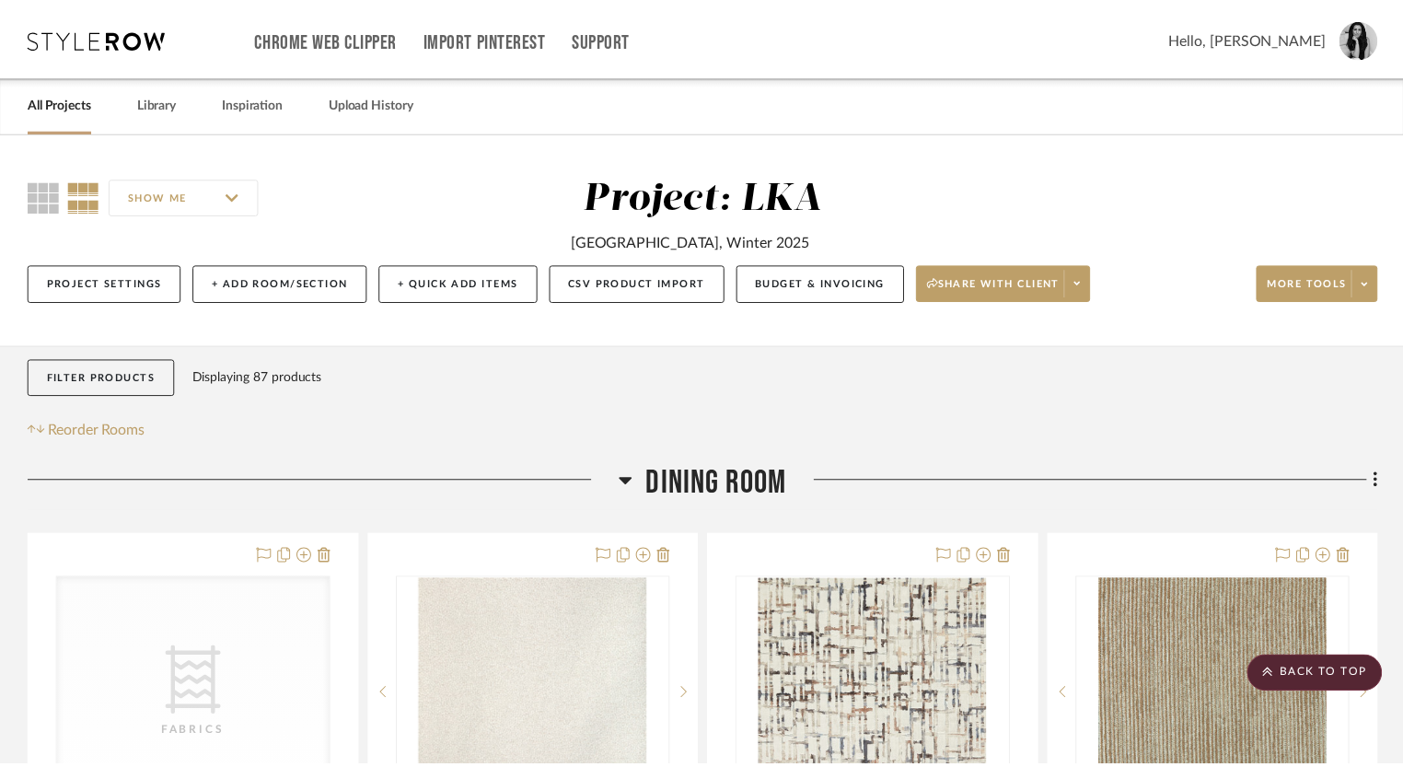
scroll to position [465, 0]
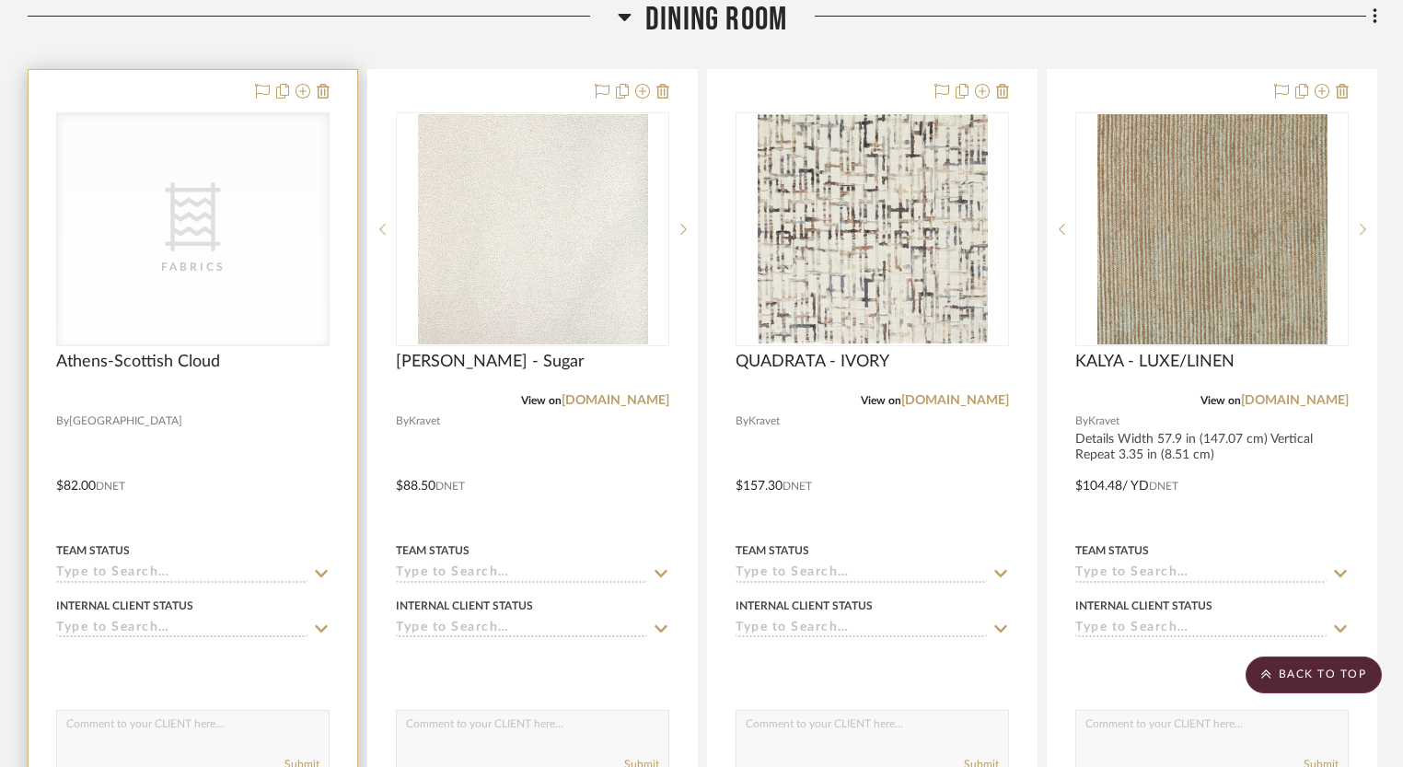
click at [229, 253] on div "CategoryIconFabric Created with Sketch. Fabrics" at bounding box center [193, 229] width 272 height 232
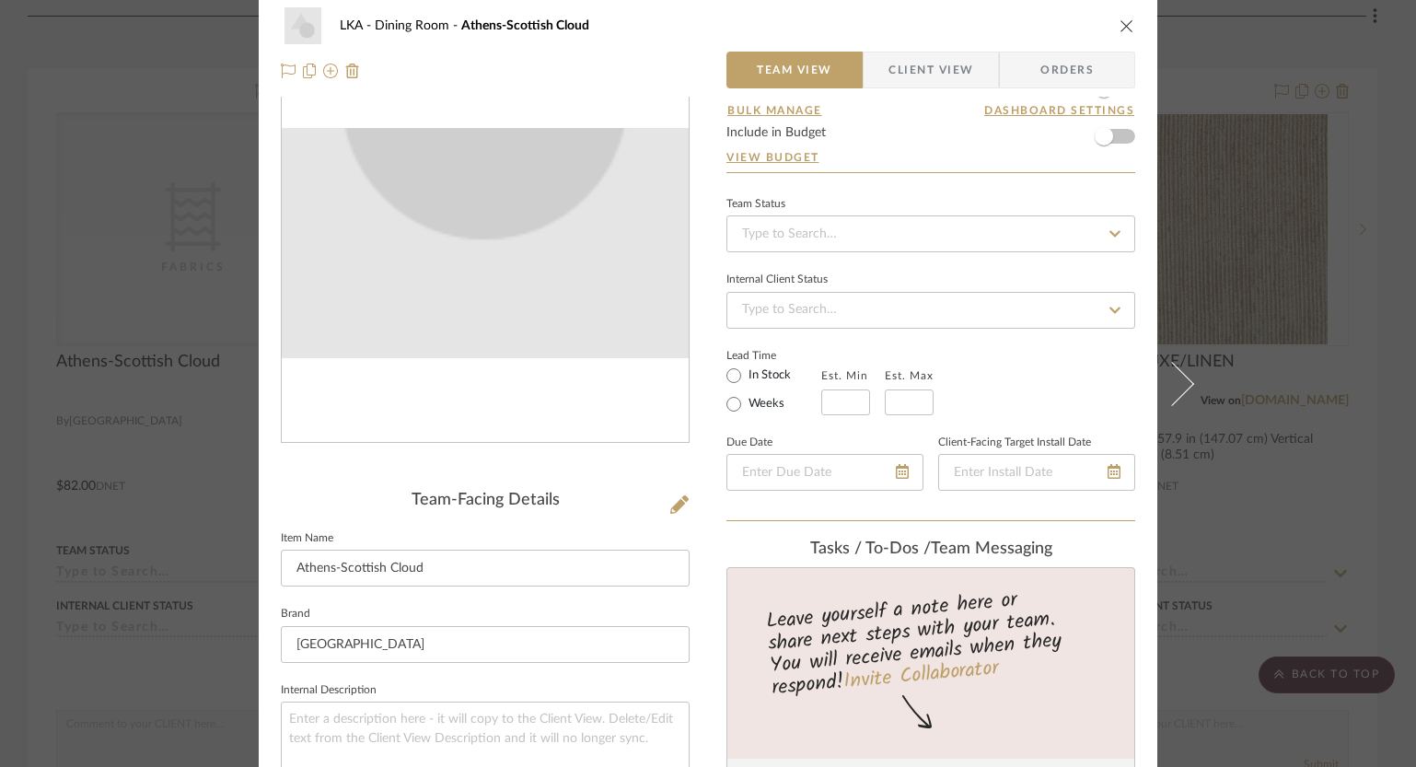
scroll to position [157, 0]
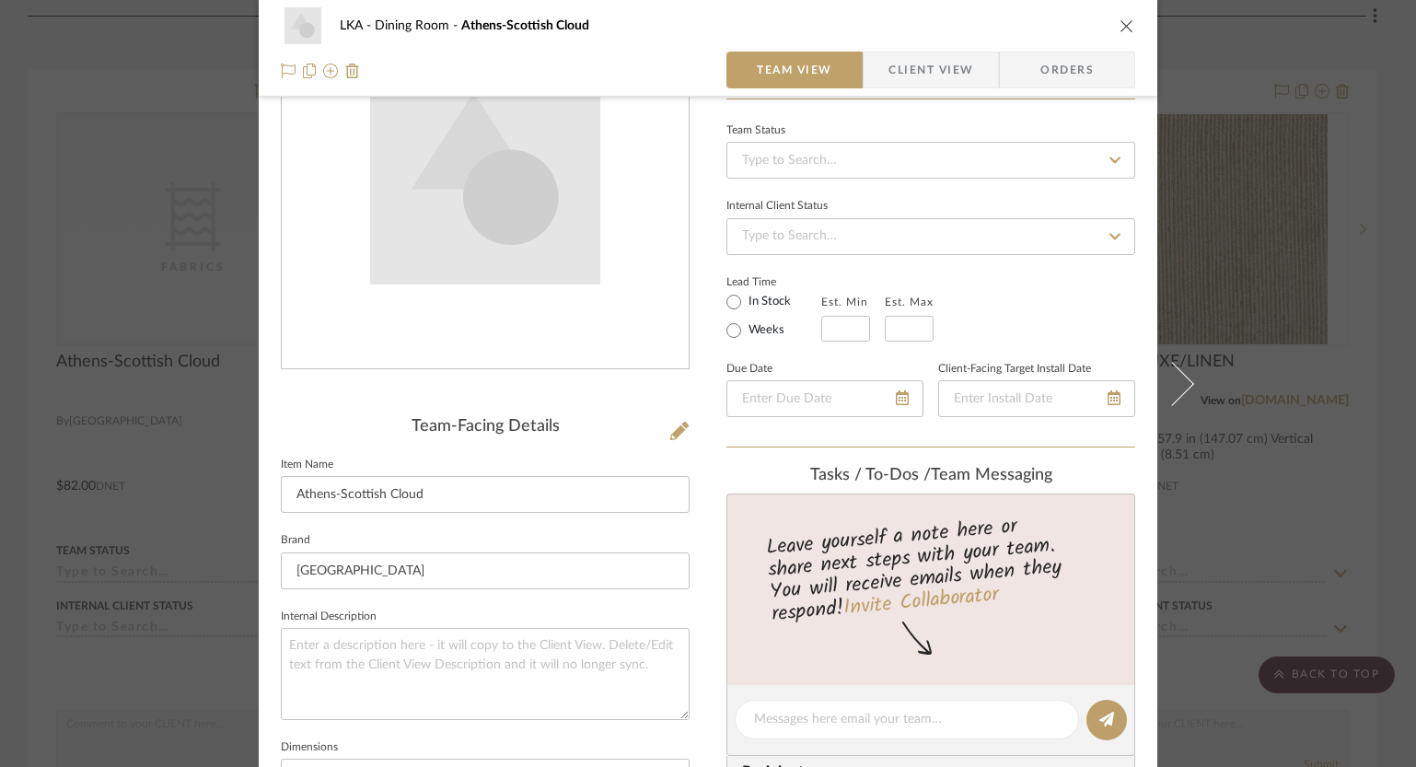
click at [661, 436] on div "Team-Facing Details Item Name [GEOGRAPHIC_DATA]-Scottish Cloud Brand Leuven Int…" at bounding box center [485, 724] width 409 height 615
click at [670, 428] on icon at bounding box center [679, 431] width 18 height 18
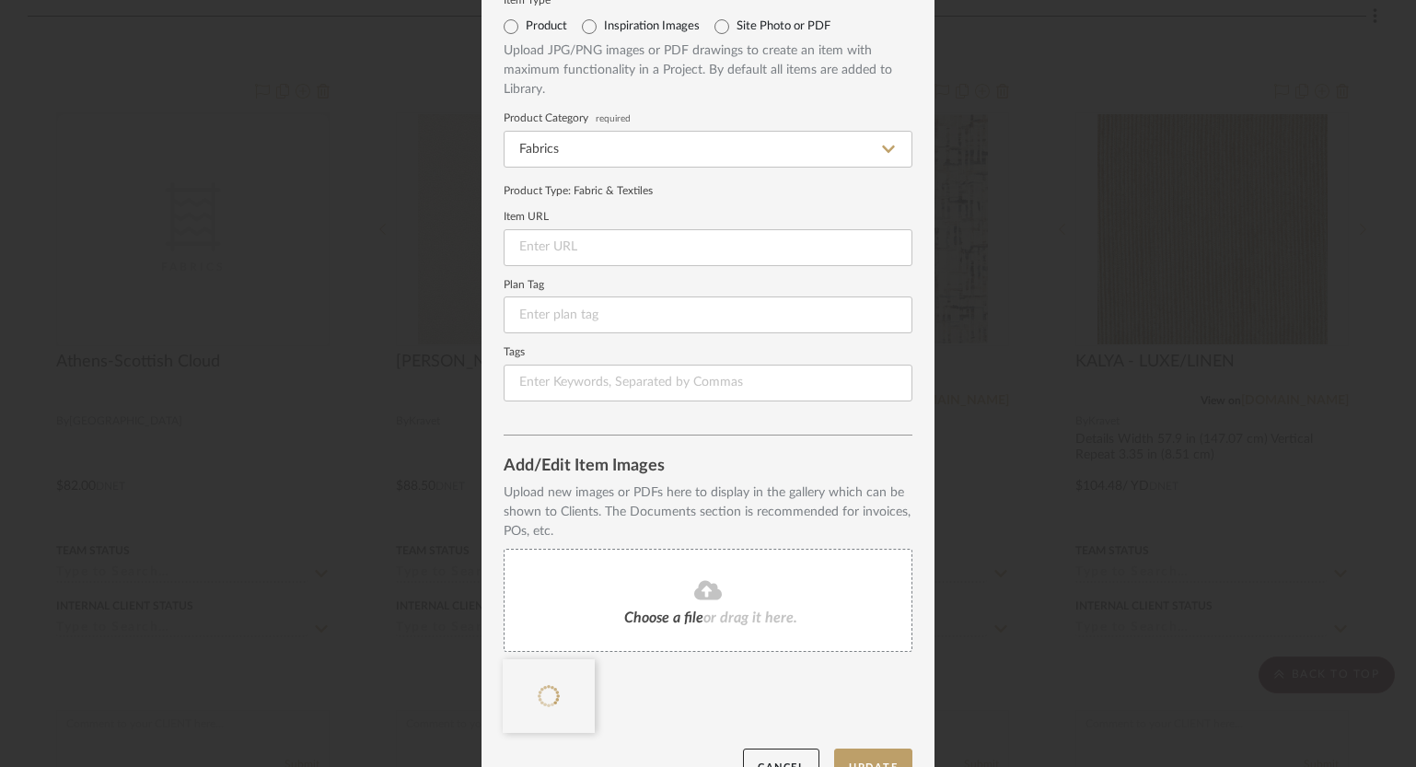
scroll to position [110, 0]
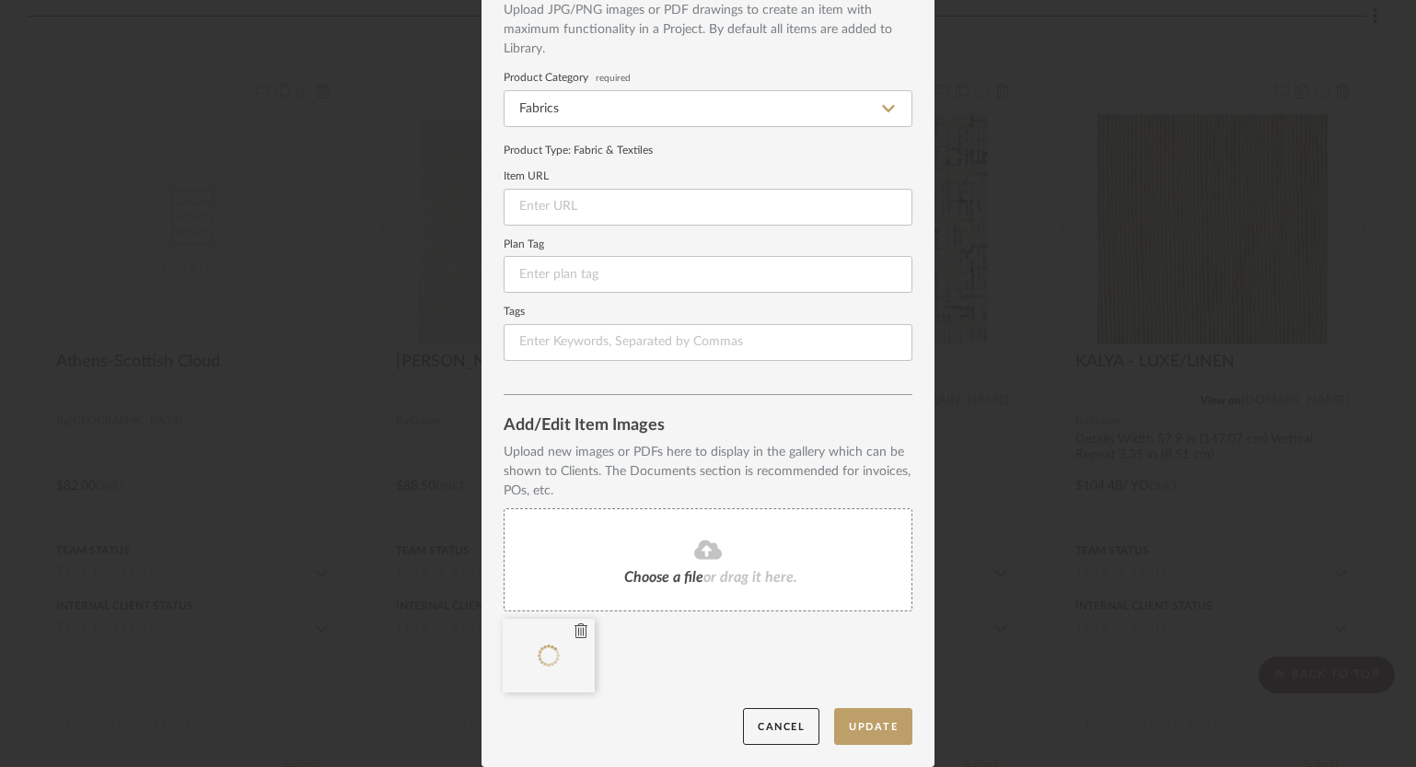
click at [574, 634] on icon at bounding box center [580, 630] width 13 height 15
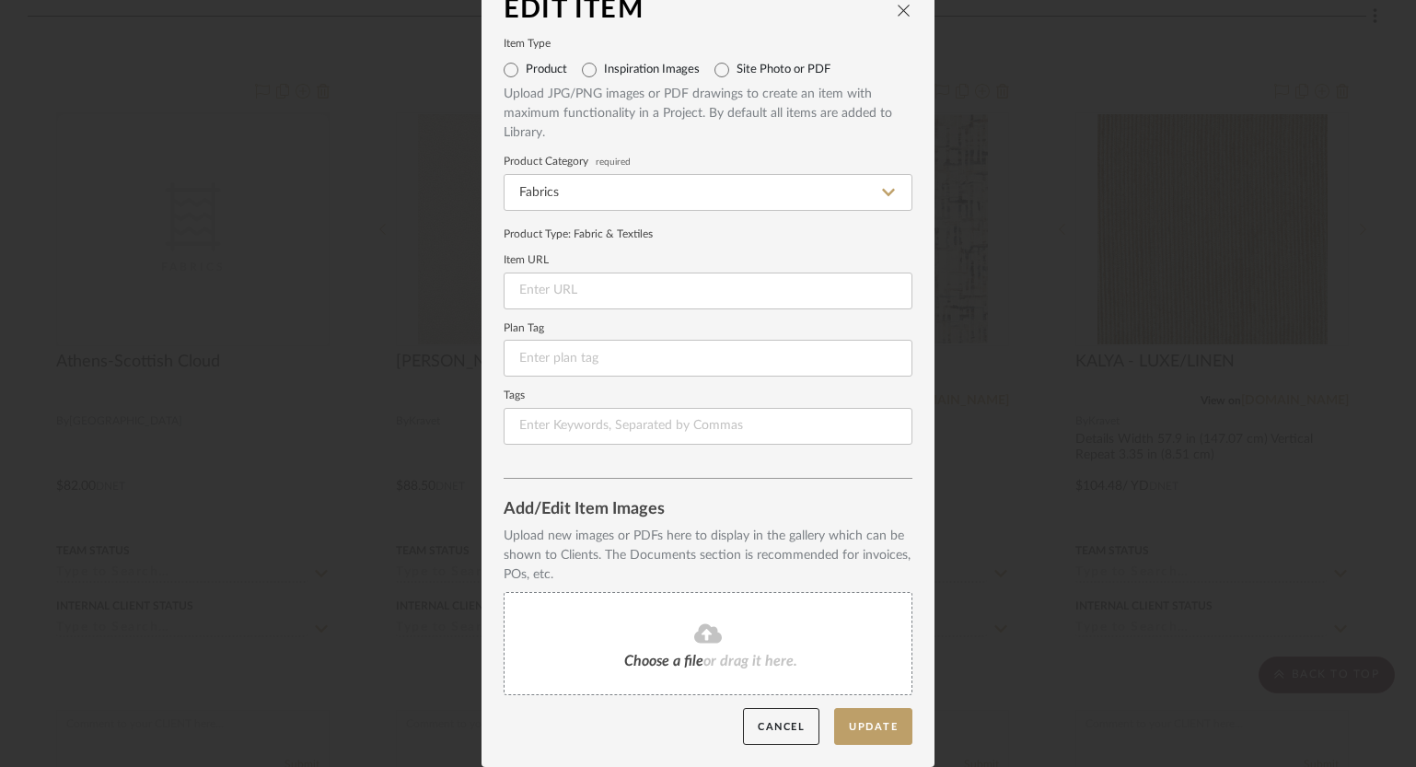
click at [898, 11] on icon "close" at bounding box center [903, 10] width 15 height 15
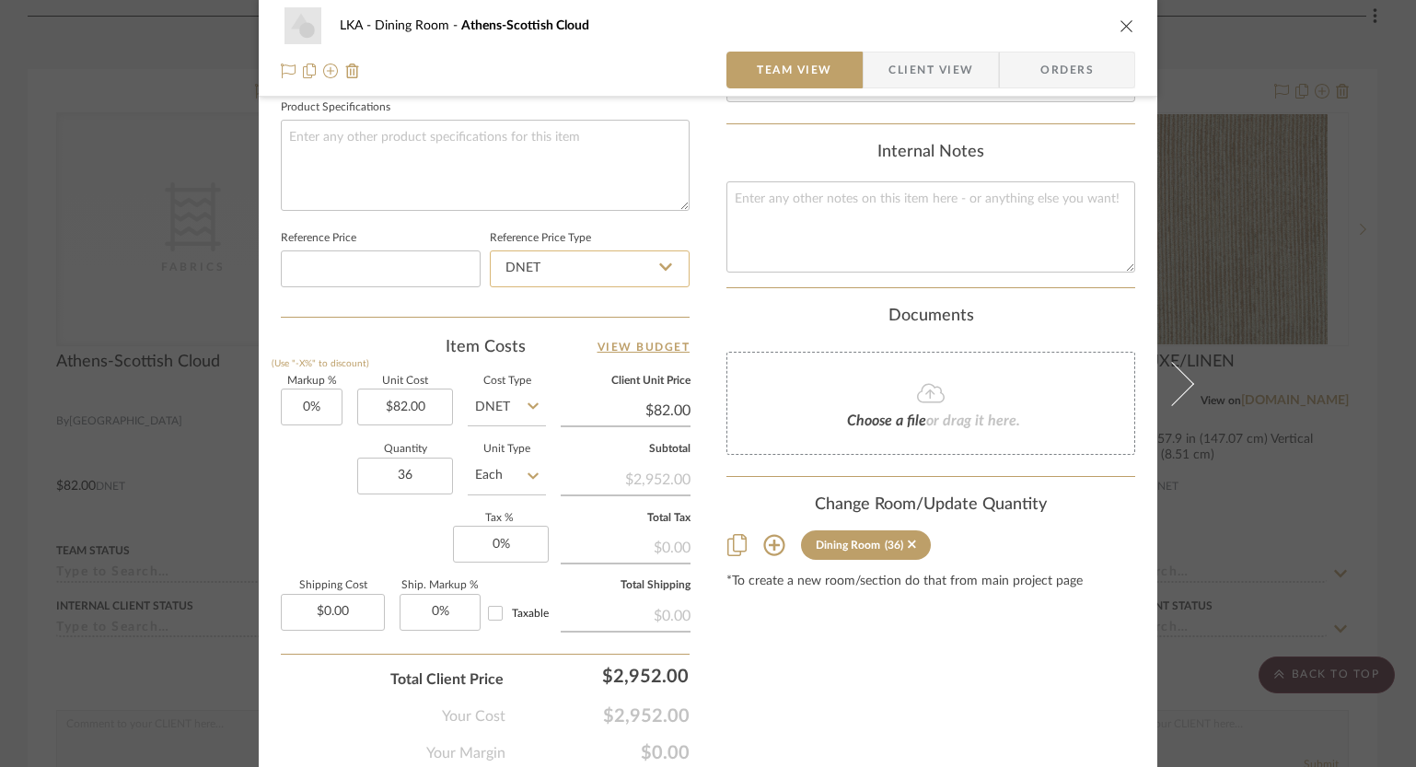
scroll to position [876, 0]
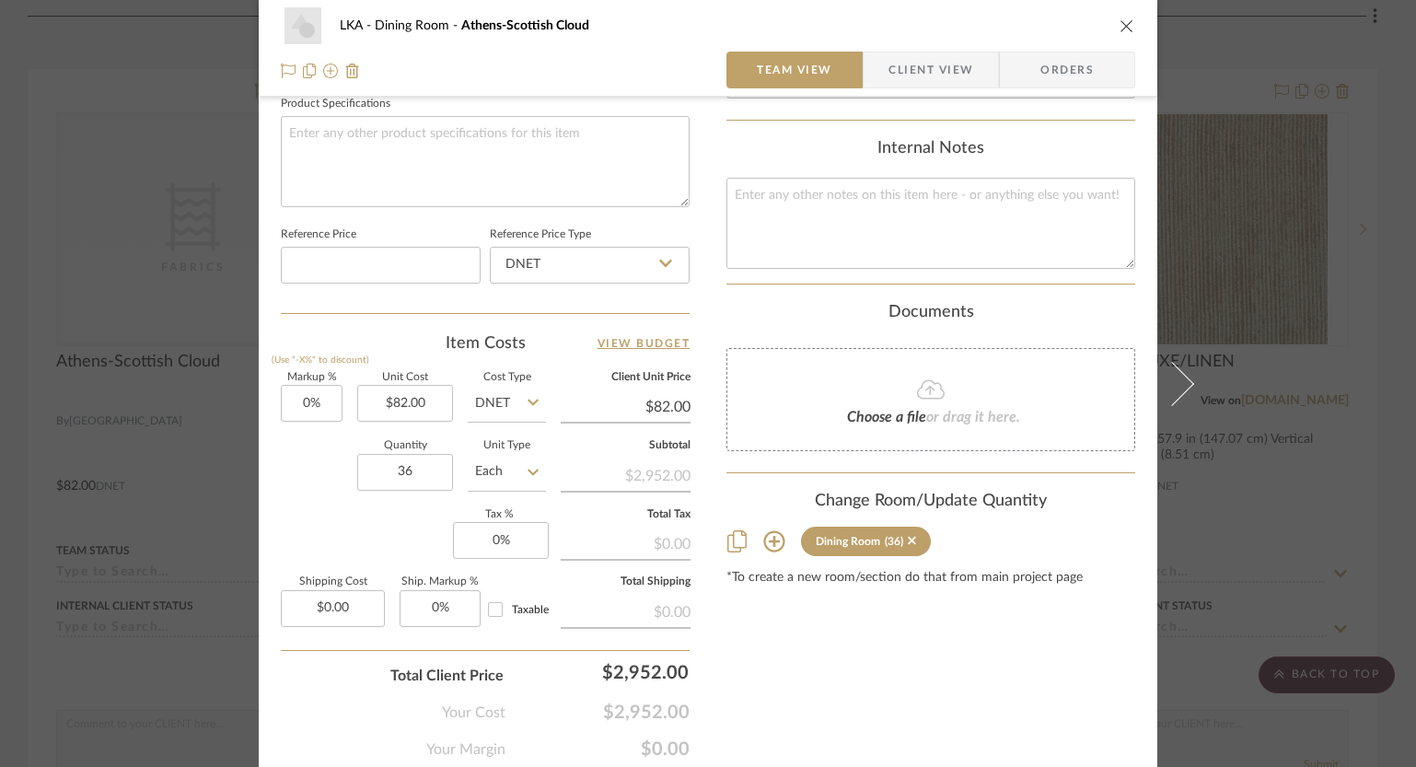
click at [1121, 20] on icon "close" at bounding box center [1126, 25] width 15 height 15
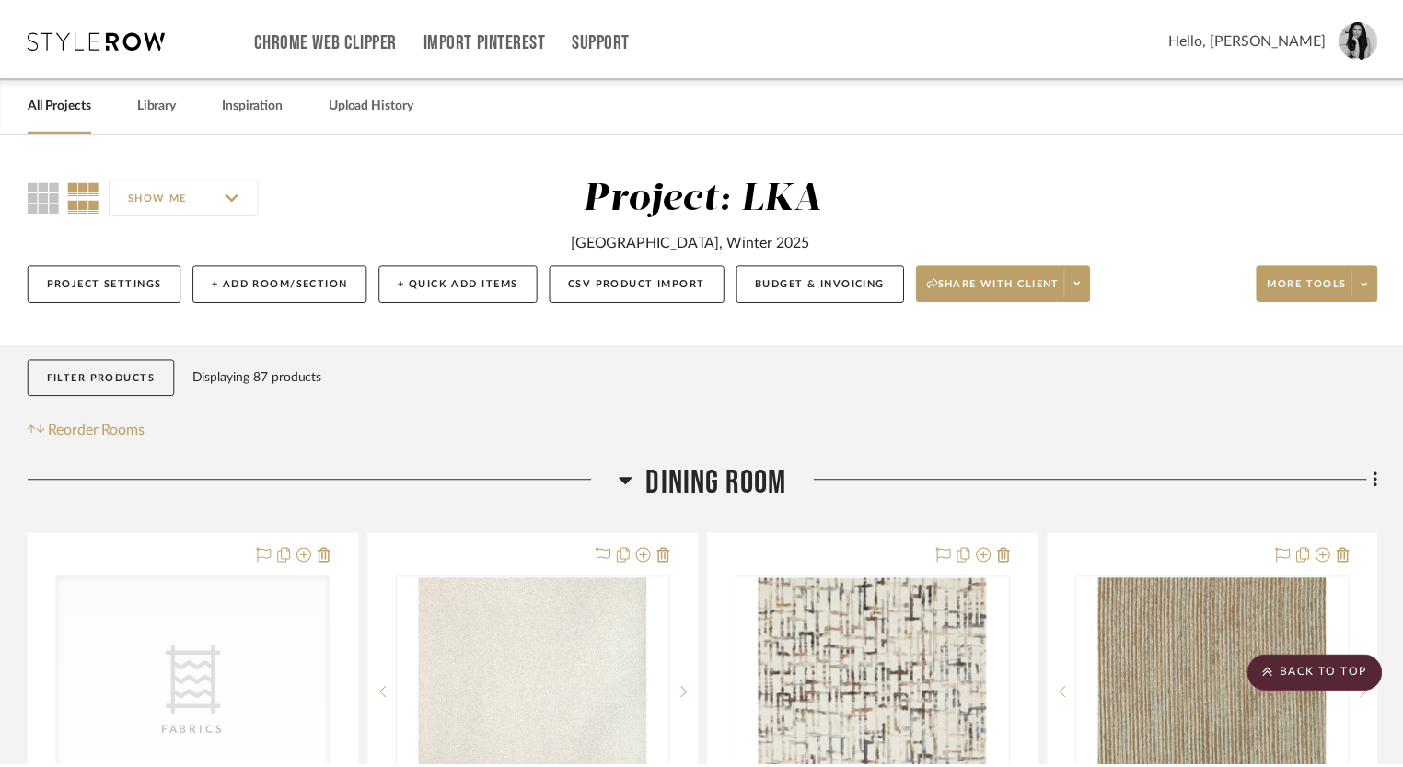
scroll to position [465, 0]
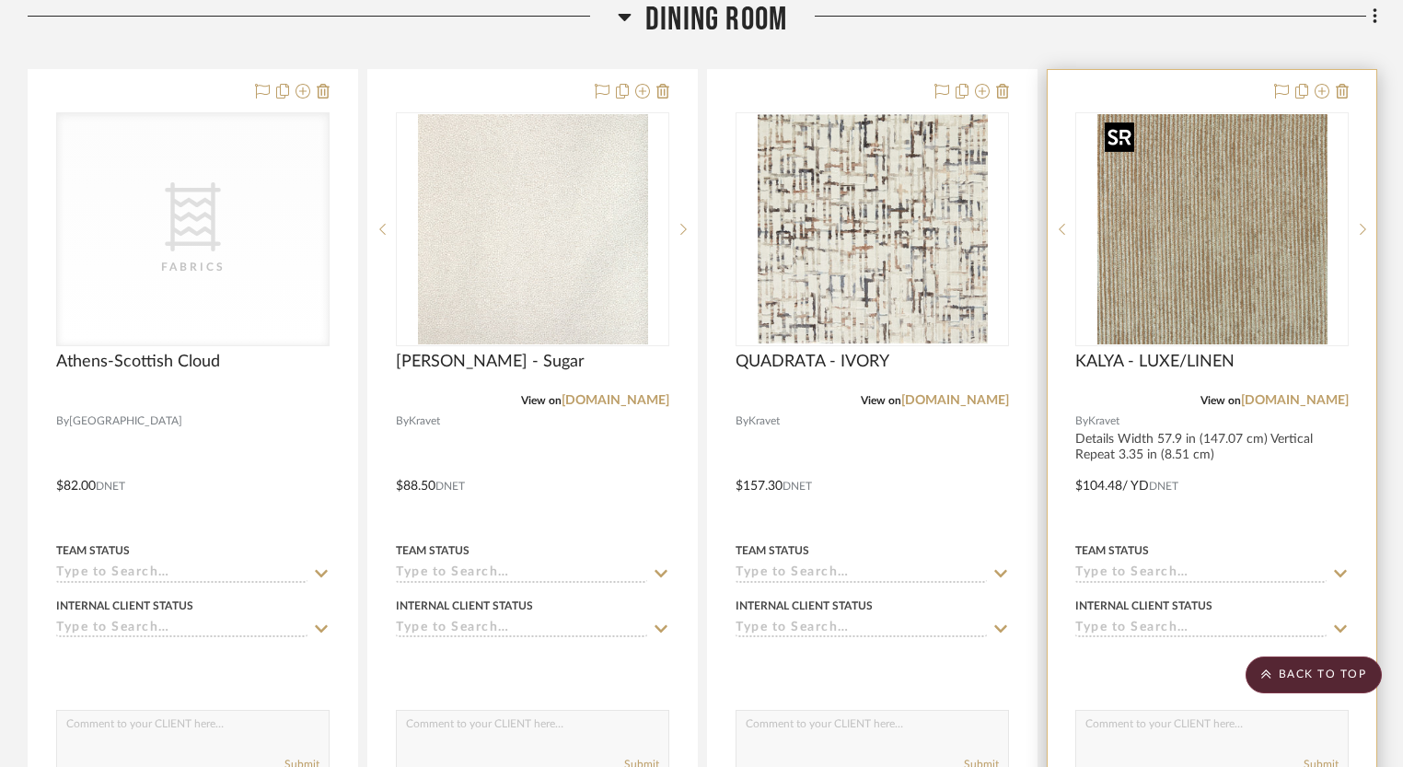
click at [1165, 264] on img "0" at bounding box center [1212, 229] width 230 height 230
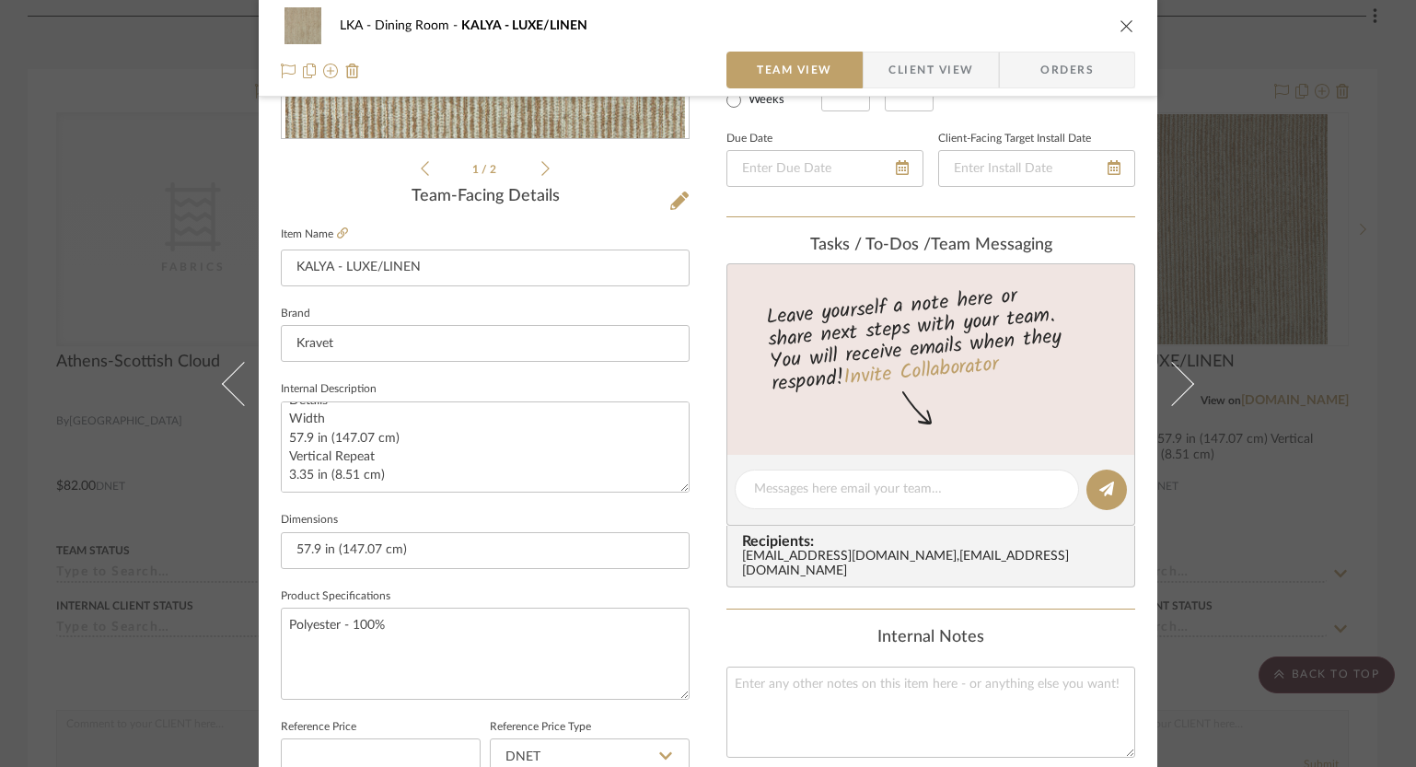
scroll to position [159, 0]
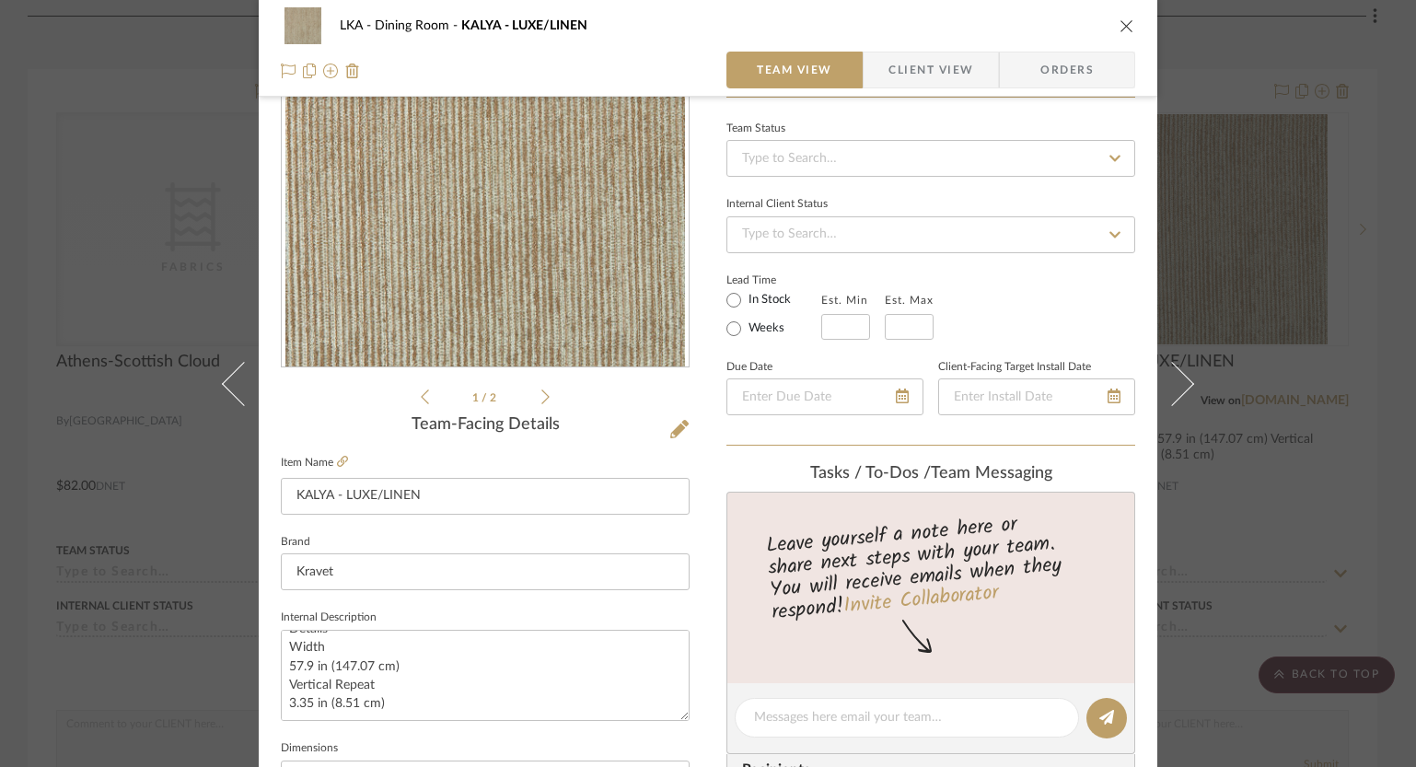
click at [1125, 26] on icon "close" at bounding box center [1126, 25] width 15 height 15
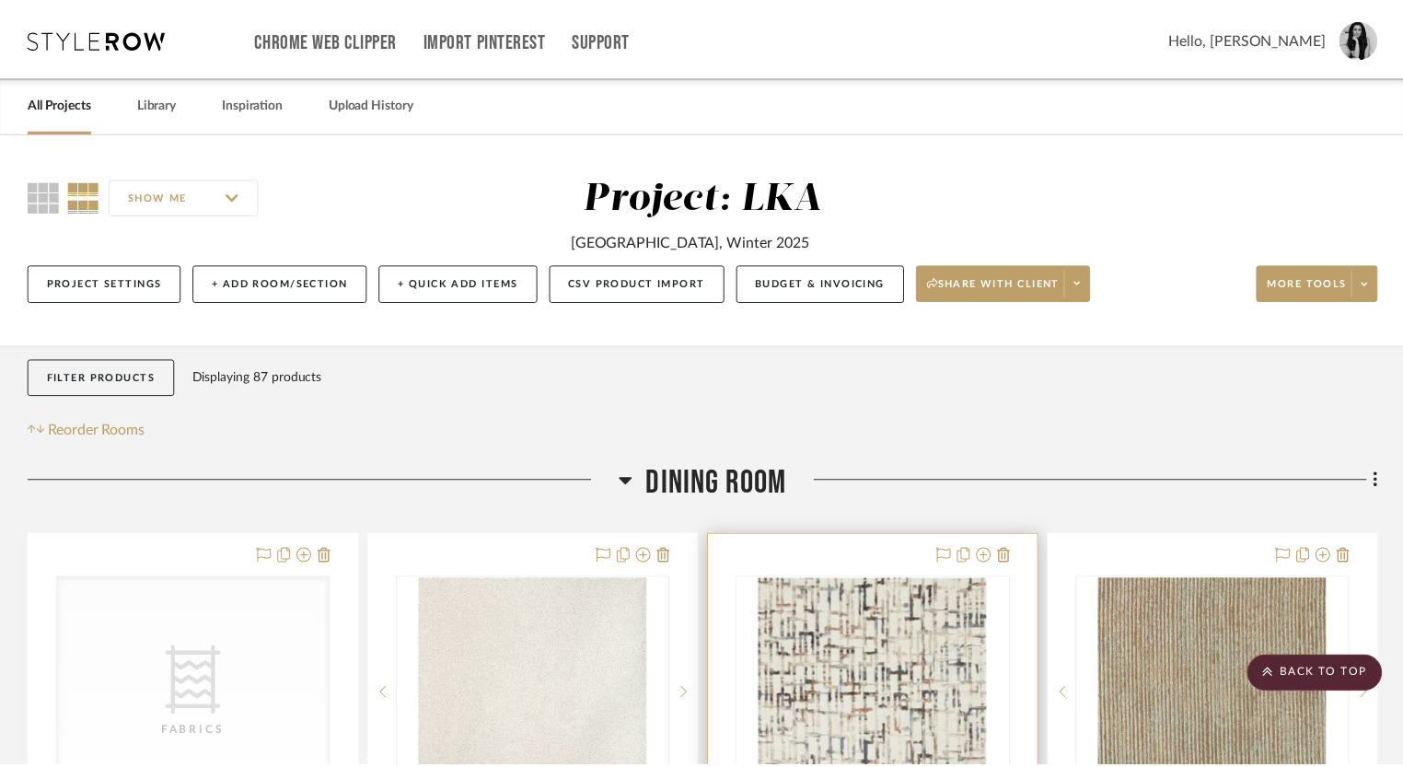
scroll to position [465, 0]
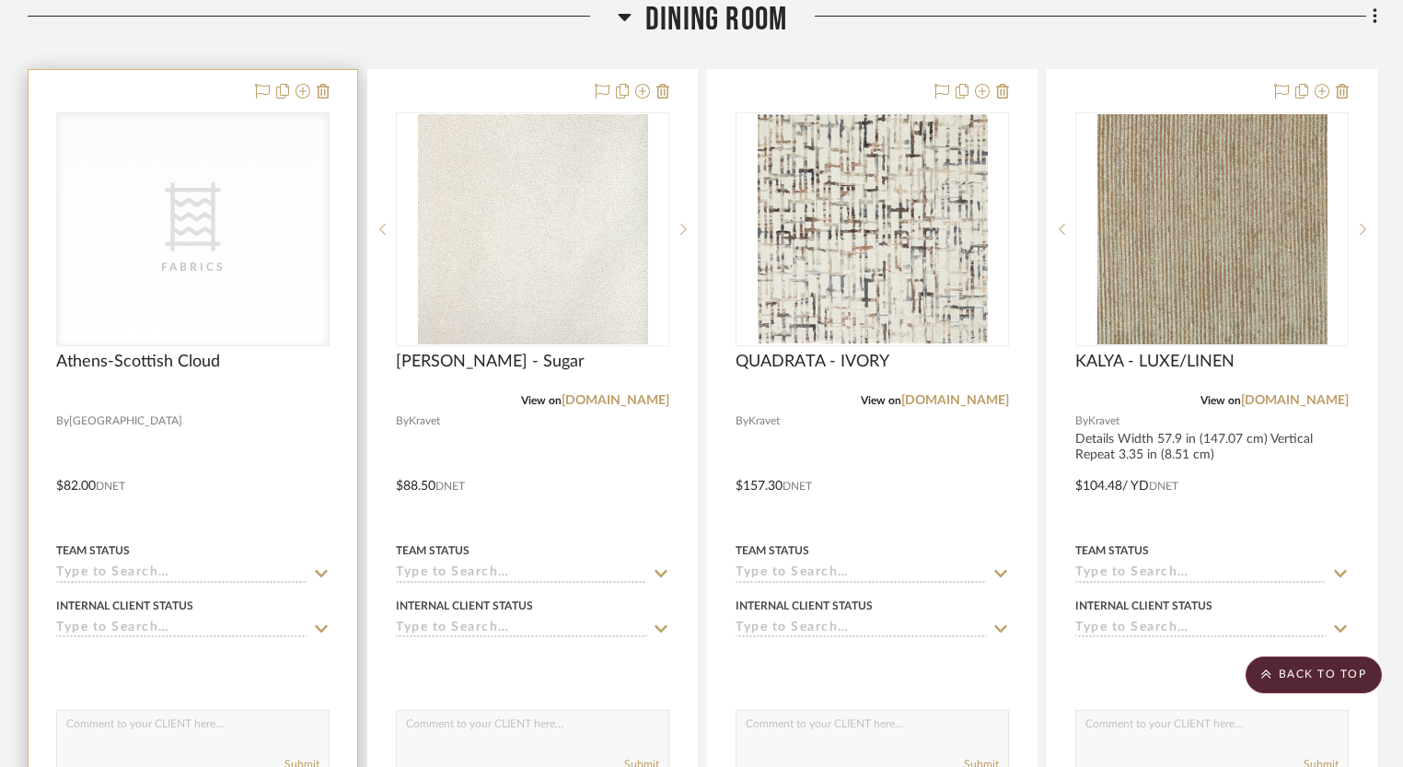
click at [218, 218] on icon "CategoryIconFabric Created with Sketch." at bounding box center [192, 216] width 69 height 69
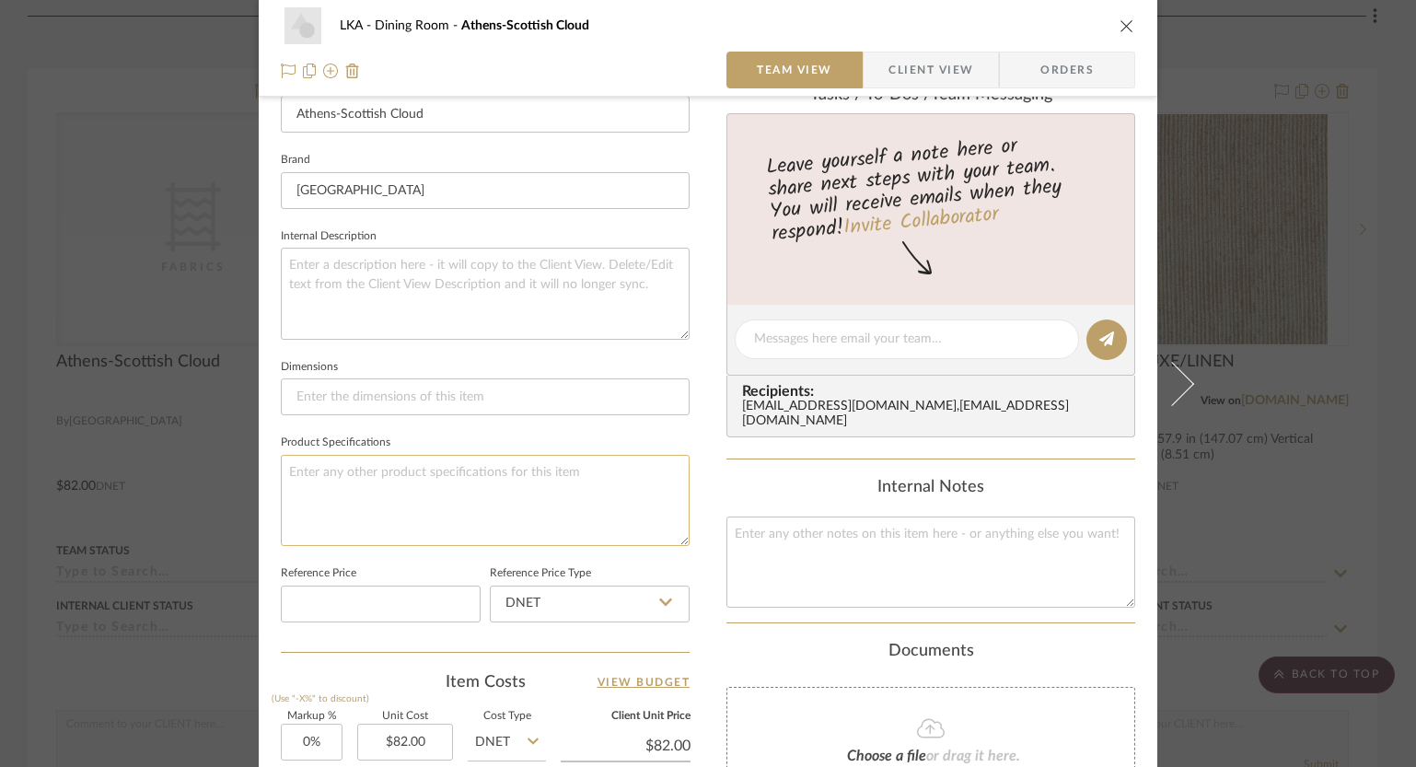
scroll to position [690, 0]
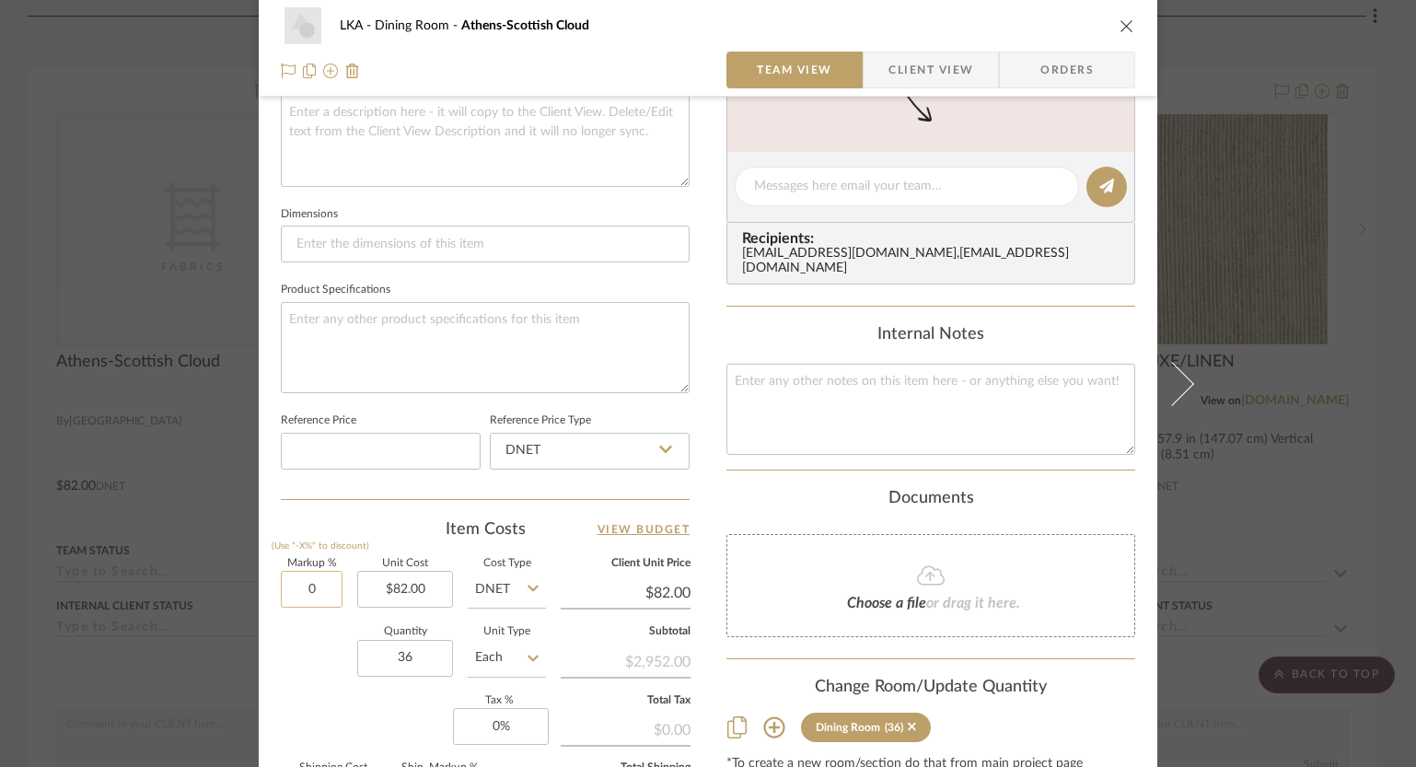
click at [312, 586] on input "0" at bounding box center [312, 589] width 62 height 37
type input "30%"
click at [244, 657] on mat-dialog-content "LKA Dining Room [GEOGRAPHIC_DATA]-Scottish Cloud Team View Client View Orders T…" at bounding box center [707, 172] width 1001 height 1696
type input "$106.60"
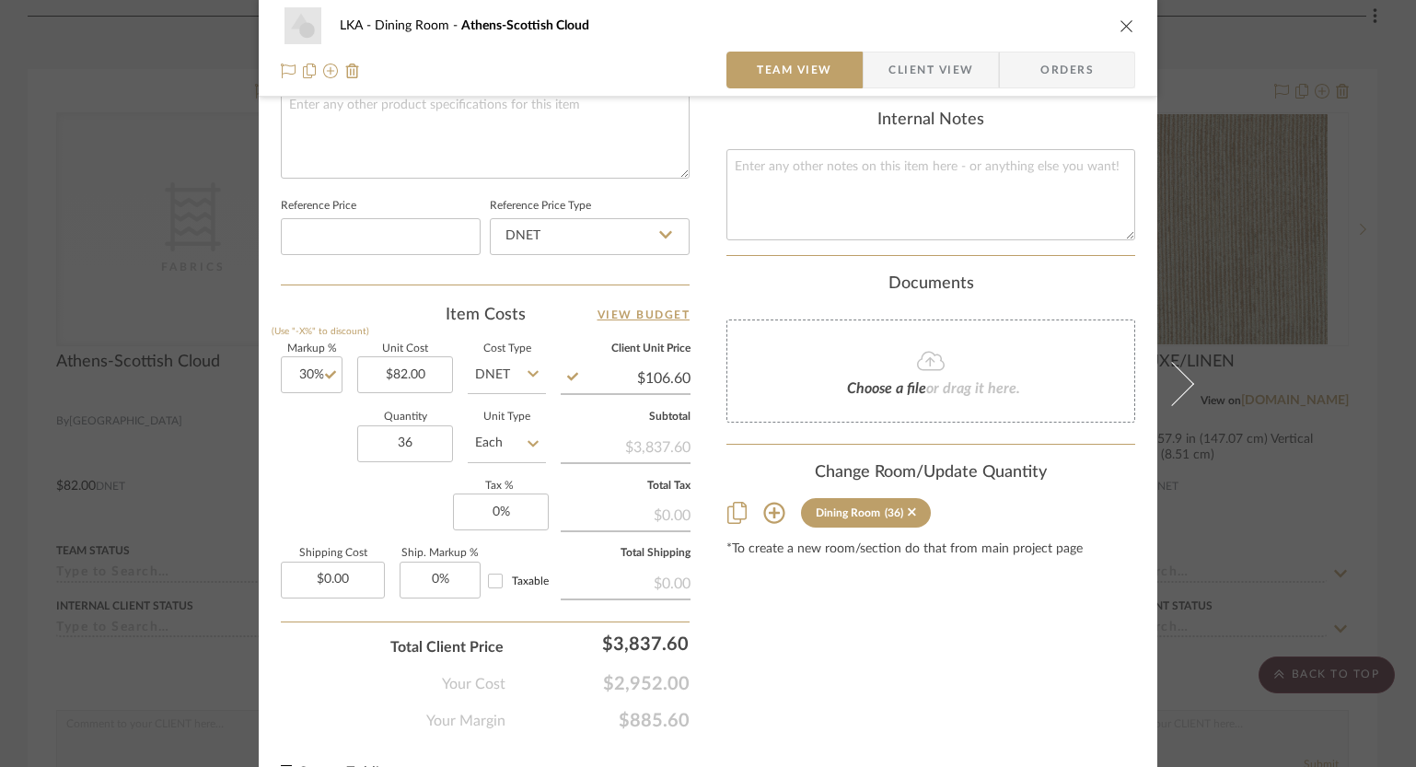
scroll to position [941, 0]
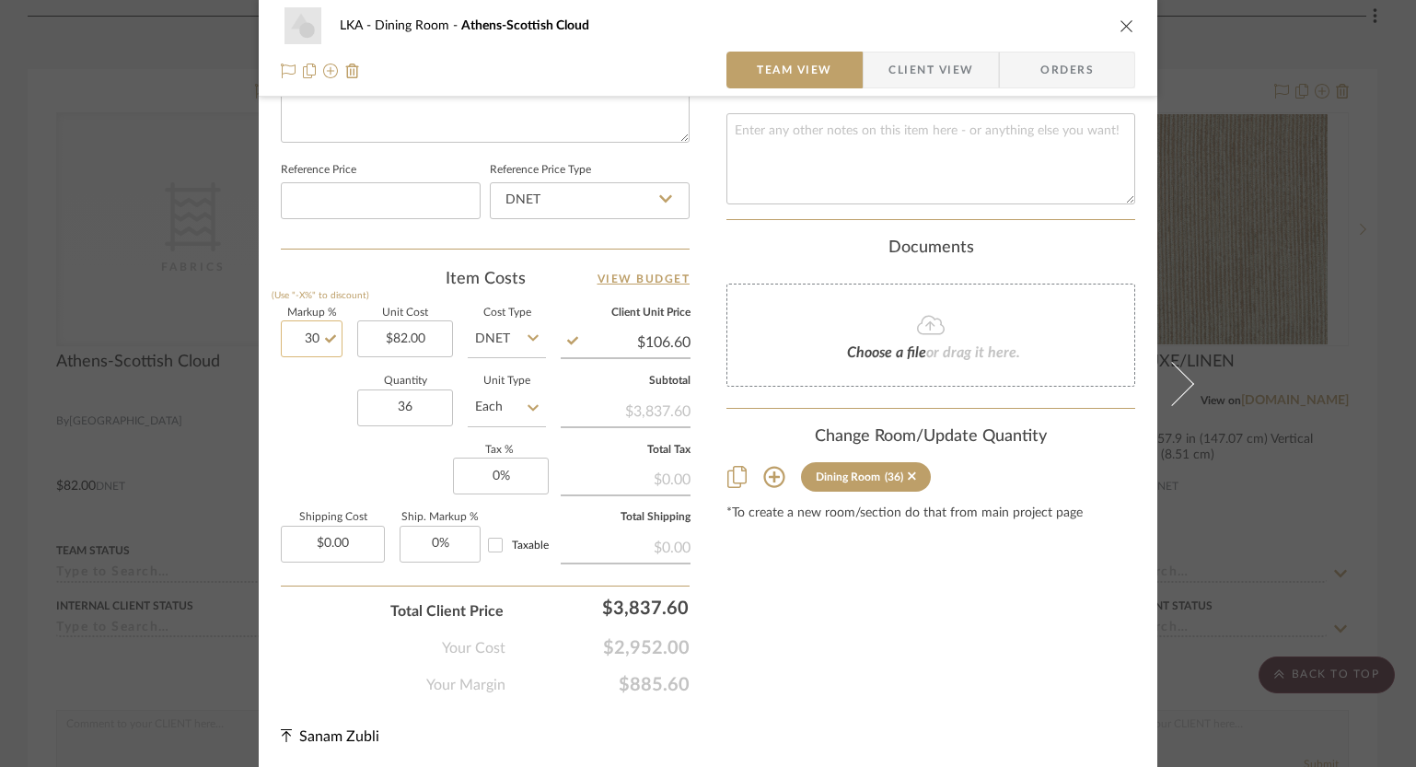
click at [308, 336] on input "30" at bounding box center [312, 338] width 62 height 37
type input "35%"
click at [304, 403] on div "Quantity 36 Unit Type Each" at bounding box center [413, 408] width 265 height 65
type input "$110.70"
click at [1121, 25] on icon "close" at bounding box center [1126, 25] width 15 height 15
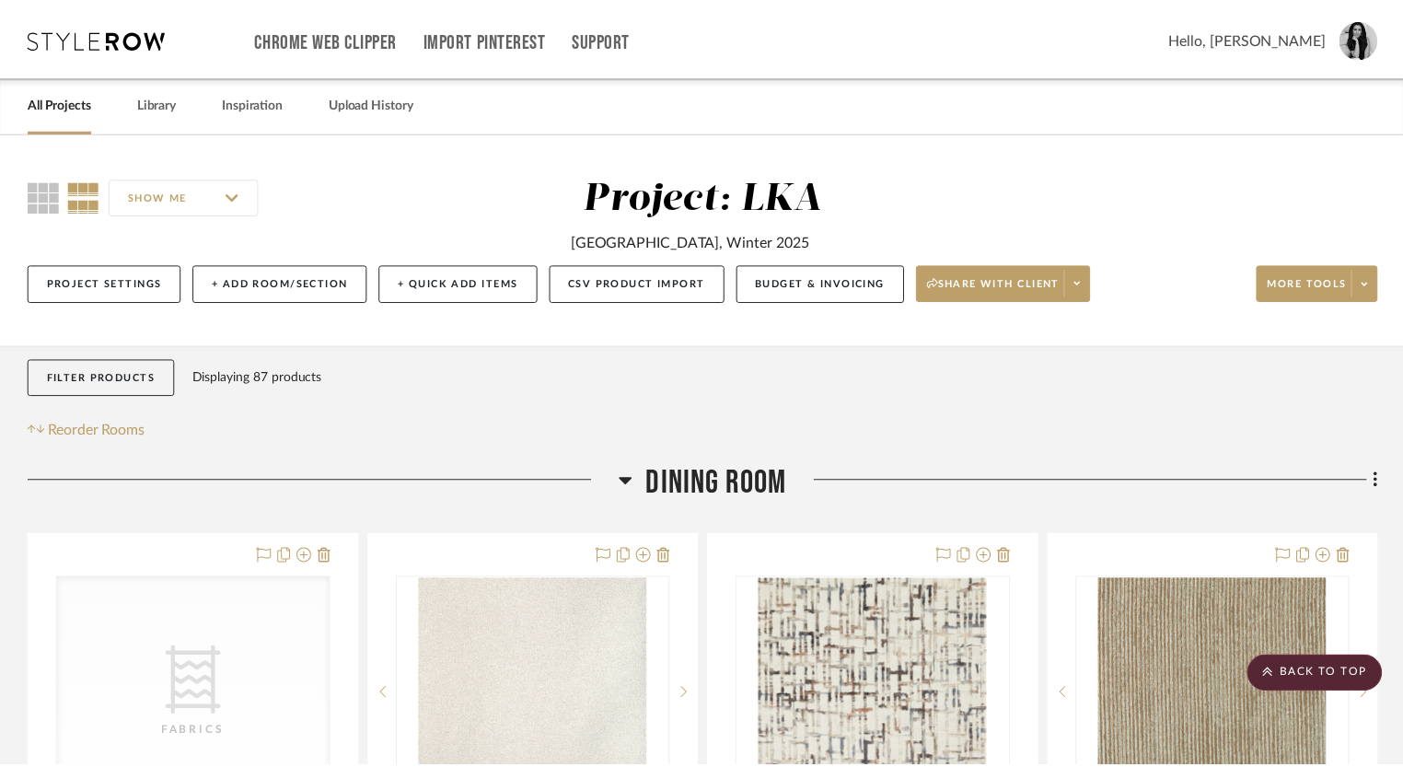
scroll to position [465, 0]
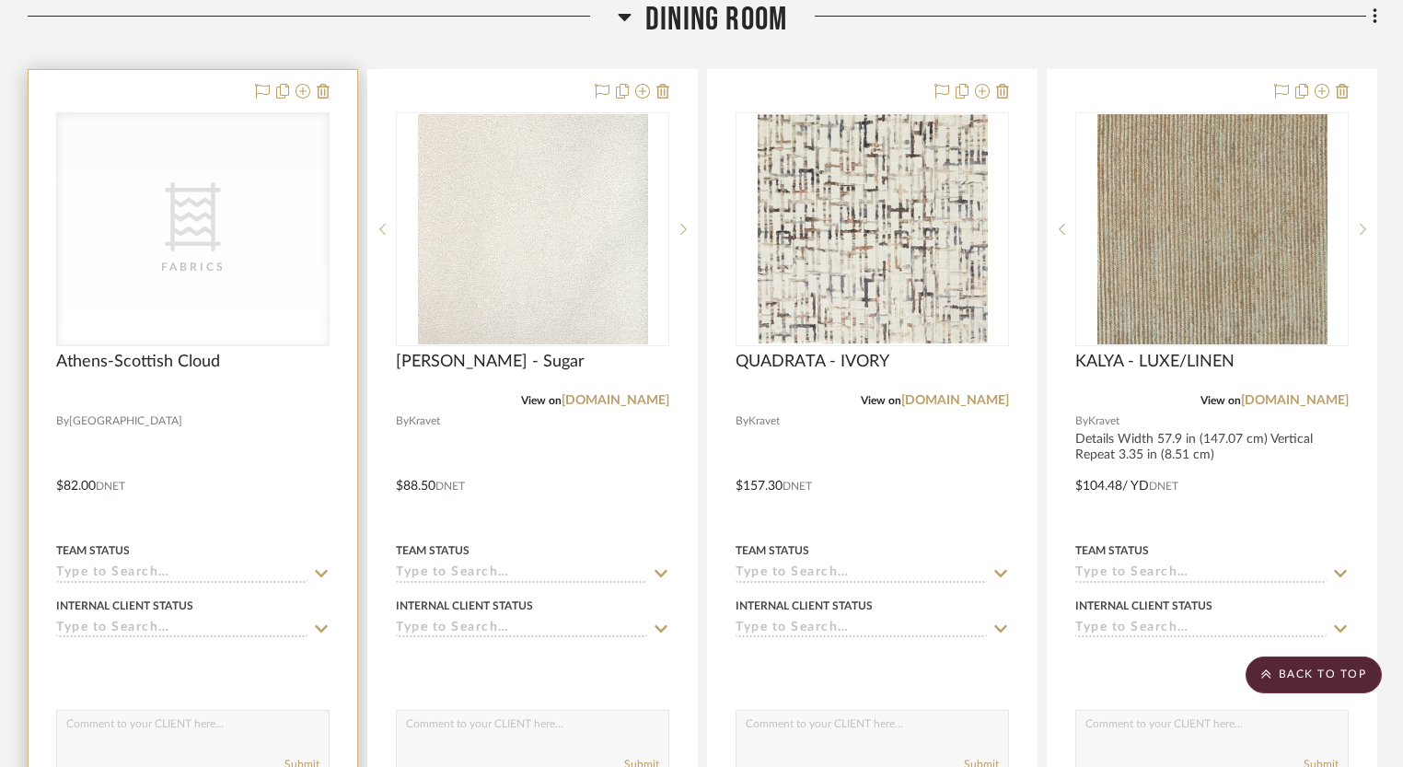
click at [143, 236] on div "CategoryIconFabric Created with Sketch. Fabrics" at bounding box center [193, 229] width 272 height 232
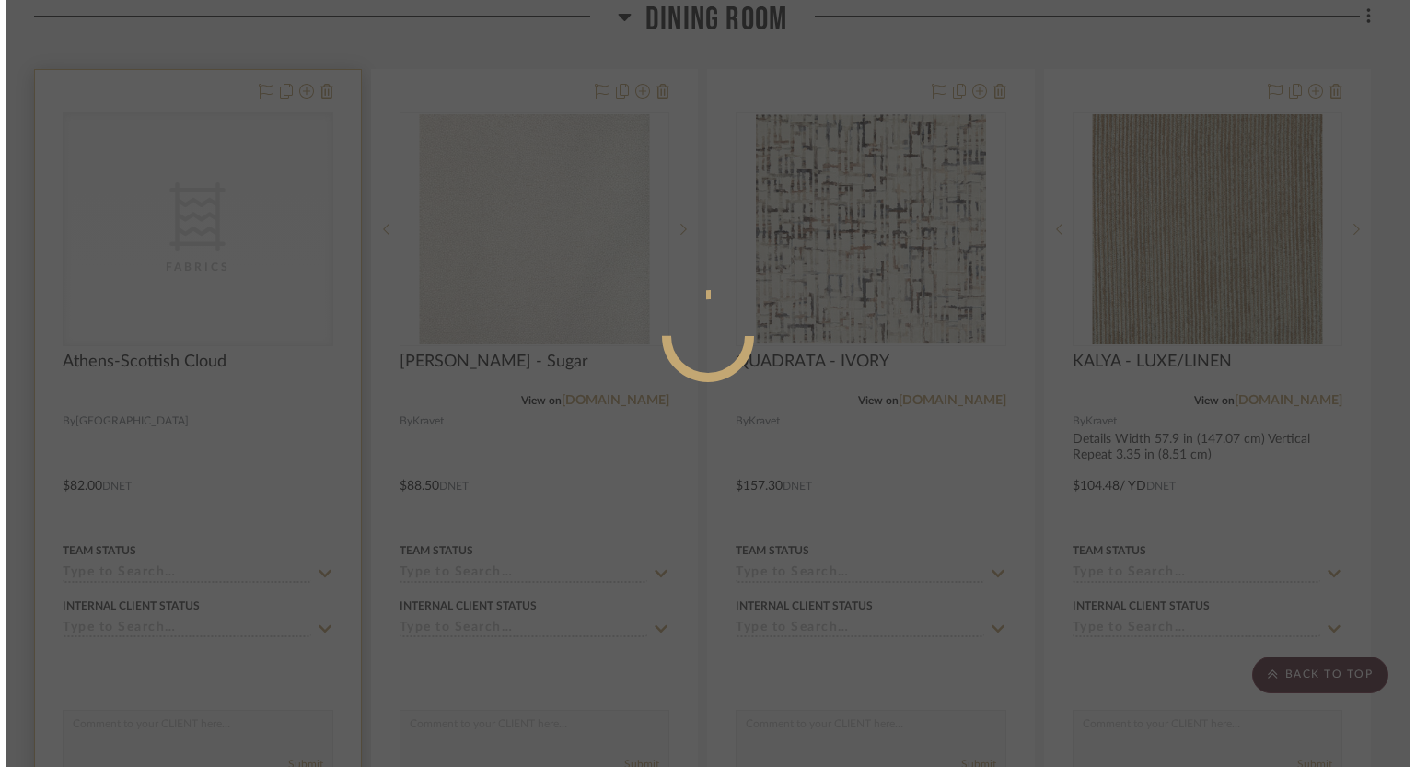
scroll to position [0, 0]
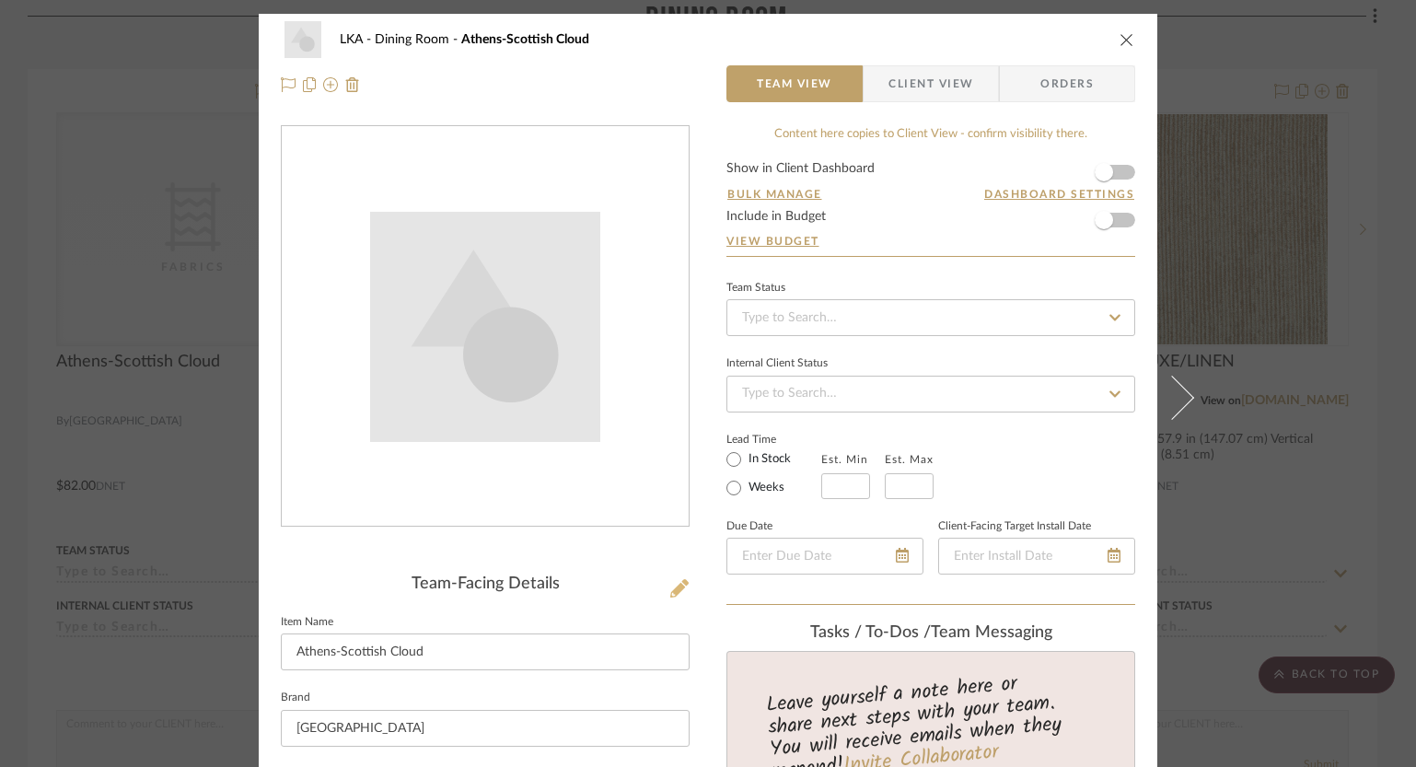
click at [670, 588] on icon at bounding box center [679, 588] width 18 height 18
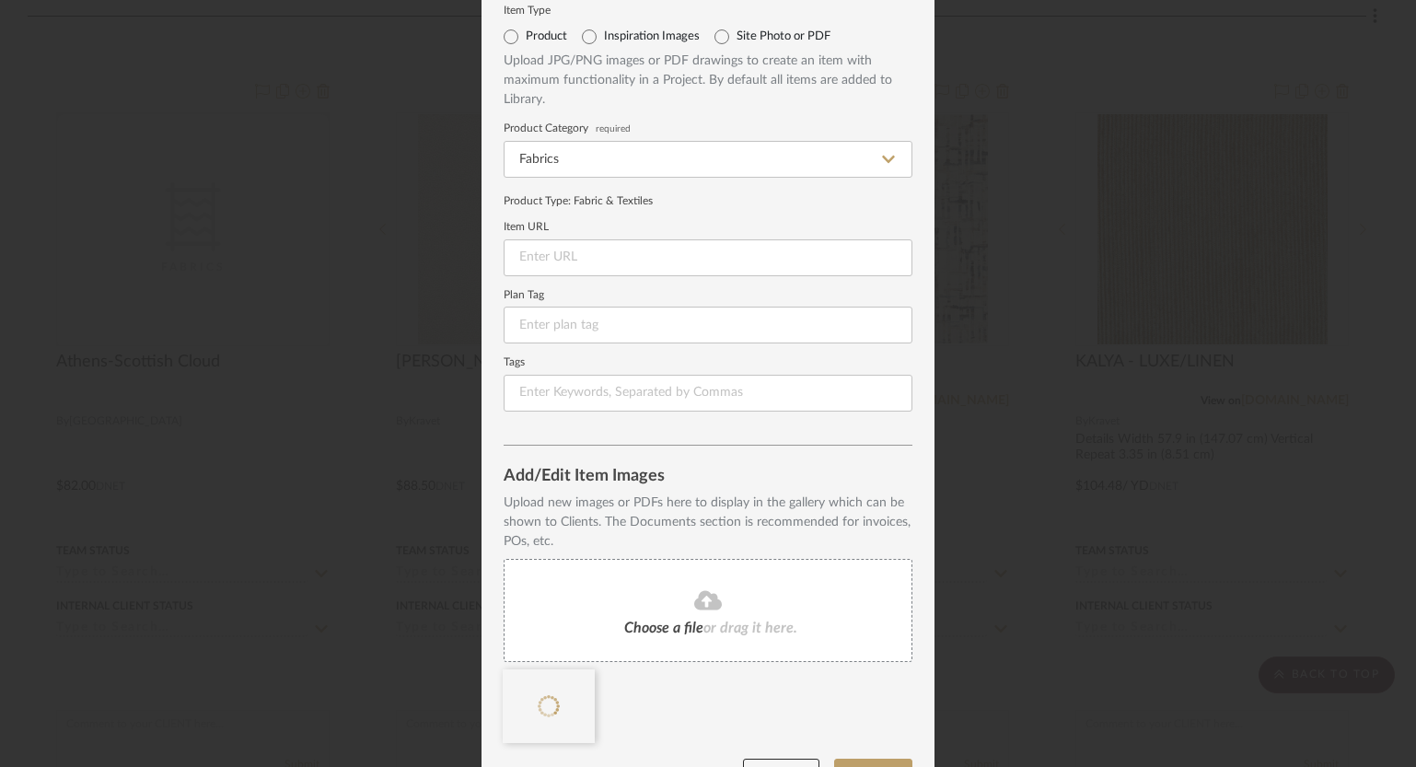
scroll to position [110, 0]
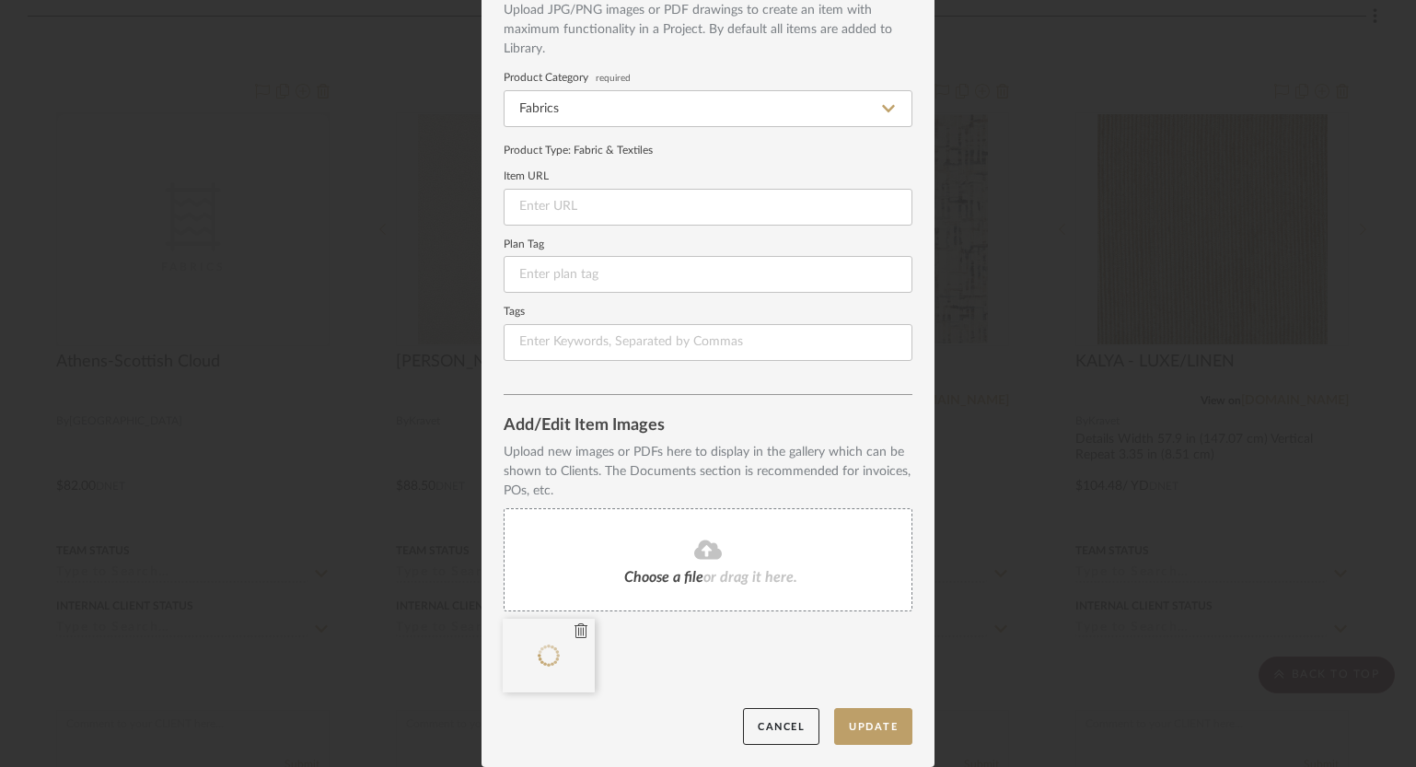
click at [566, 635] on div at bounding box center [549, 655] width 92 height 74
click at [574, 631] on icon at bounding box center [580, 630] width 13 height 15
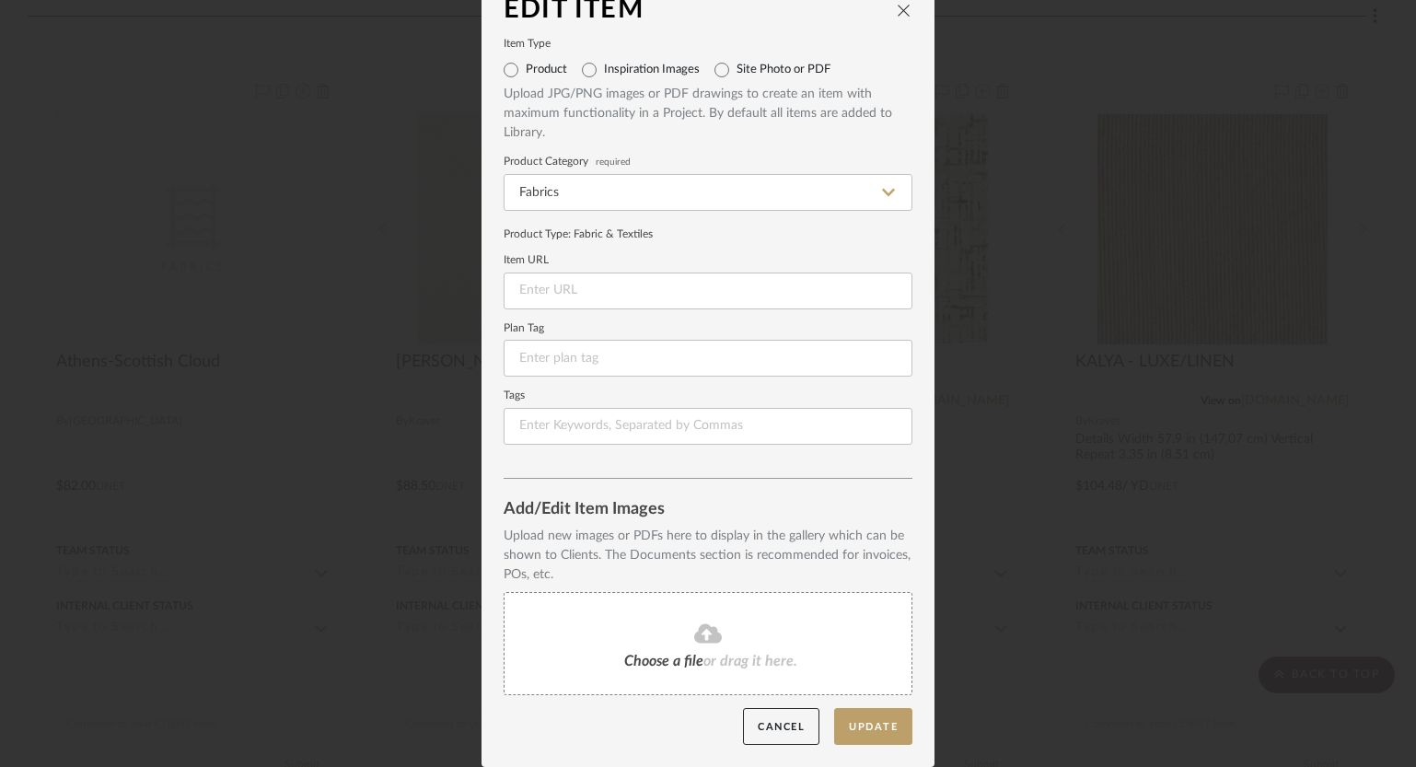
click at [679, 611] on div "Choose a file or drag it here." at bounding box center [707, 643] width 409 height 103
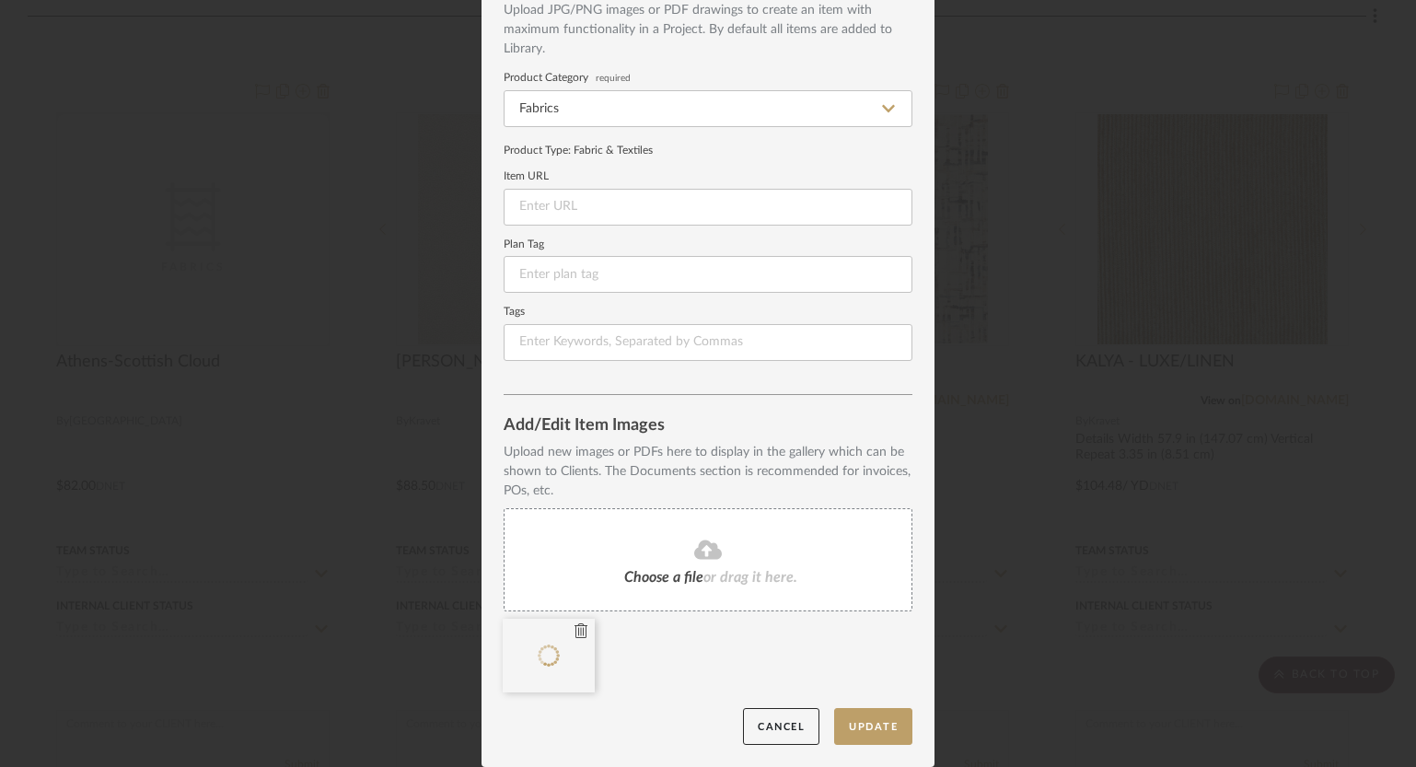
click at [574, 635] on icon at bounding box center [580, 630] width 13 height 15
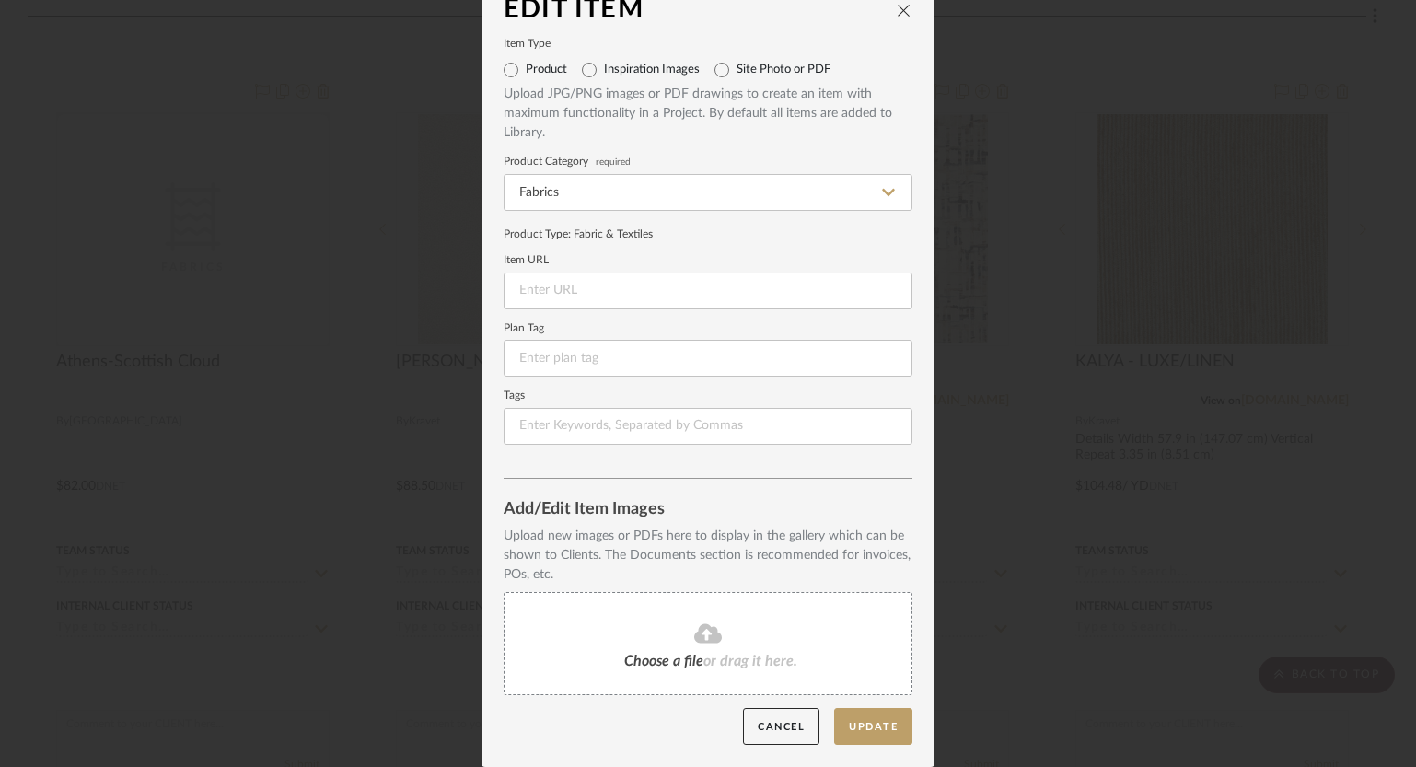
scroll to position [27, 0]
click at [879, 731] on button "Update" at bounding box center [873, 727] width 78 height 38
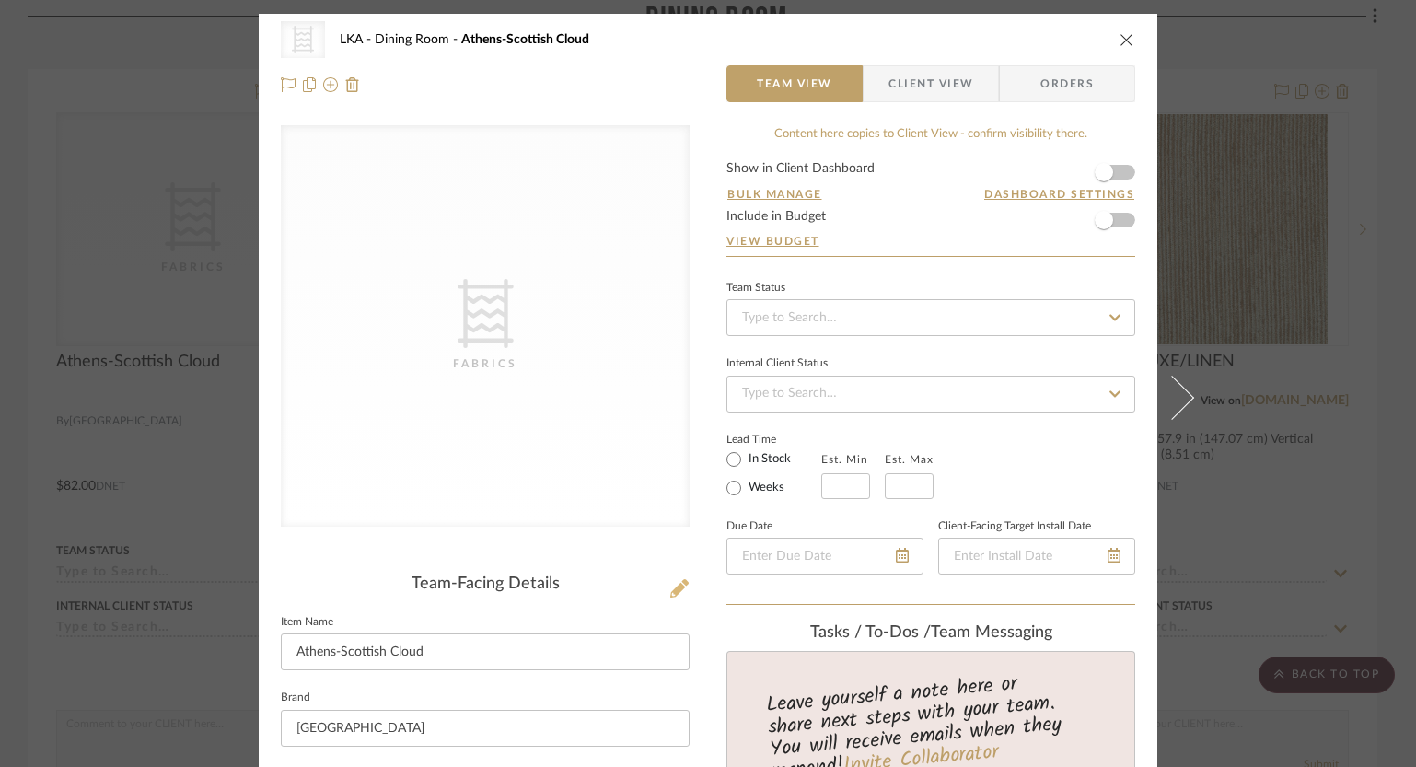
click at [673, 589] on icon at bounding box center [679, 588] width 18 height 18
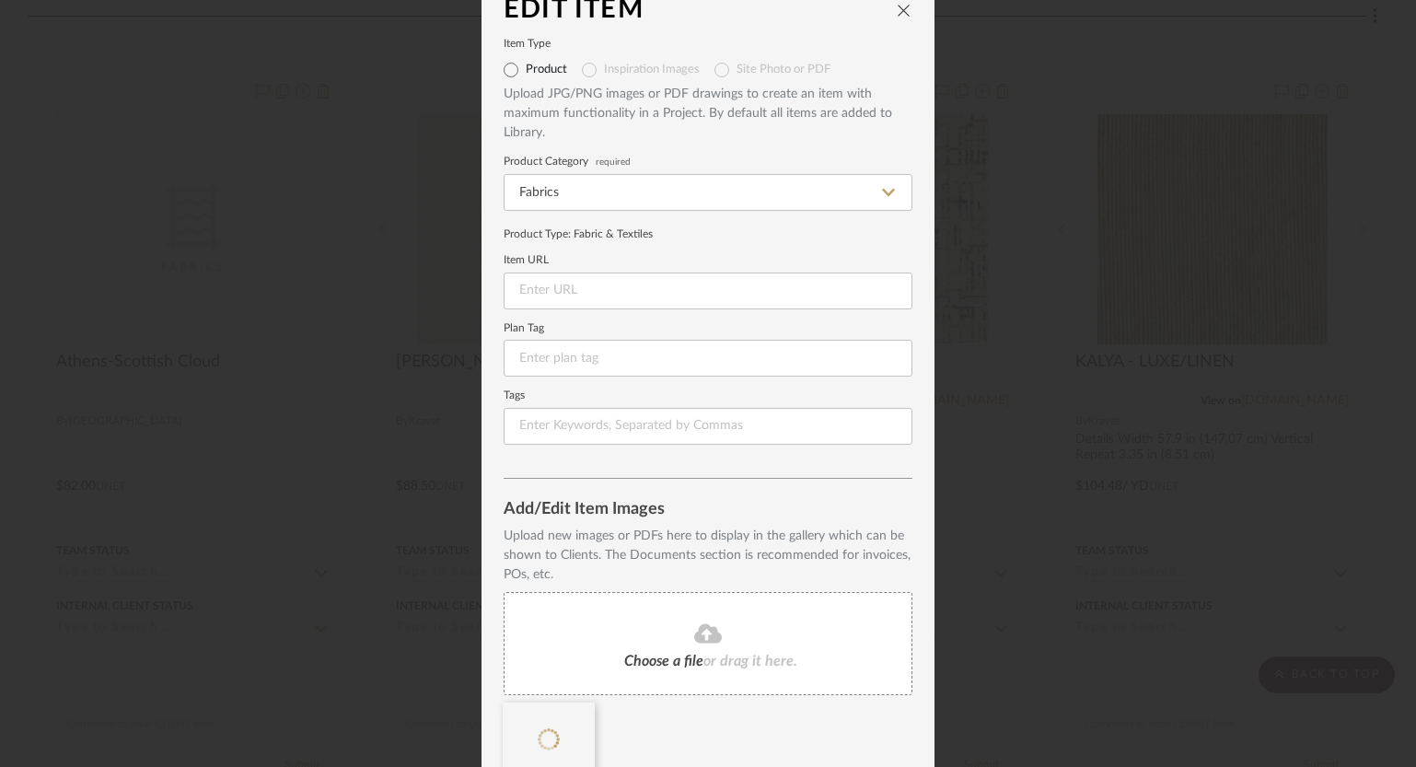
click at [896, 3] on icon "close" at bounding box center [903, 10] width 15 height 15
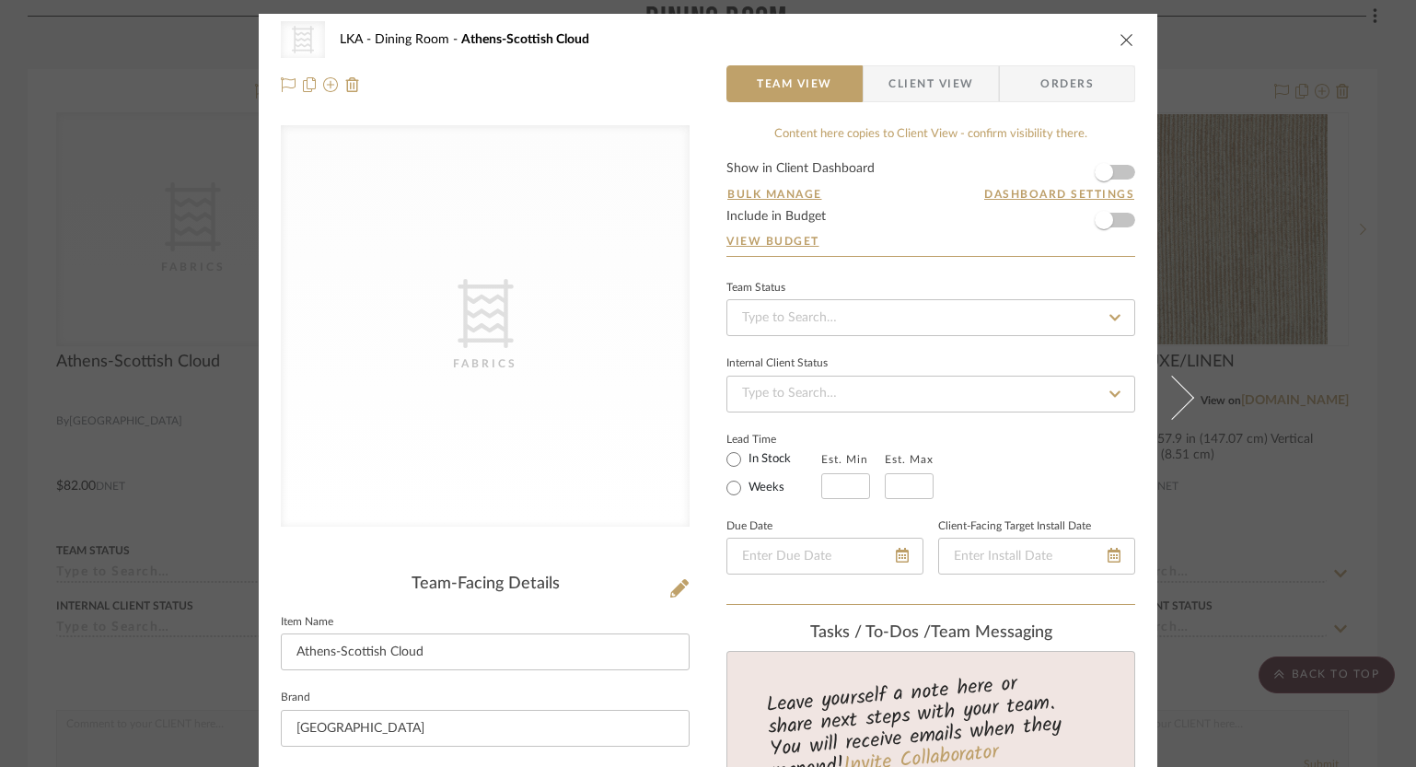
click at [1121, 40] on icon "close" at bounding box center [1126, 39] width 15 height 15
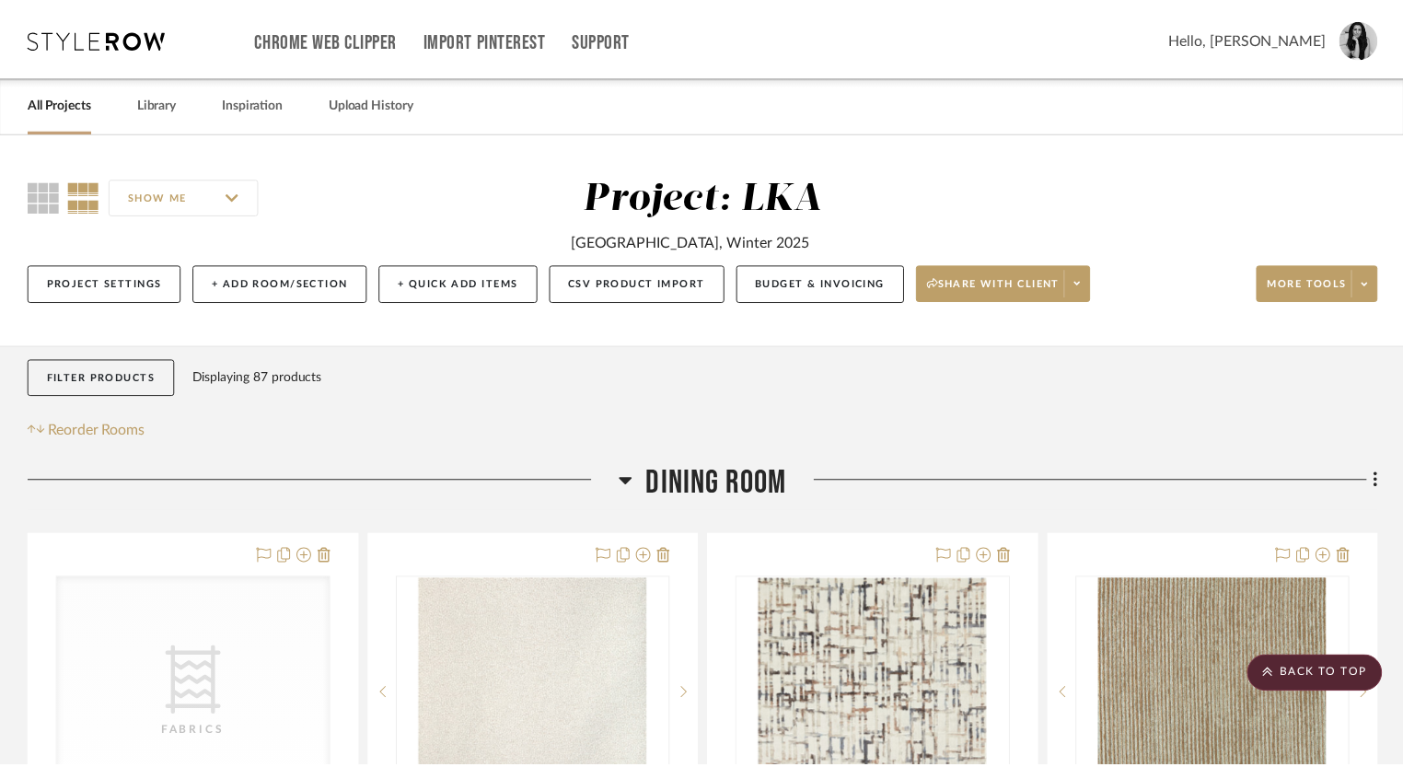
scroll to position [465, 0]
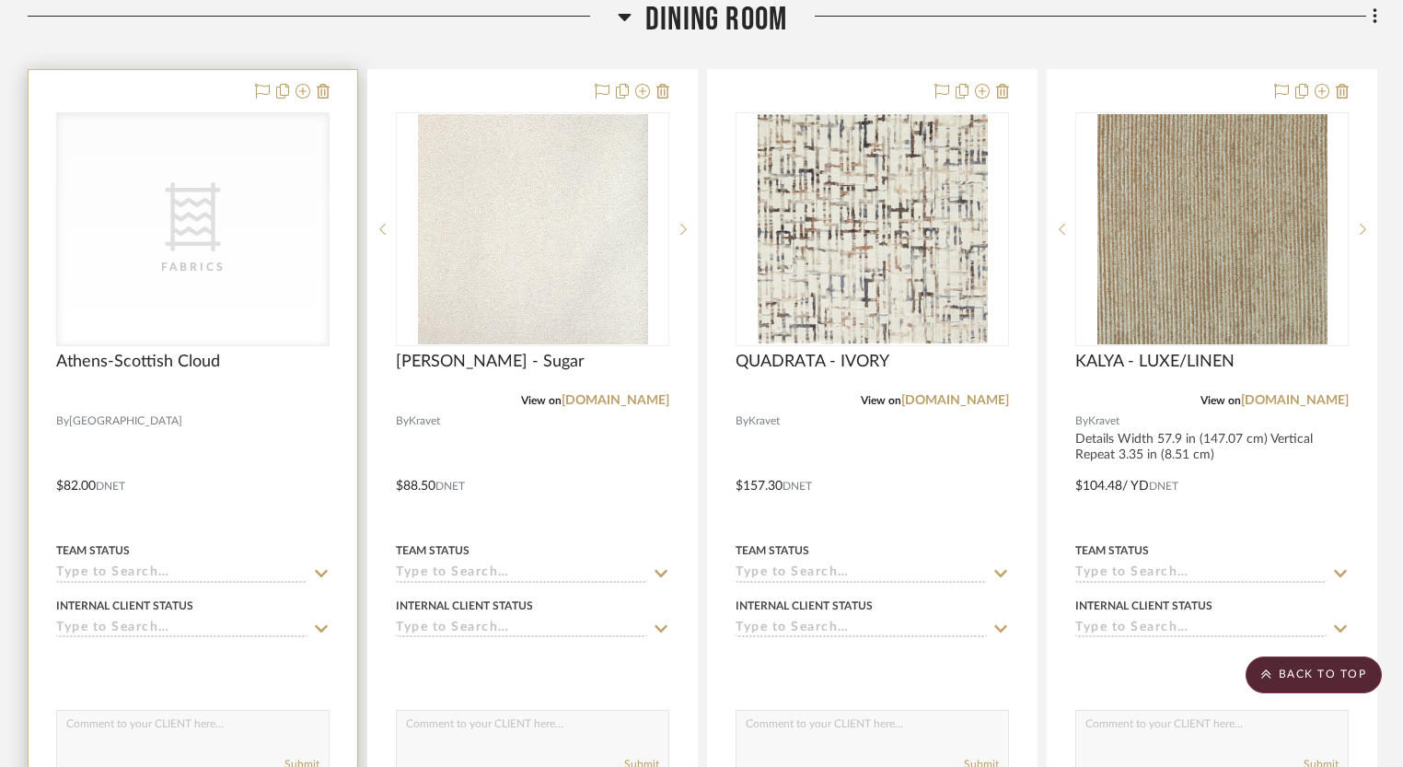
click at [298, 283] on div "CategoryIconFabric Created with Sketch. Fabrics" at bounding box center [193, 229] width 272 height 232
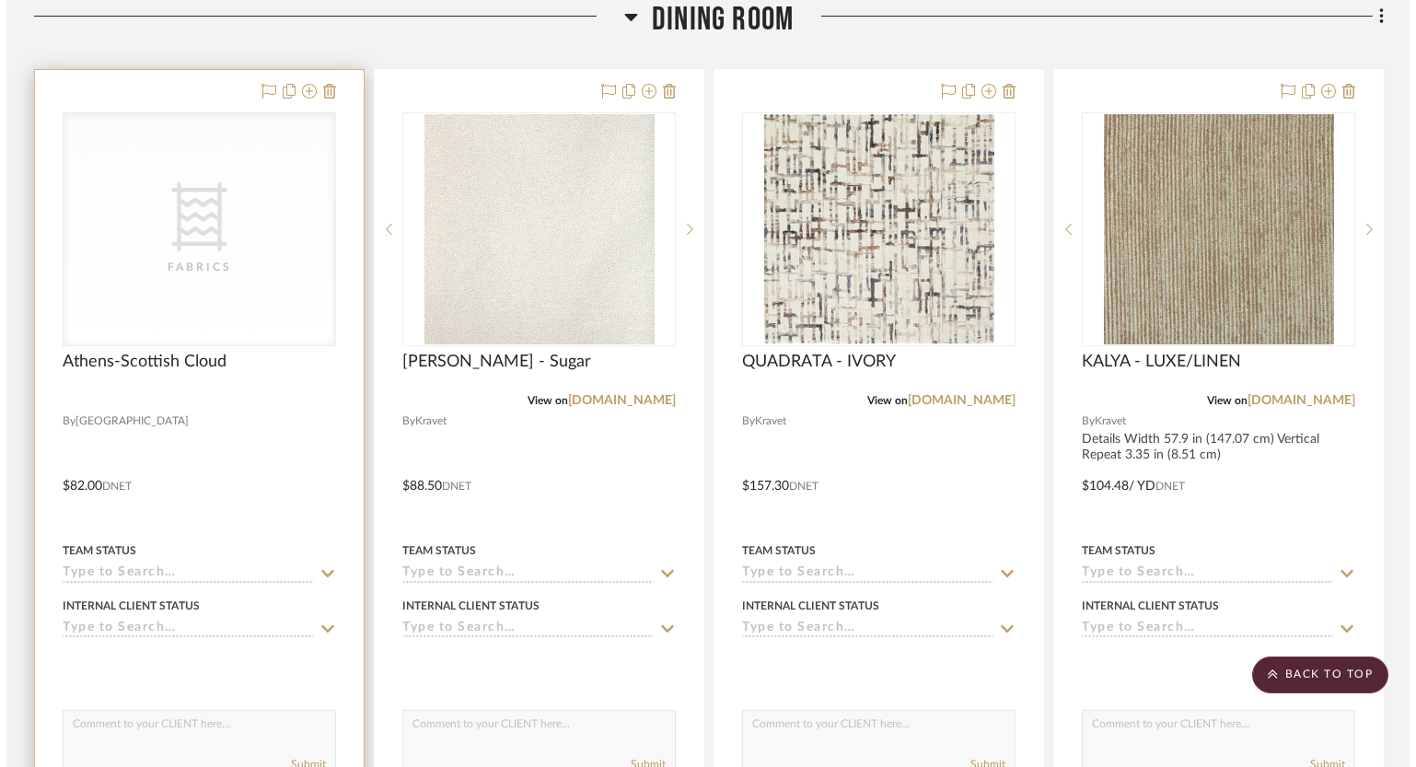
scroll to position [0, 0]
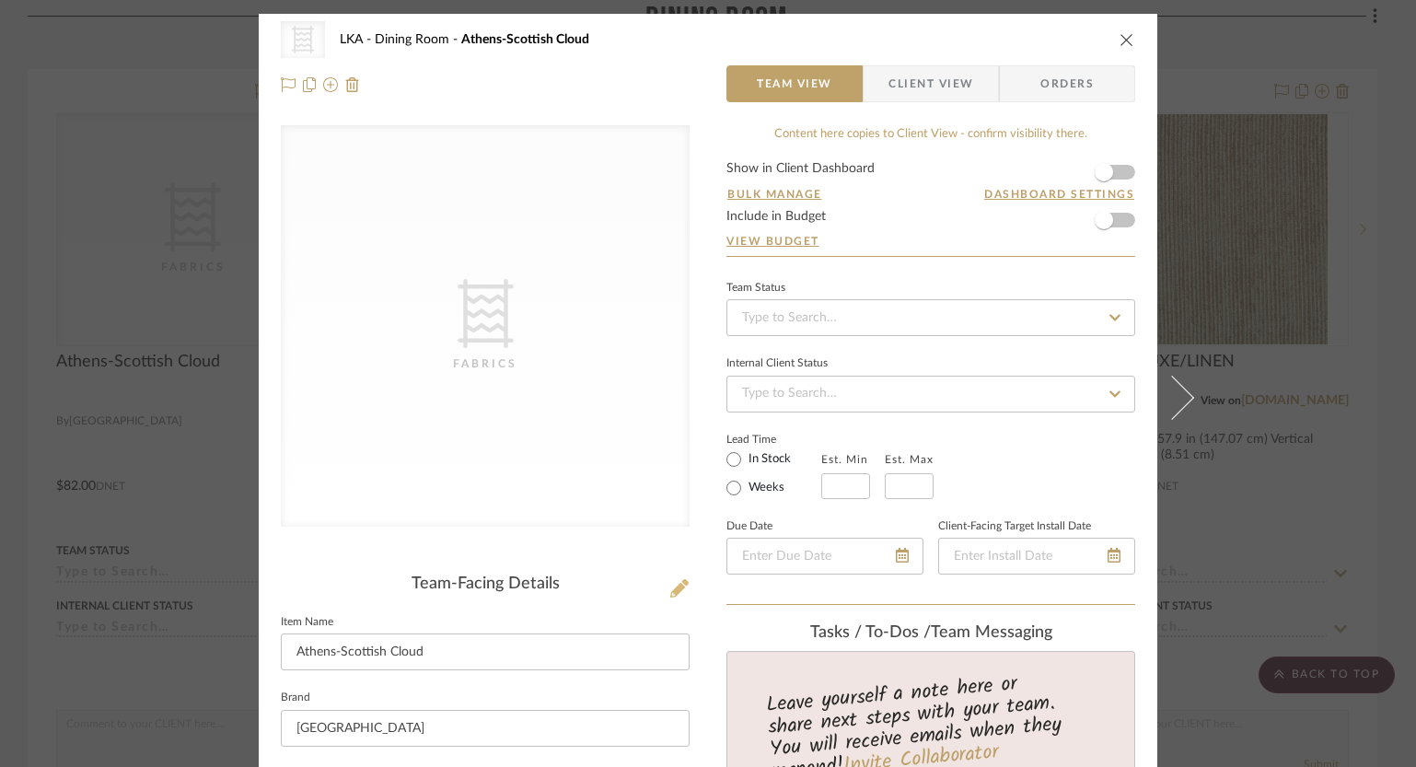
click at [670, 584] on icon at bounding box center [679, 588] width 18 height 18
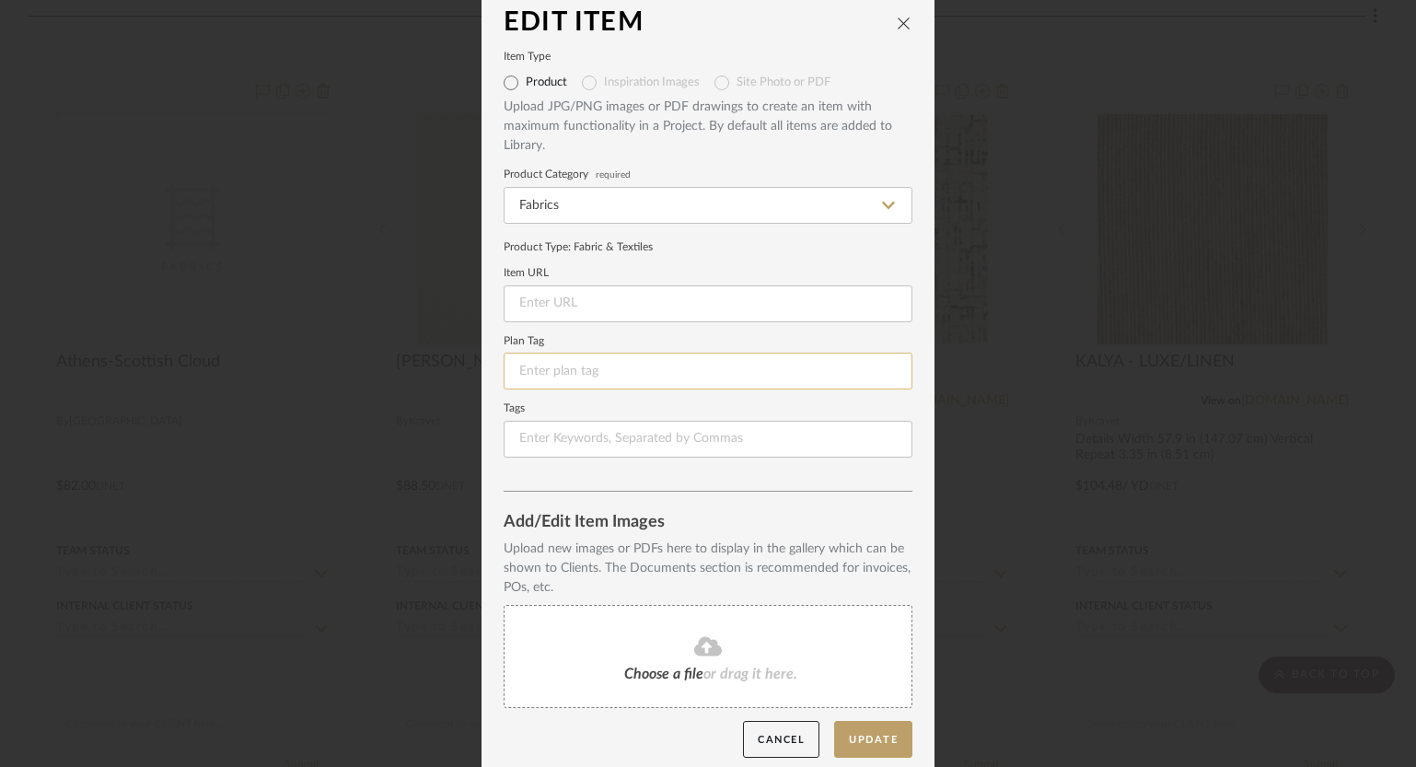
scroll to position [27, 0]
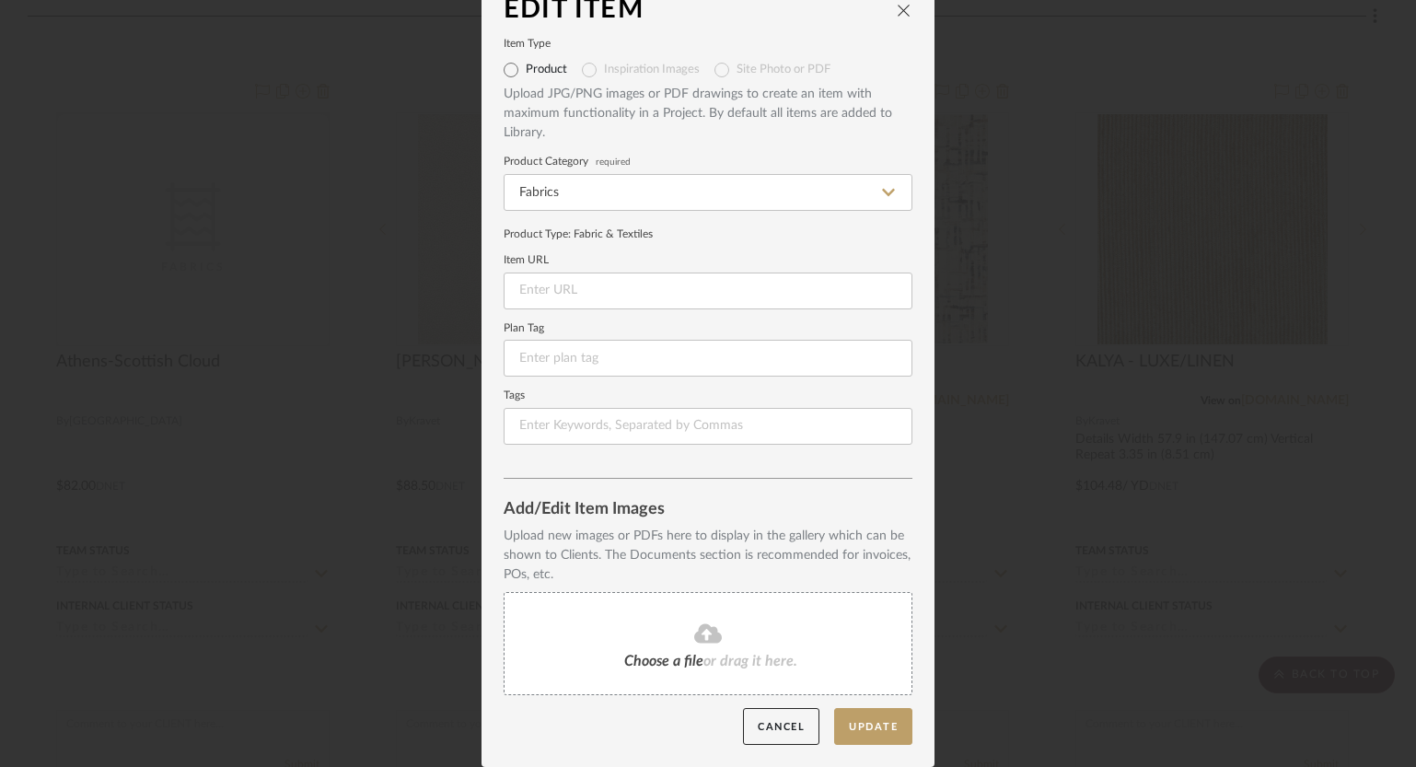
click at [651, 646] on div "Choose a file or drag it here." at bounding box center [707, 643] width 409 height 103
click at [896, 11] on icon "close" at bounding box center [903, 10] width 15 height 15
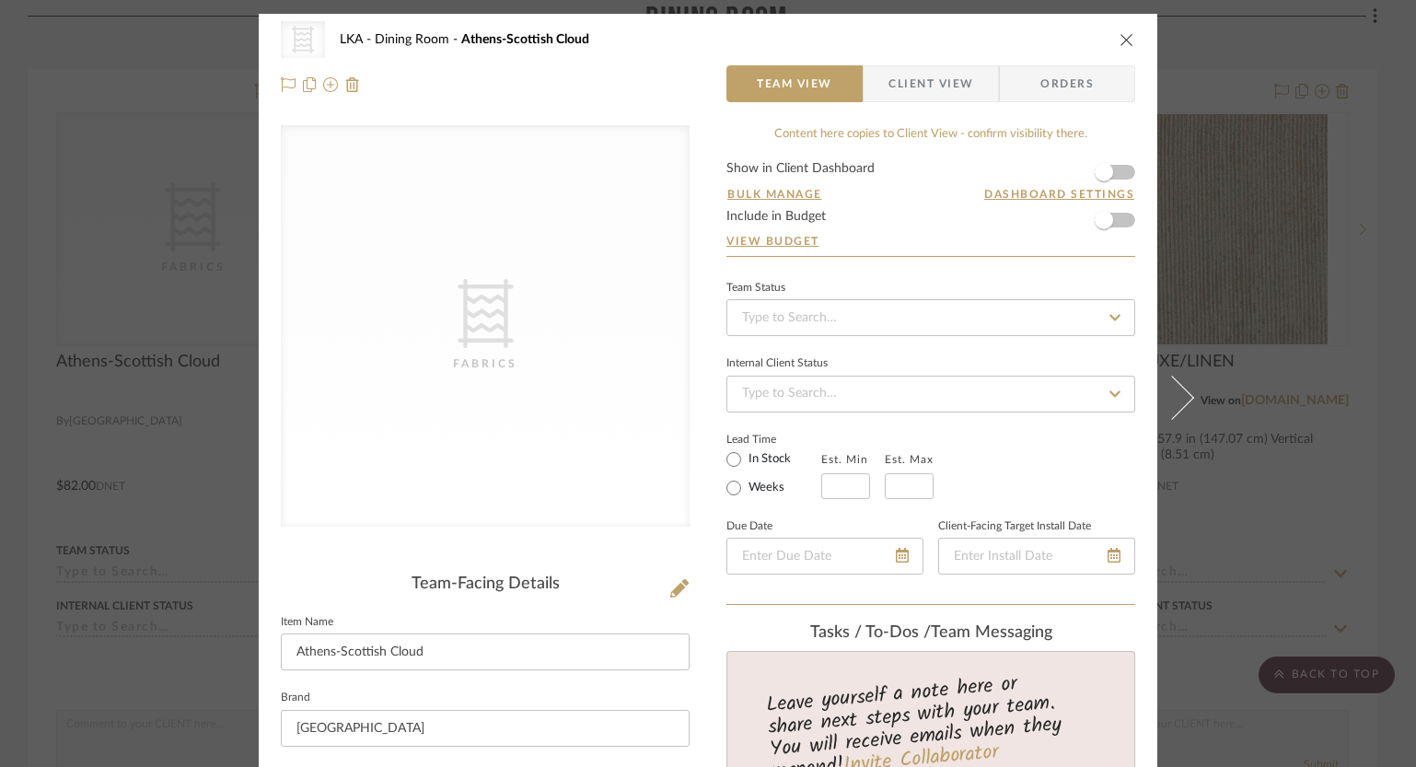
click at [1120, 40] on icon "close" at bounding box center [1126, 39] width 15 height 15
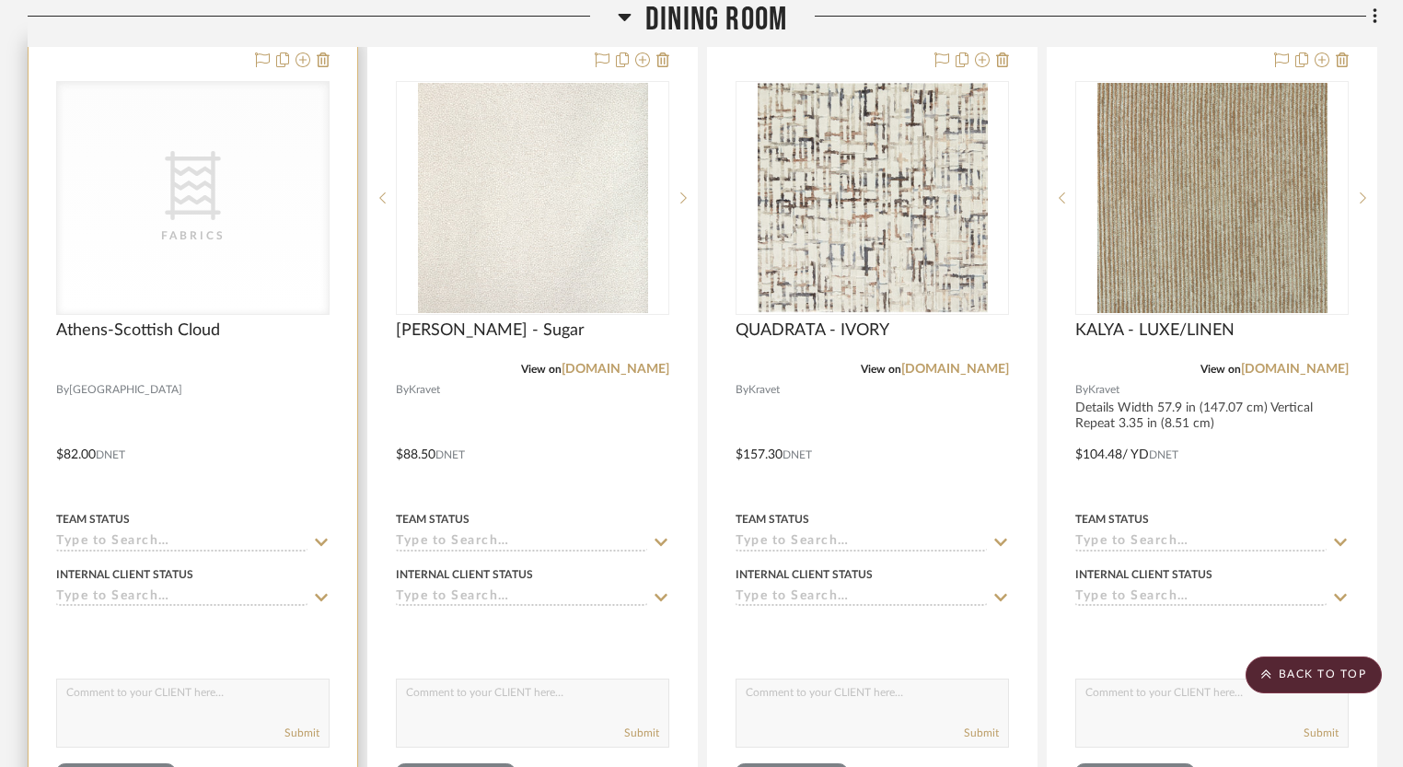
scroll to position [498, 0]
click at [209, 194] on icon "CategoryIconFabric Created with Sketch." at bounding box center [192, 183] width 69 height 69
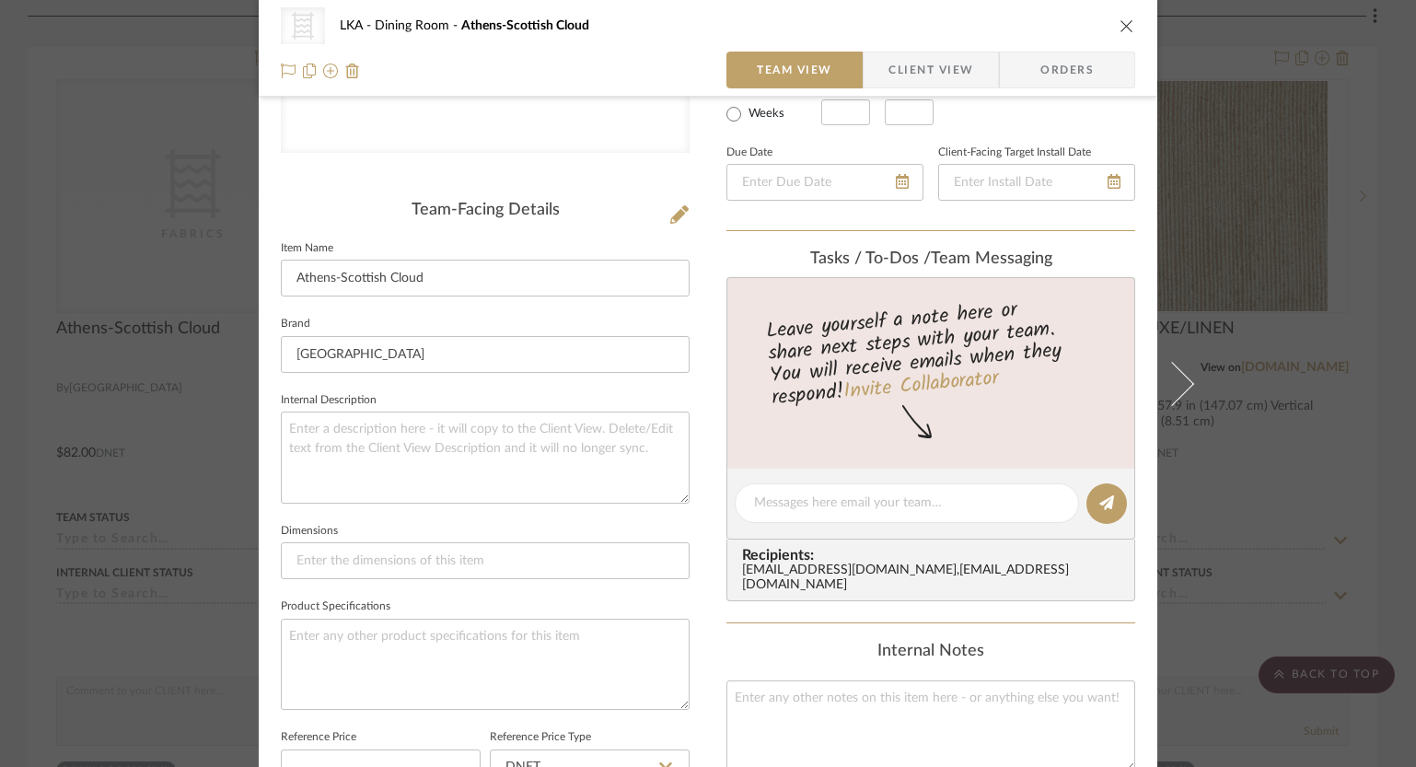
scroll to position [941, 0]
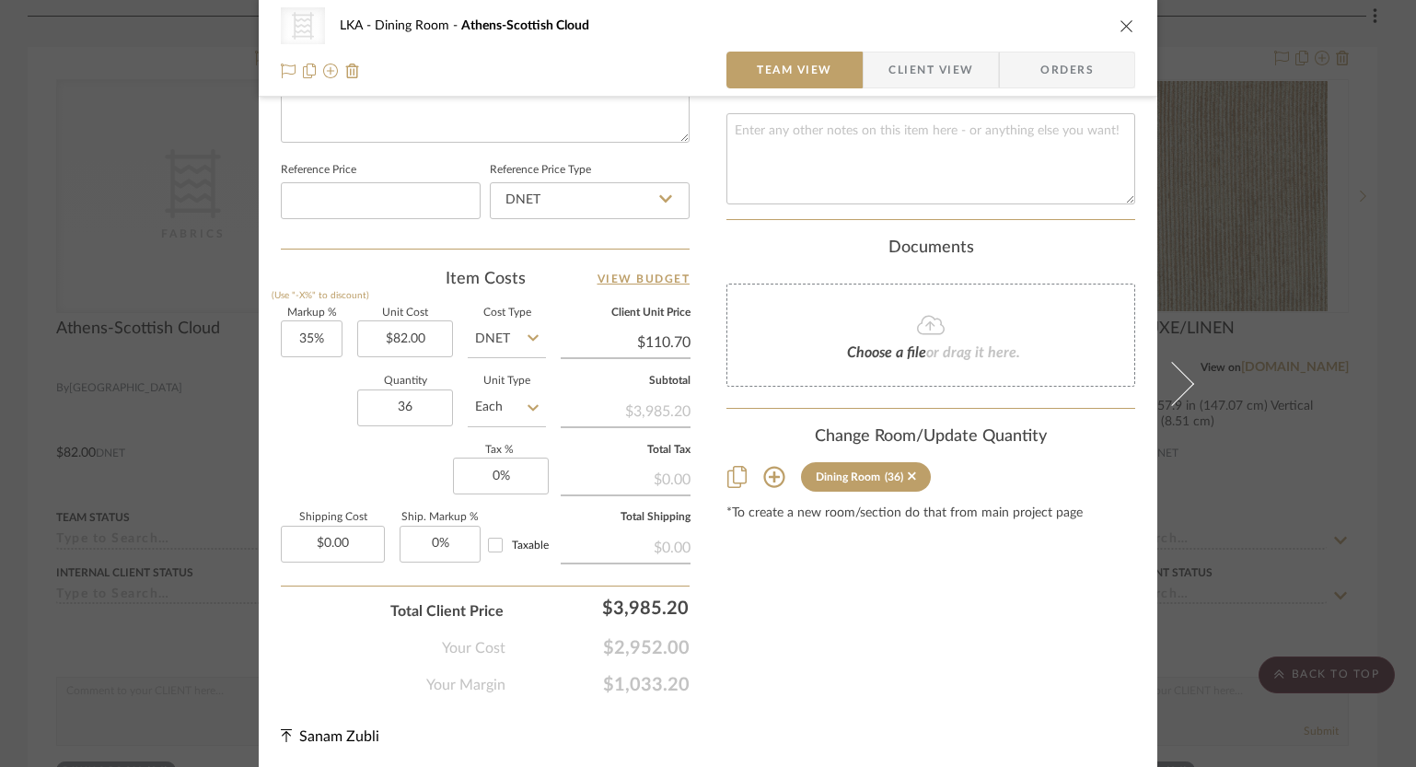
click at [1119, 23] on icon "close" at bounding box center [1126, 25] width 15 height 15
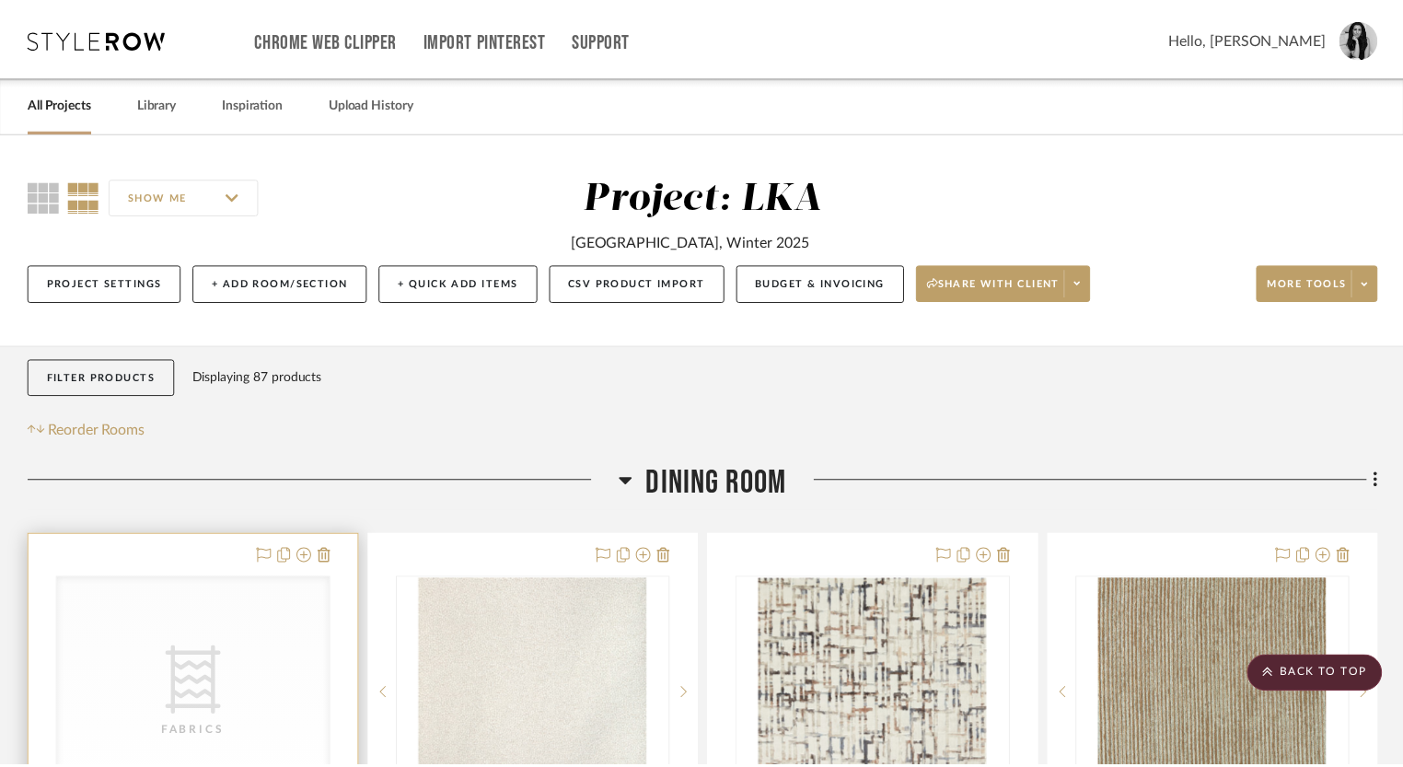
scroll to position [498, 0]
